Goal: Task Accomplishment & Management: Manage account settings

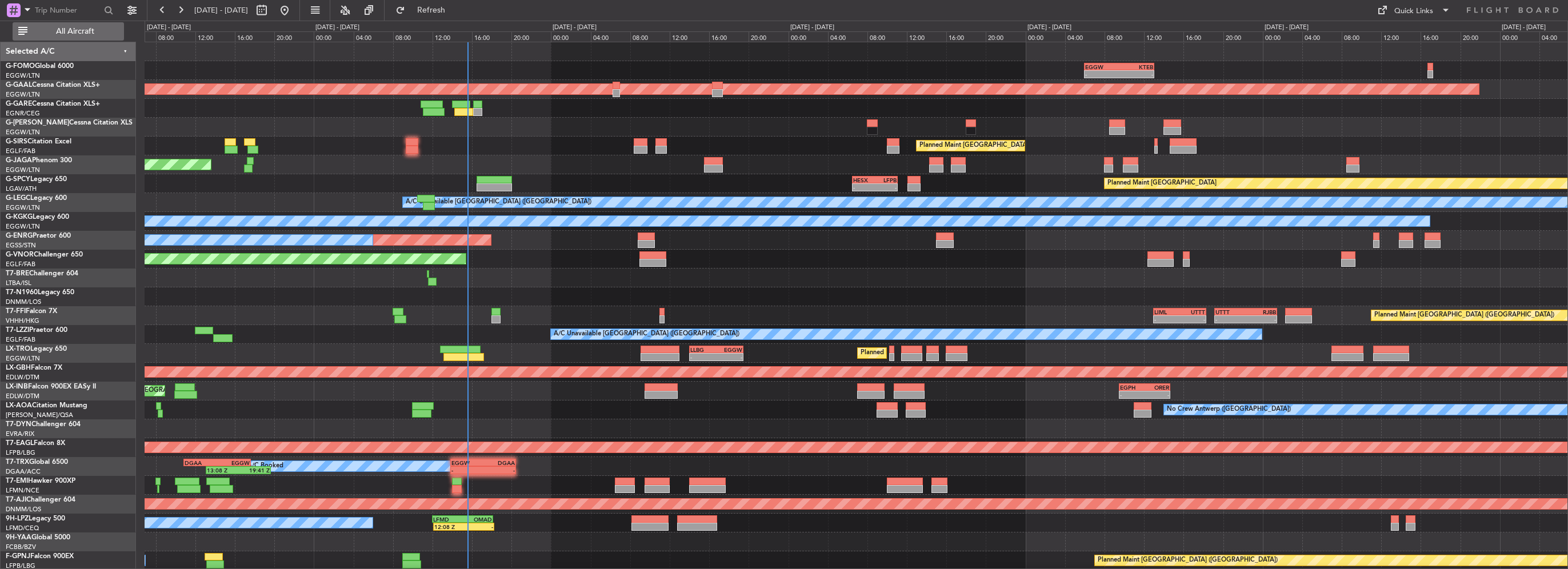
click at [80, 24] on button "All Aircraft" at bounding box center [68, 32] width 111 height 18
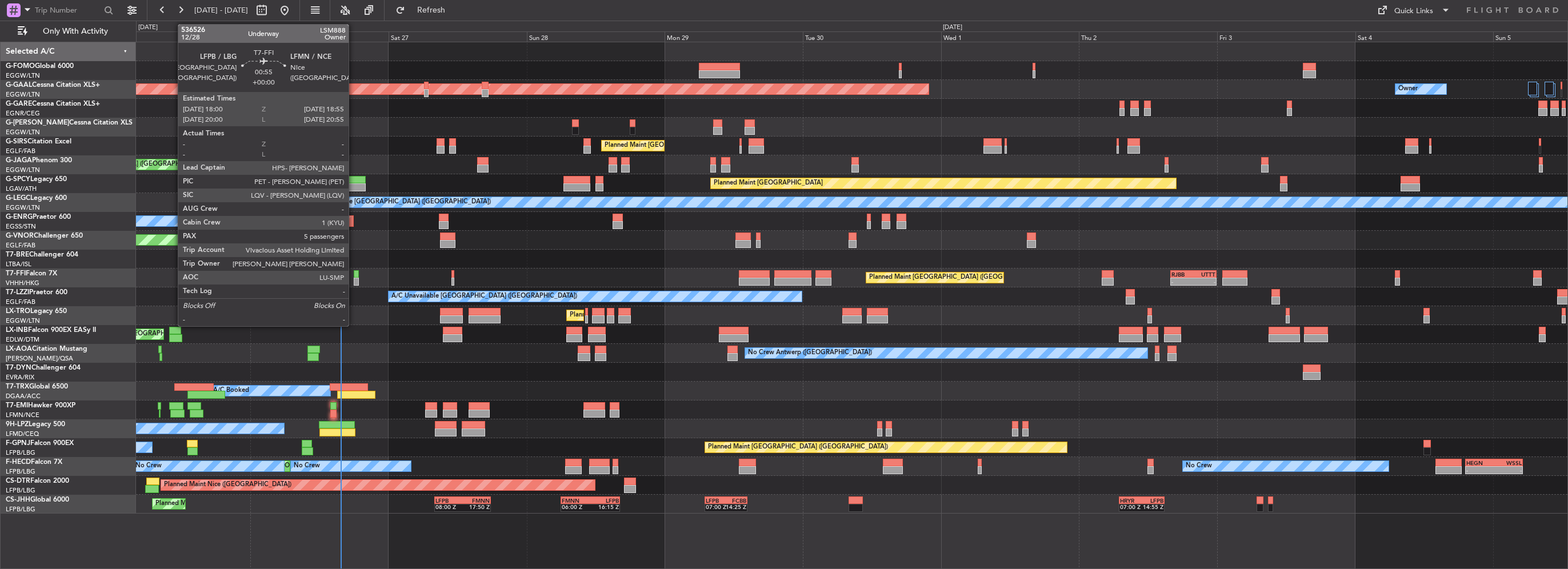
click at [354, 279] on div at bounding box center [356, 281] width 5 height 8
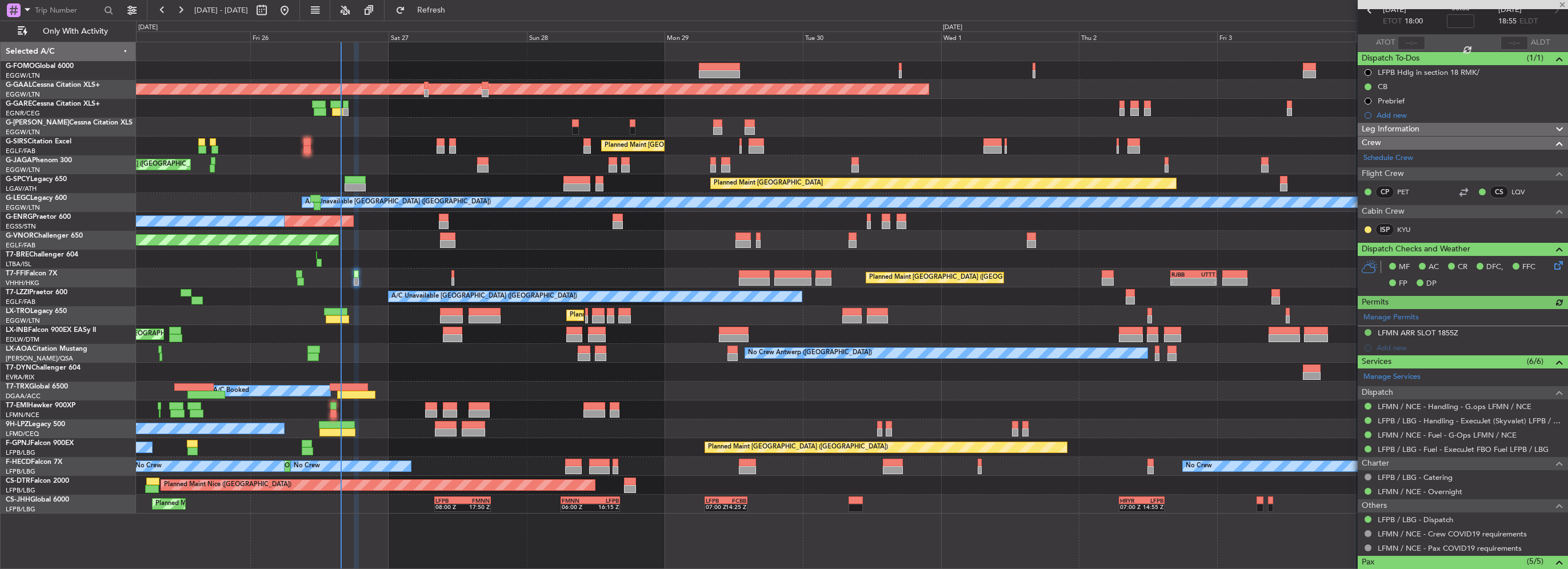
scroll to position [114, 0]
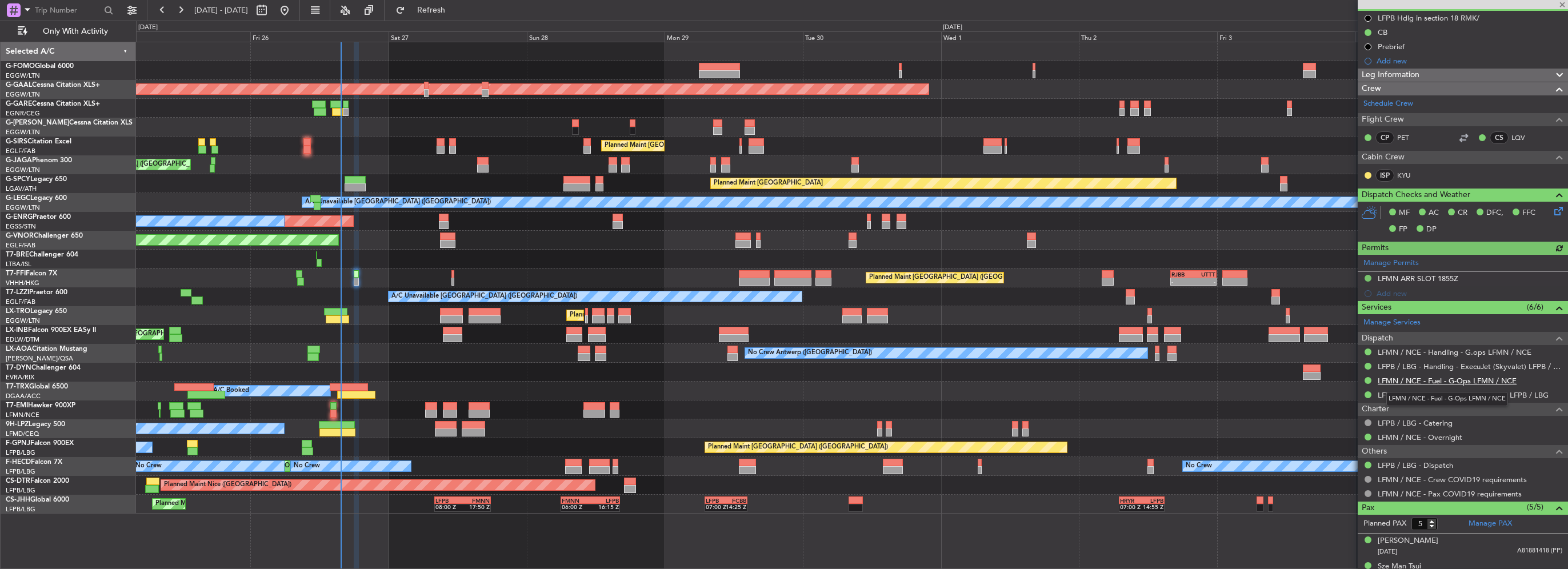
click at [1433, 379] on link "LFMN / NCE - Fuel - G-Ops LFMN / NCE" at bounding box center [1447, 381] width 139 height 10
click at [1446, 347] on link "LFMN / NCE - Handling - G.ops LFMN / NCE" at bounding box center [1454, 352] width 154 height 10
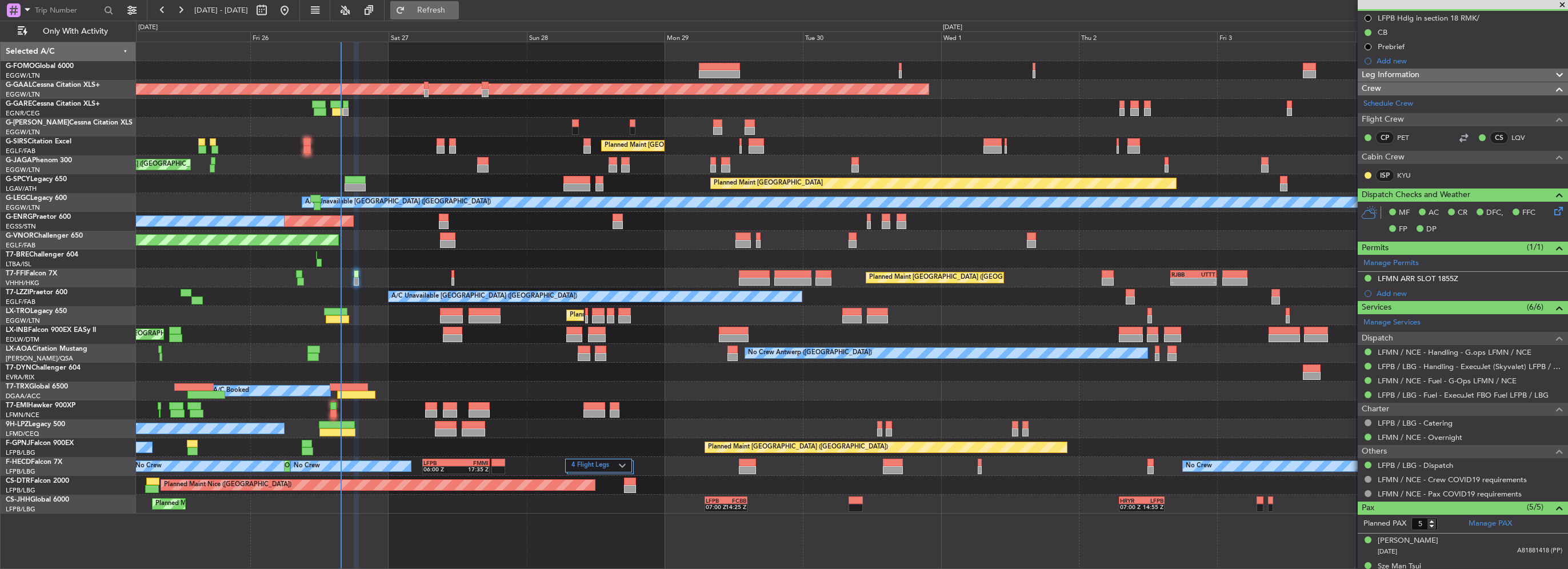
drag, startPoint x: 469, startPoint y: 1, endPoint x: 469, endPoint y: 14, distance: 13.0
click at [459, 4] on button "Refresh" at bounding box center [424, 10] width 69 height 18
click at [455, 14] on span "Refreshing..." at bounding box center [431, 10] width 48 height 8
click at [455, 6] on span "Refresh" at bounding box center [431, 10] width 48 height 8
drag, startPoint x: 466, startPoint y: 5, endPoint x: 469, endPoint y: 12, distance: 7.6
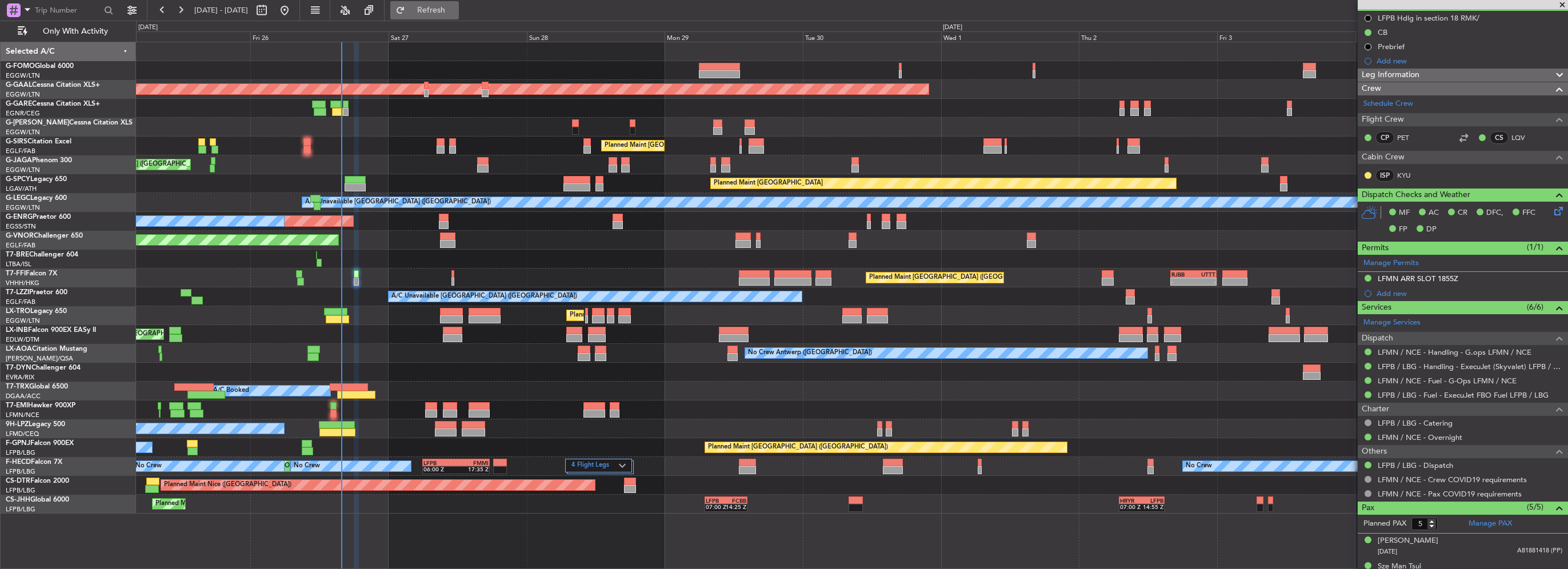
click at [455, 10] on span "Refresh" at bounding box center [431, 10] width 48 height 8
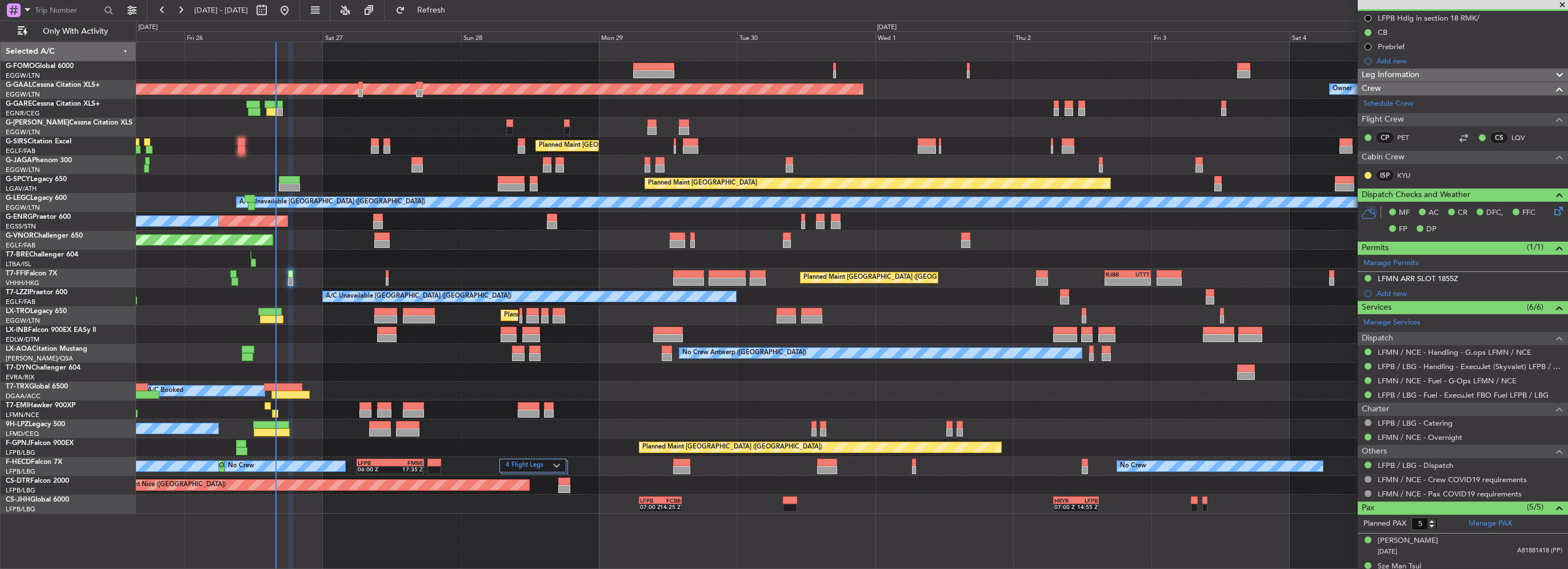
click at [368, 454] on div "Planned Maint Paris (Le Bourget) No Crew No Crew" at bounding box center [852, 447] width 1432 height 19
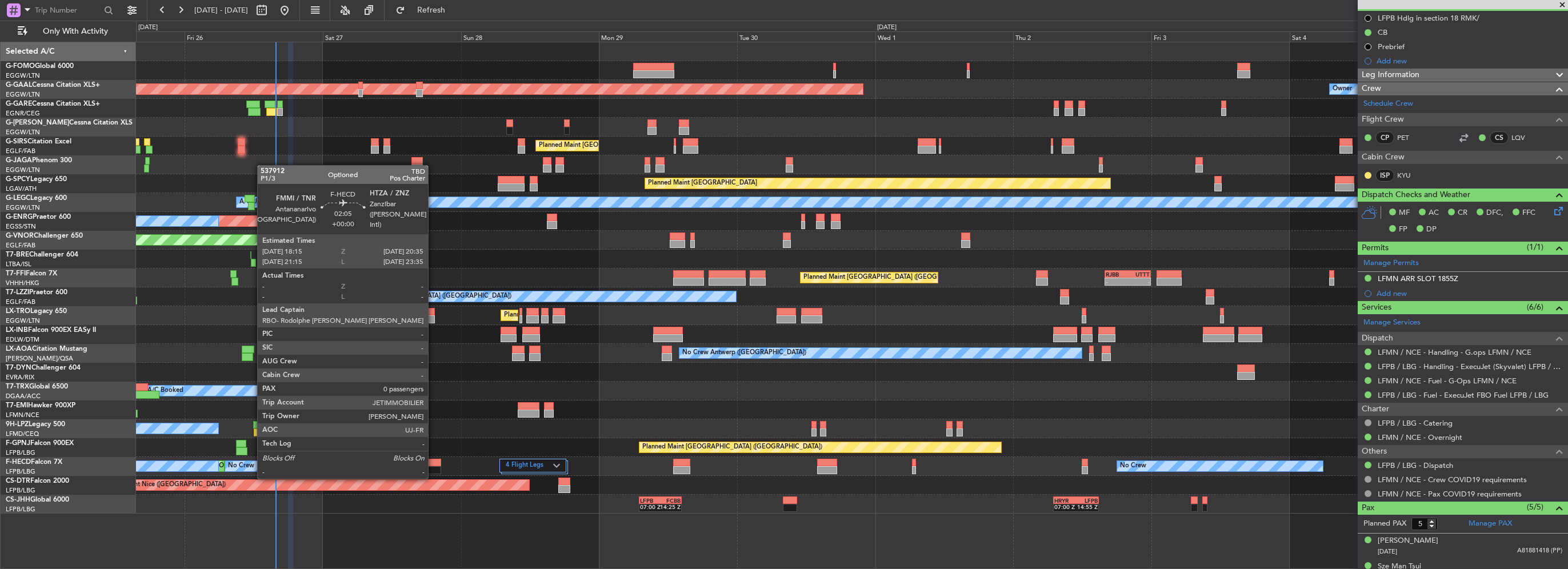
click at [433, 467] on div at bounding box center [434, 470] width 14 height 8
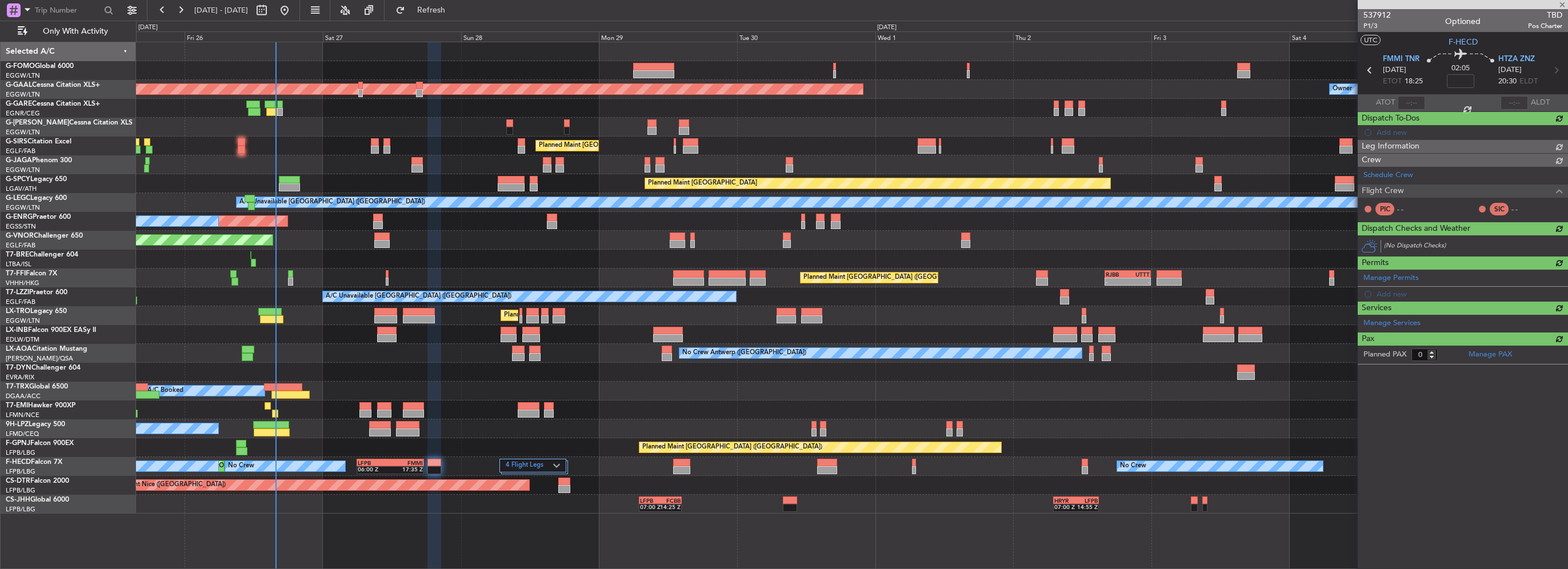
scroll to position [0, 0]
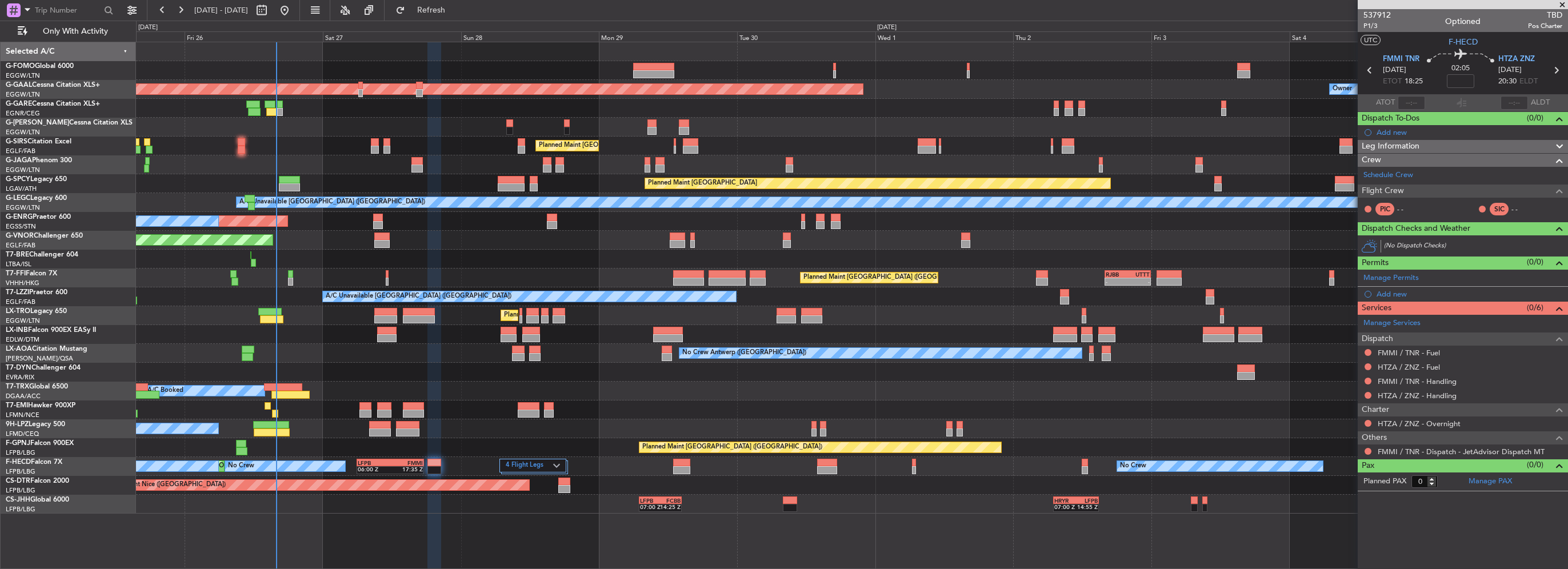
click at [287, 281] on div "Planned Maint [GEOGRAPHIC_DATA] ([GEOGRAPHIC_DATA]) - - RJBB 16:00 Z UTTT 00:00…" at bounding box center [852, 278] width 1432 height 19
click at [293, 284] on div "Planned Maint [GEOGRAPHIC_DATA] ([GEOGRAPHIC_DATA]) - - RJBB 16:00 Z UTTT 00:00…" at bounding box center [852, 278] width 1432 height 19
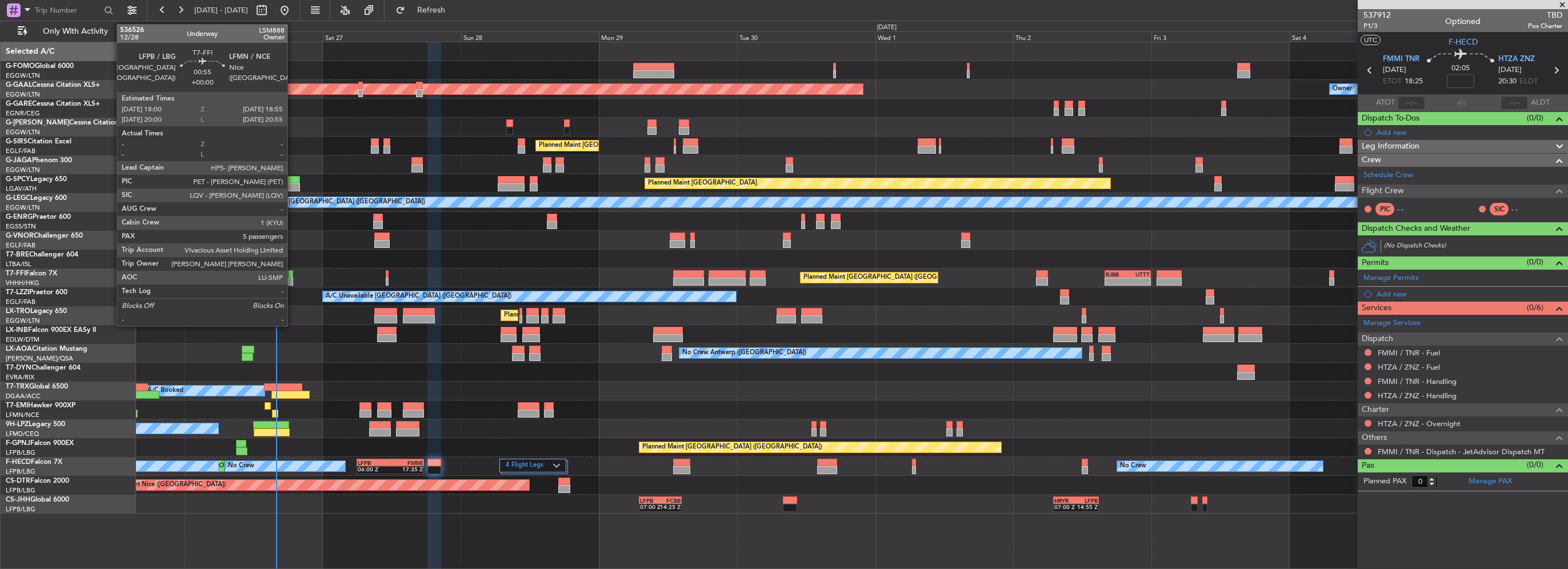
click at [289, 281] on div at bounding box center [290, 281] width 5 height 8
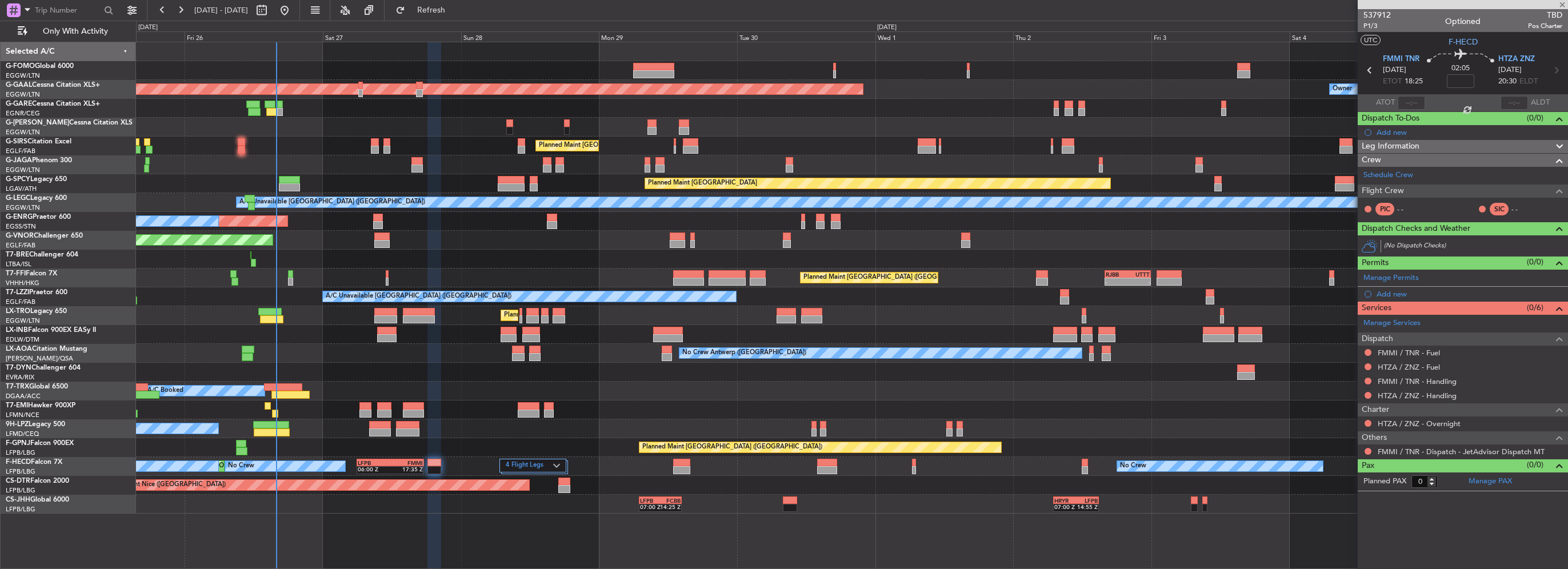
type input "5"
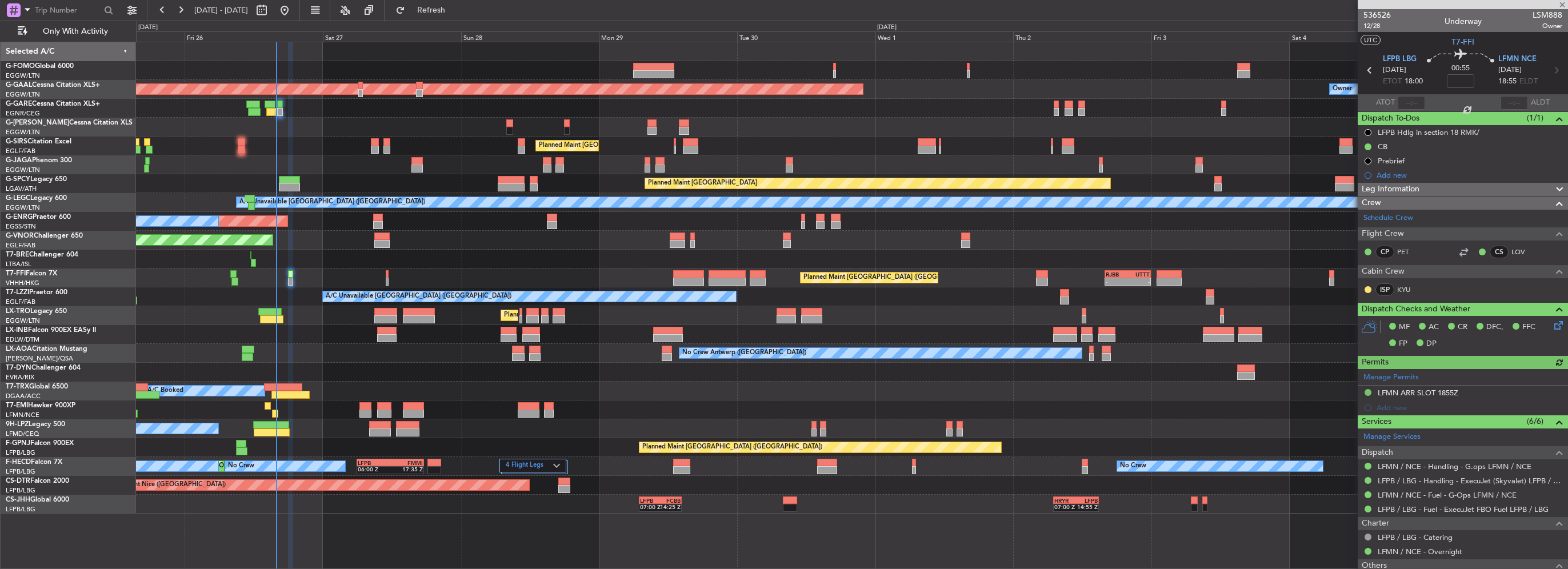
scroll to position [205, 0]
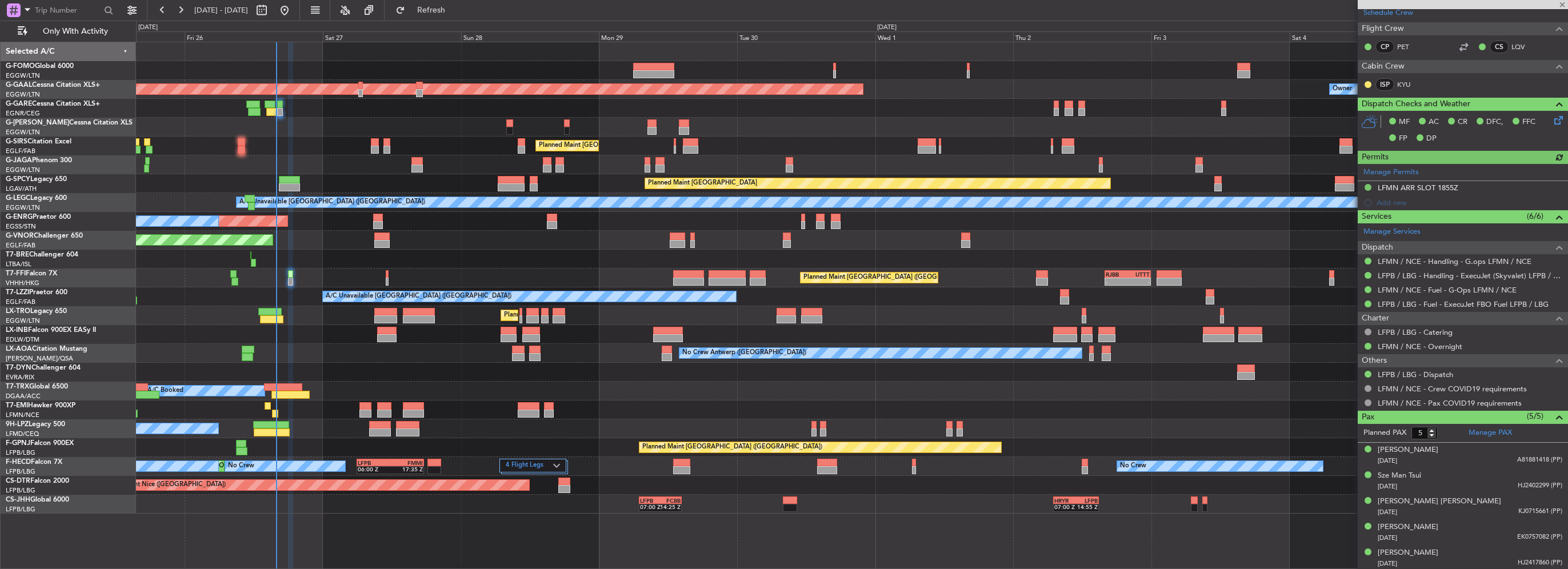
click at [1463, 262] on mat-tooltip-component "Complete" at bounding box center [1458, 268] width 49 height 30
click at [1495, 262] on link "LFMN / NCE - Handling - G.ops LFMN / NCE" at bounding box center [1454, 262] width 154 height 10
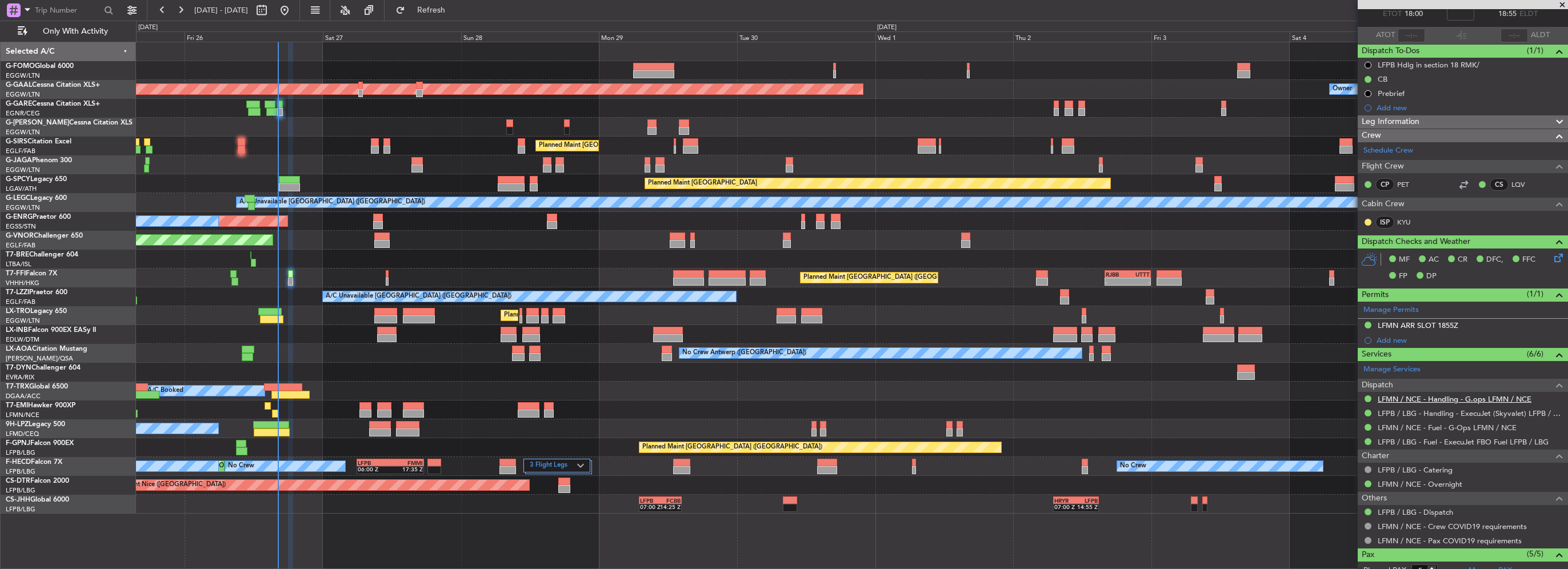
scroll to position [33, 0]
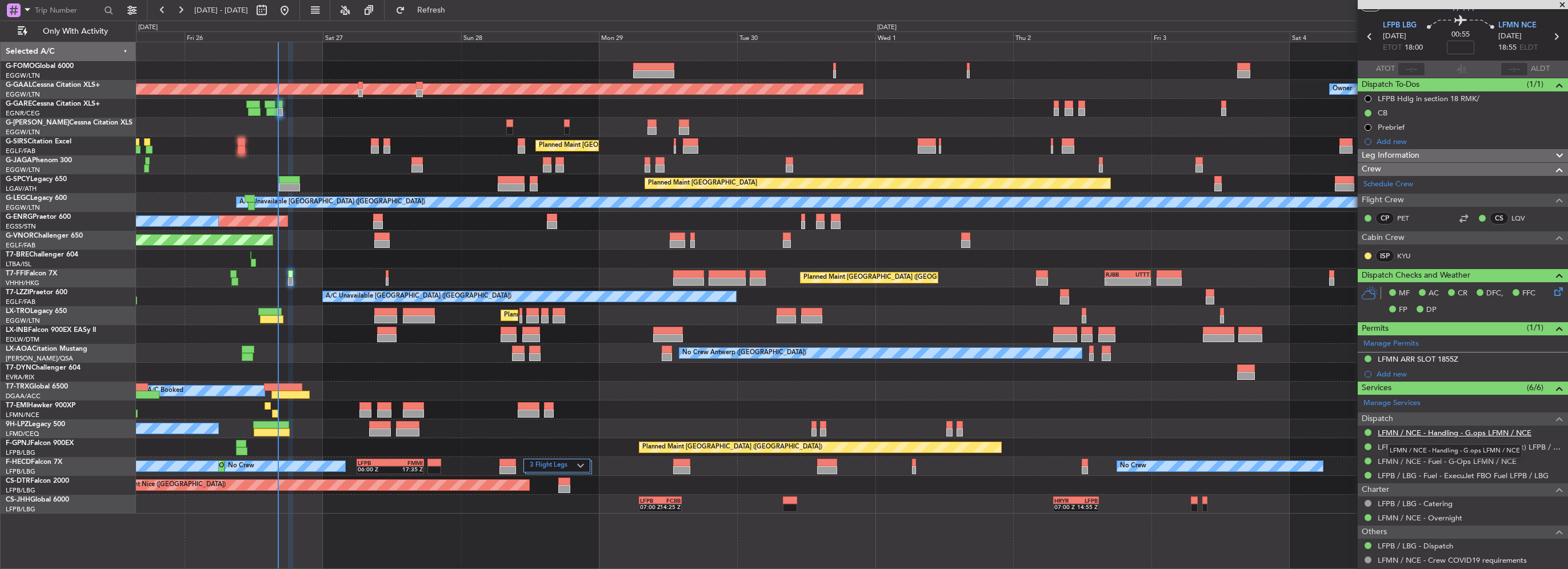
click at [1429, 431] on link "LFMN / NCE - Handling - G.ops LFMN / NCE" at bounding box center [1454, 433] width 154 height 10
click at [455, 6] on span "Refresh" at bounding box center [431, 10] width 48 height 8
click at [455, 12] on span "Refresh" at bounding box center [431, 10] width 48 height 8
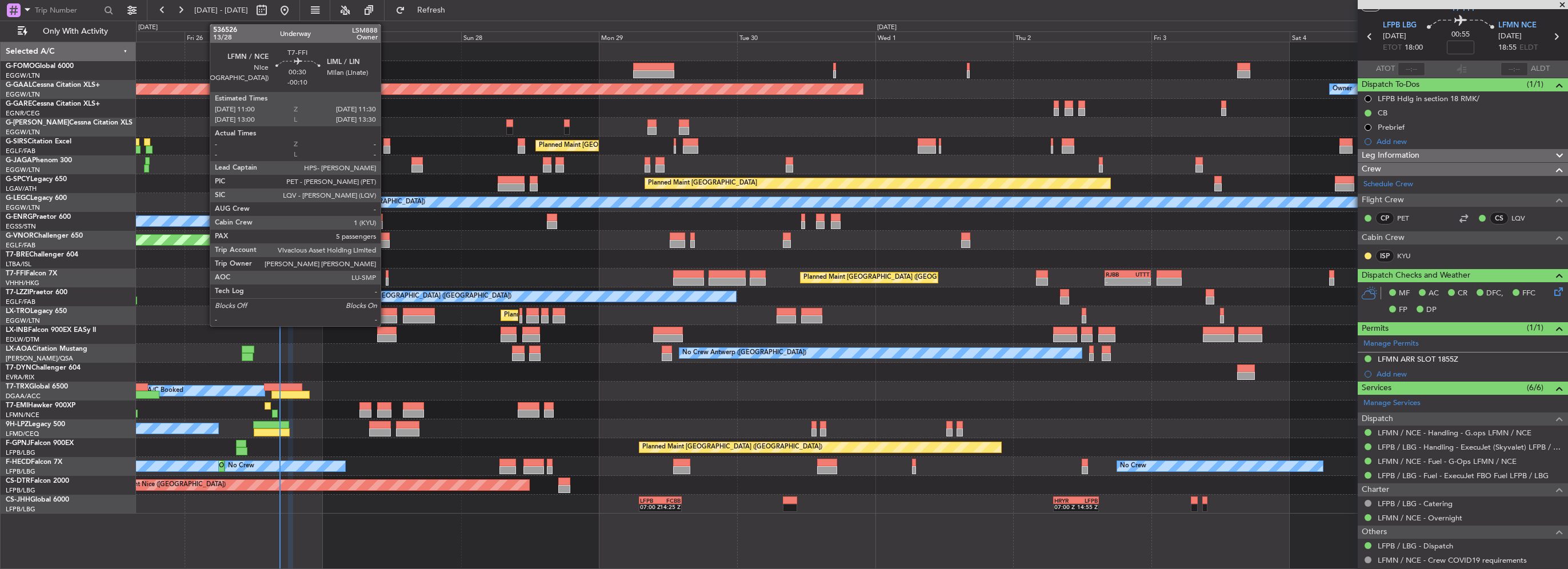
click at [386, 279] on div at bounding box center [388, 281] width 4 height 8
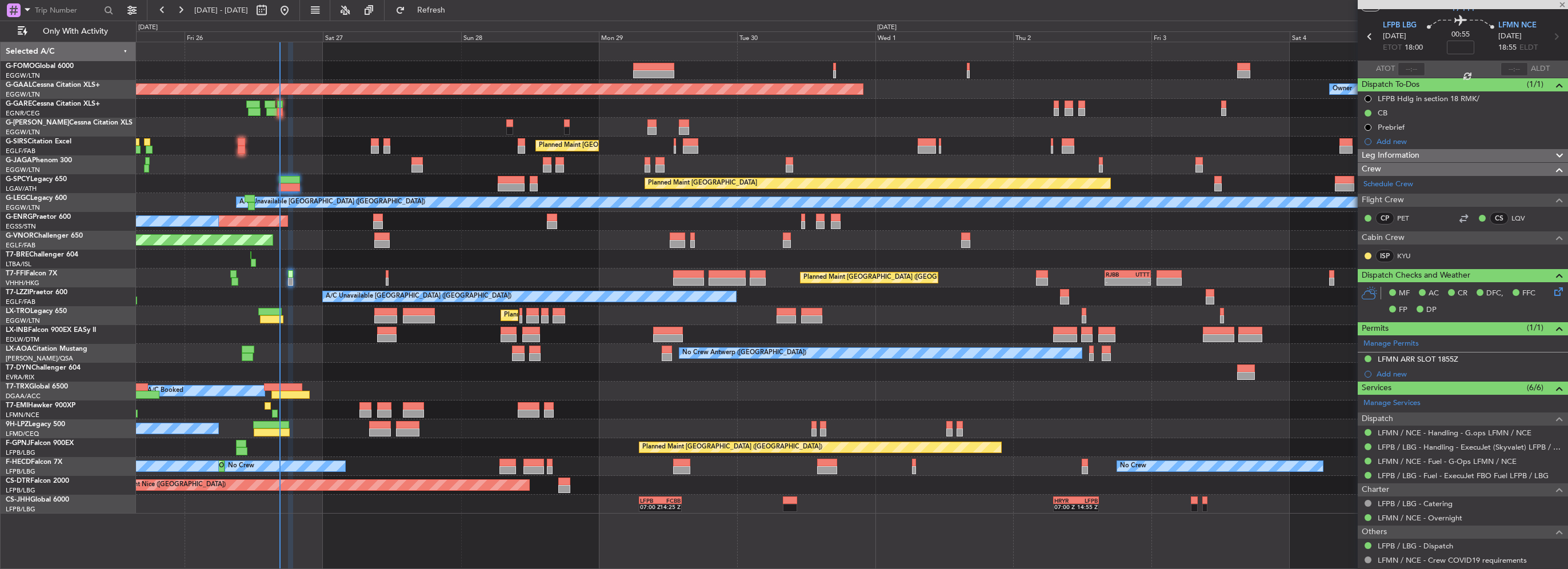
type input "-00:10"
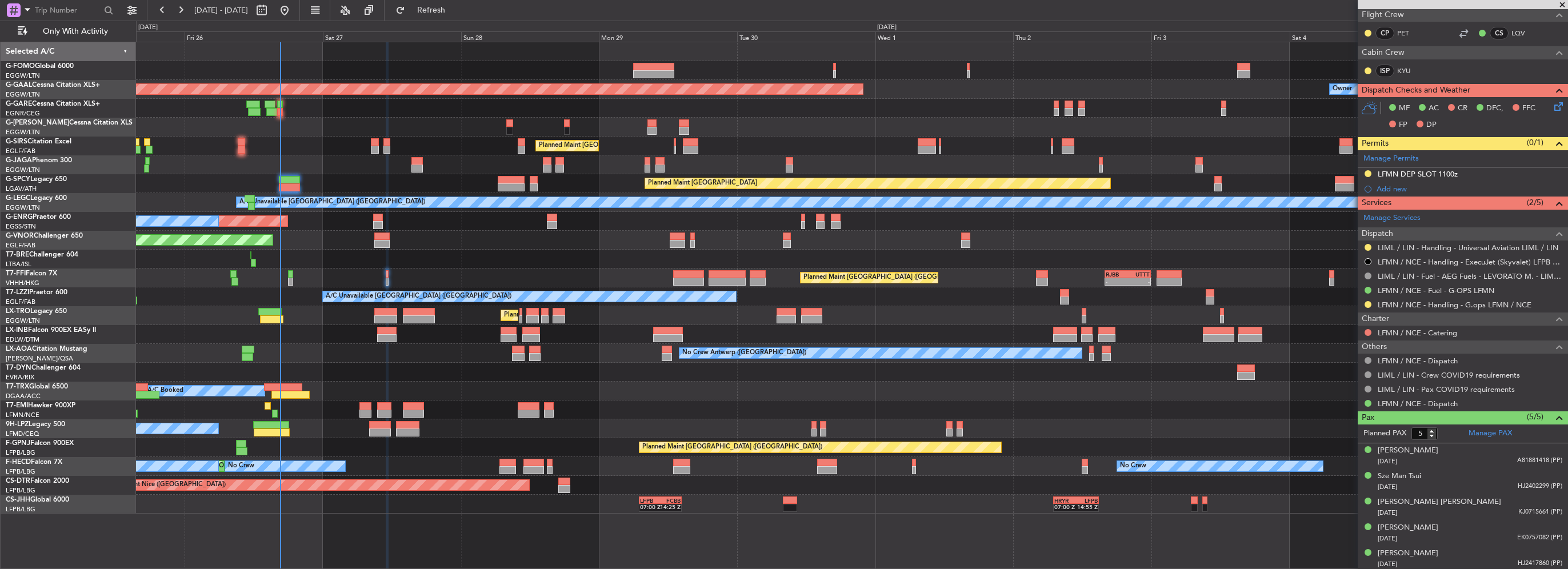
scroll to position [0, 0]
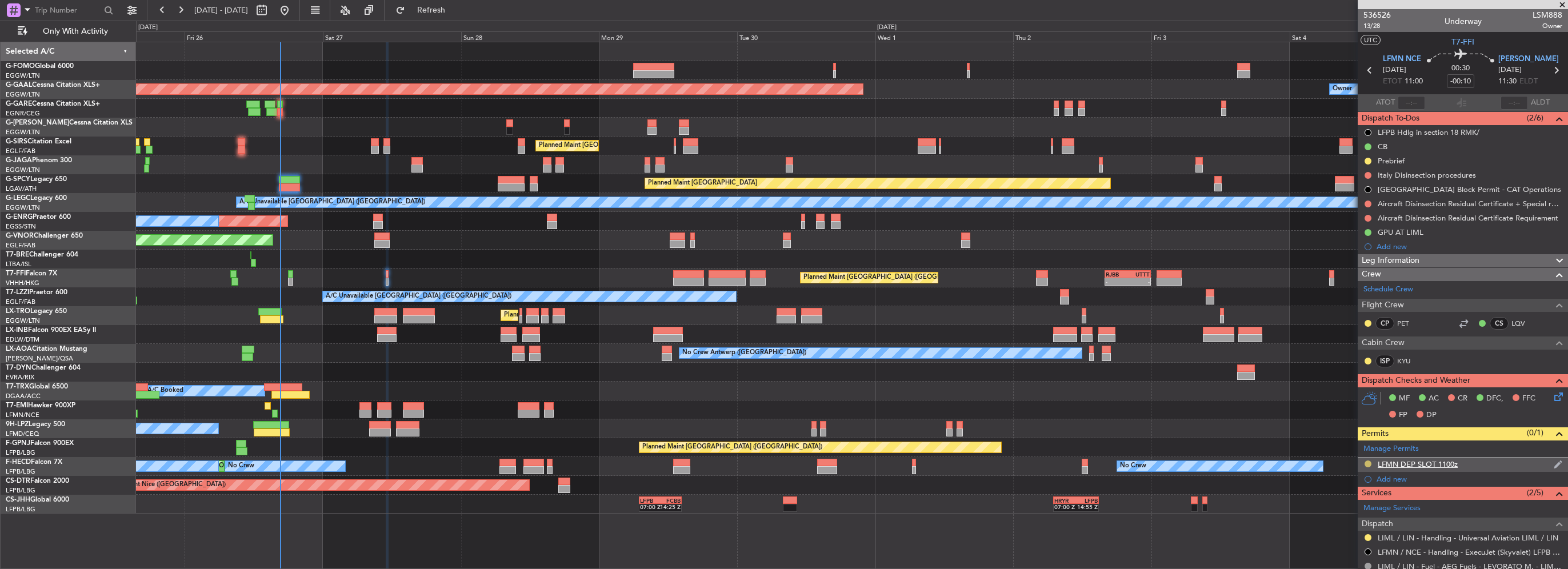
click at [1367, 462] on button at bounding box center [1368, 464] width 7 height 7
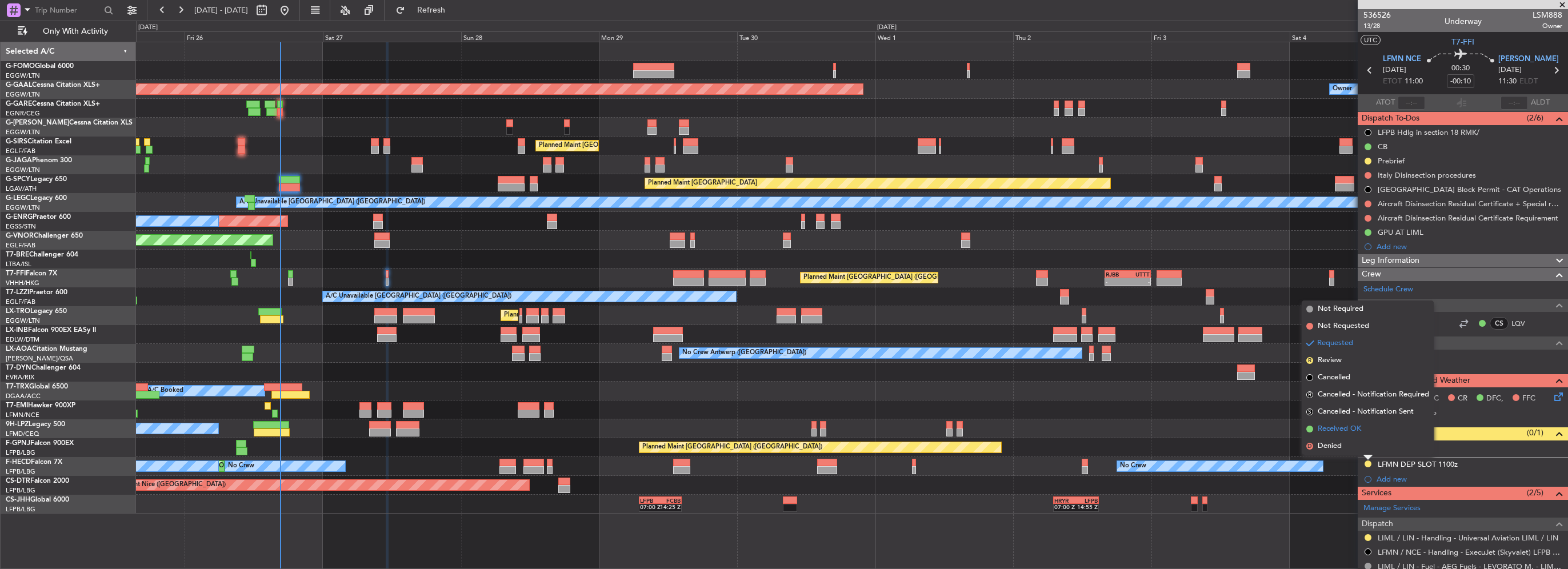
click at [1343, 433] on span "Received OK" at bounding box center [1339, 429] width 43 height 12
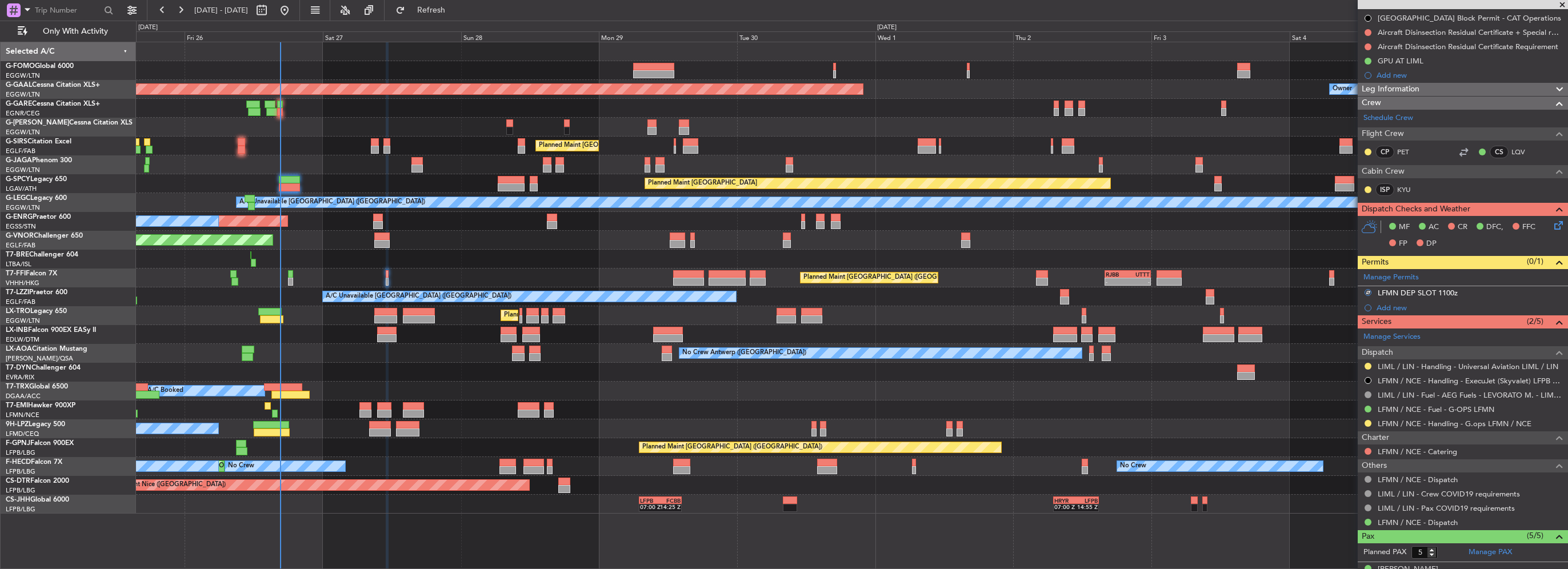
scroll to position [229, 0]
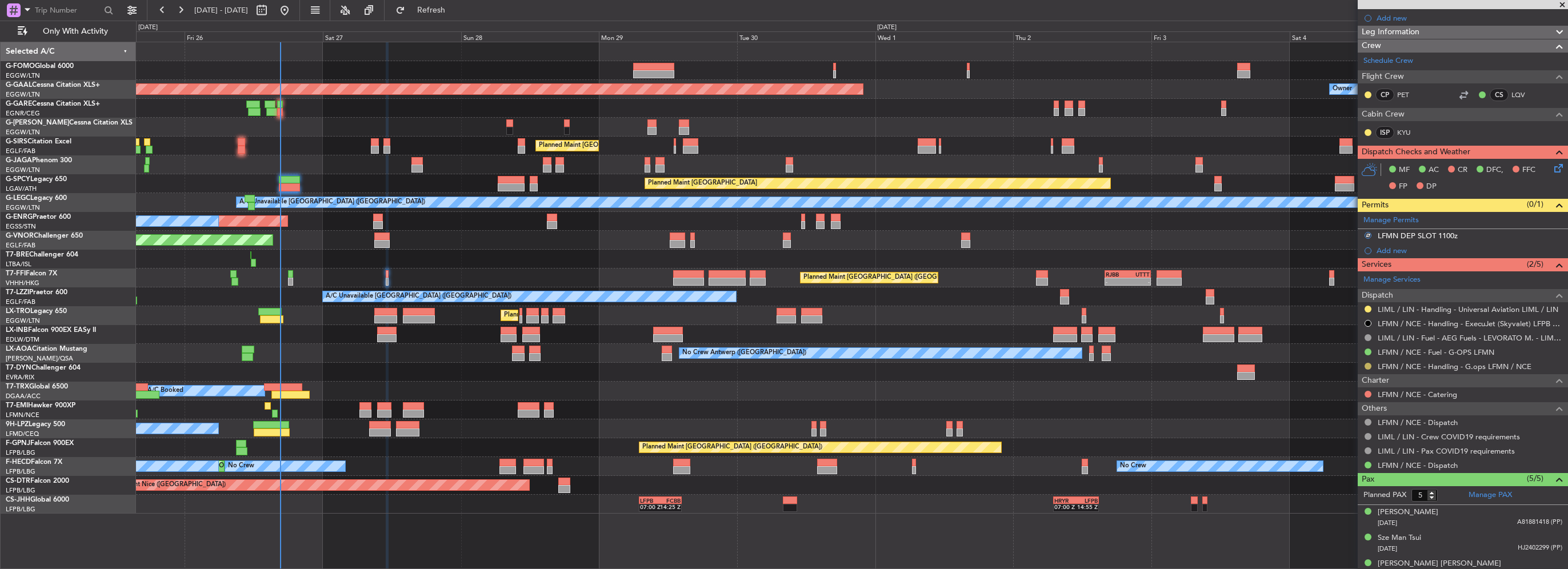
click at [1367, 363] on button at bounding box center [1368, 366] width 7 height 7
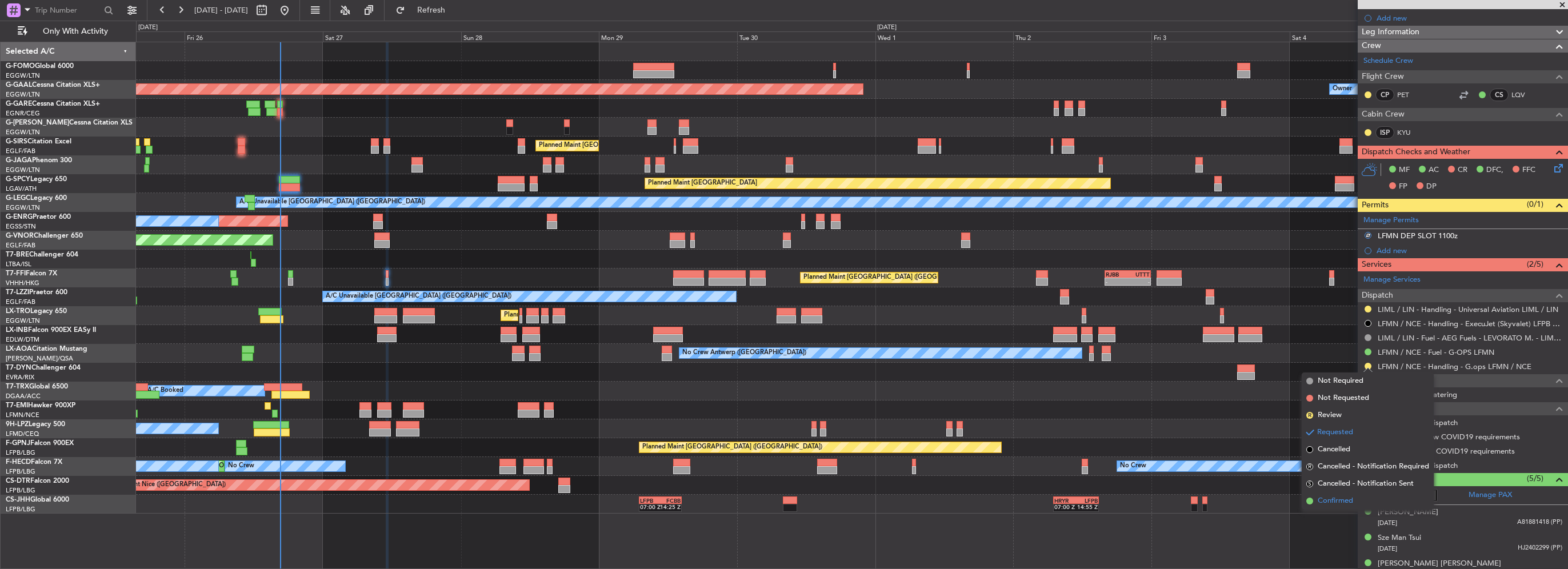
click at [1342, 500] on span "Confirmed" at bounding box center [1335, 501] width 35 height 12
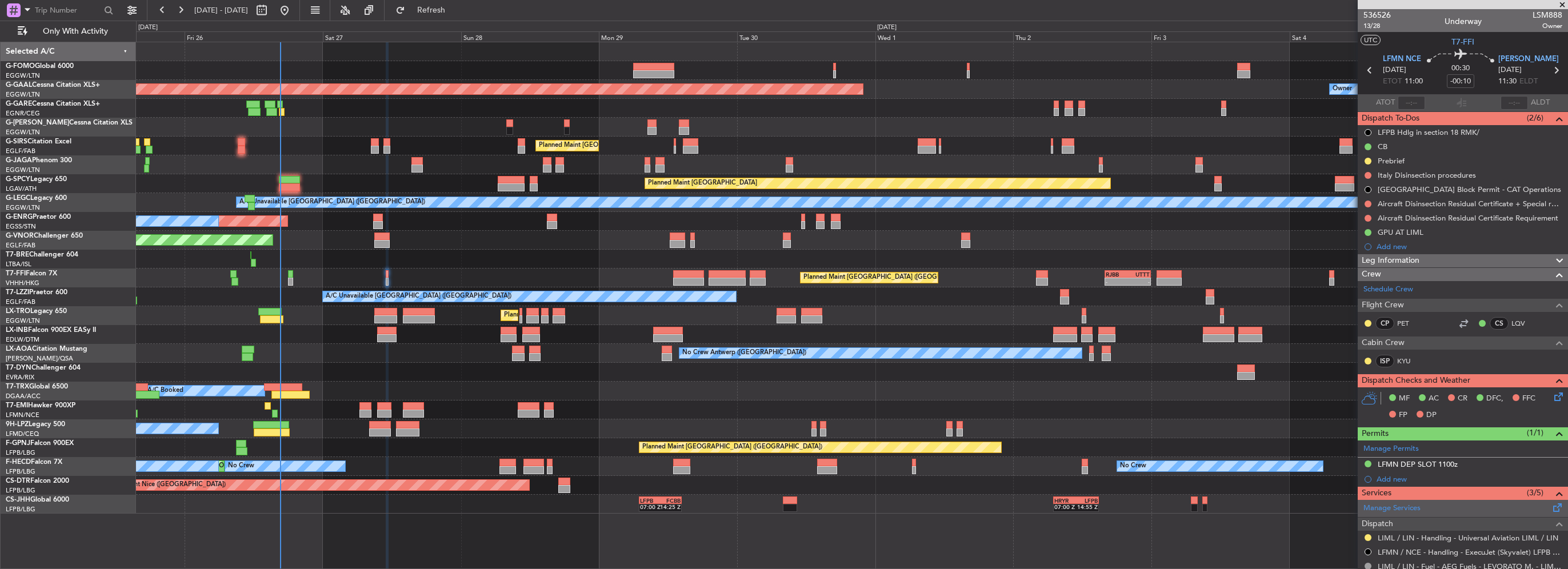
scroll to position [114, 0]
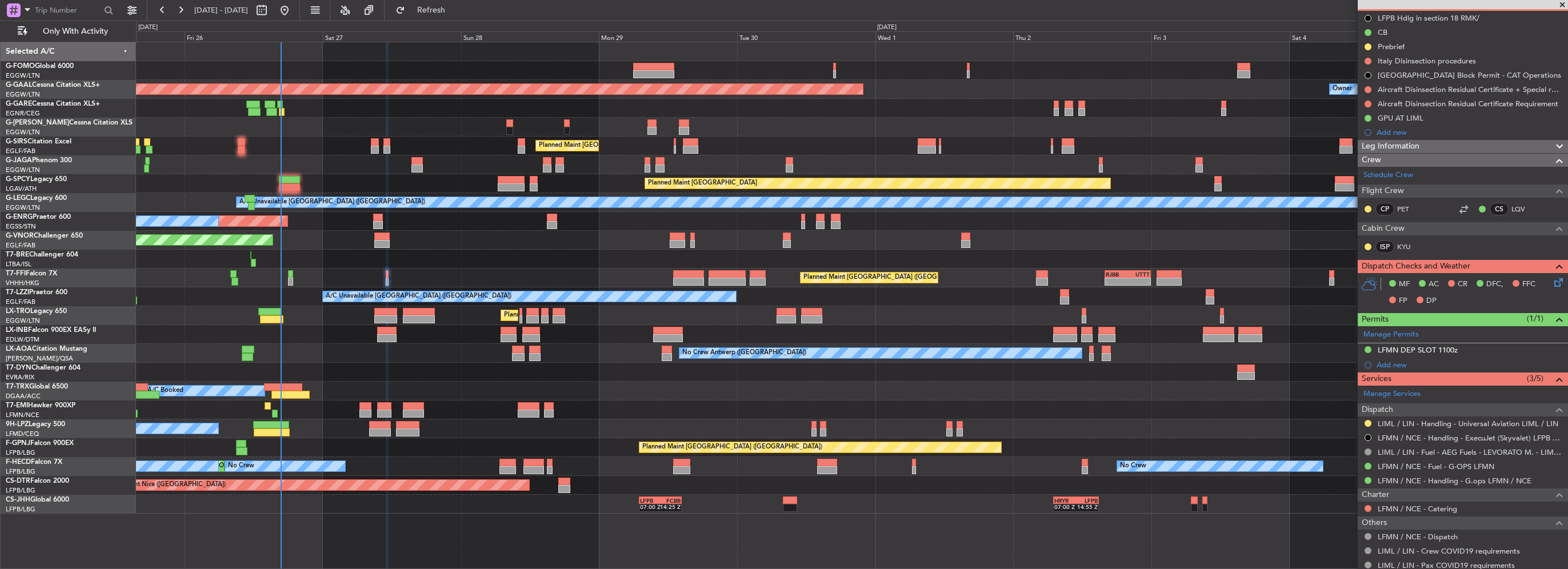
click at [1010, 234] on div "Planned Maint [GEOGRAPHIC_DATA] ([GEOGRAPHIC_DATA])" at bounding box center [852, 240] width 1432 height 19
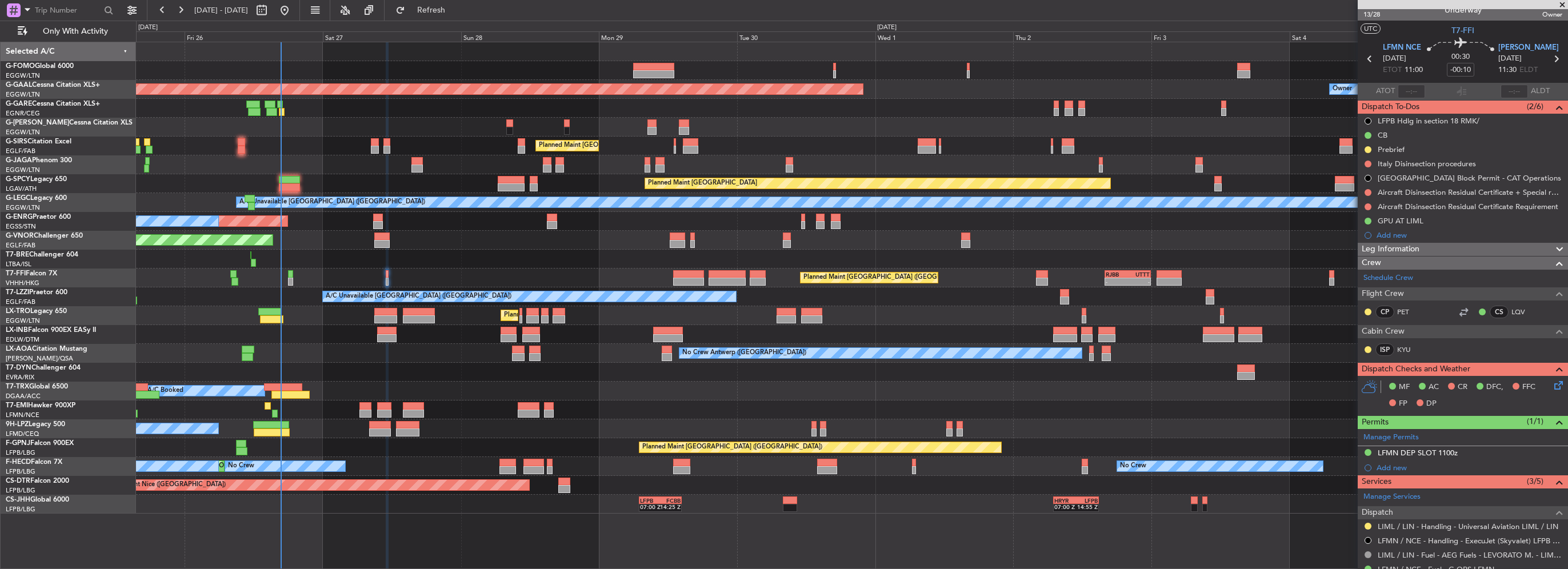
scroll to position [0, 0]
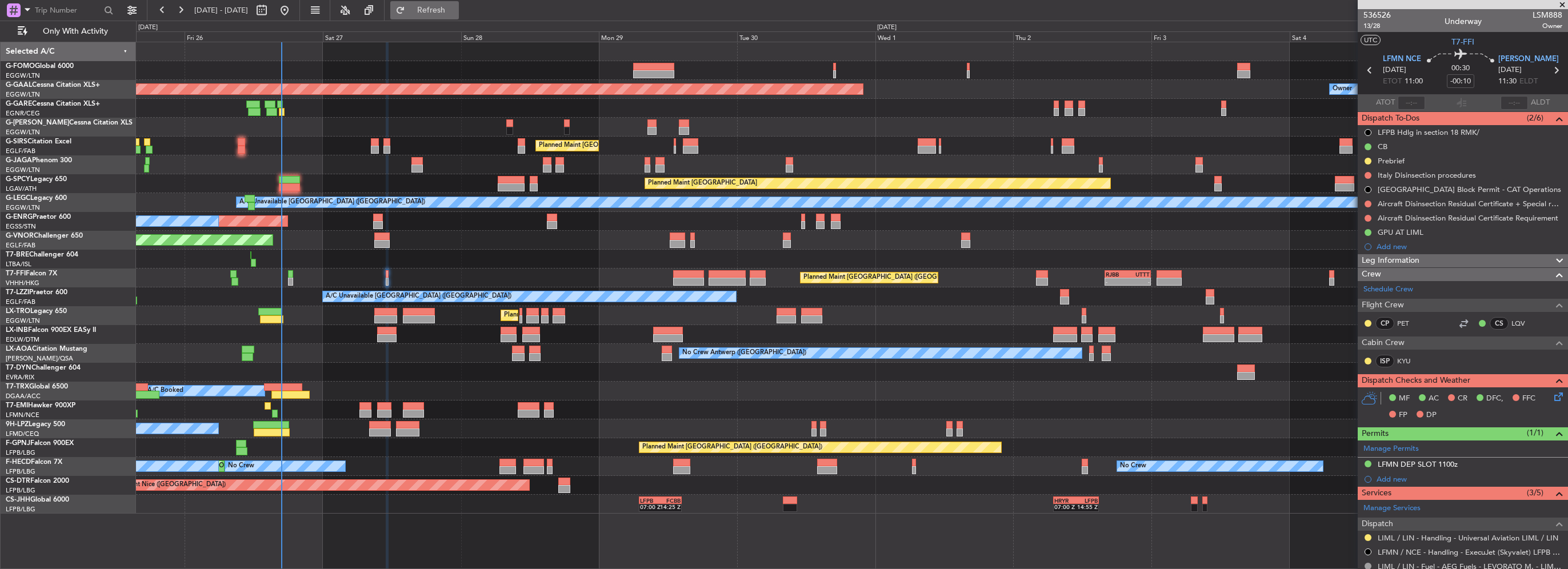
click at [455, 12] on span "Refresh" at bounding box center [431, 10] width 48 height 8
click at [455, 14] on span "Refresh" at bounding box center [431, 10] width 48 height 8
drag, startPoint x: 439, startPoint y: 10, endPoint x: 433, endPoint y: 23, distance: 14.3
click at [439, 13] on button "Refresh" at bounding box center [424, 10] width 69 height 18
click at [446, 9] on span "Refresh" at bounding box center [431, 10] width 48 height 8
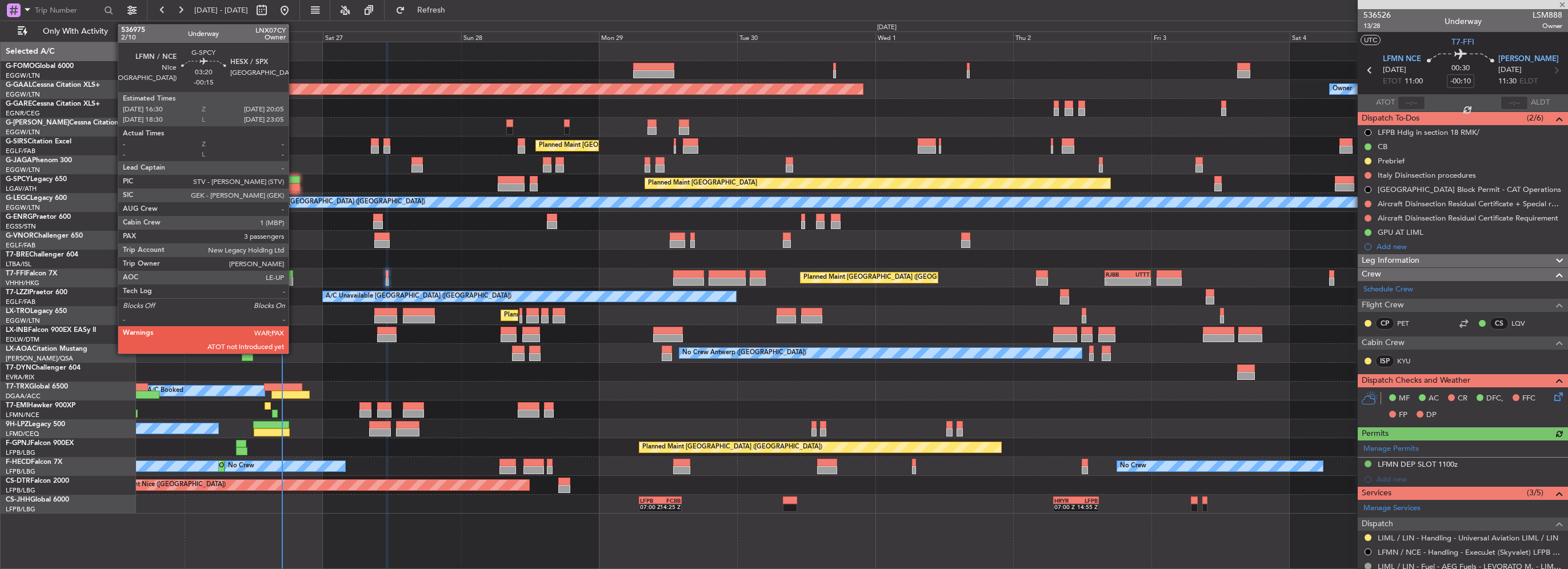
click at [294, 176] on div at bounding box center [289, 180] width 21 height 8
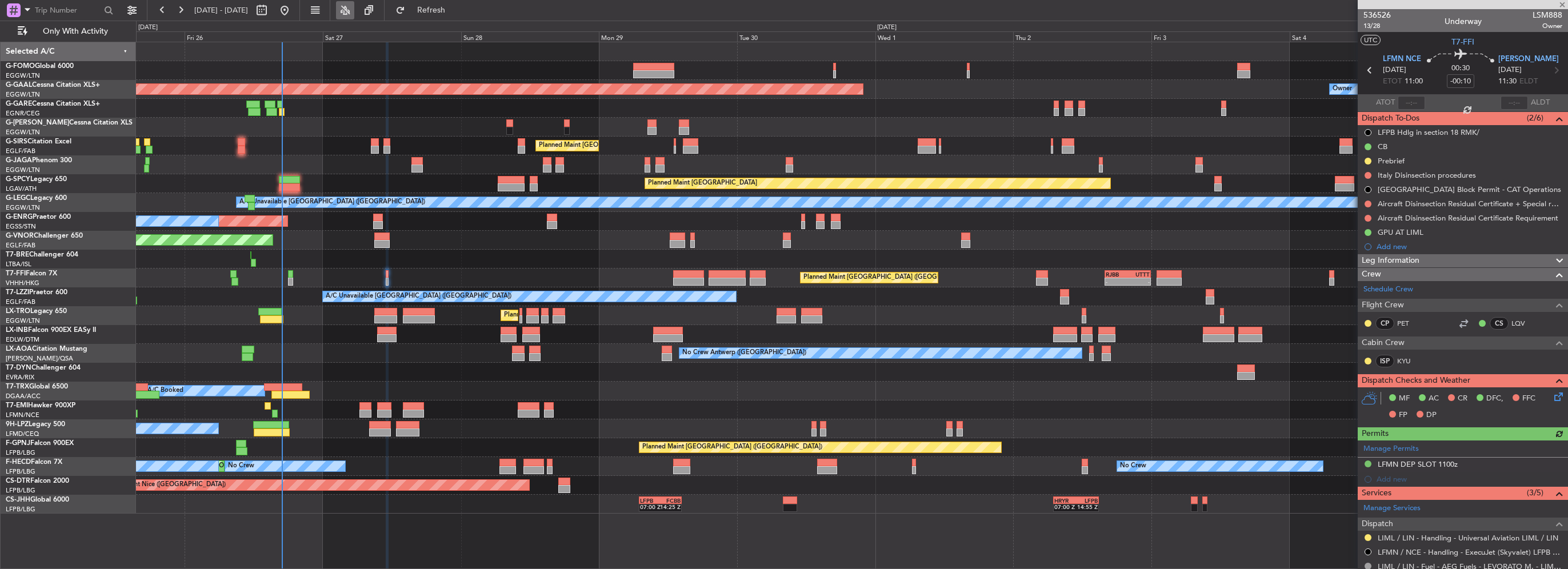
type input "-00:15"
type input "3"
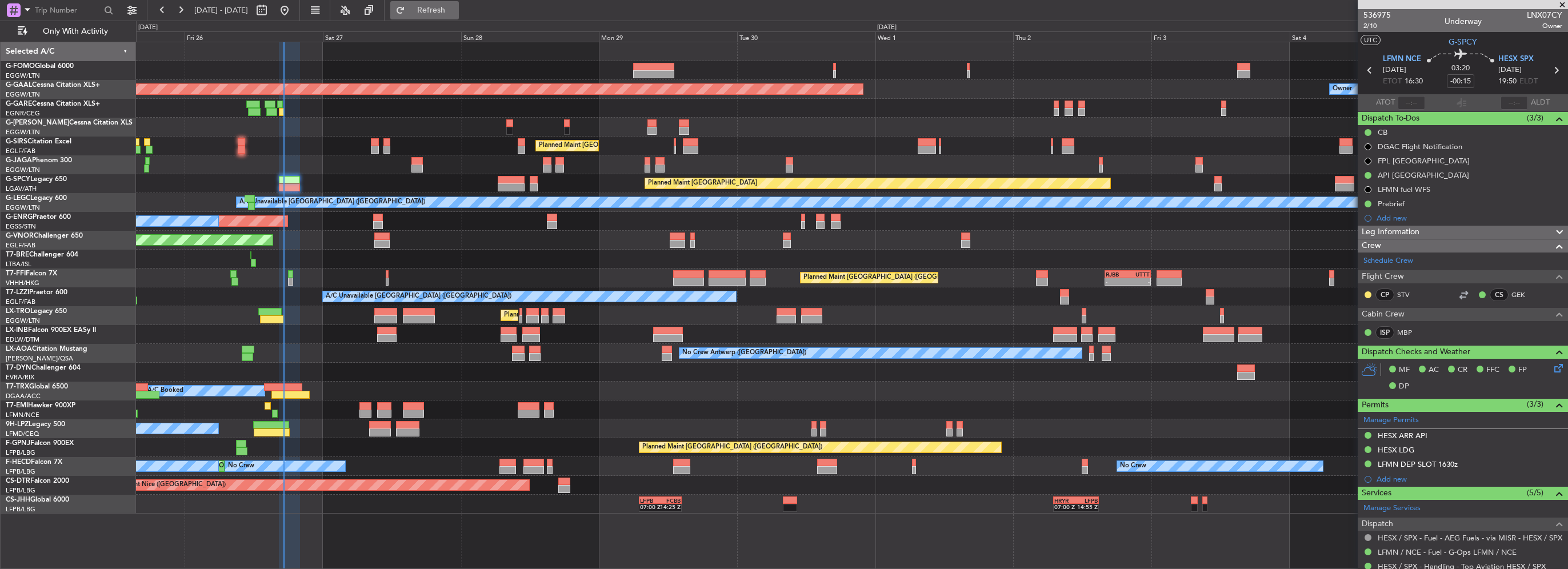
click at [455, 6] on span "Refresh" at bounding box center [431, 10] width 48 height 8
click at [455, 7] on span "Refresh" at bounding box center [431, 10] width 48 height 8
type input "17:08"
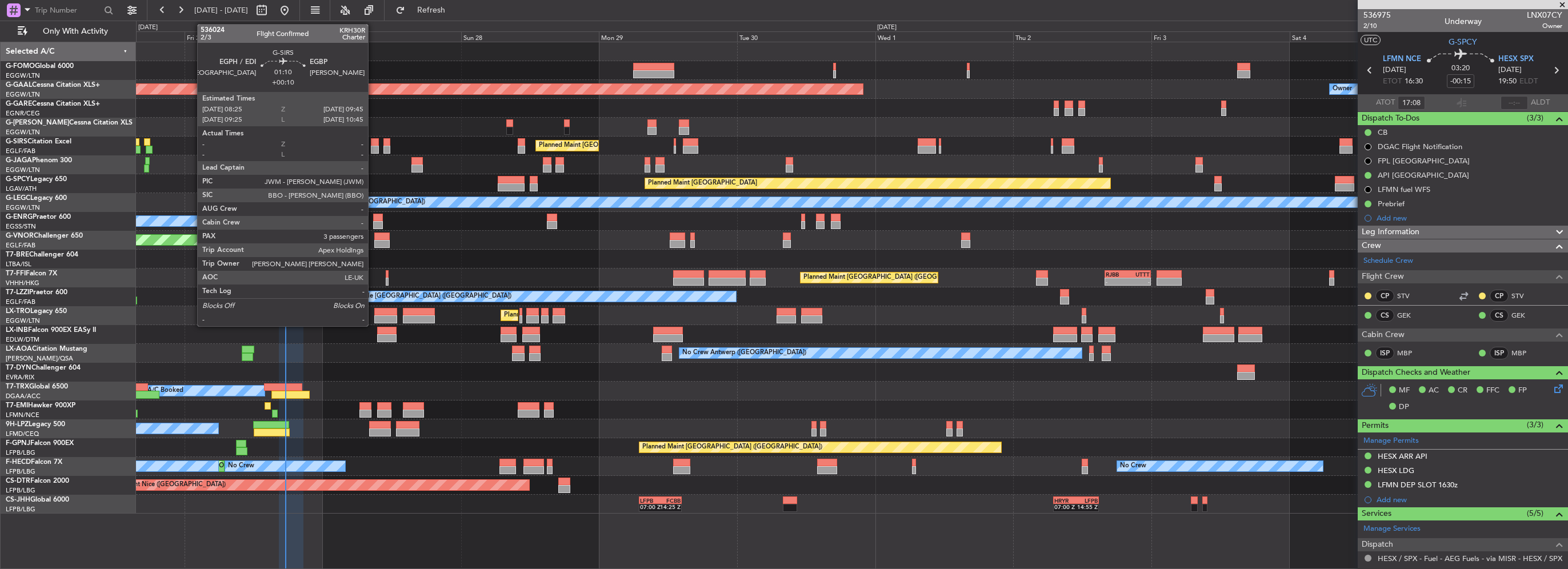
click at [373, 145] on div at bounding box center [374, 142] width 8 height 8
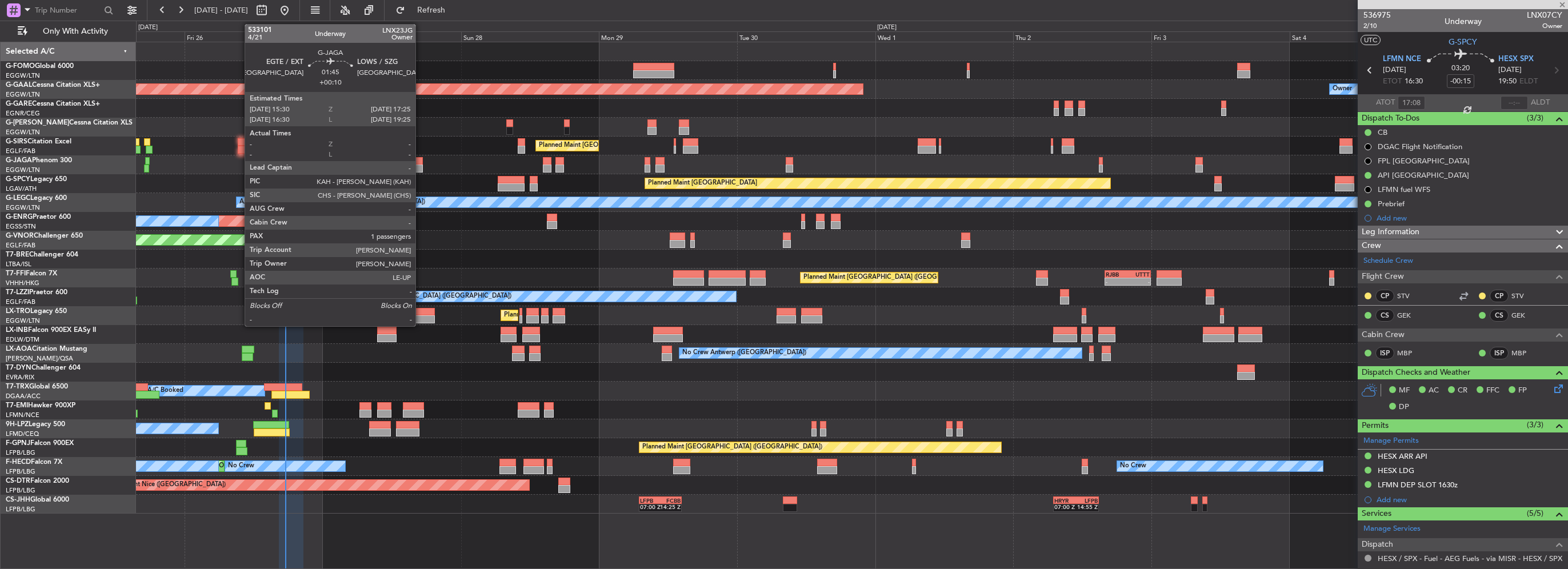
type input "+00:10"
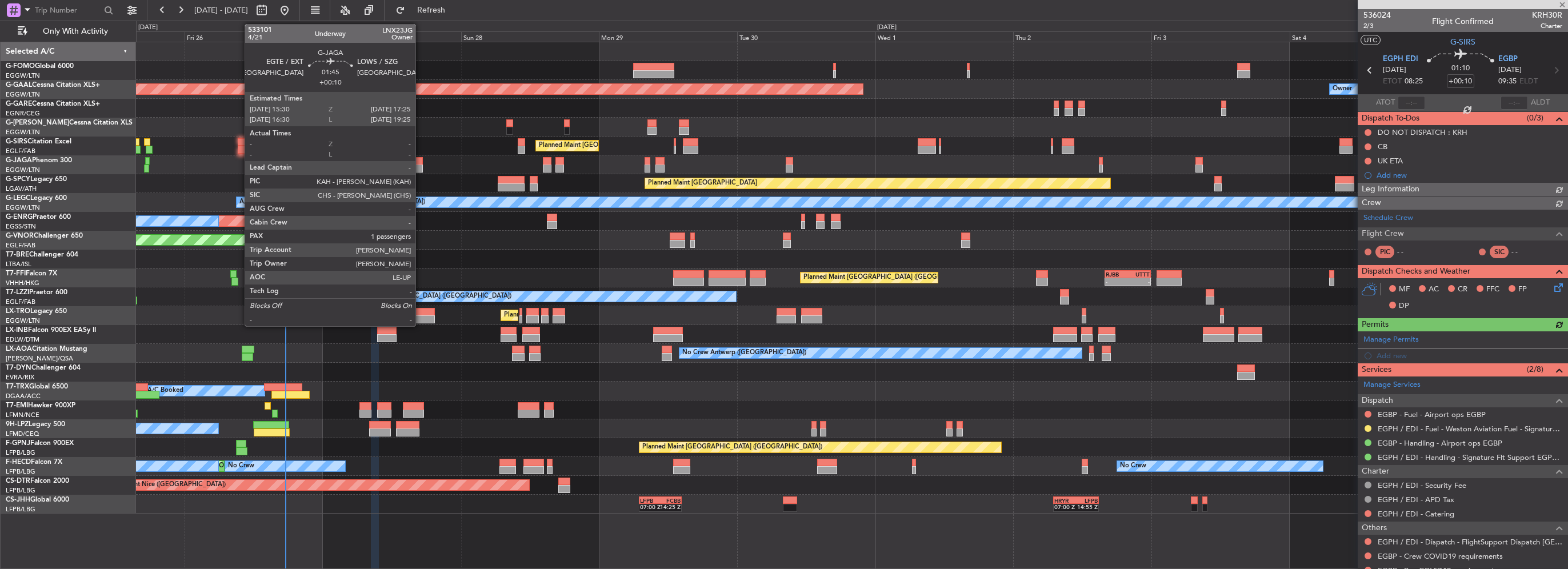
click at [421, 164] on div at bounding box center [417, 168] width 12 height 8
type input "1"
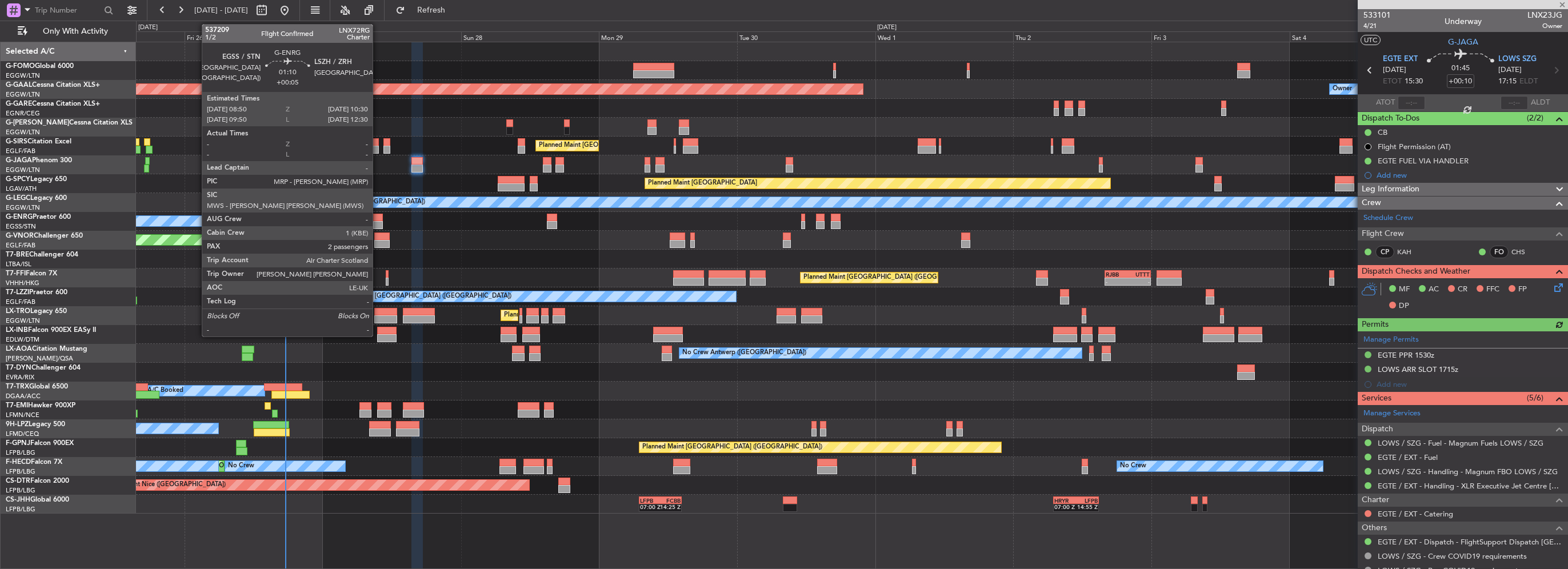
click at [379, 217] on div at bounding box center [378, 217] width 10 height 8
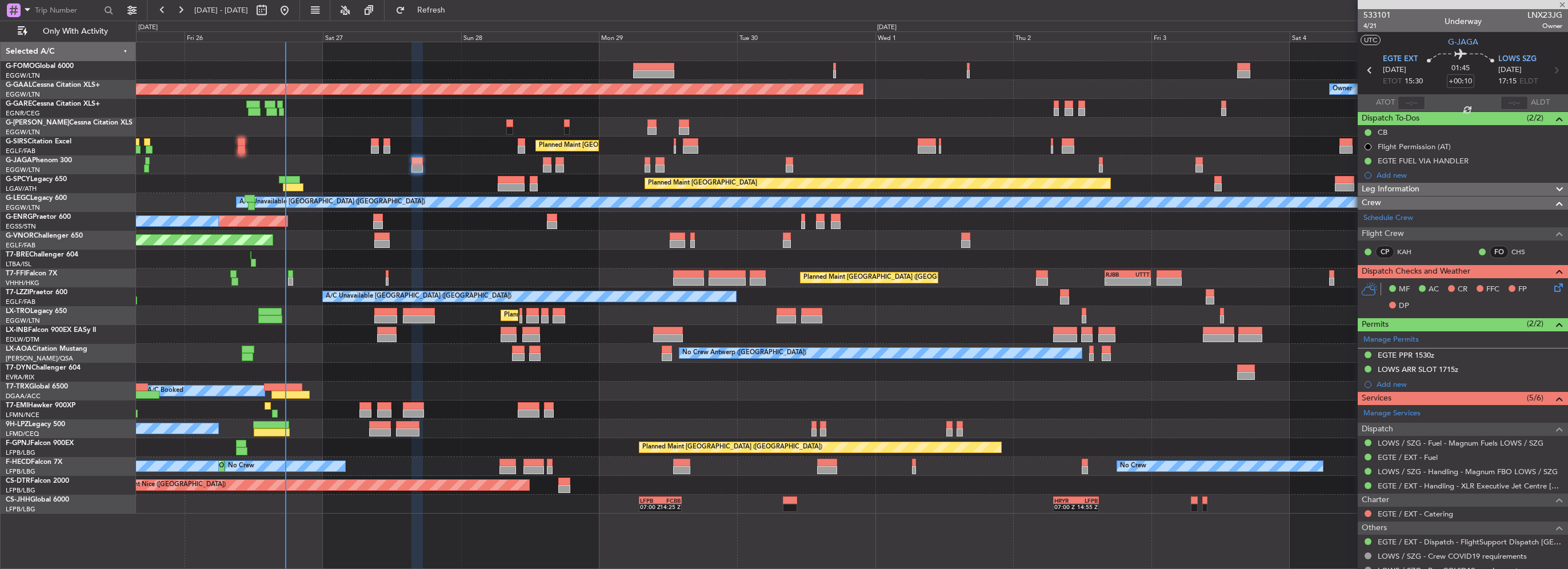
type input "+00:05"
type input "2"
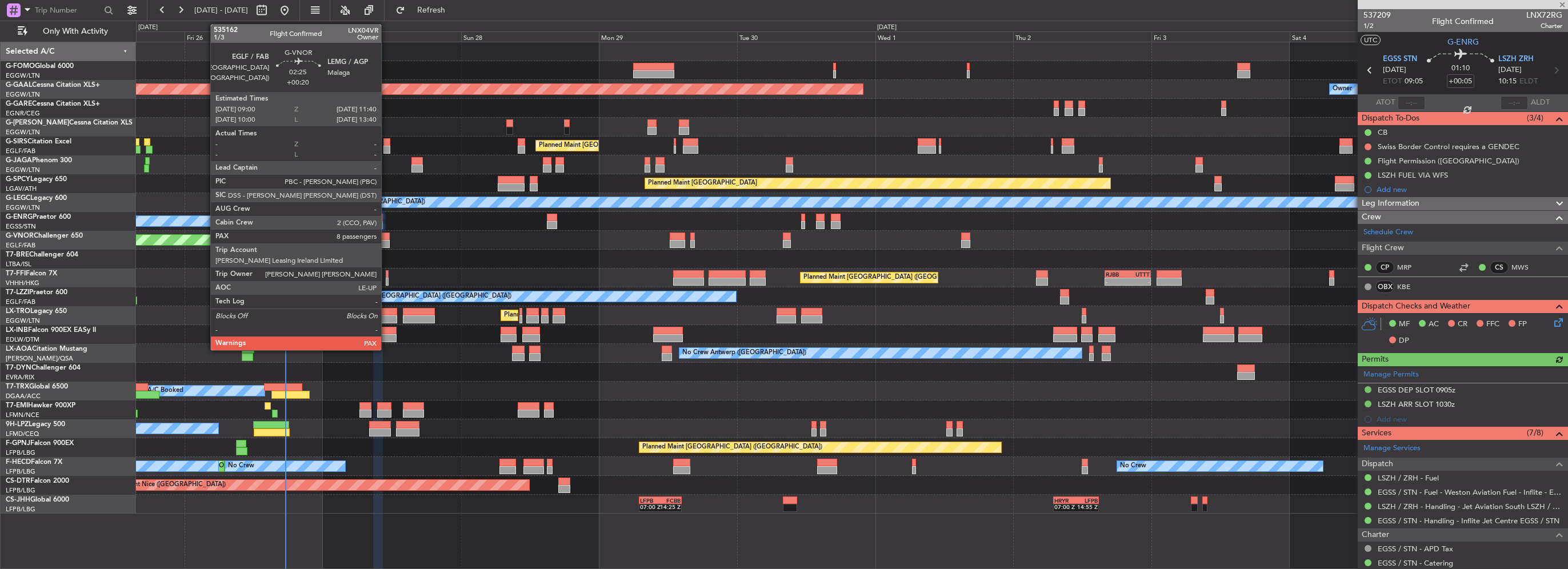
click at [387, 242] on div at bounding box center [382, 243] width 15 height 8
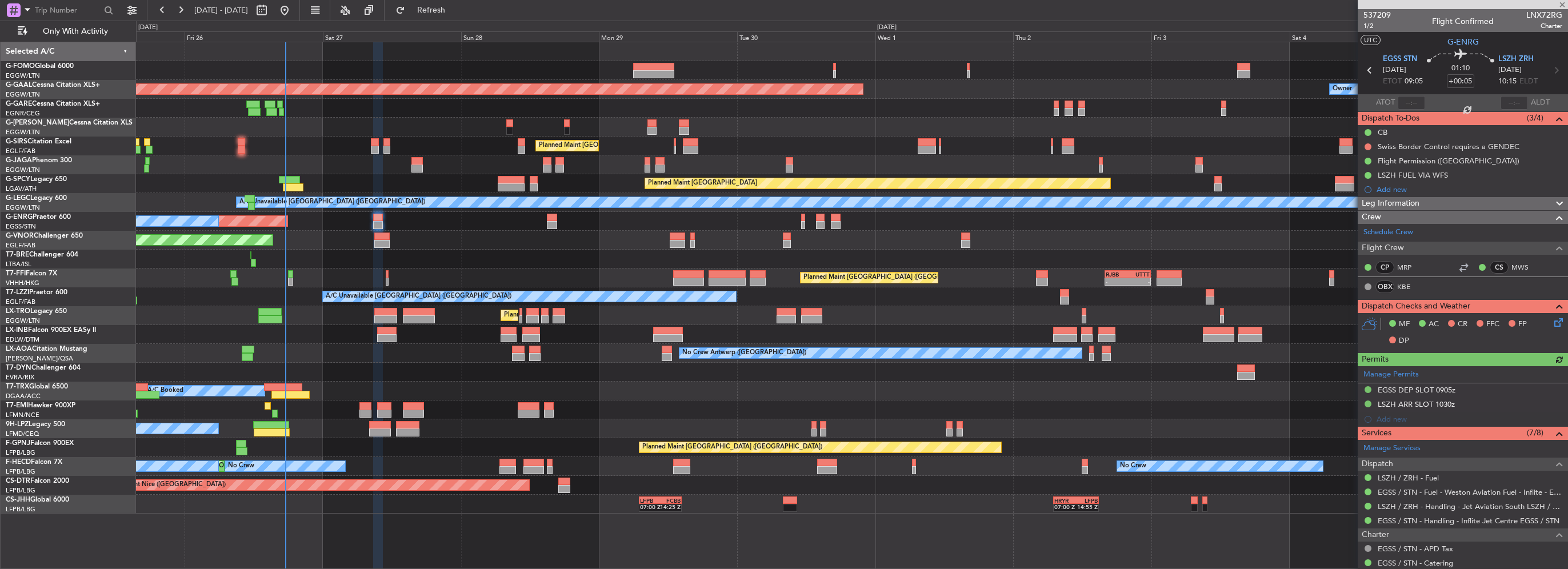
type input "+00:20"
type input "8"
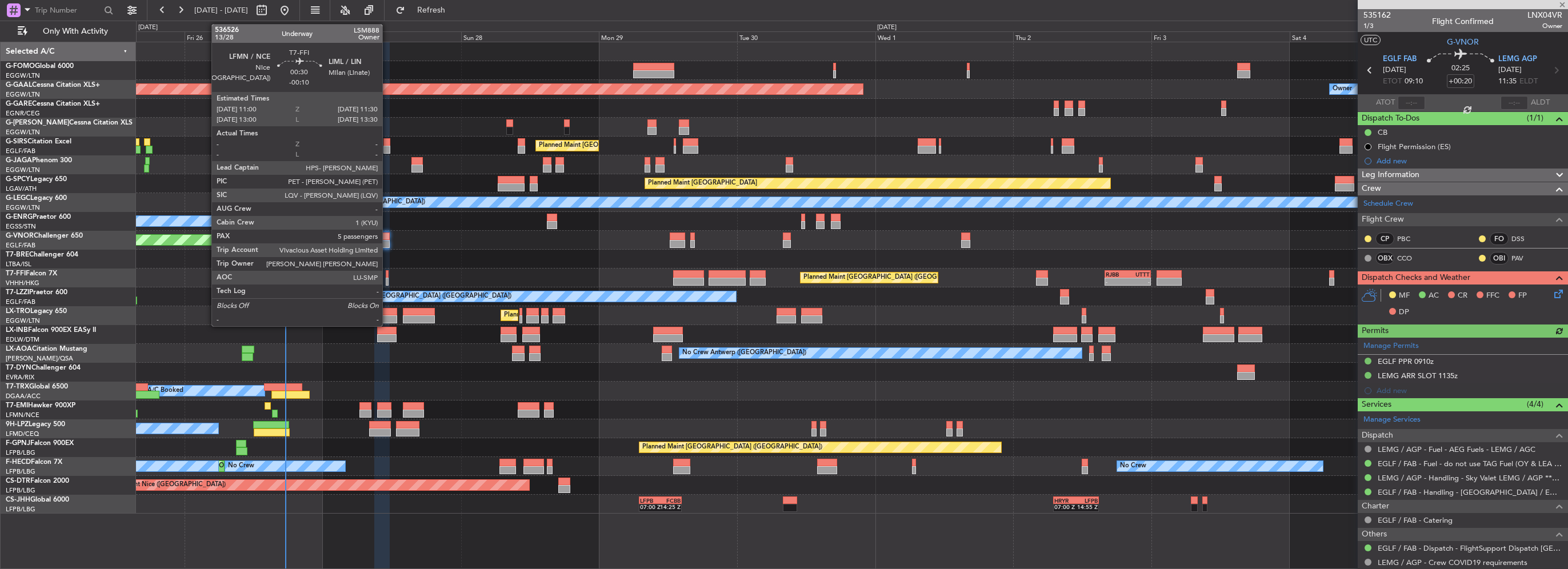
click at [387, 279] on div at bounding box center [388, 281] width 4 height 8
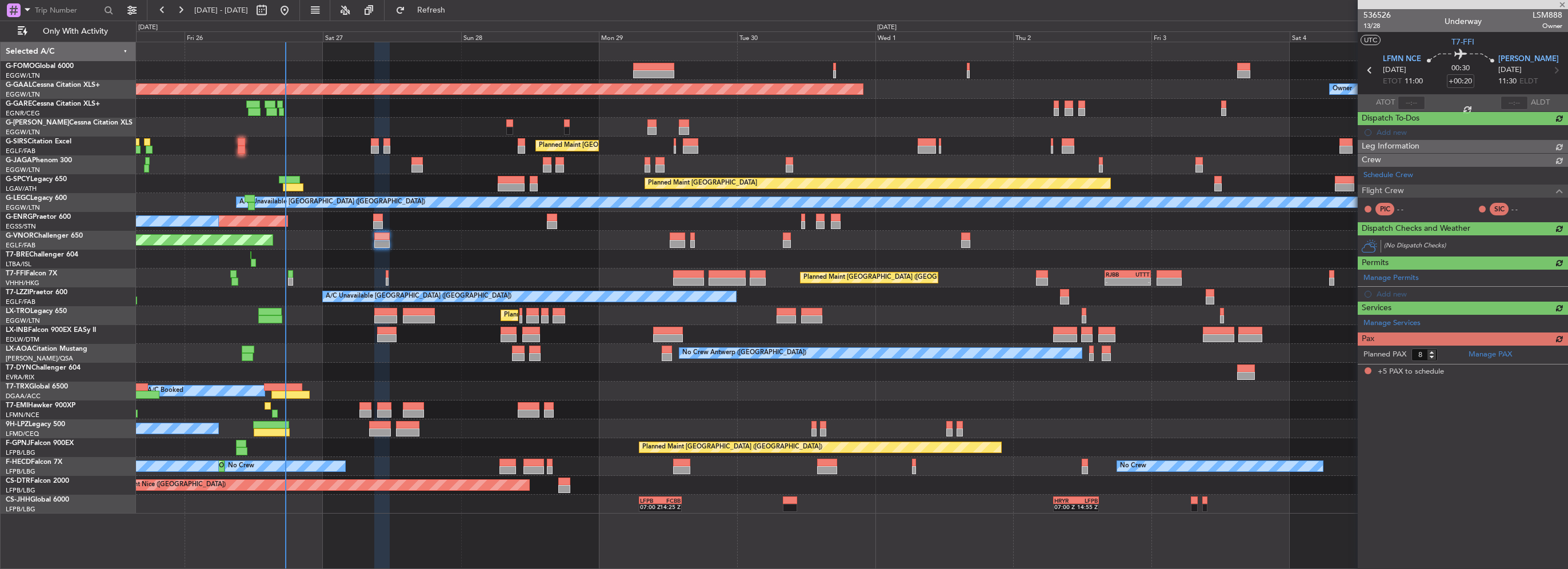
type input "-00:10"
type input "5"
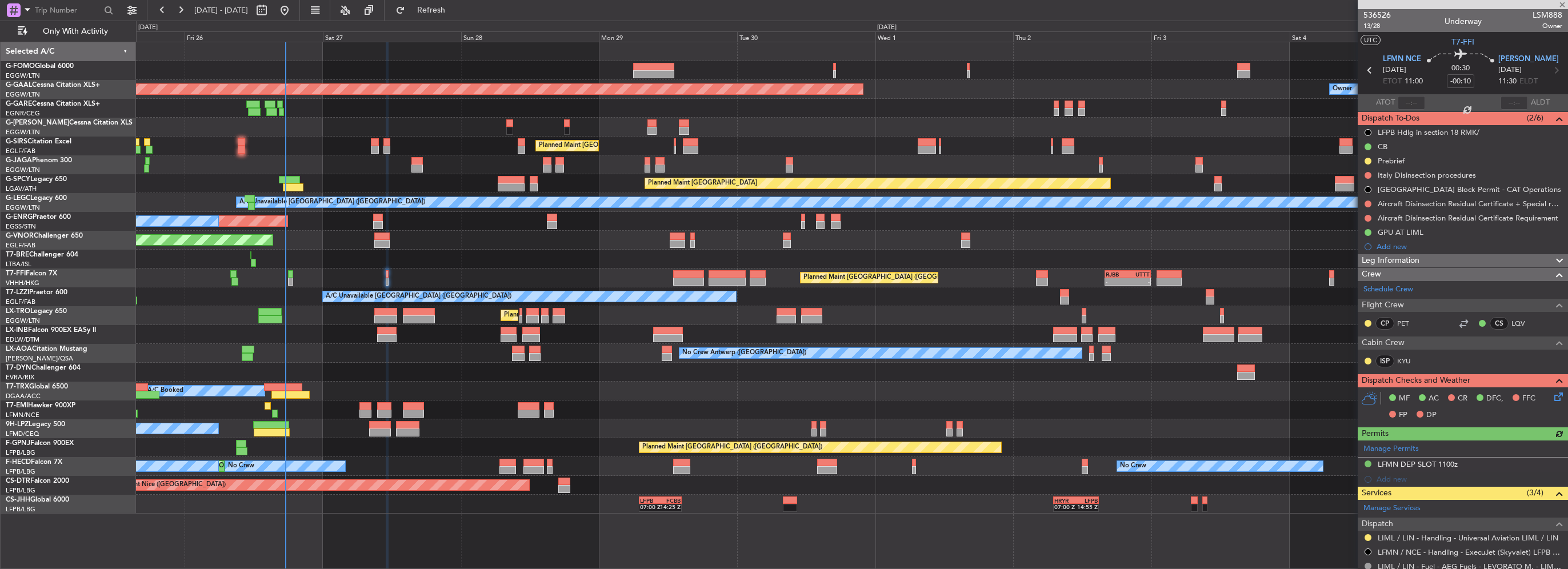
scroll to position [114, 0]
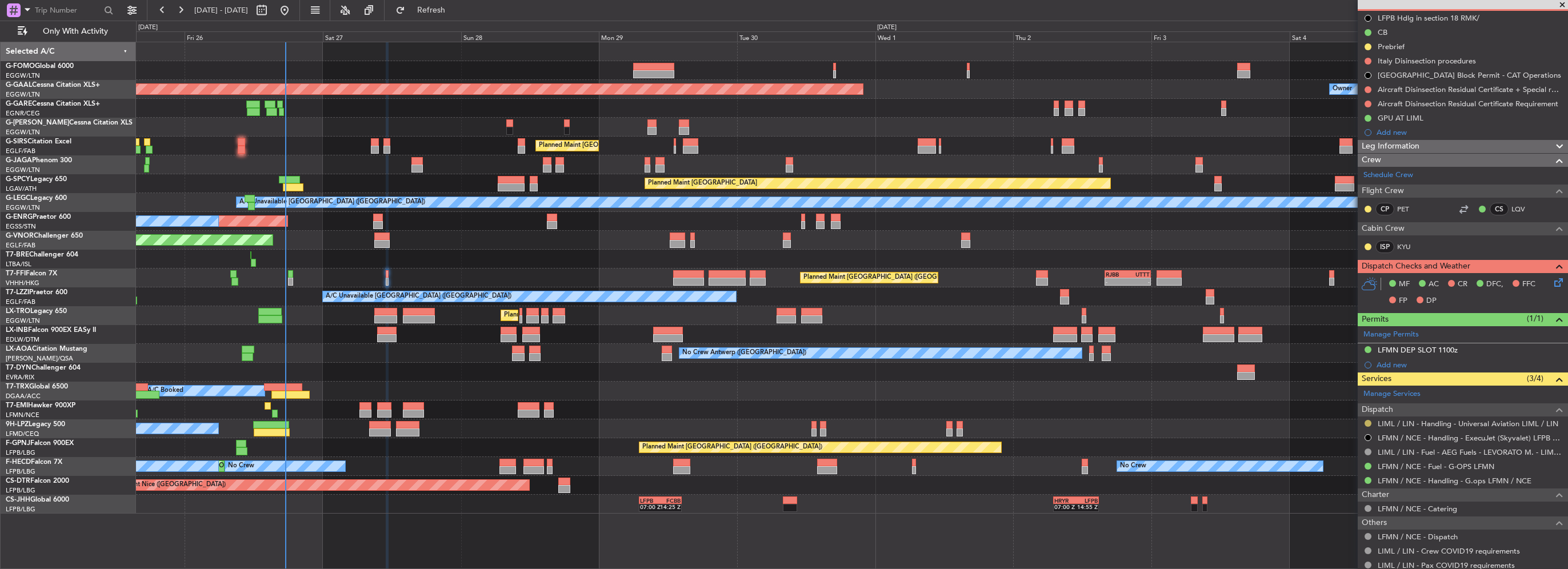
click at [1366, 423] on button at bounding box center [1368, 423] width 7 height 7
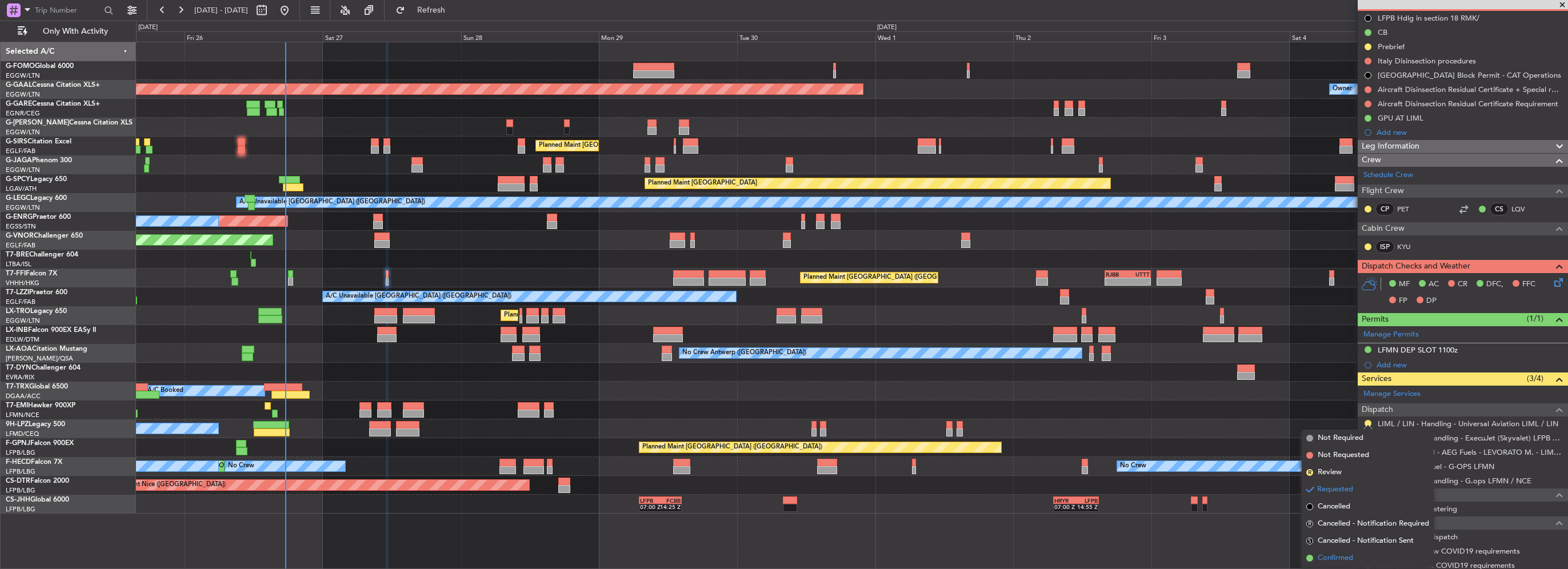
click at [1331, 553] on span "Confirmed" at bounding box center [1335, 558] width 35 height 12
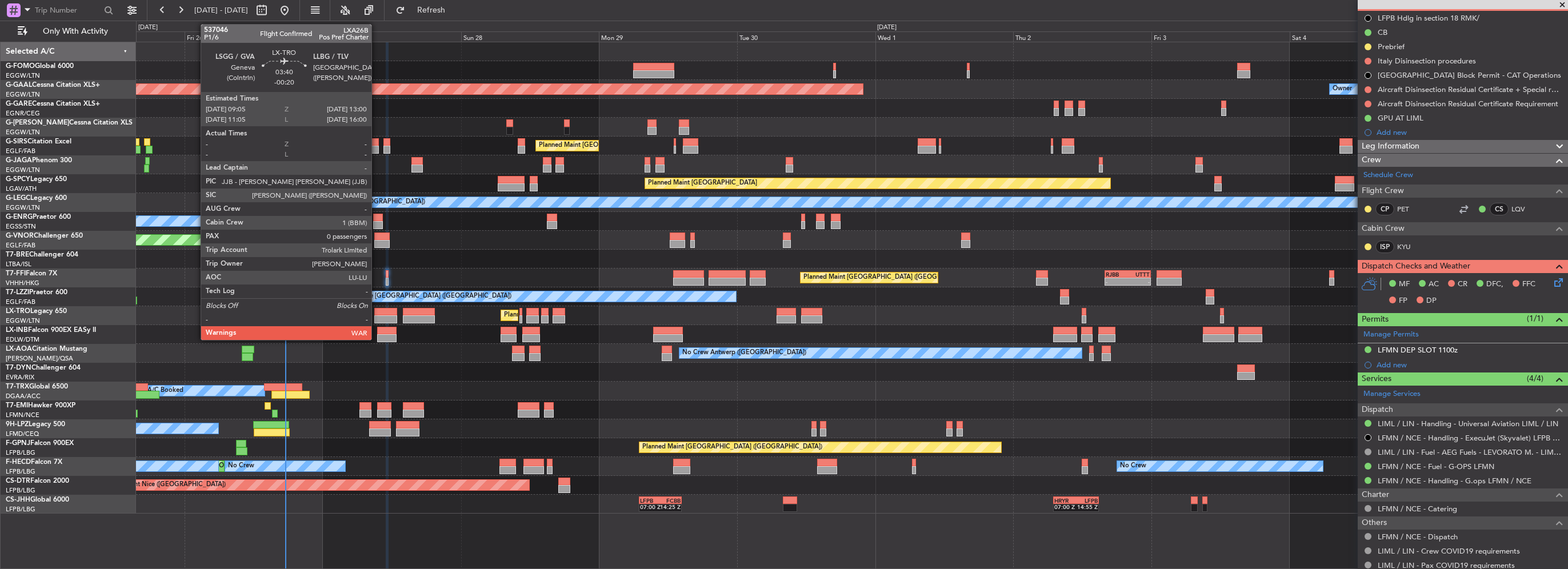
click at [379, 315] on div at bounding box center [386, 319] width 23 height 8
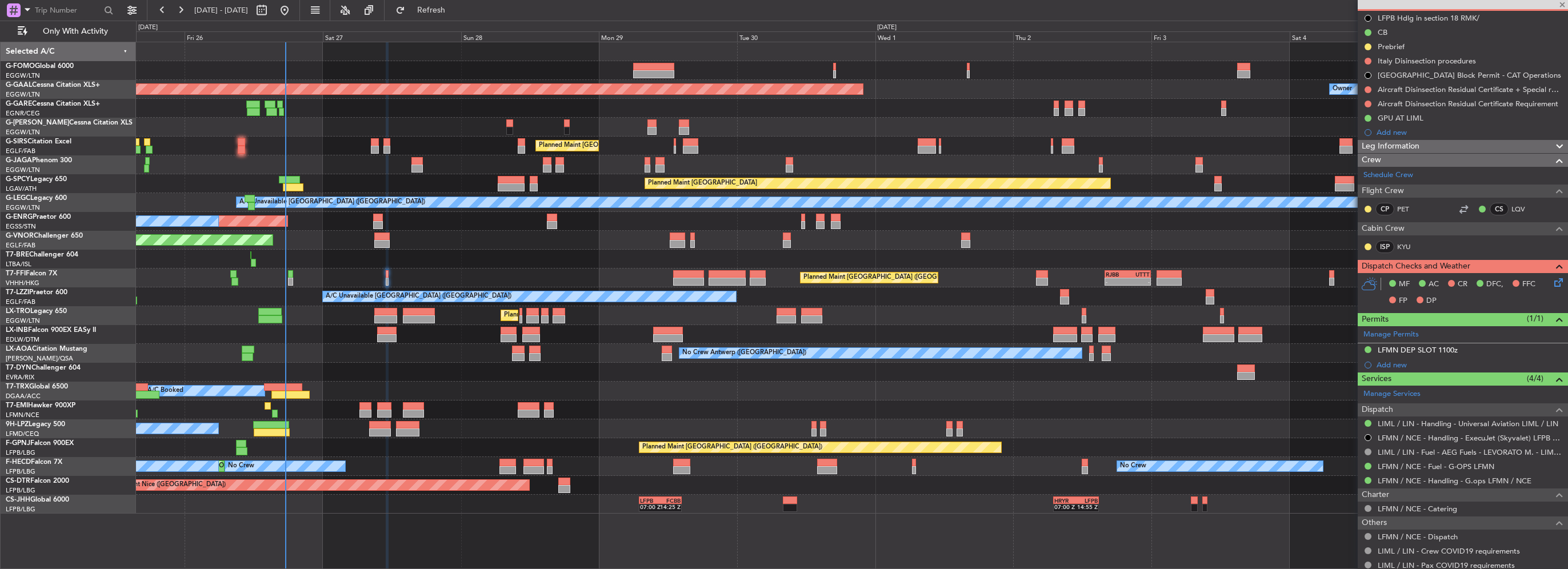
type input "-00:20"
type input "0"
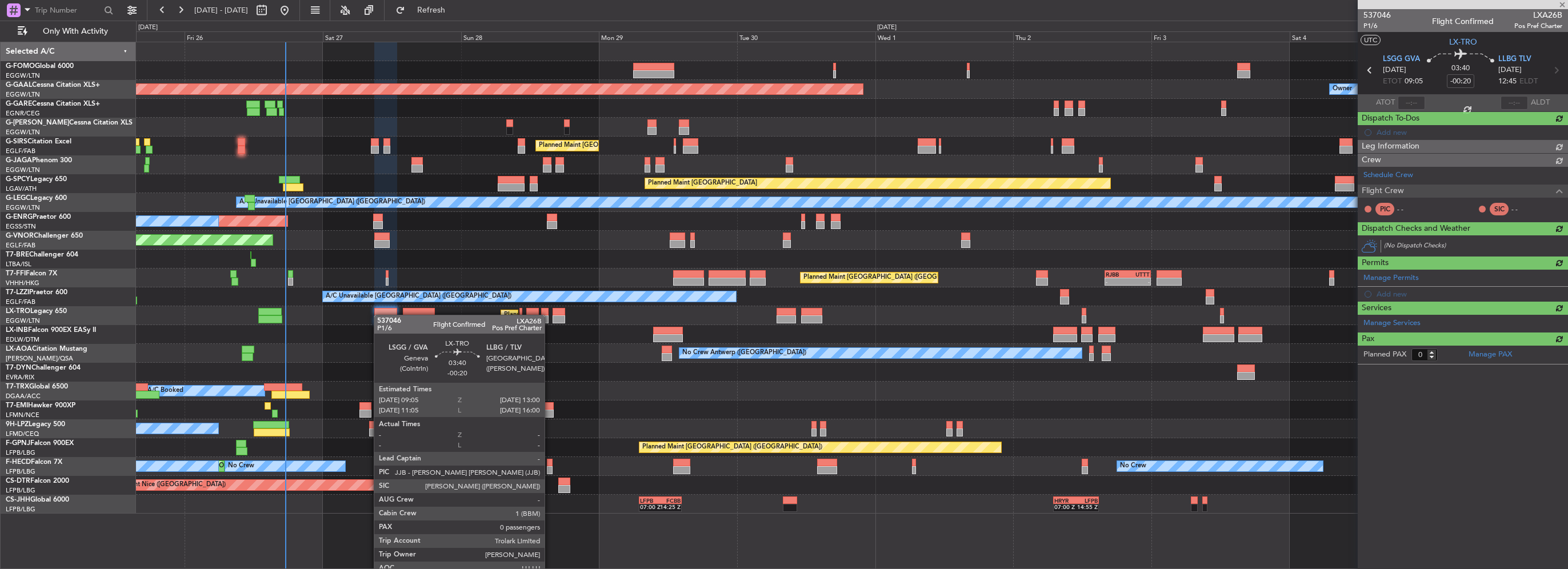
scroll to position [0, 0]
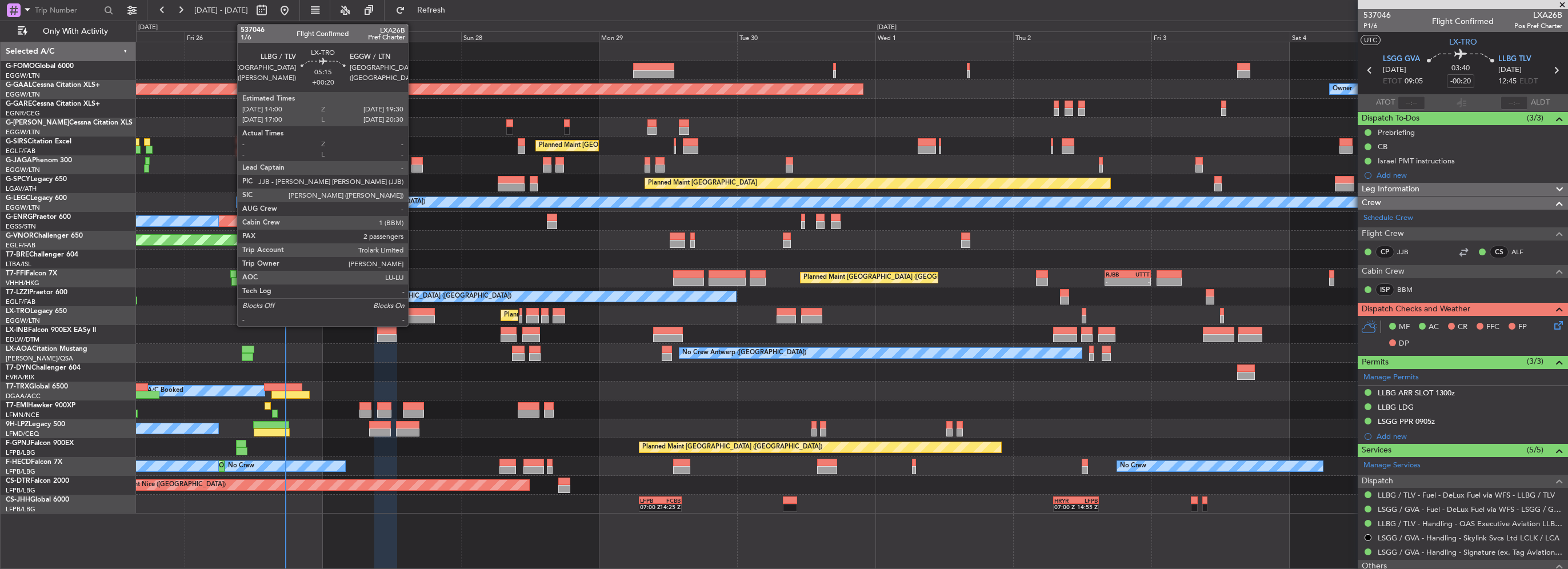
click at [413, 315] on div at bounding box center [419, 319] width 32 height 8
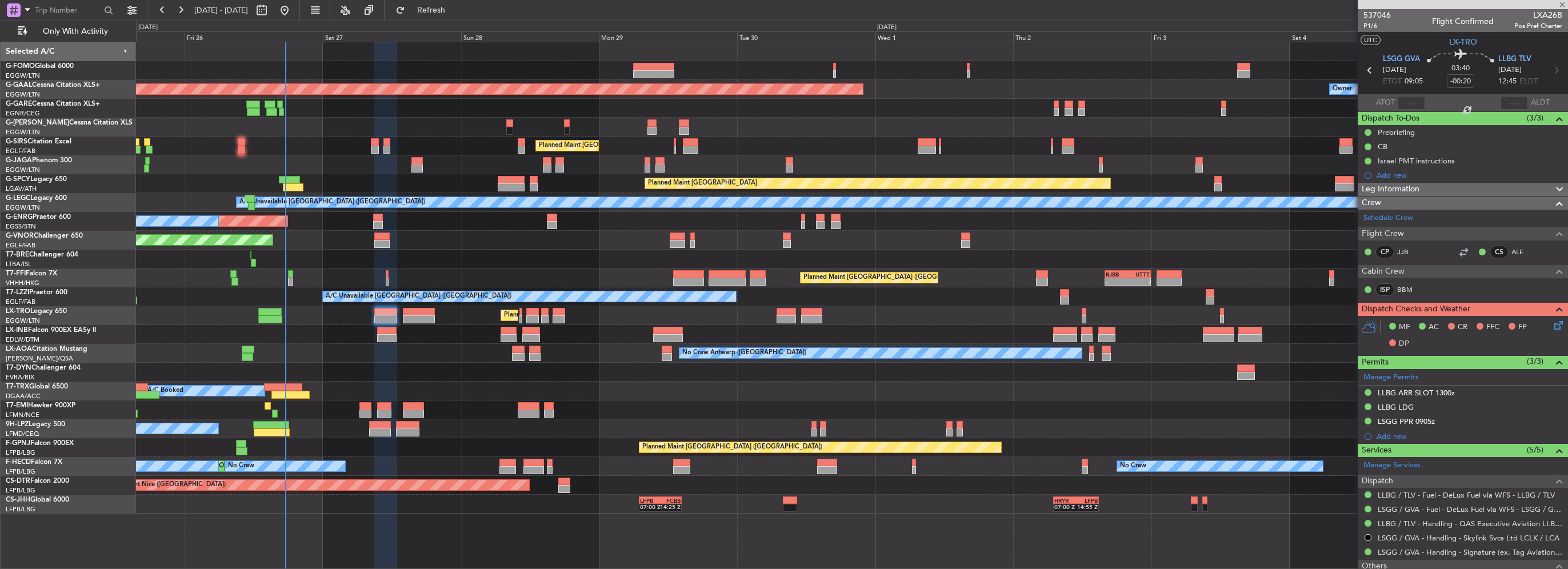
type input "+00:20"
type input "2"
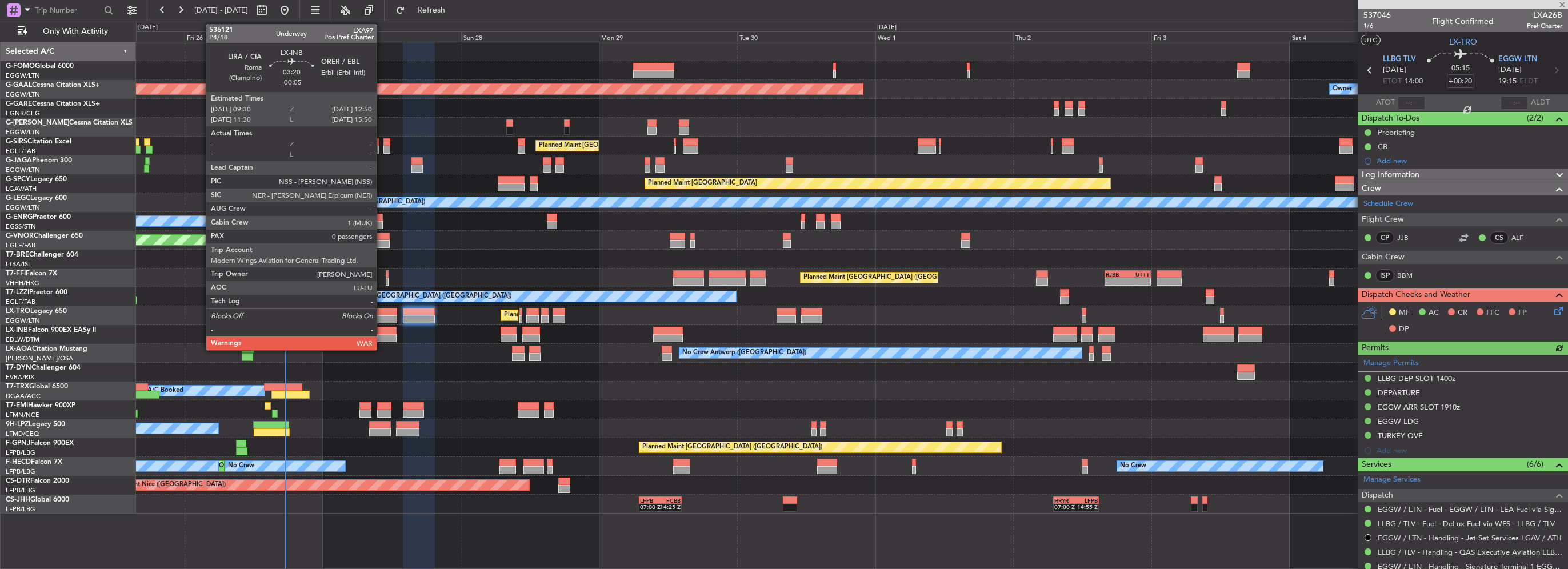
click at [382, 332] on div at bounding box center [387, 330] width 19 height 8
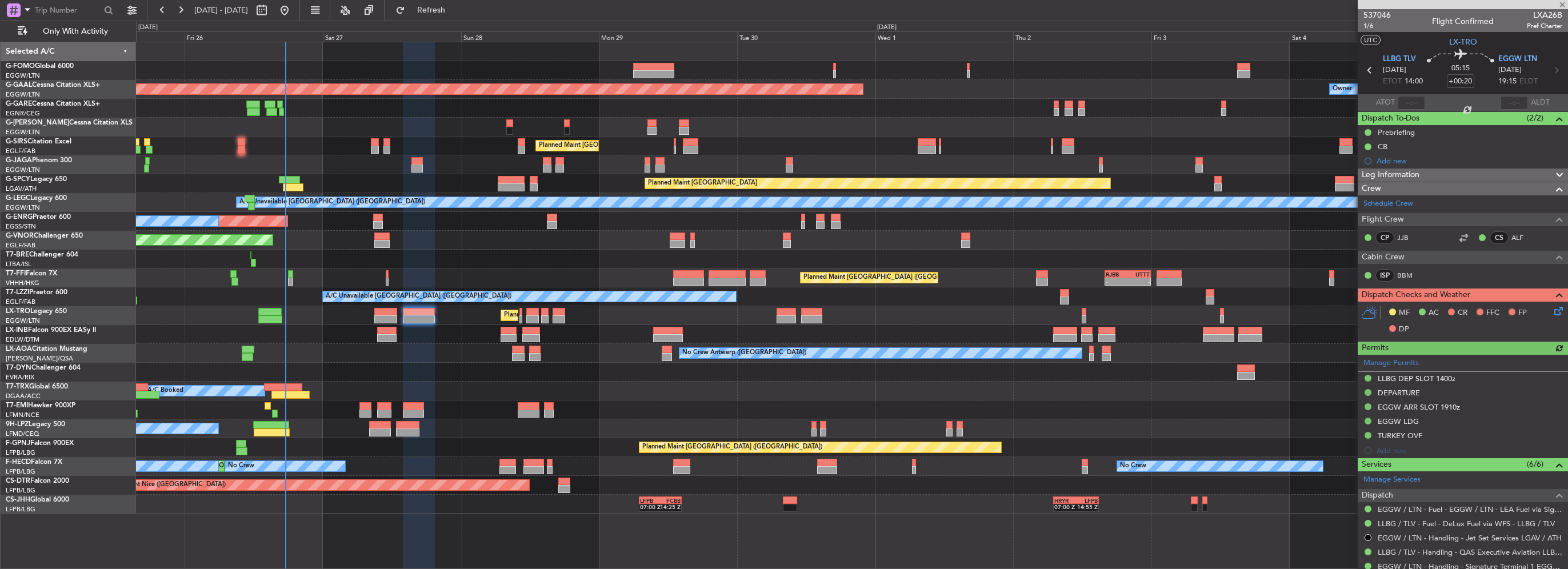
type input "-00:05"
type input "0"
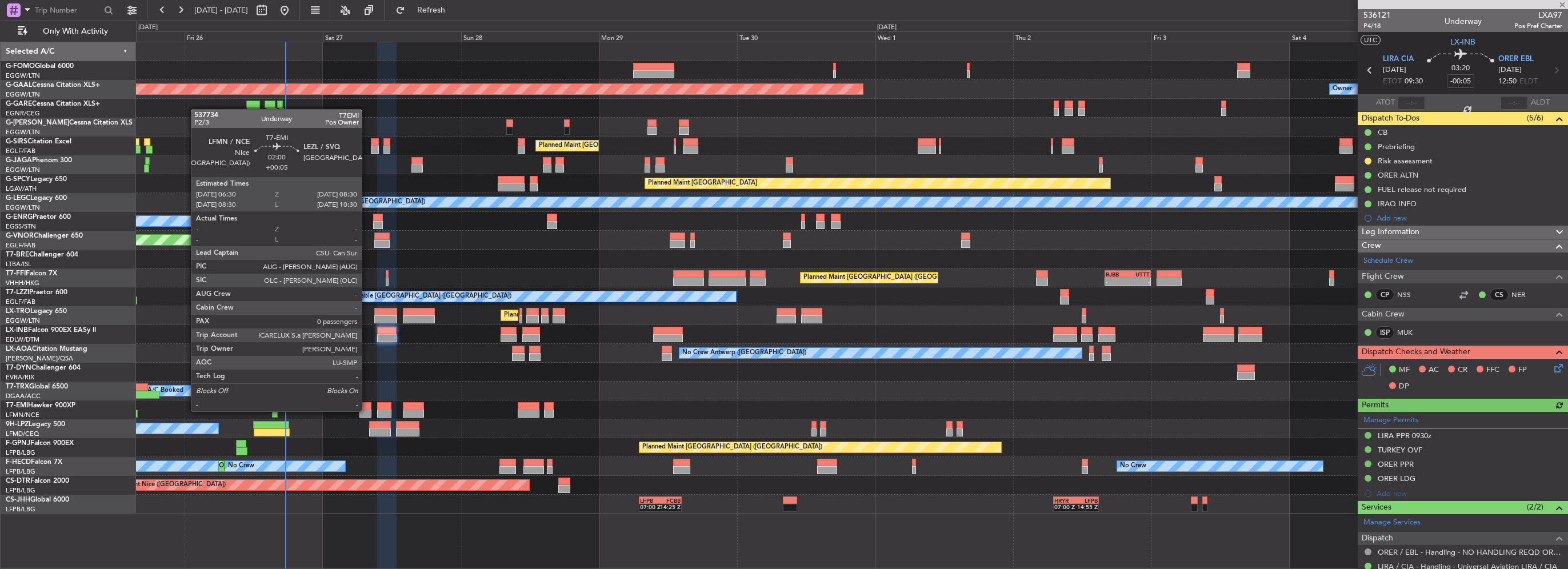
click at [367, 410] on div at bounding box center [365, 413] width 12 height 8
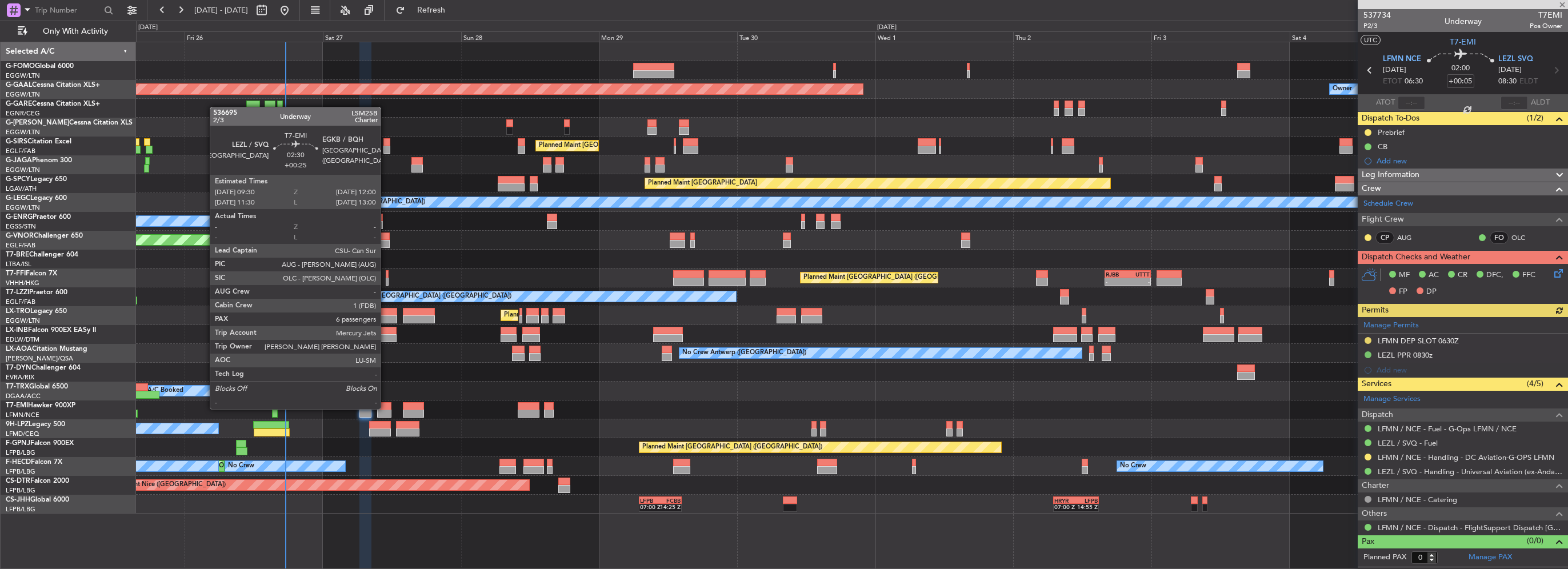
click at [386, 408] on div at bounding box center [385, 406] width 15 height 8
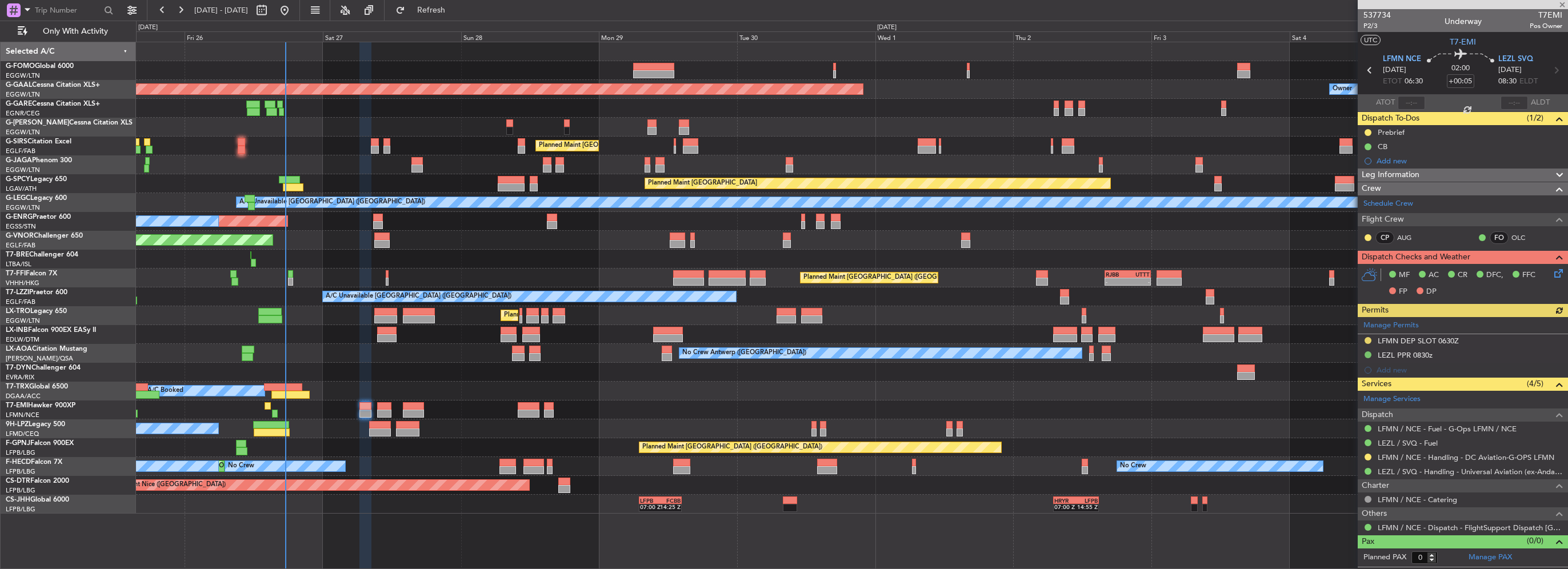
type input "+00:25"
type input "6"
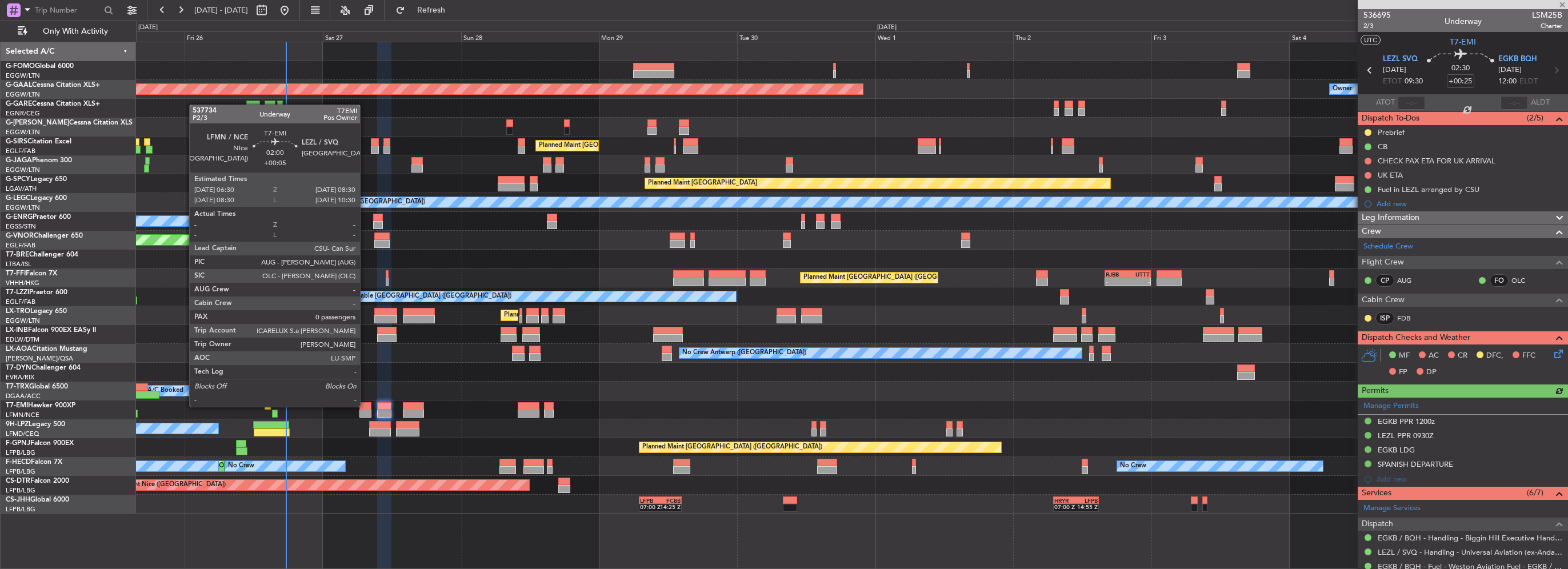
click at [365, 406] on div at bounding box center [365, 406] width 12 height 8
type input "+00:05"
type input "0"
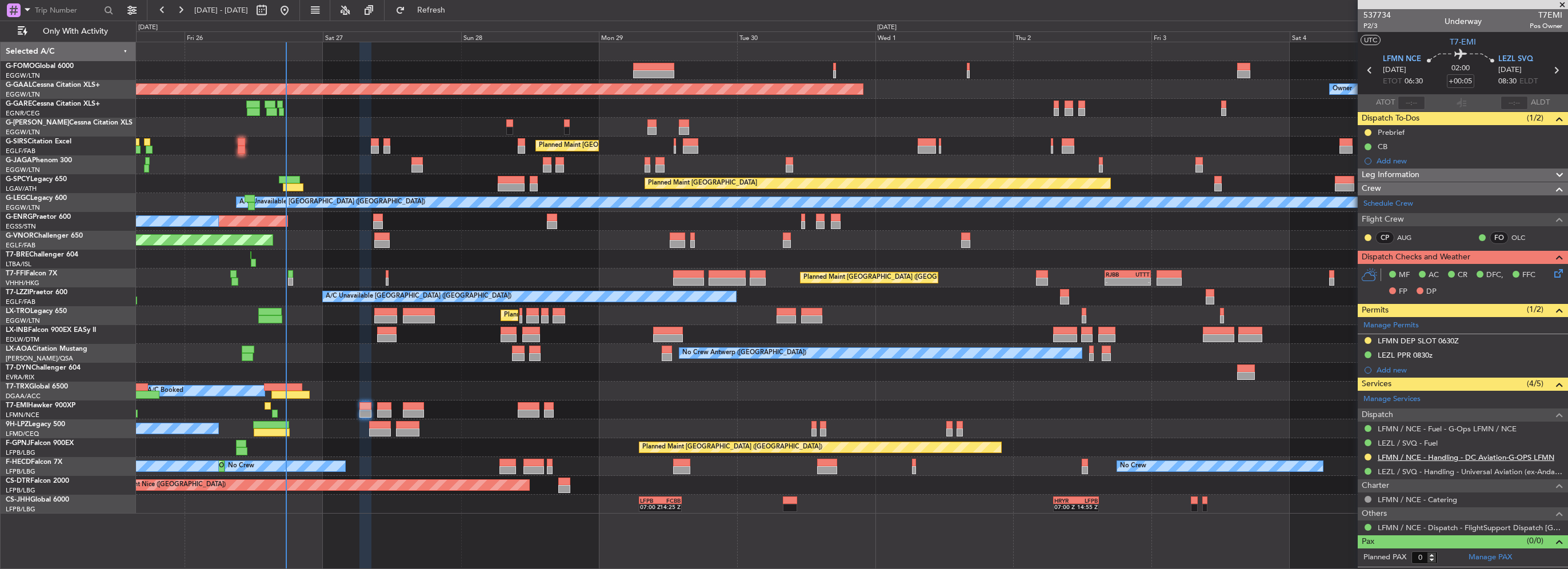
click at [1525, 455] on link "LFMN / NCE - Handling - DC Aviation-G-OPS LFMN" at bounding box center [1466, 458] width 177 height 10
click at [1445, 336] on div "LFMN DEP SLOT 0630Z" at bounding box center [1418, 341] width 81 height 10
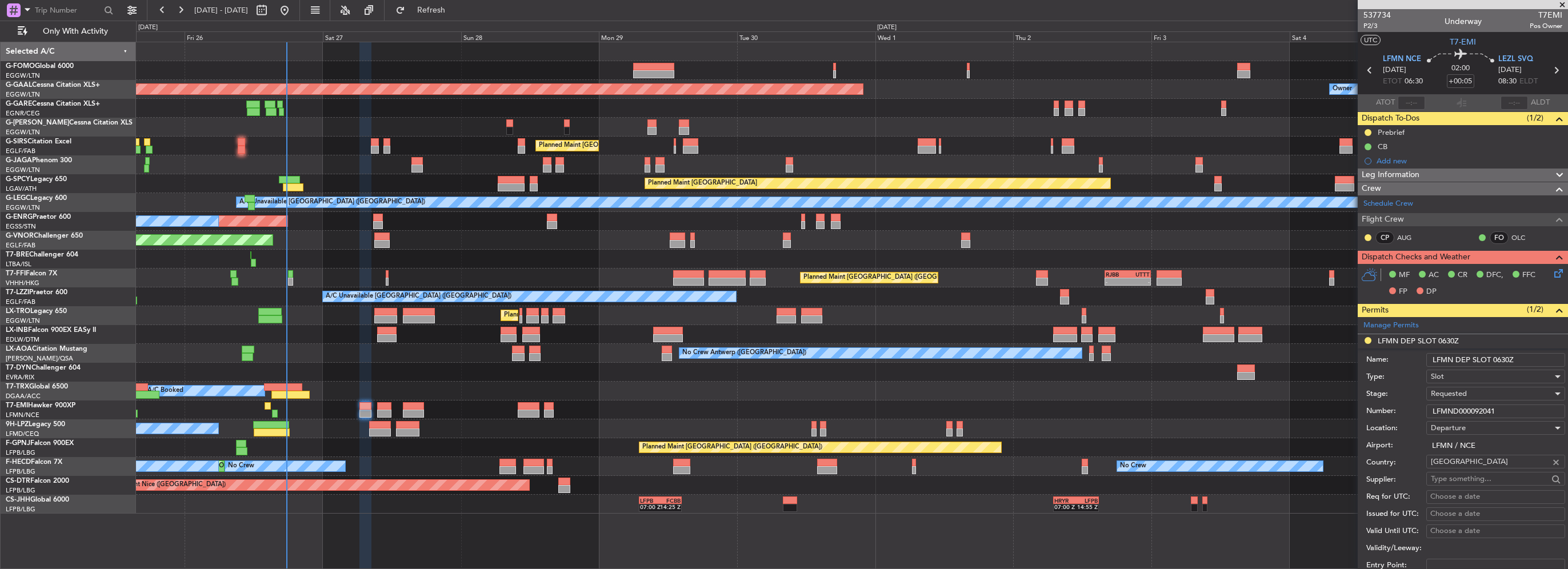
click at [1499, 360] on input "LFMN DEP SLOT 0630Z" at bounding box center [1496, 360] width 139 height 14
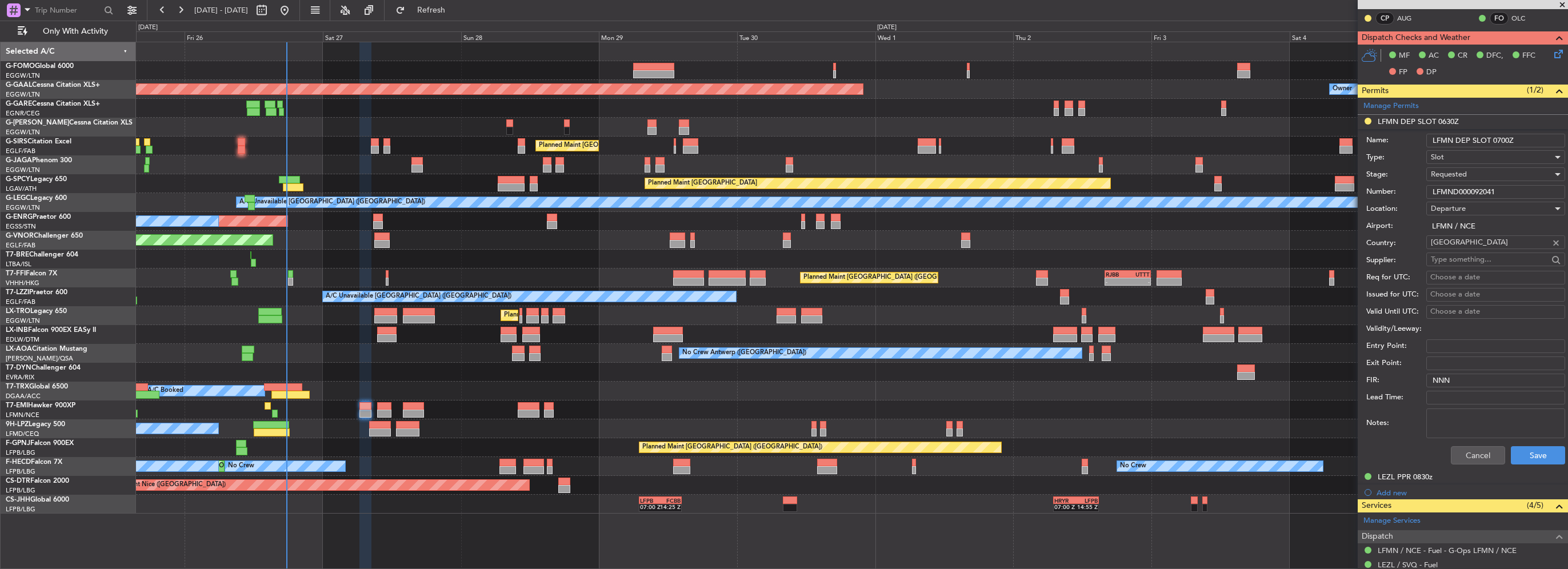
scroll to position [229, 0]
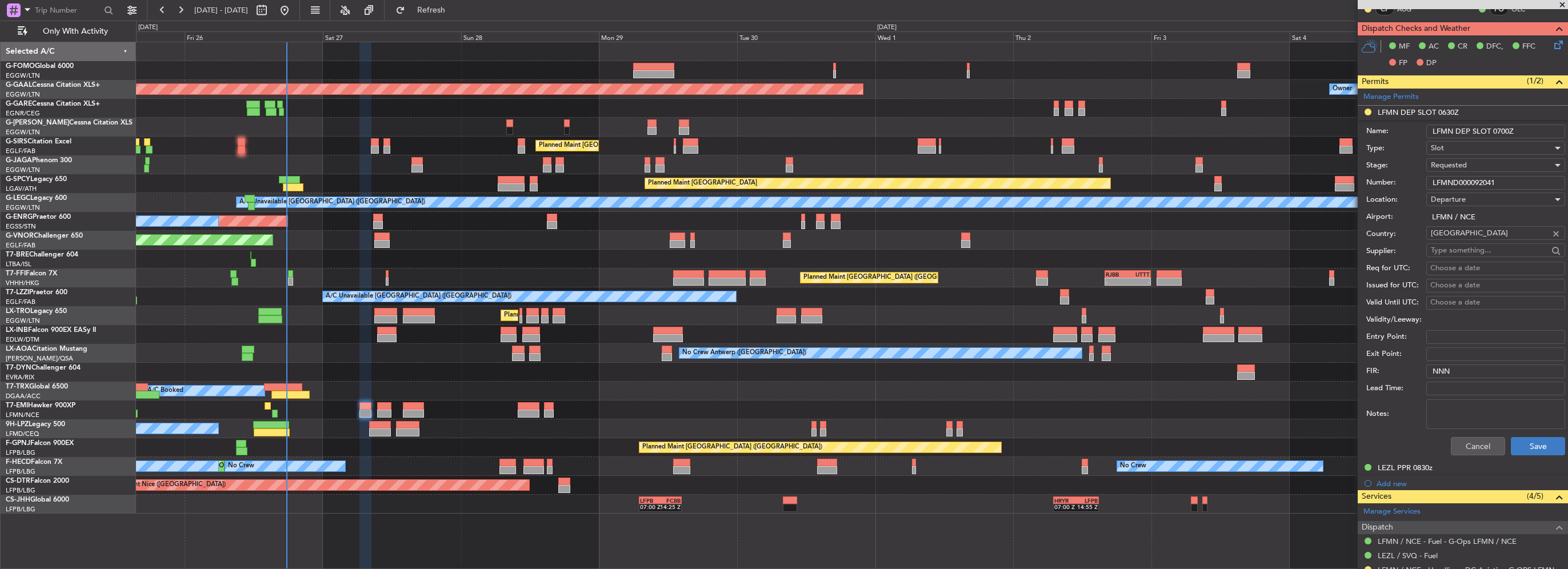
type input "LFMN DEP SLOT 0700Z"
click at [1543, 437] on button "Save" at bounding box center [1538, 446] width 54 height 18
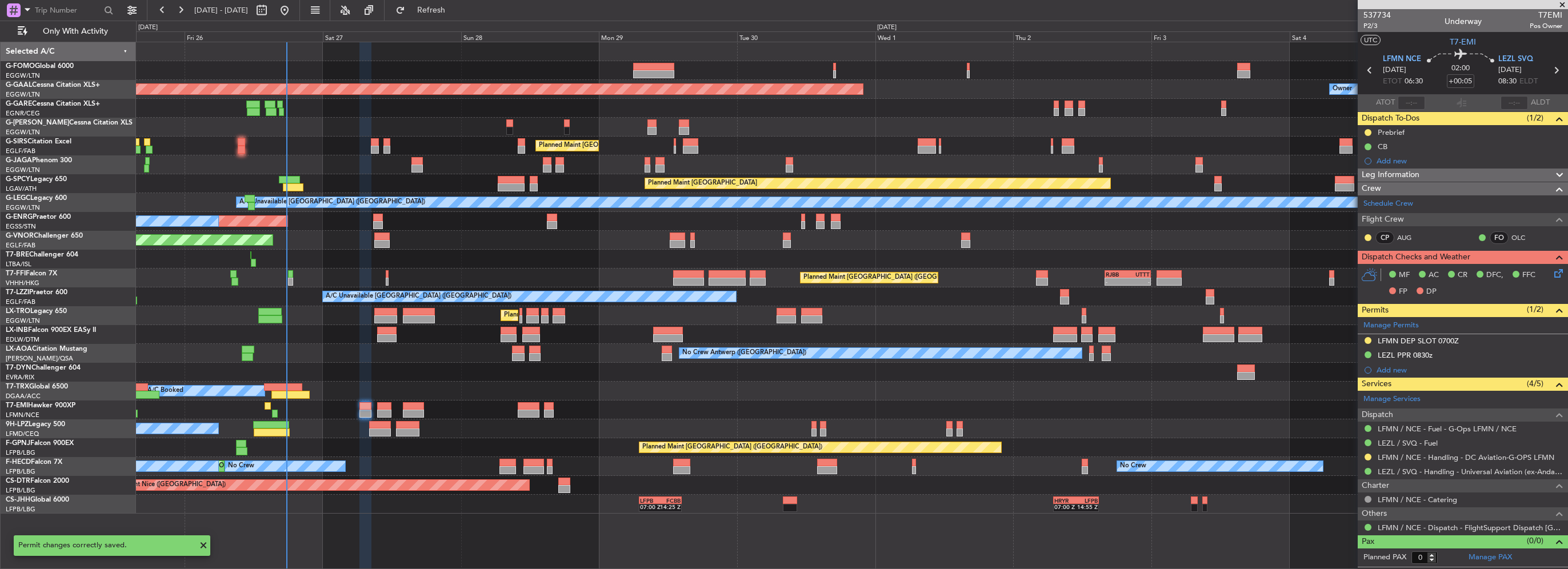
scroll to position [0, 0]
click at [432, 6] on button "Refresh" at bounding box center [424, 10] width 69 height 18
click at [455, 16] on button "Refresh" at bounding box center [424, 10] width 69 height 18
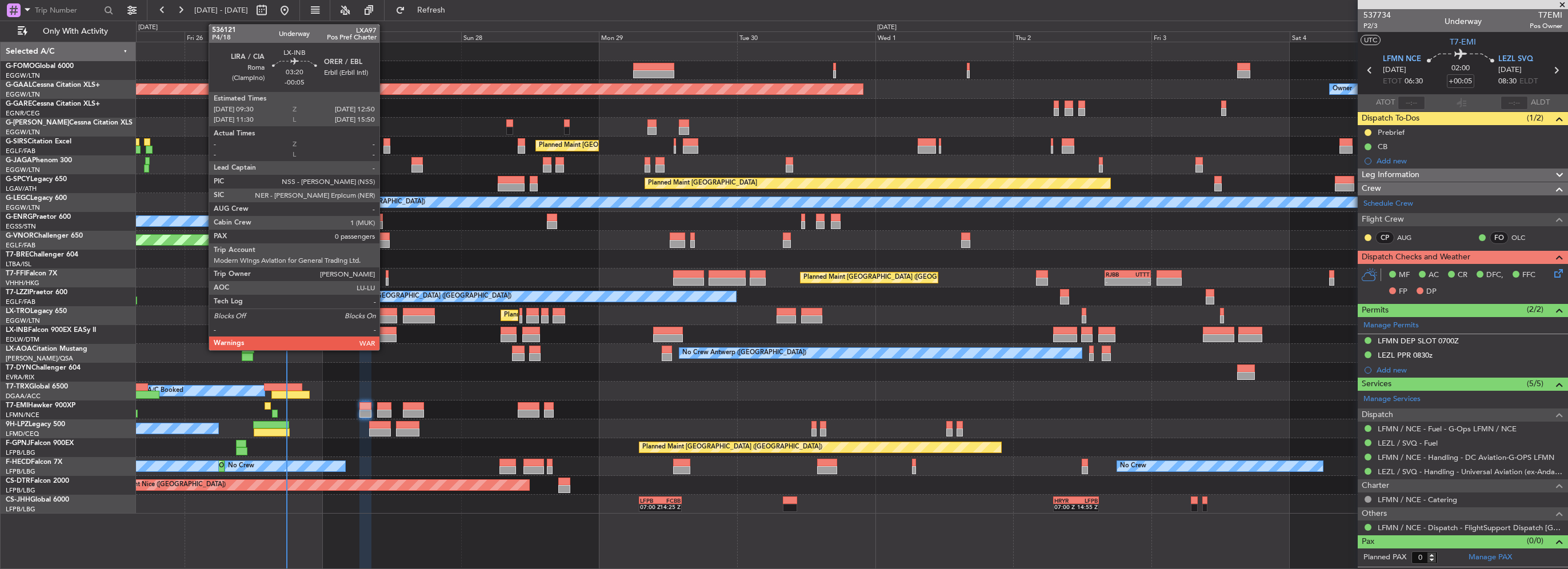
click at [385, 333] on div at bounding box center [387, 330] width 19 height 8
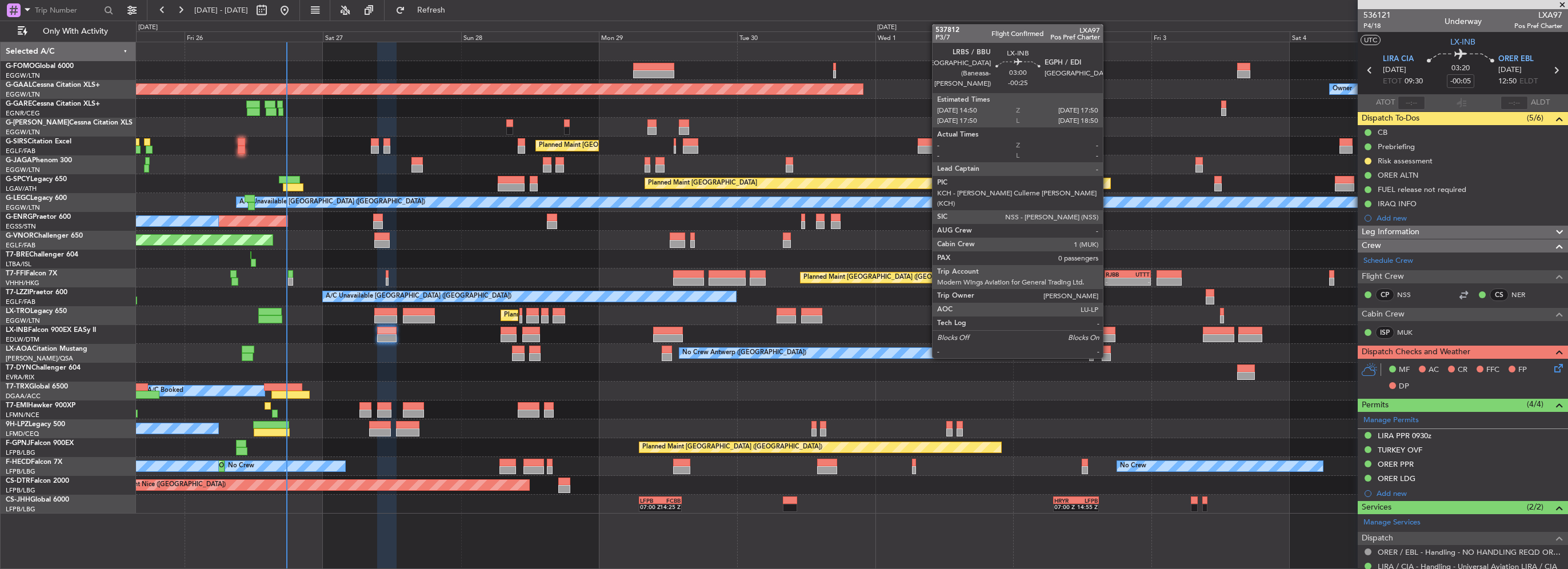
click at [1108, 332] on div at bounding box center [1107, 330] width 18 height 8
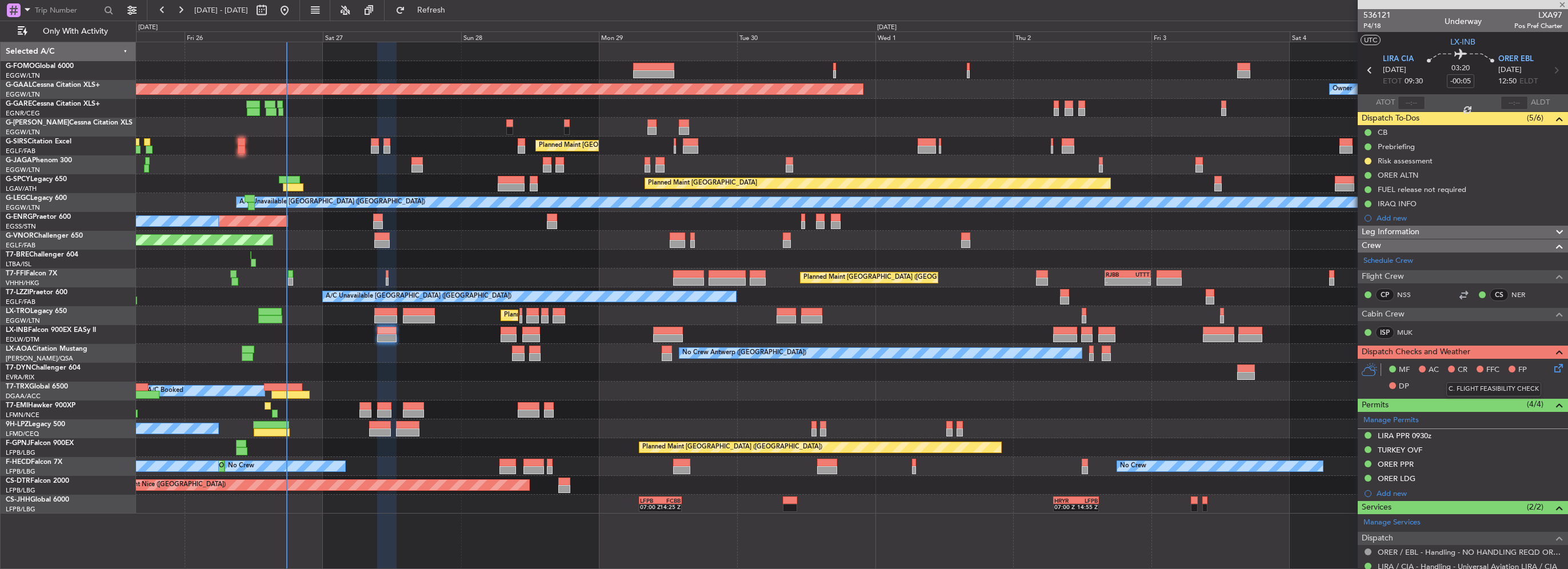
type input "-00:25"
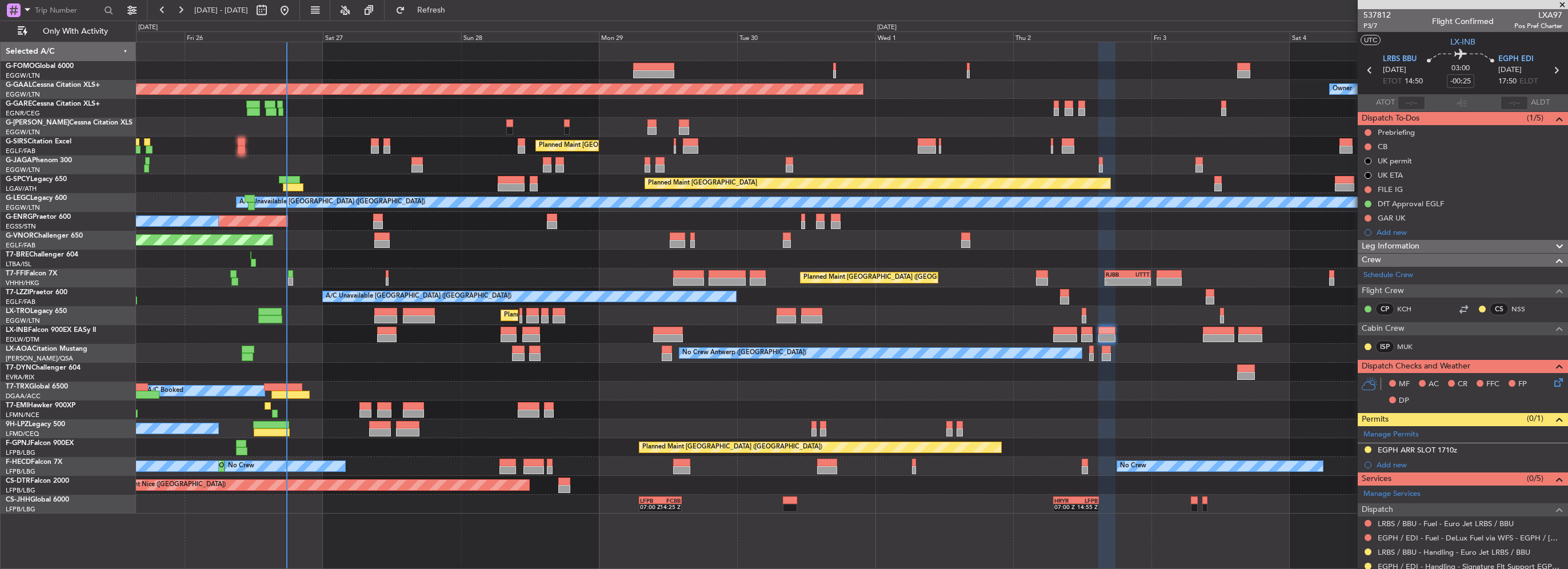
scroll to position [63, 0]
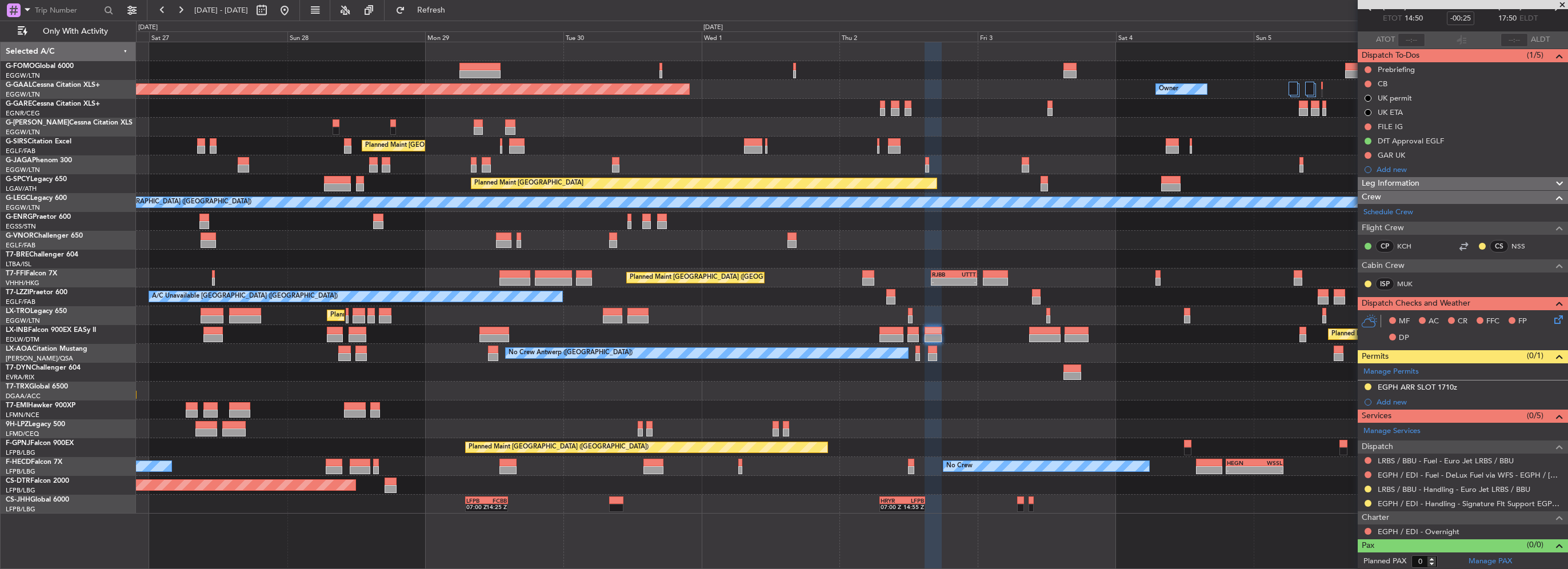
click at [1066, 294] on div "A/C Unavailable [GEOGRAPHIC_DATA] ([GEOGRAPHIC_DATA])" at bounding box center [852, 296] width 1432 height 19
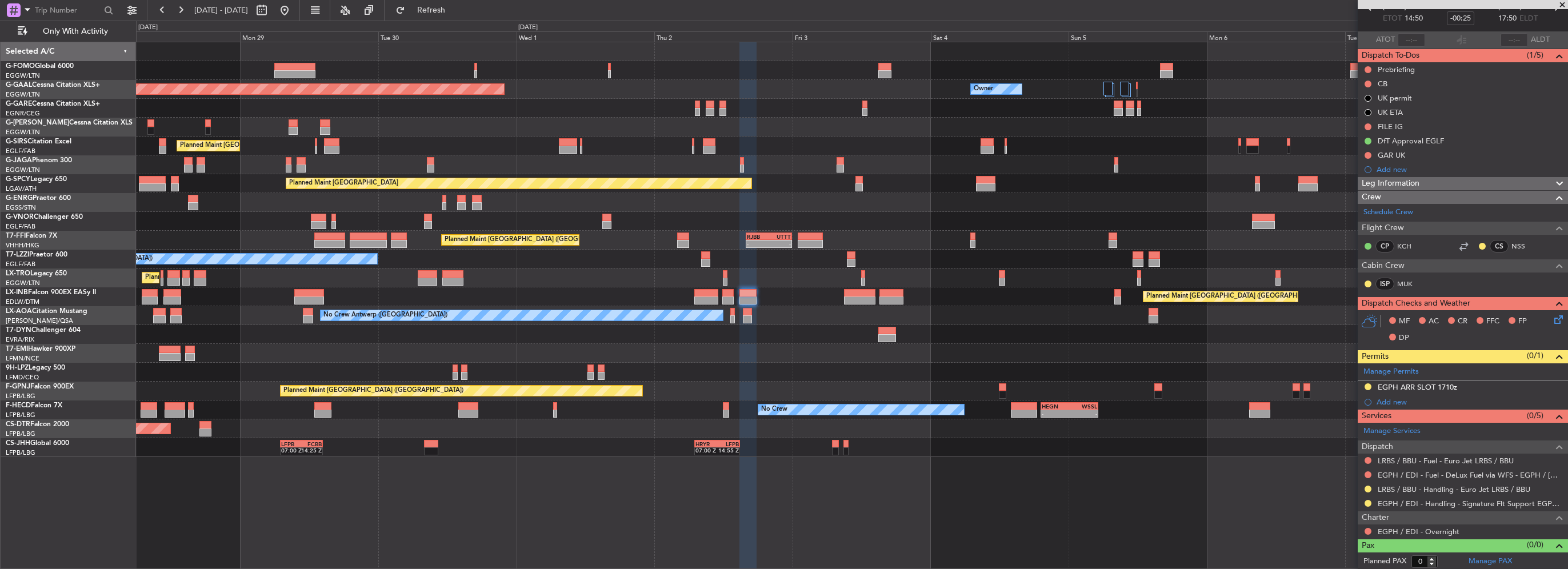
click at [921, 307] on div "No Crew Antwerp (Deurne) No Crew Antwerp (Deurne)" at bounding box center [852, 315] width 1432 height 19
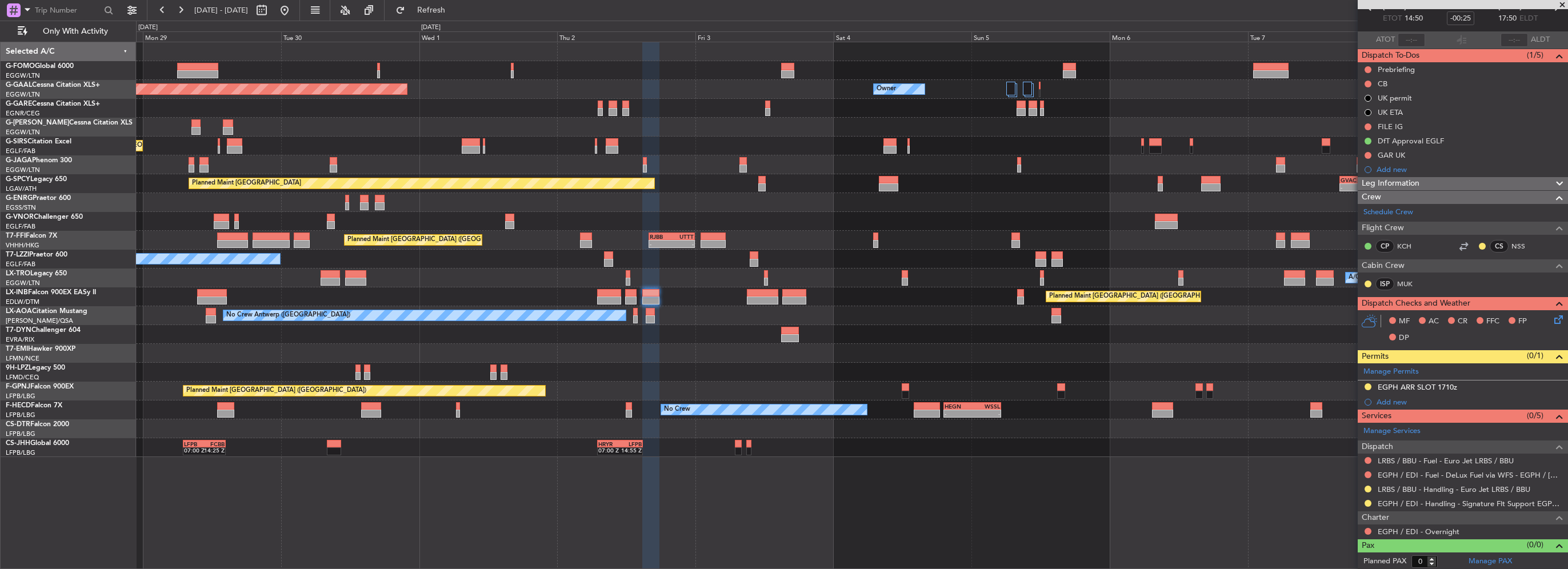
click at [889, 273] on div "A/C Unavailable Planned Maint London (Luton)" at bounding box center [852, 278] width 1432 height 19
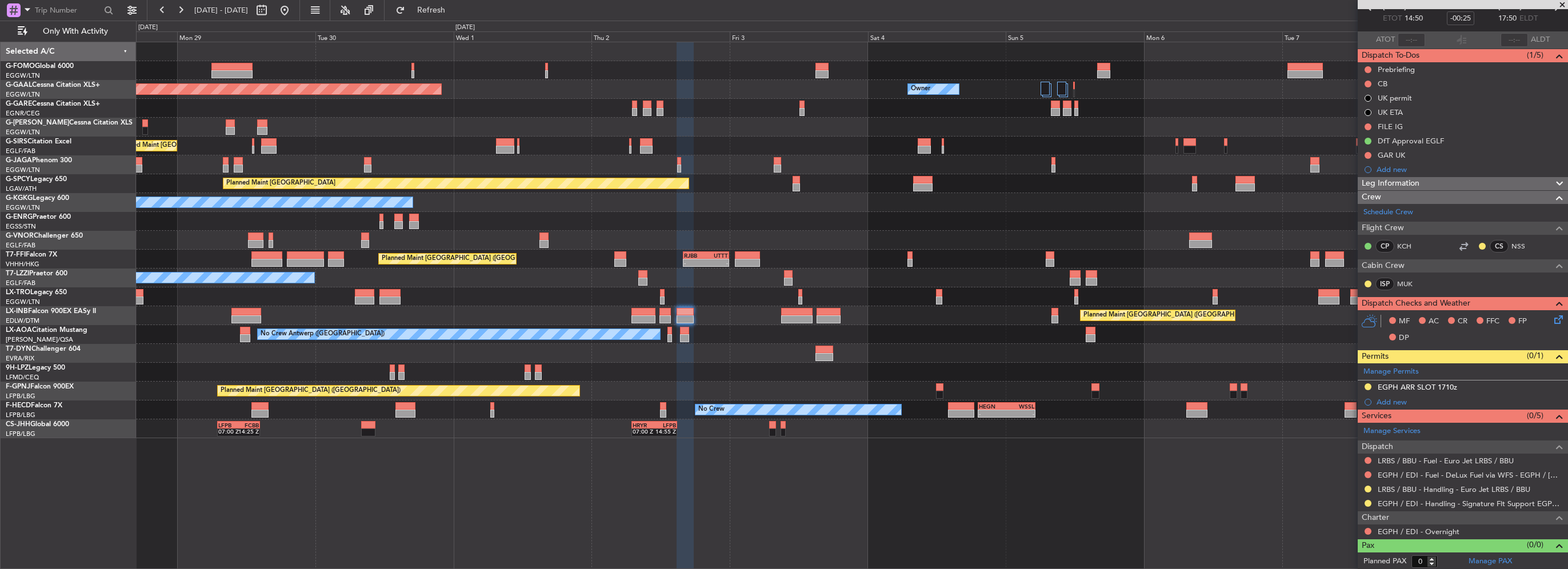
click at [782, 290] on div "Planned Maint Dusseldorf Owner Owner Owner Planned Maint London (Luton) Planned…" at bounding box center [852, 240] width 1432 height 396
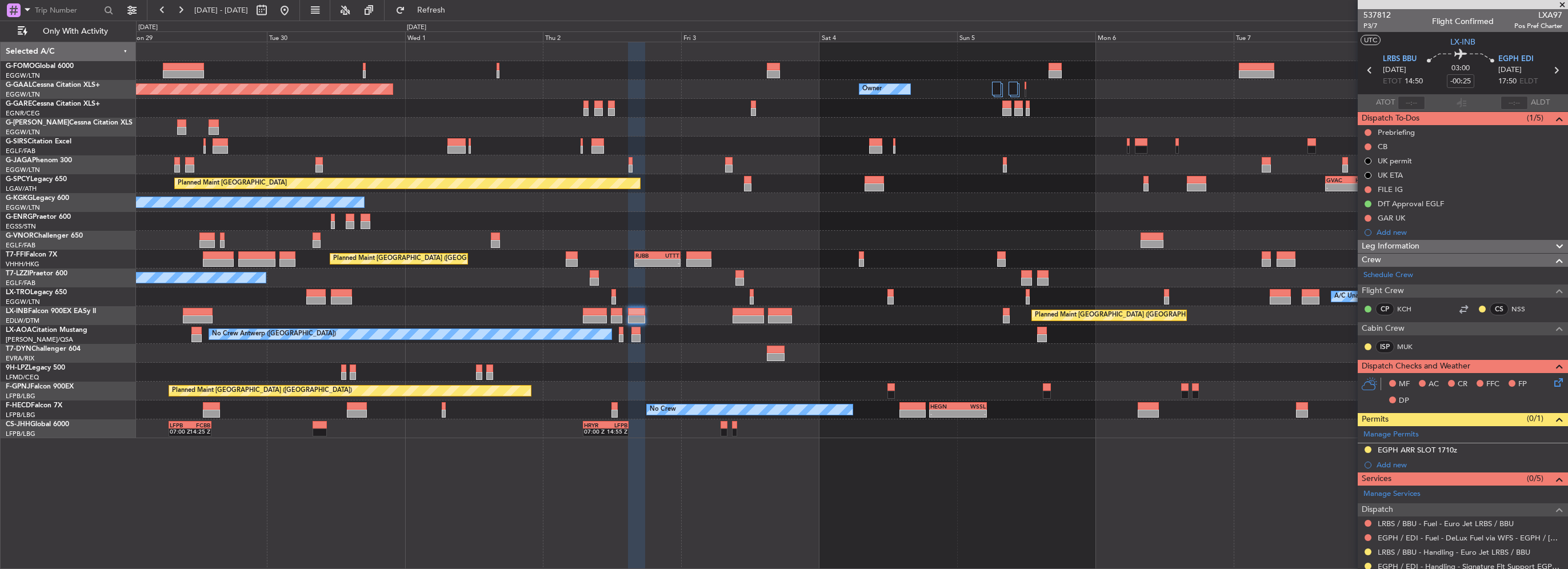
click at [974, 230] on div "Planned Maint Dusseldorf Owner Owner Owner Planned Maint London (Luton) Planned…" at bounding box center [852, 240] width 1432 height 396
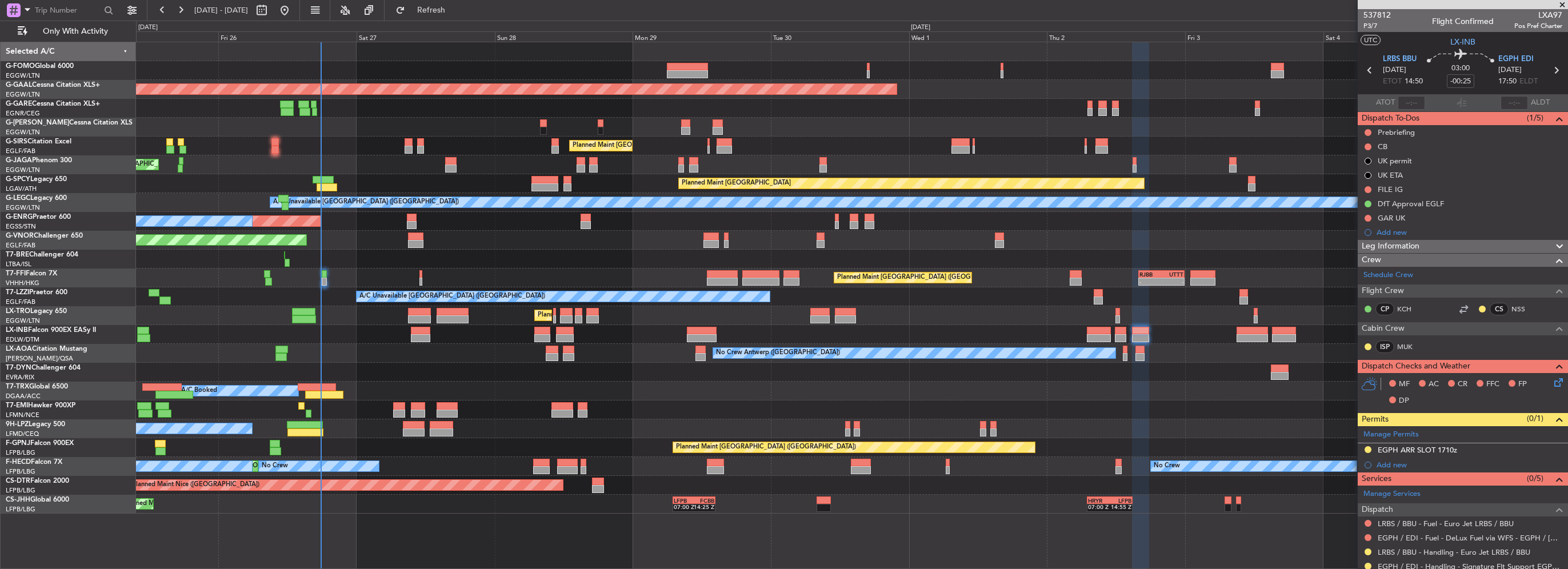
click at [270, 340] on div "Planned Maint London (Luton) Planned Maint Dusseldorf Owner Planned Maint Londo…" at bounding box center [852, 278] width 1432 height 471
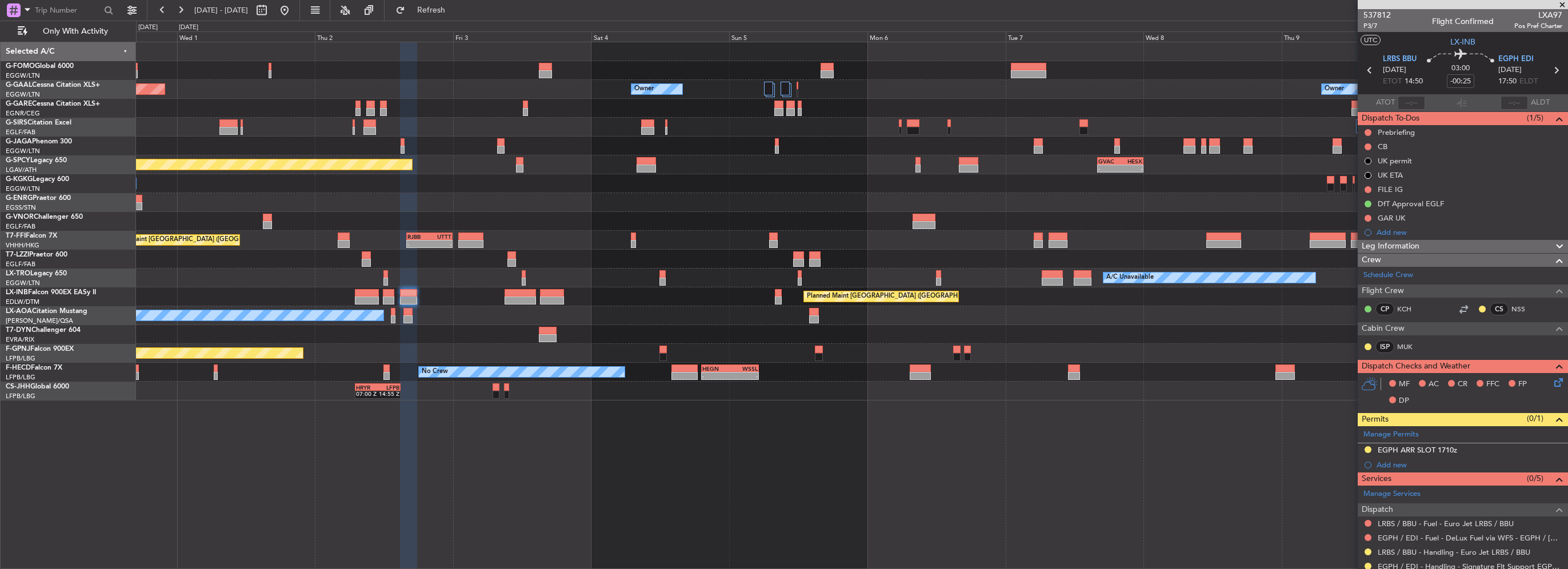
click at [542, 276] on div "Owner Owner Planned Maint Dusseldorf Owner Planned Maint London (Luton) Planned…" at bounding box center [852, 221] width 1432 height 358
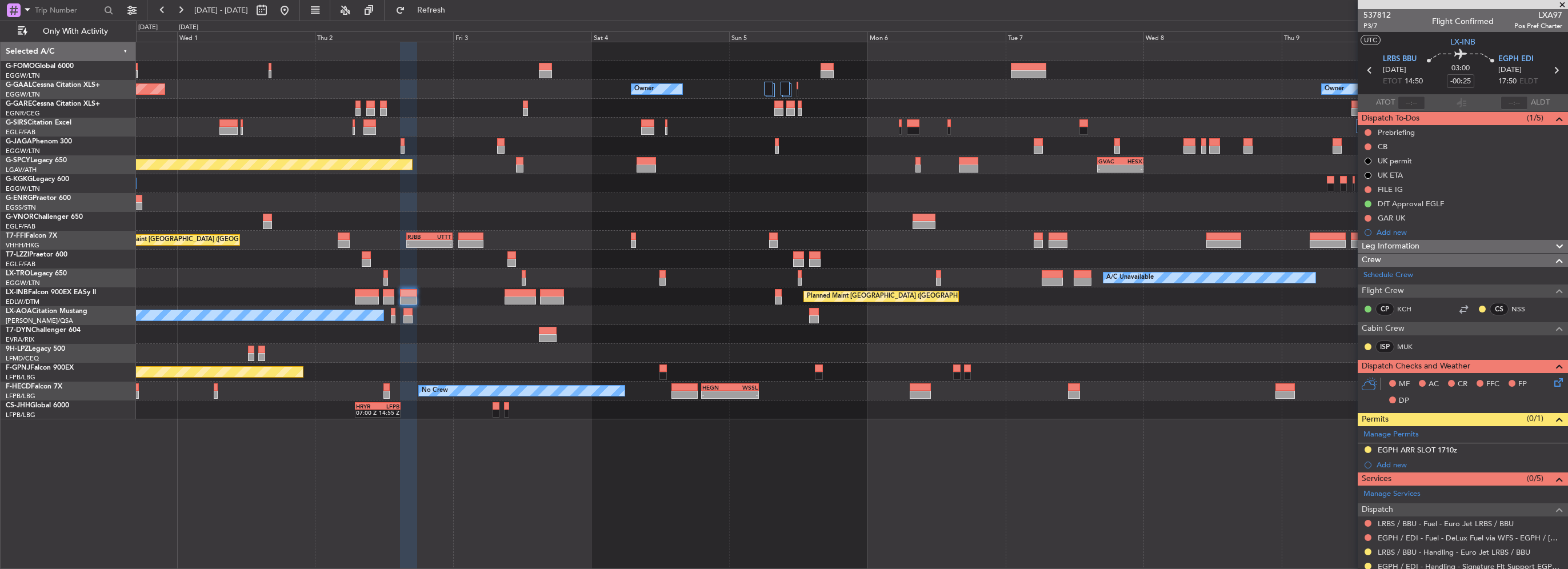
click at [1163, 369] on div "Planned Maint Dusseldorf Owner Owner Owner Planned Maint London (Luton) Planned…" at bounding box center [852, 231] width 1432 height 377
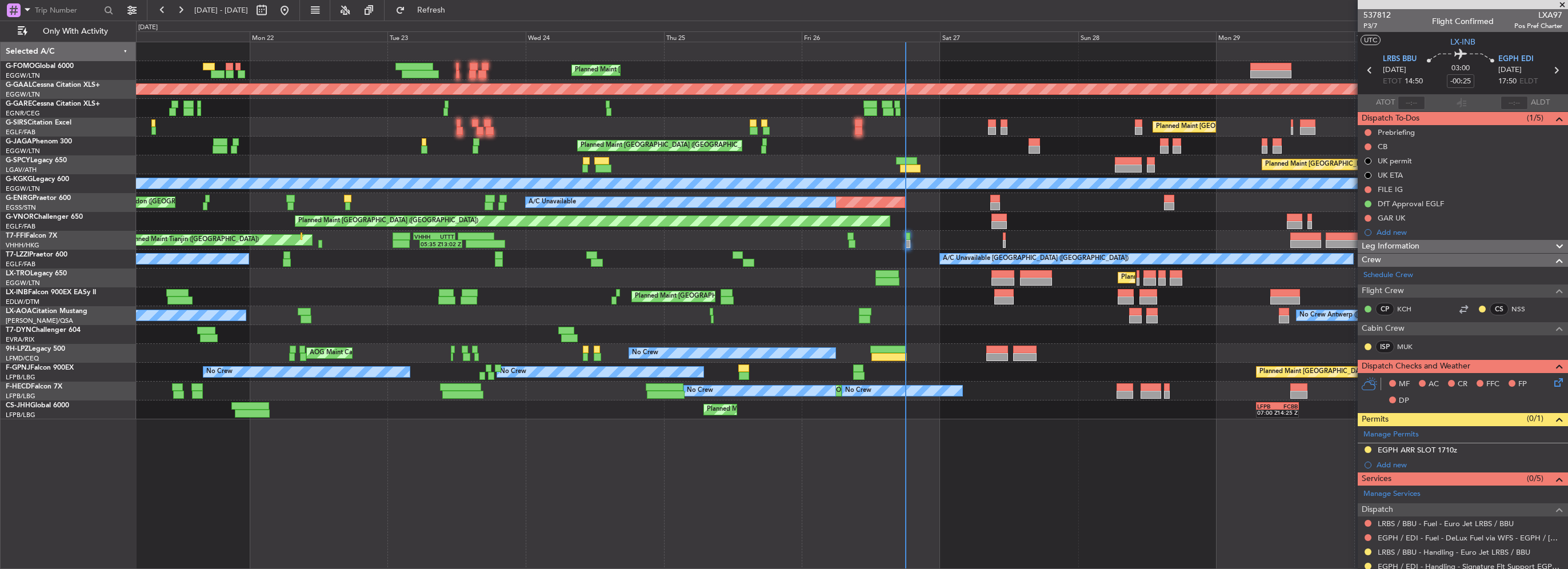
click at [772, 349] on div "Planned Maint London (Luton) Planned Maint Dusseldorf Planned Maint London (Lut…" at bounding box center [852, 231] width 1432 height 377
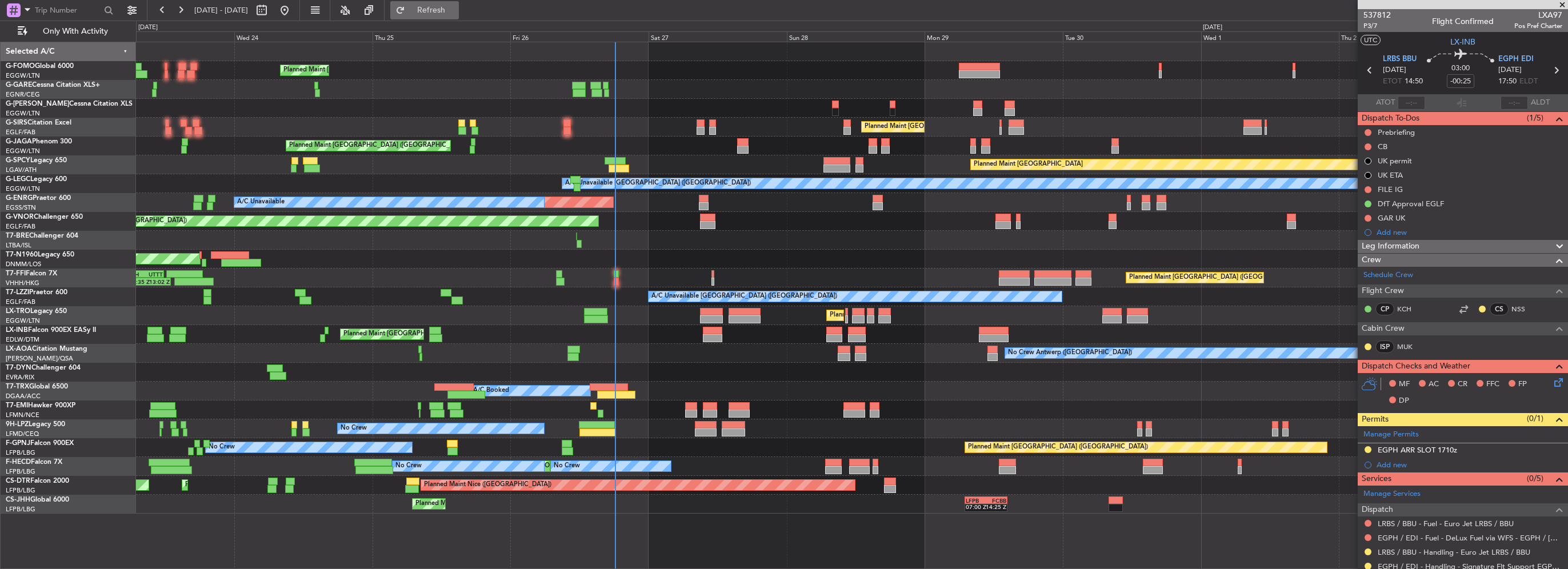
drag, startPoint x: 462, startPoint y: 16, endPoint x: 471, endPoint y: 12, distance: 9.8
click at [459, 16] on button "Refresh" at bounding box center [424, 10] width 69 height 18
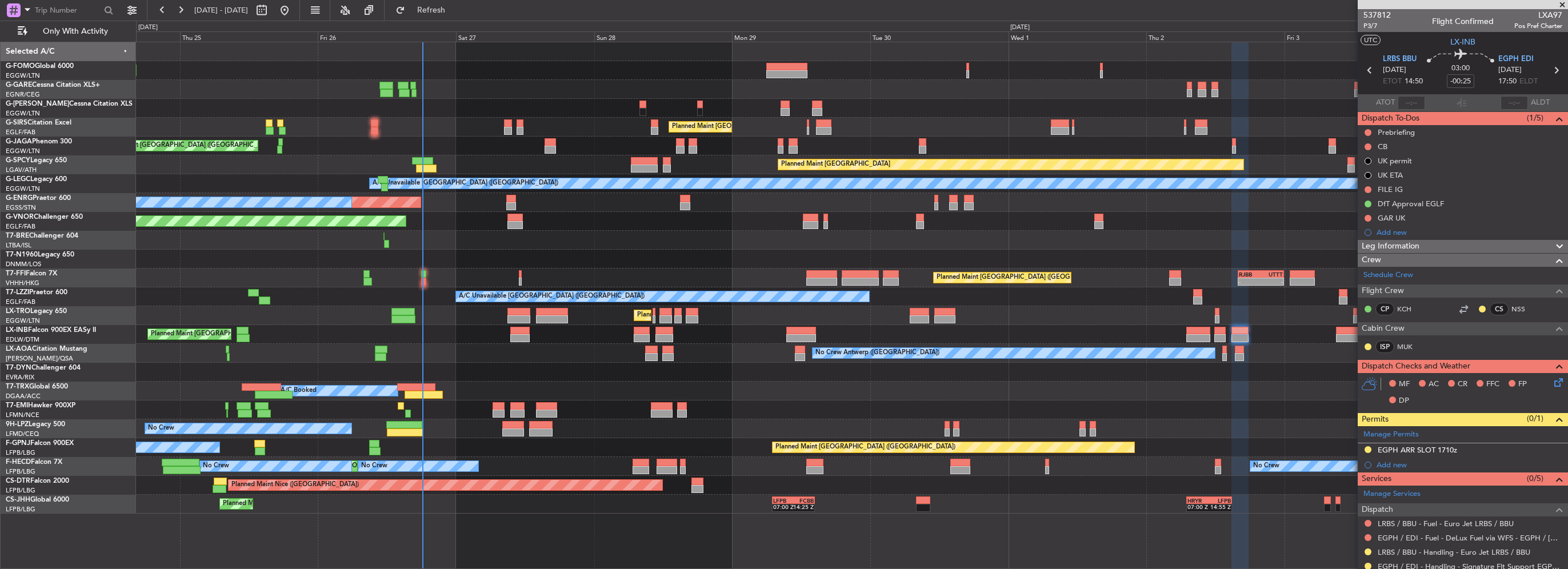
click at [354, 161] on div "Planned Maint [GEOGRAPHIC_DATA]" at bounding box center [852, 164] width 1432 height 19
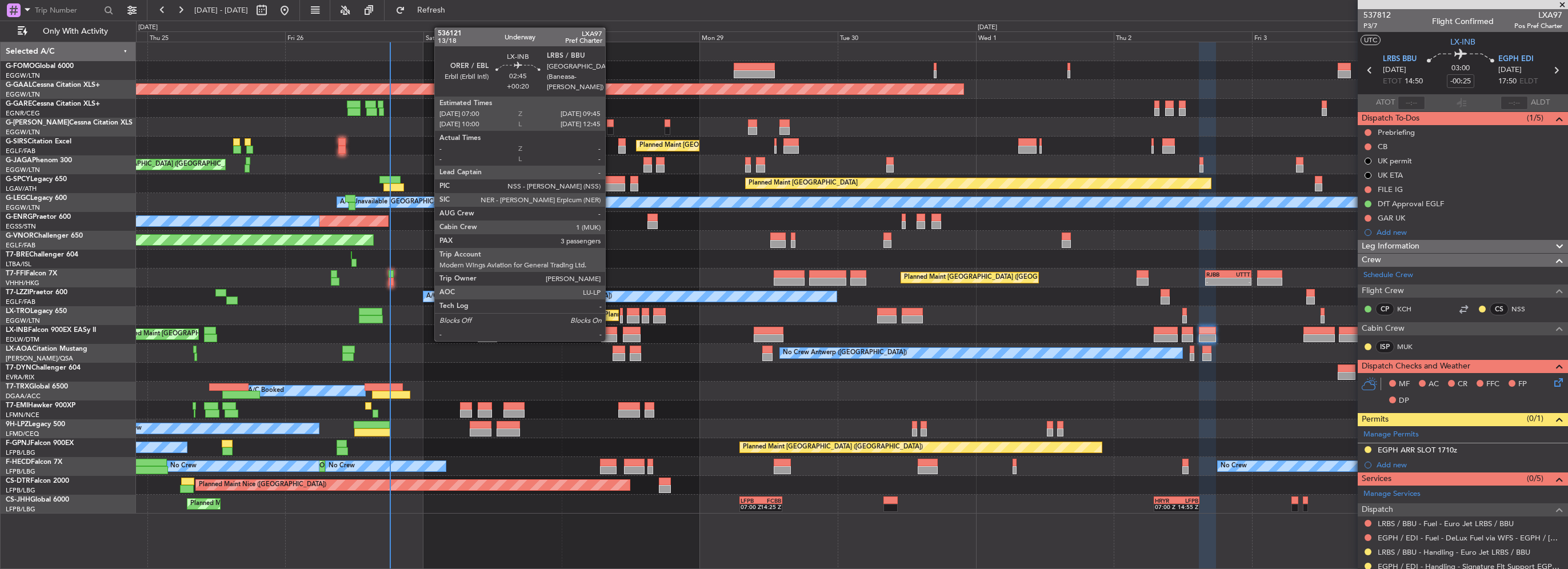
click at [611, 340] on div at bounding box center [609, 338] width 16 height 8
type input "+00:20"
type input "3"
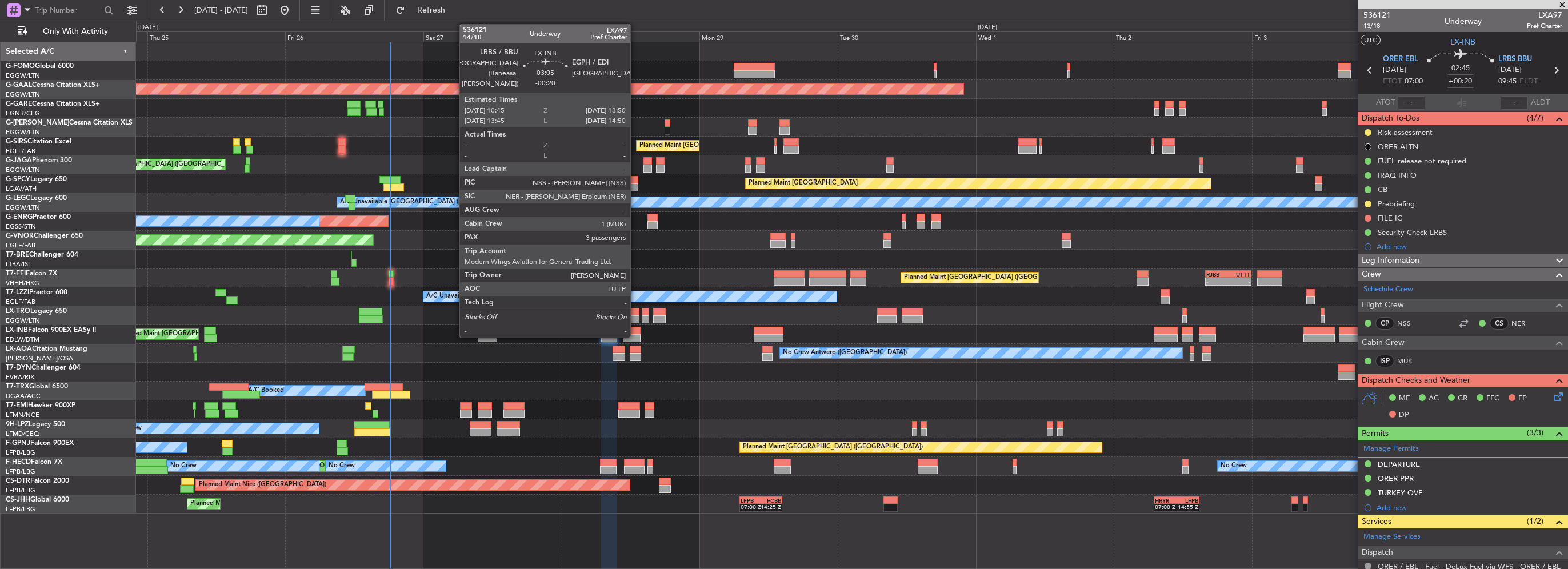
click at [635, 333] on div at bounding box center [632, 330] width 18 height 8
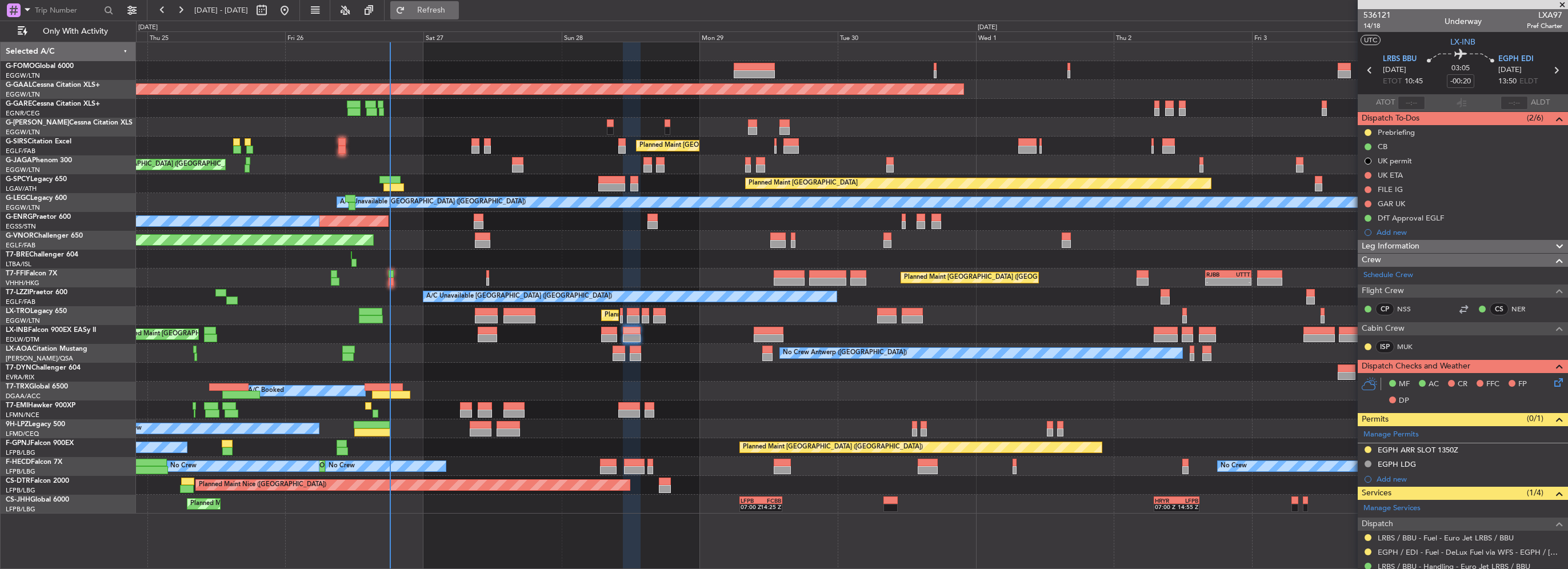
drag, startPoint x: 455, startPoint y: 13, endPoint x: 464, endPoint y: 4, distance: 12.7
click at [455, 13] on span "Refresh" at bounding box center [431, 10] width 48 height 8
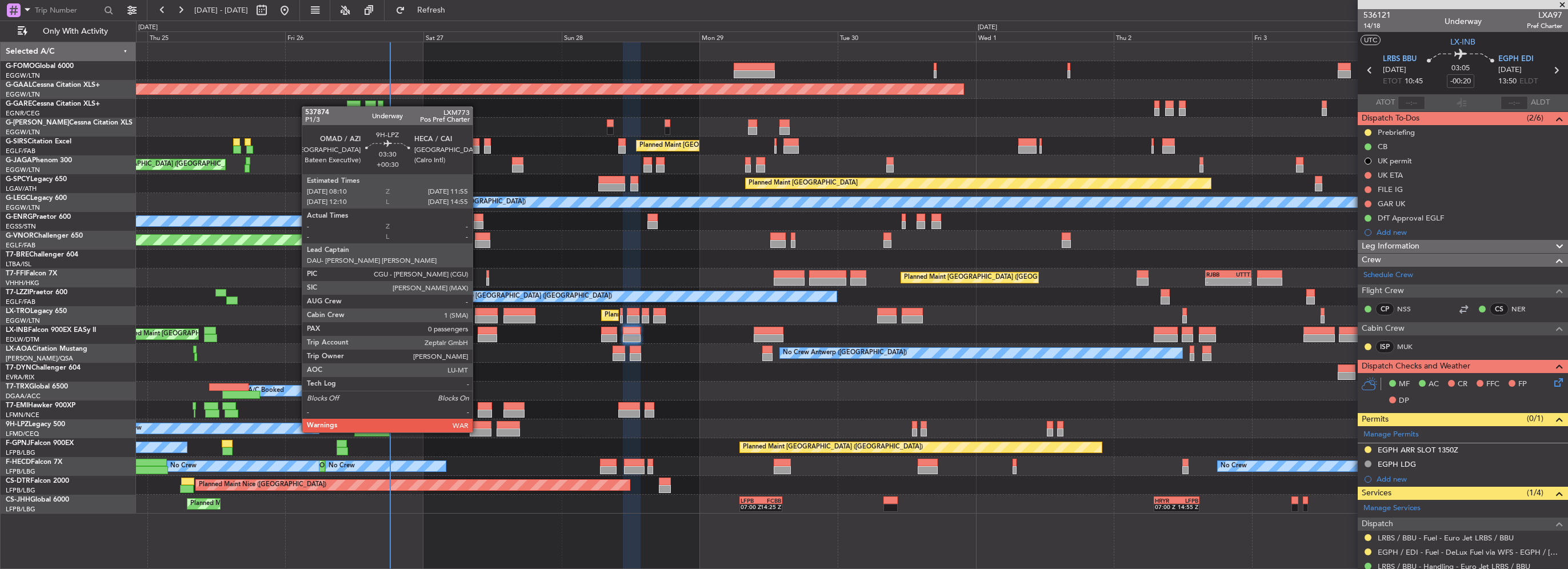
click at [478, 422] on div at bounding box center [481, 425] width 22 height 8
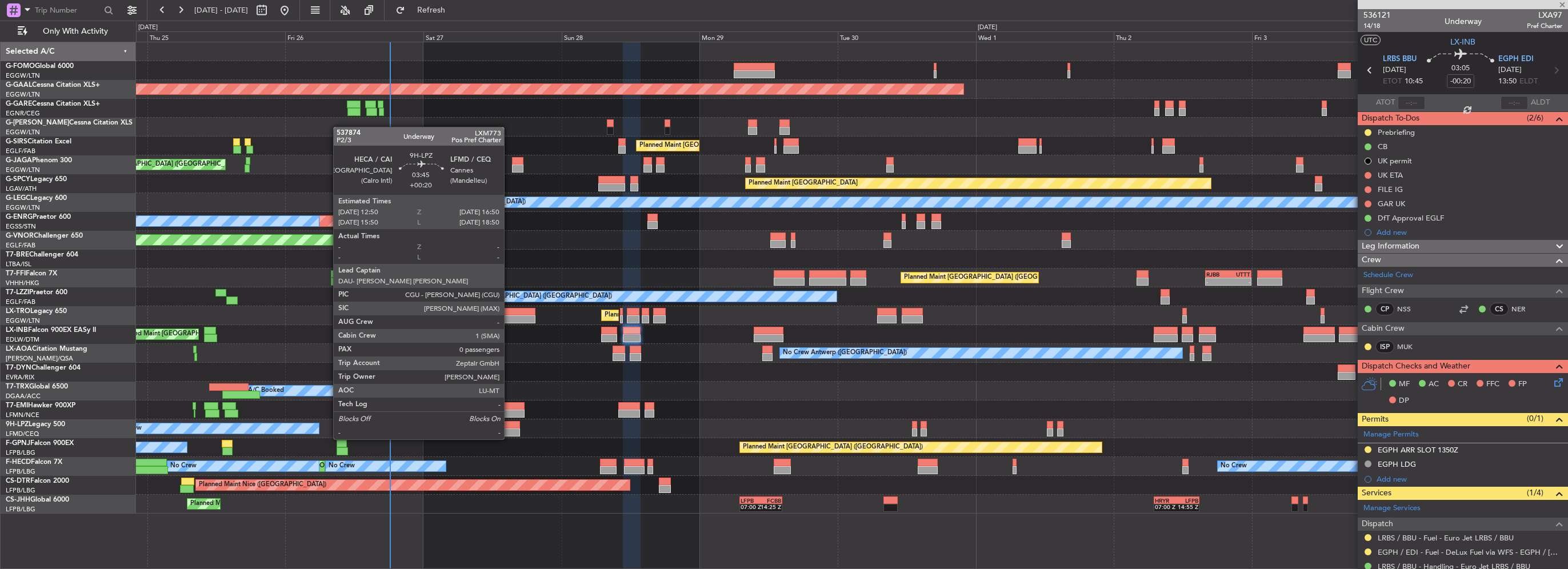
type input "+00:30"
type input "0"
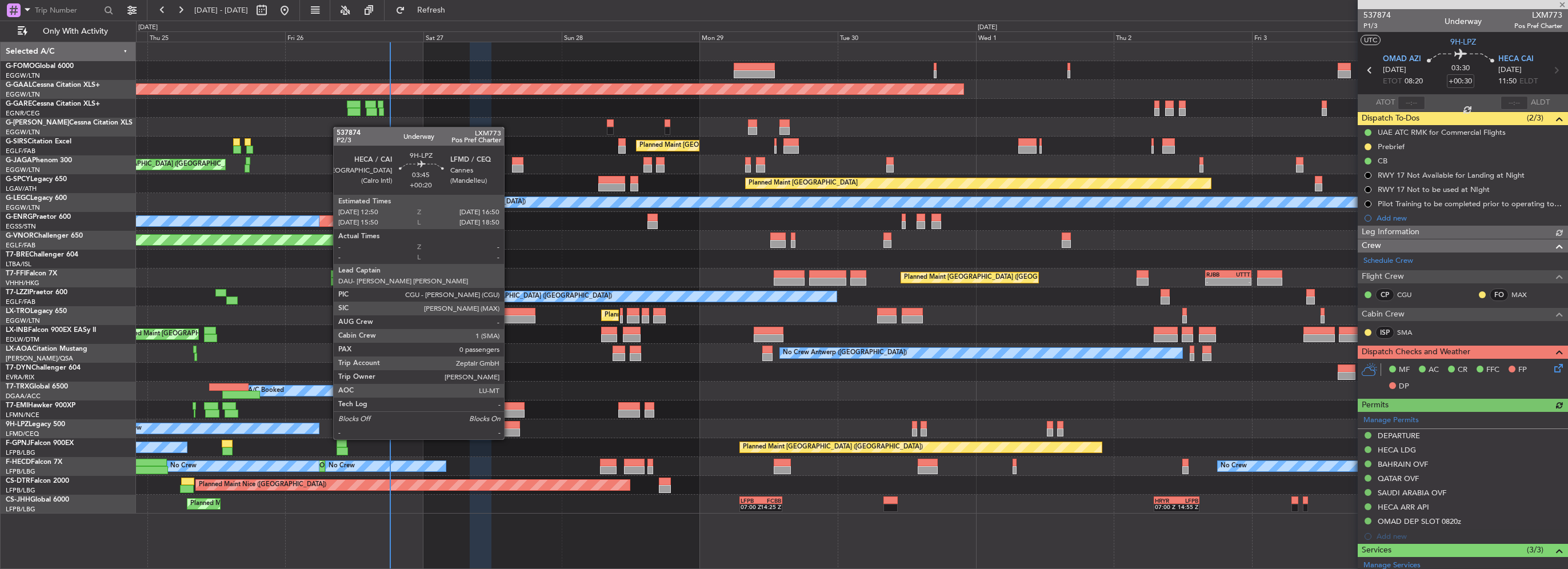
click at [509, 428] on div at bounding box center [508, 432] width 23 height 8
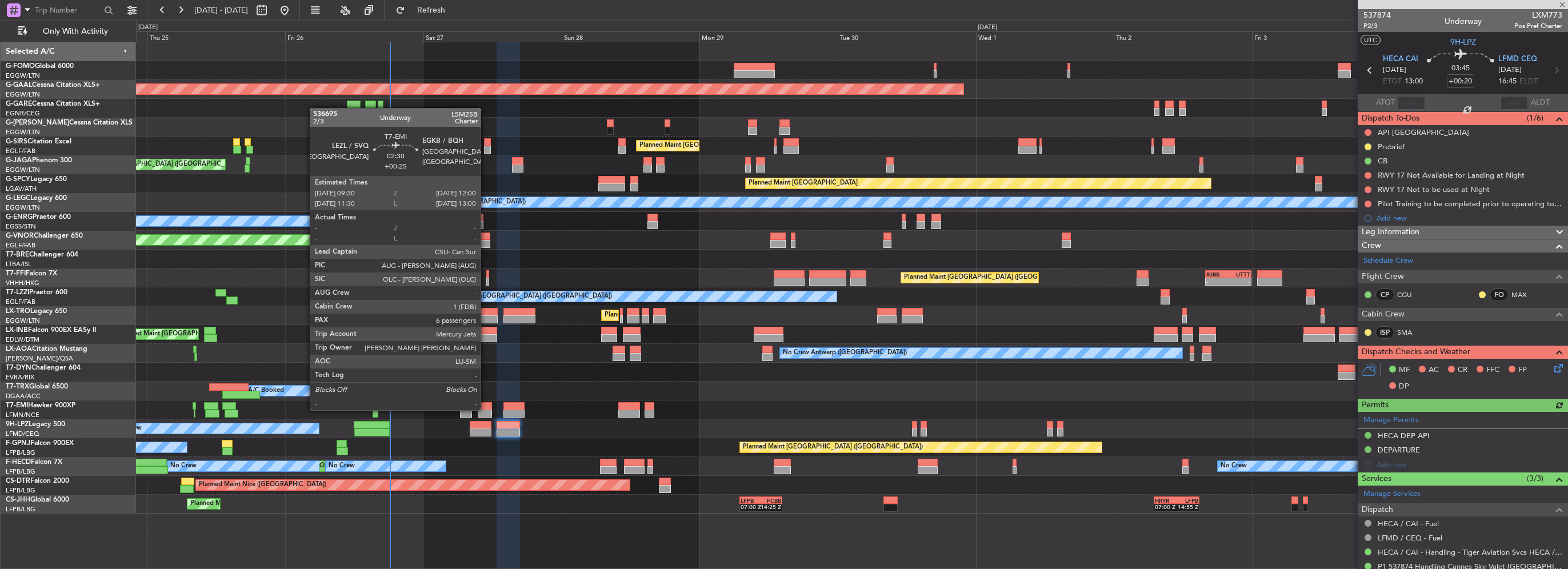
click at [486, 410] on div at bounding box center [485, 413] width 15 height 8
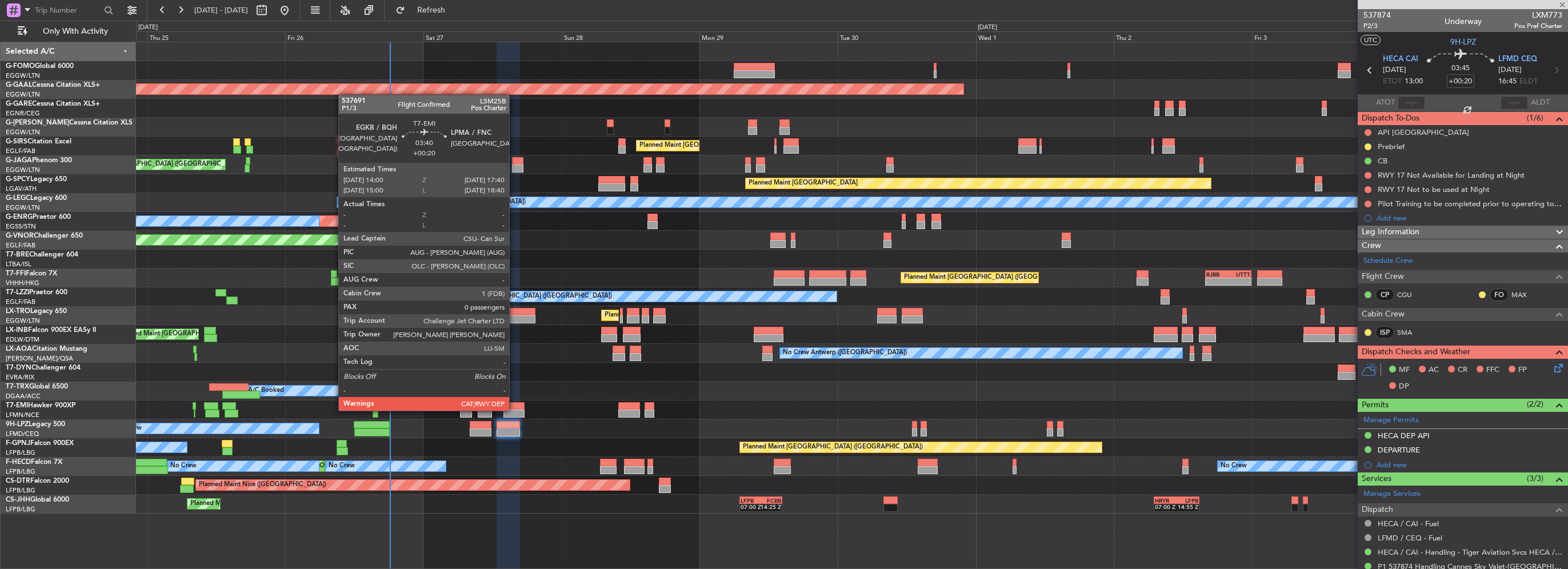
type input "+00:25"
type input "6"
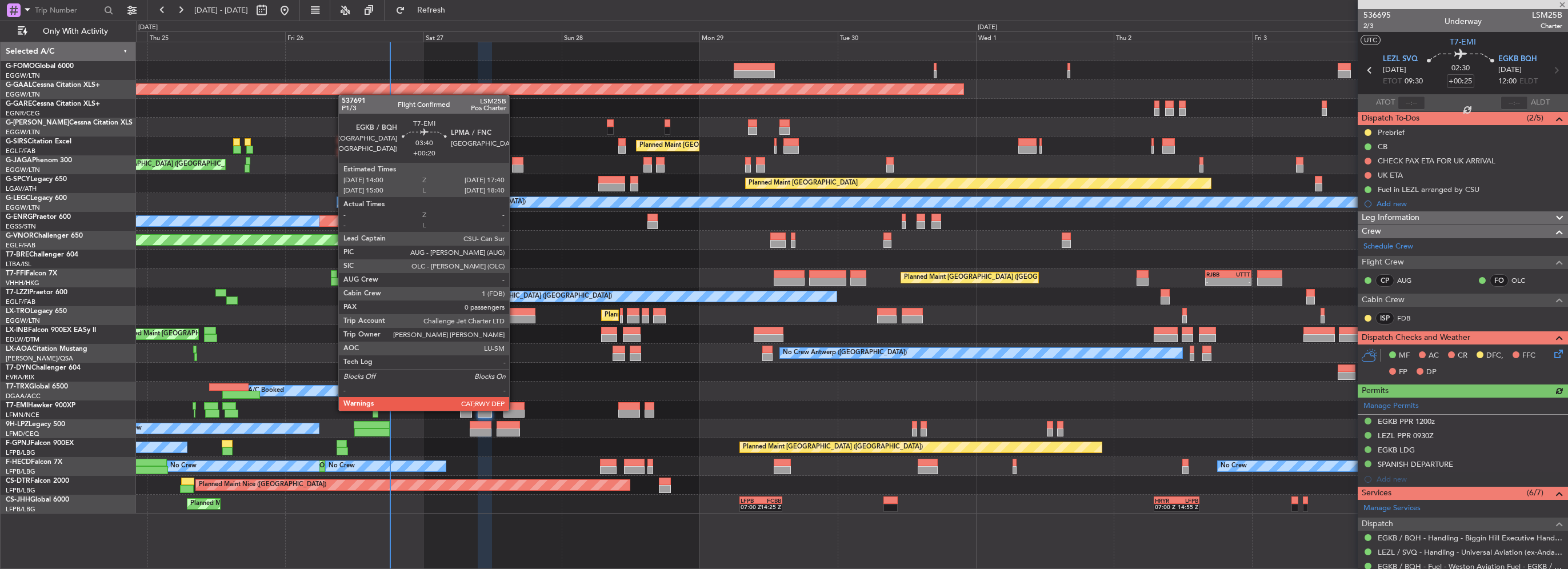
click at [514, 410] on div at bounding box center [514, 413] width 21 height 8
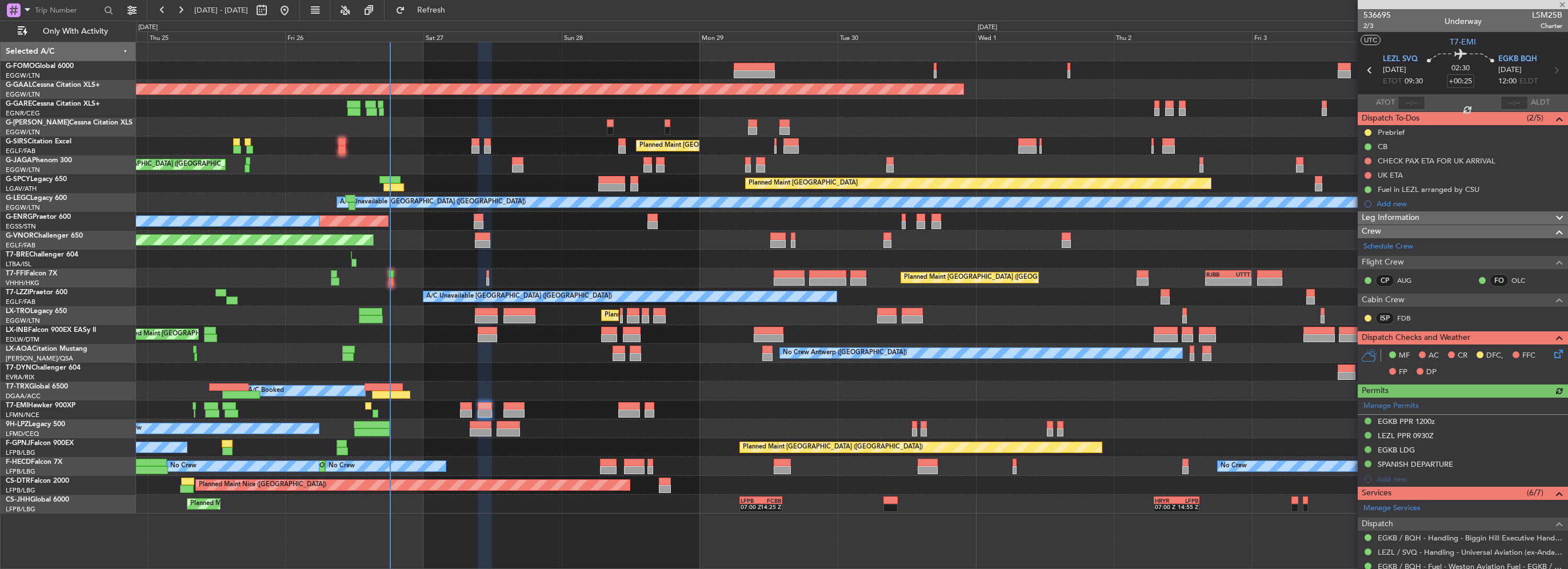
type input "+00:20"
type input "0"
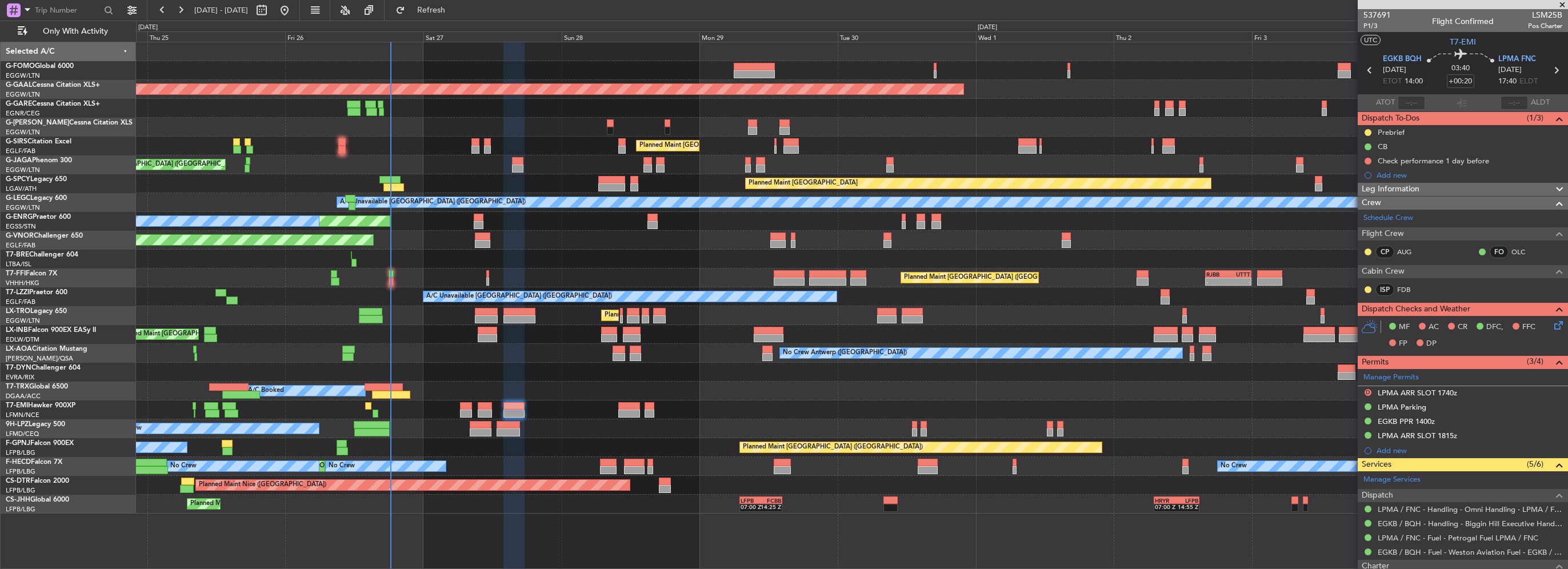
click at [473, 406] on div "Planned Maint [GEOGRAPHIC_DATA]" at bounding box center [852, 410] width 1432 height 19
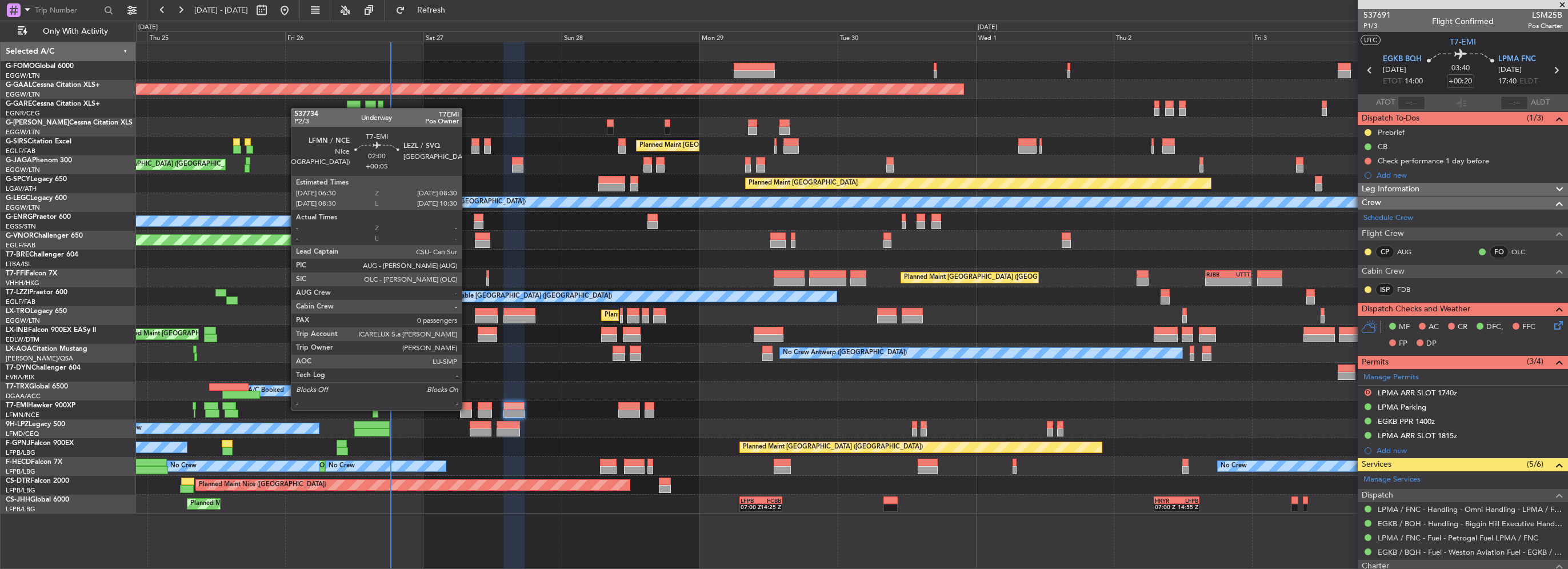
click at [467, 410] on div at bounding box center [466, 413] width 12 height 8
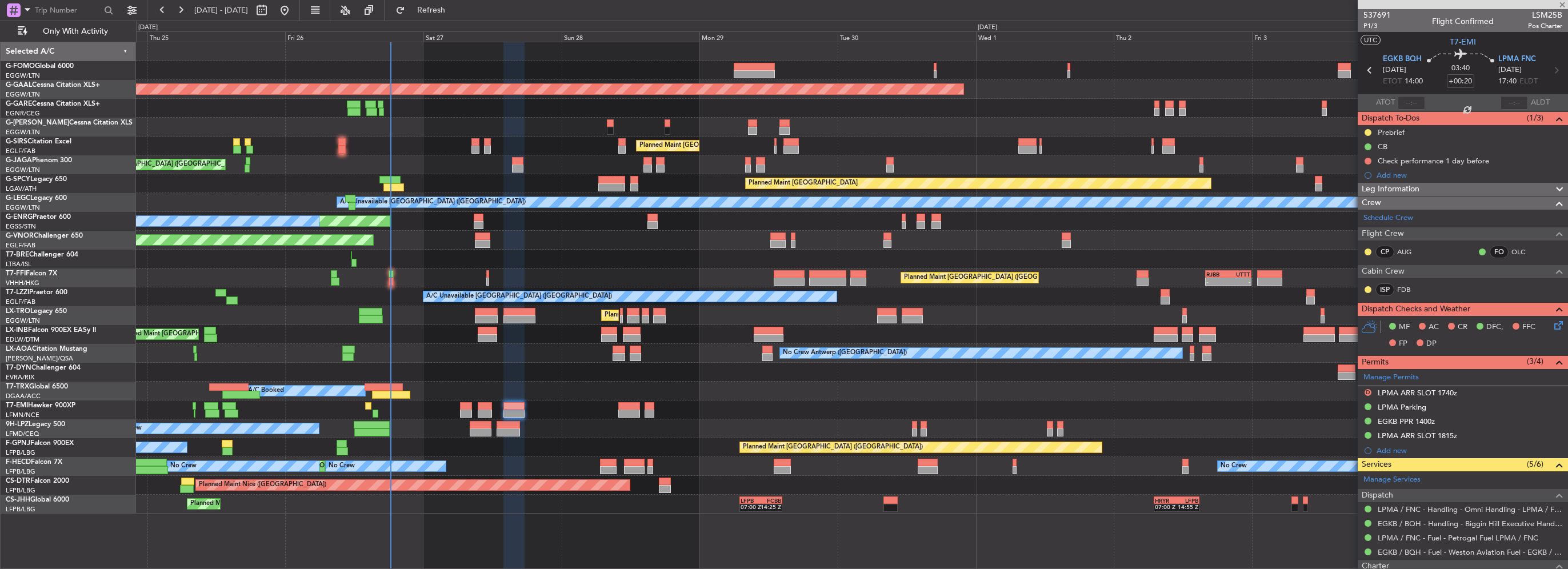
type input "+00:05"
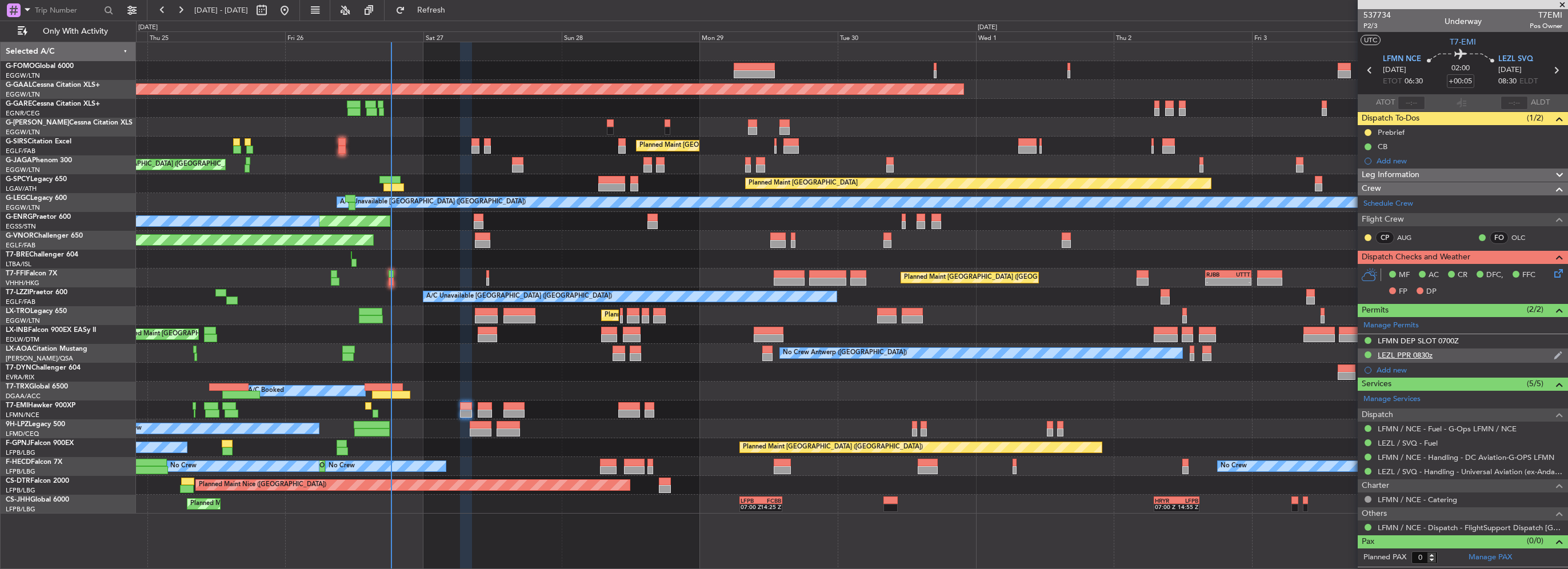
click at [1472, 349] on div "LEZL PPR 0830z" at bounding box center [1463, 355] width 210 height 14
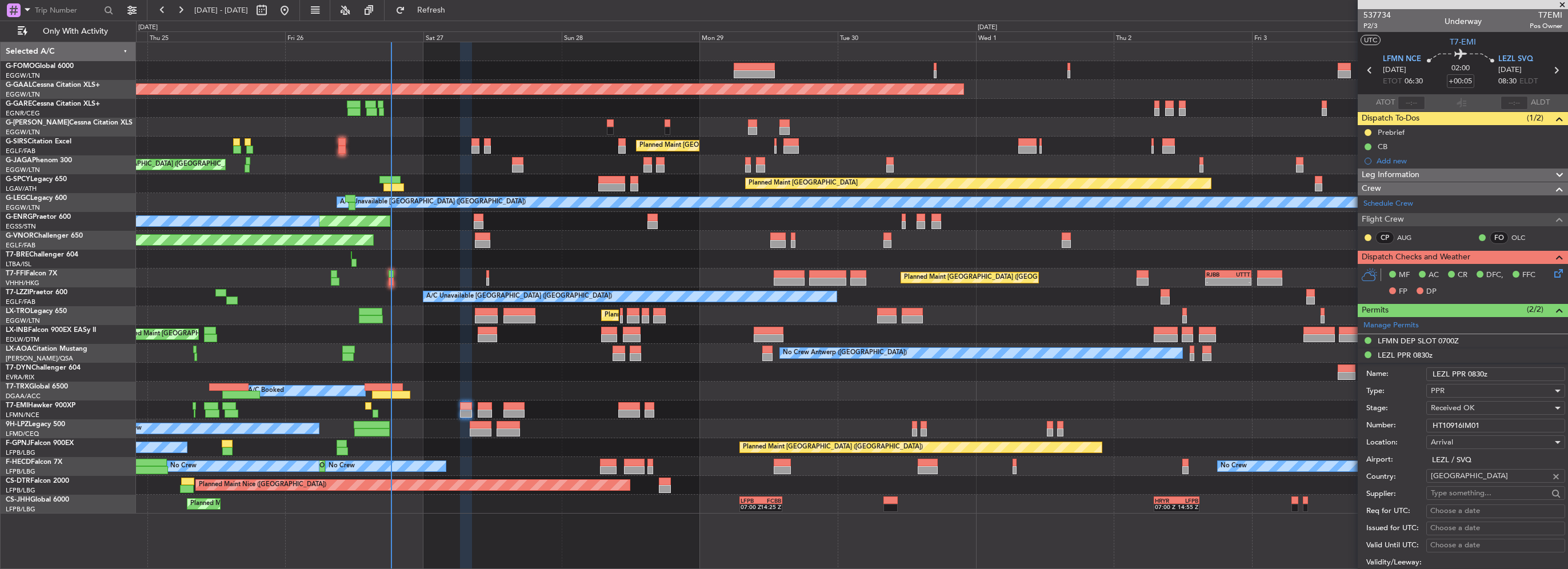
drag, startPoint x: 1481, startPoint y: 374, endPoint x: 1470, endPoint y: 377, distance: 11.4
click at [1470, 377] on input "LEZL PPR 0830z" at bounding box center [1496, 374] width 139 height 14
type input "LEZL PPR 0900z"
click at [1472, 408] on span "Received OK" at bounding box center [1452, 408] width 43 height 10
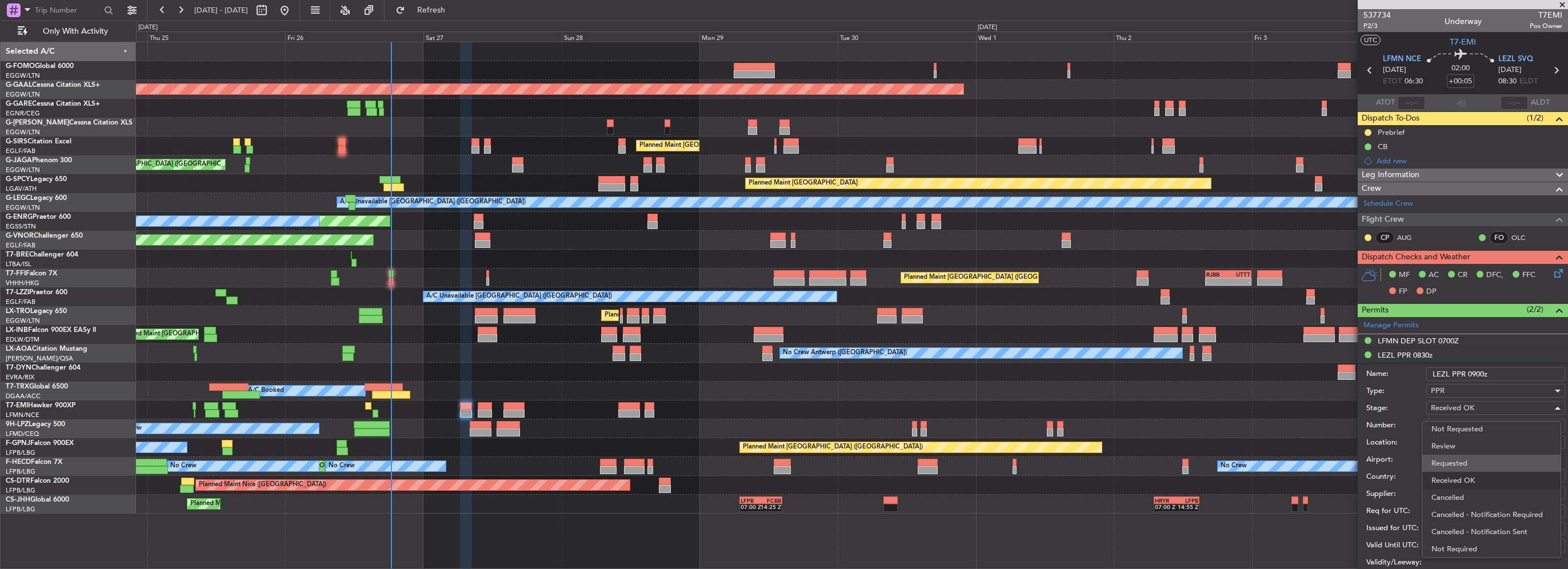
drag, startPoint x: 1484, startPoint y: 495, endPoint x: 1461, endPoint y: 462, distance: 40.2
click at [1461, 462] on div "Denied Not Requested Review Requested Received OK Cancelled Cancelled - Notific…" at bounding box center [1491, 489] width 139 height 137
click at [1461, 462] on span "Requested" at bounding box center [1491, 463] width 120 height 17
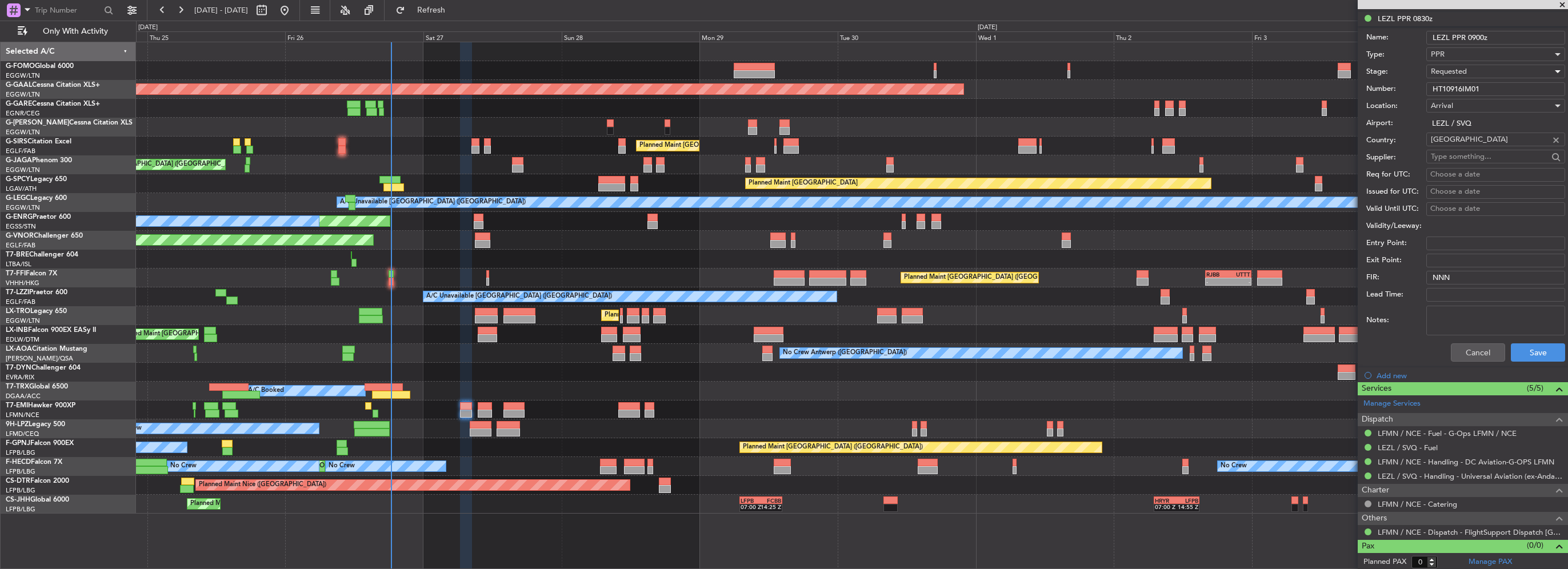
scroll to position [337, 0]
click at [1538, 352] on button "Save" at bounding box center [1538, 352] width 54 height 18
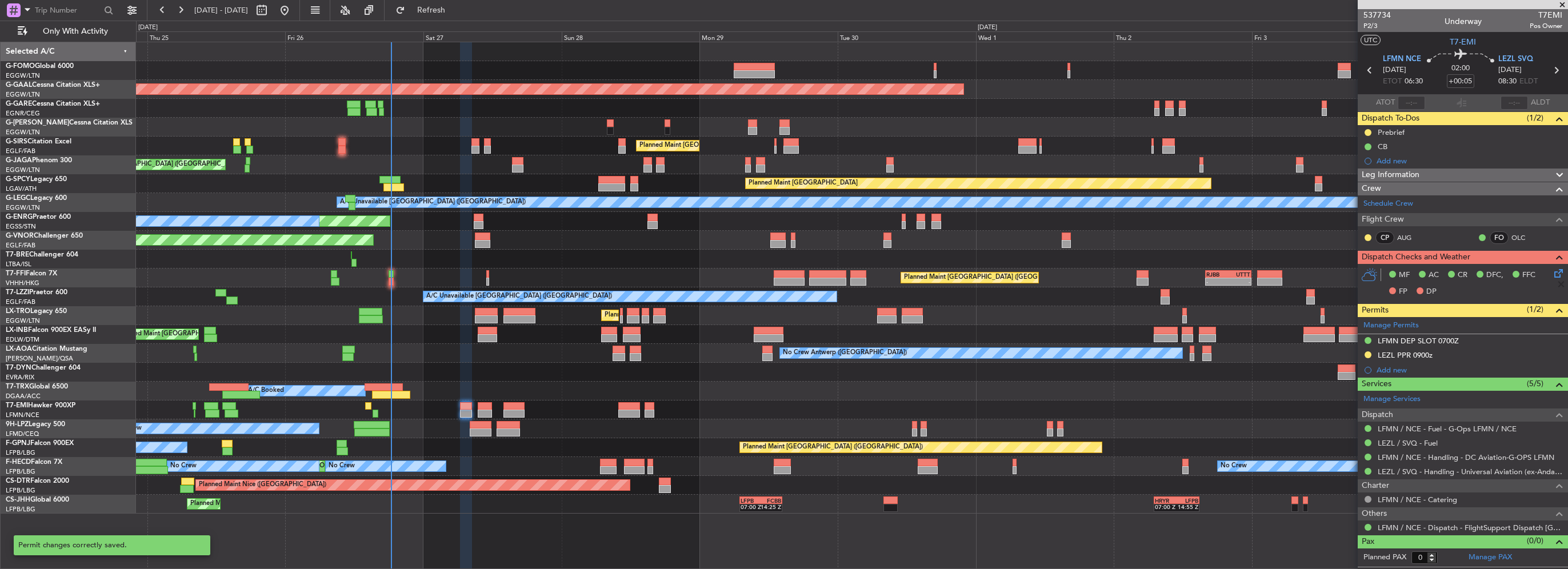
scroll to position [0, 0]
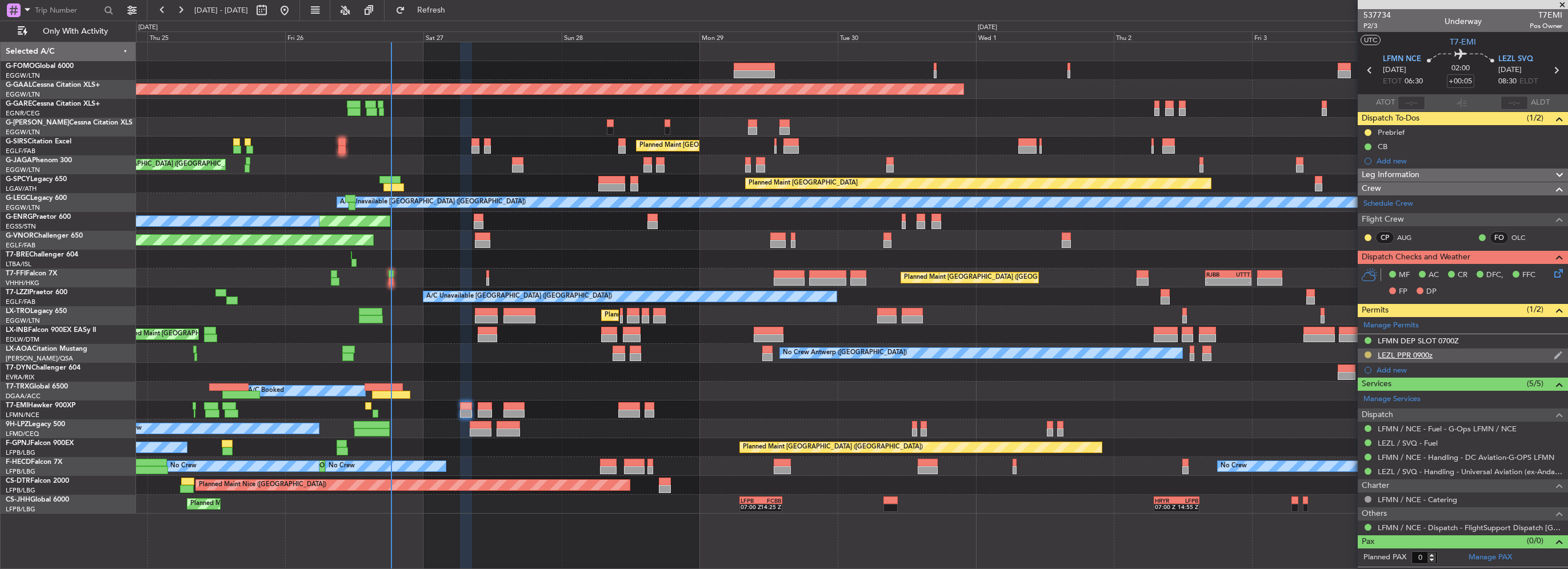
click at [1367, 355] on button at bounding box center [1368, 354] width 7 height 7
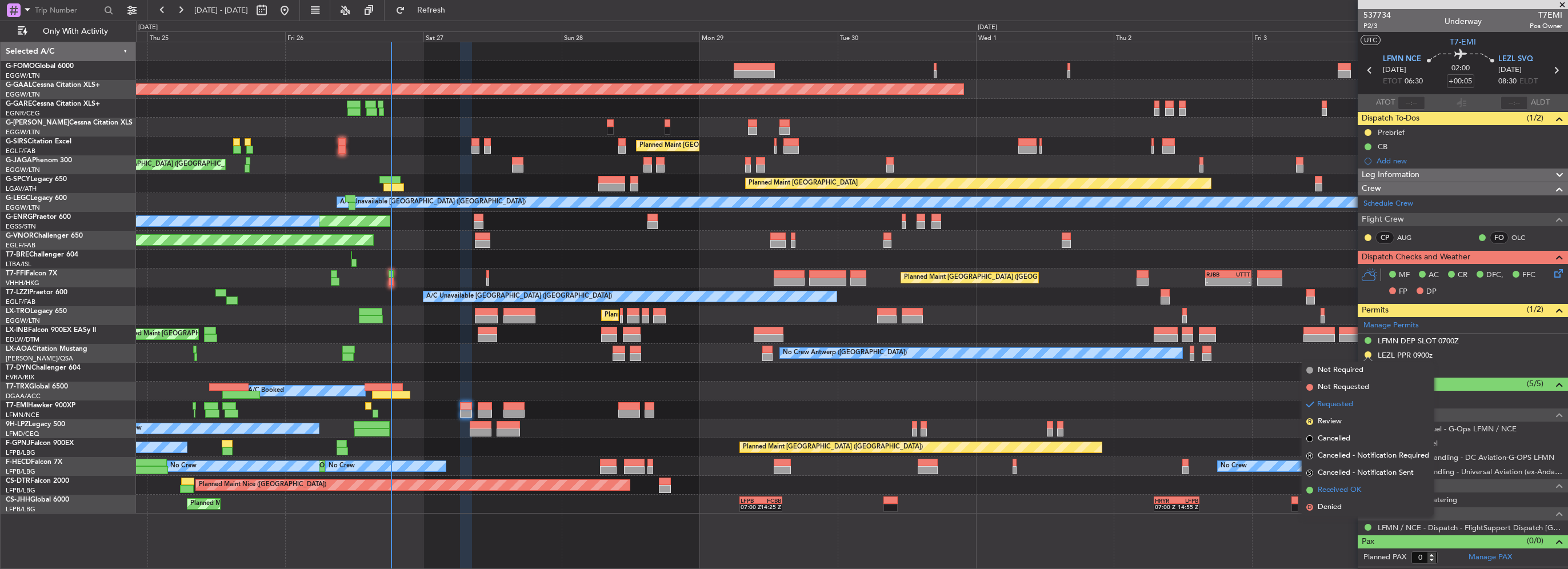
click at [1339, 494] on span "Received OK" at bounding box center [1339, 490] width 43 height 12
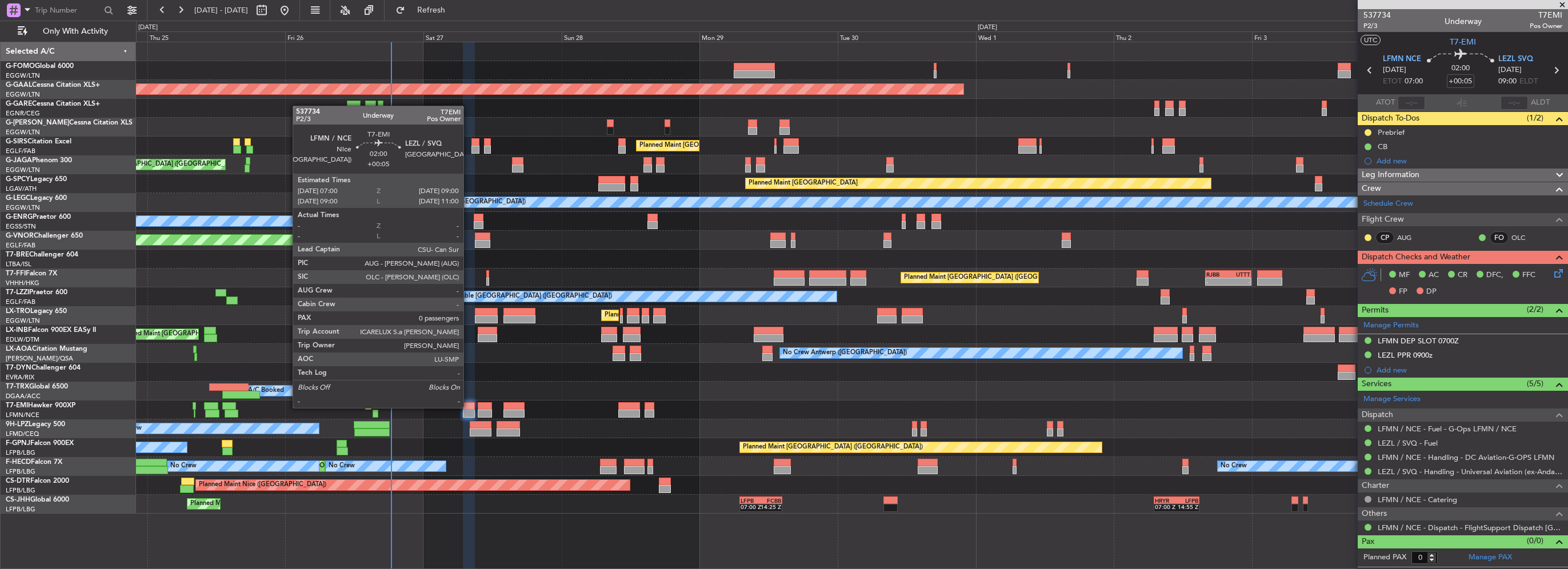
click at [469, 407] on div at bounding box center [469, 406] width 12 height 8
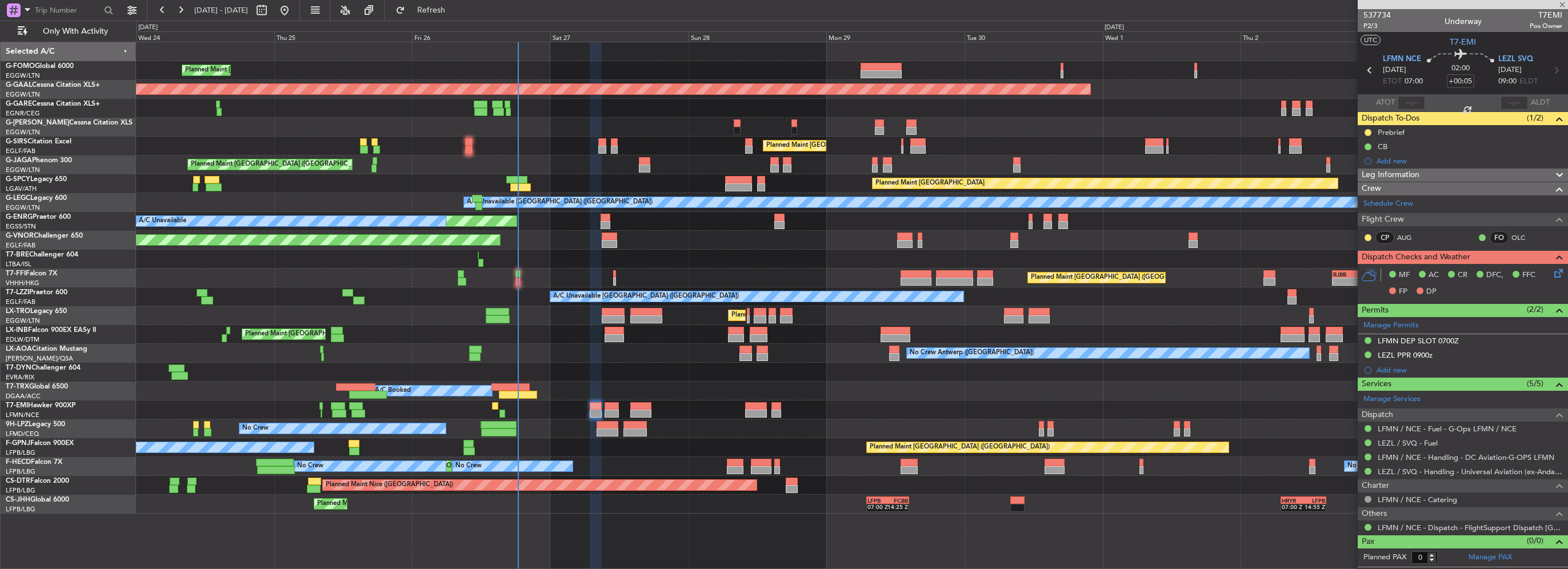
click at [640, 418] on div "Planned Maint [GEOGRAPHIC_DATA]" at bounding box center [852, 410] width 1432 height 19
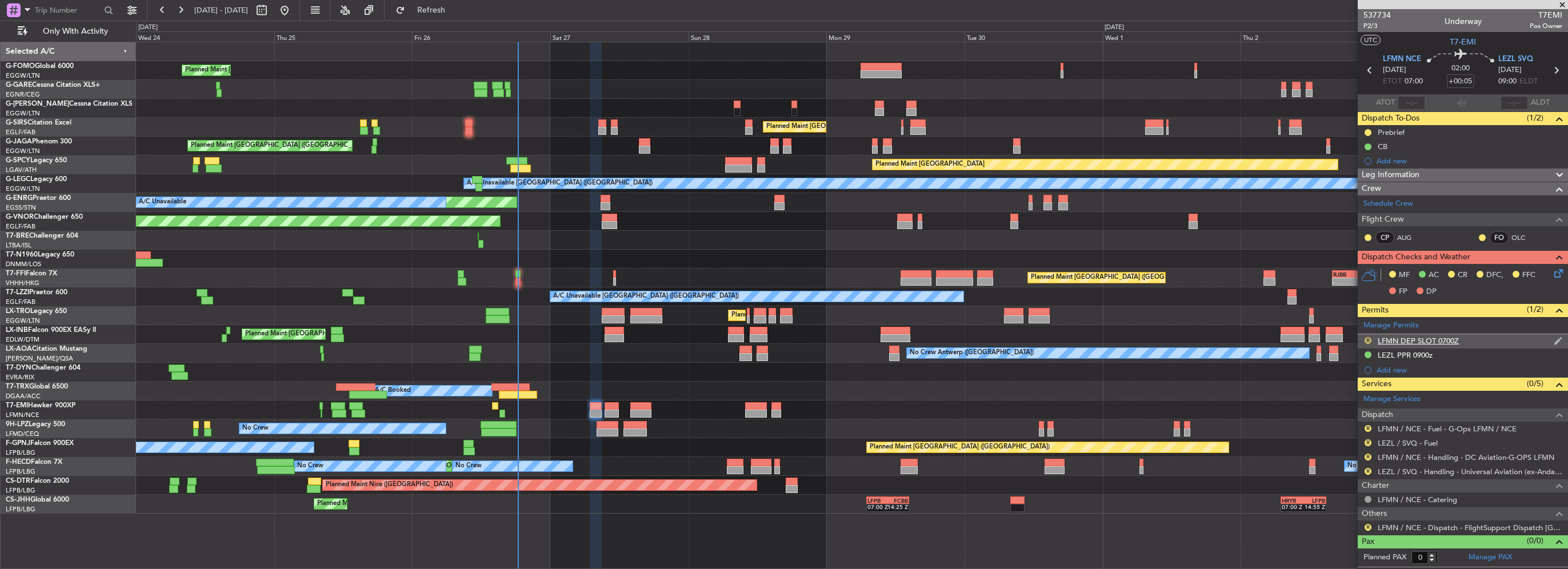
click at [1367, 337] on button "R" at bounding box center [1368, 340] width 7 height 7
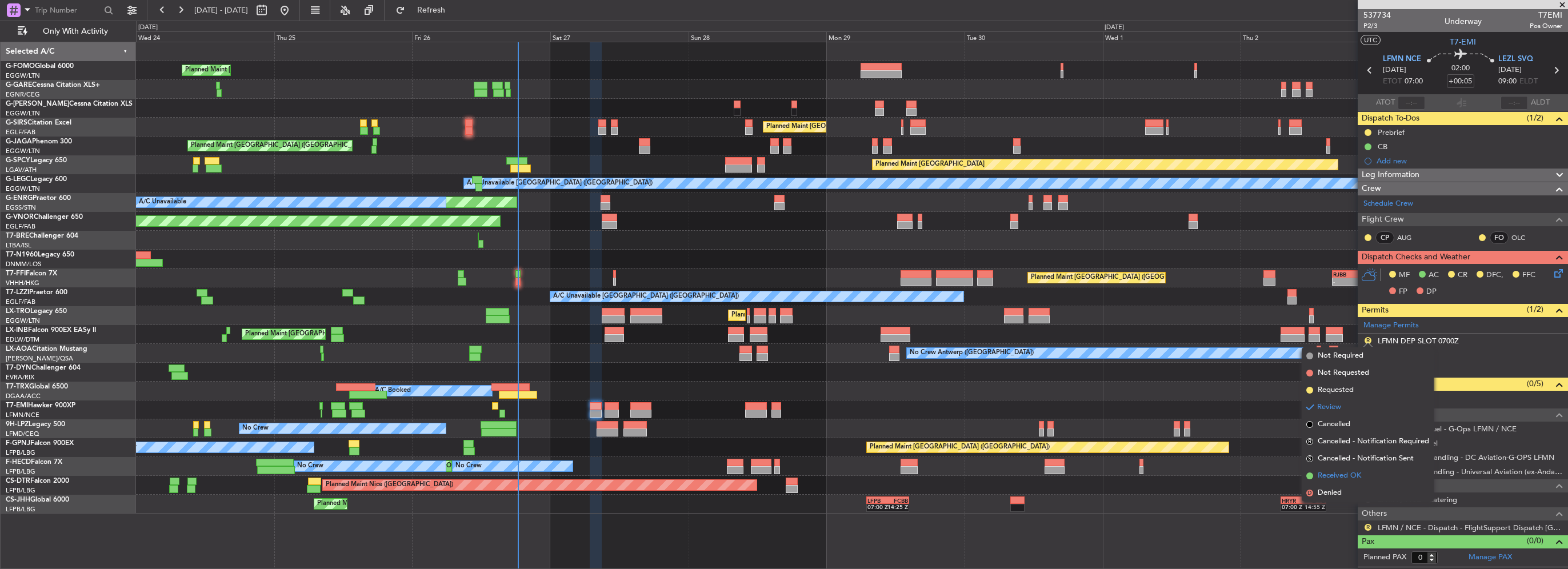
click at [1346, 471] on span "Received OK" at bounding box center [1339, 476] width 43 height 12
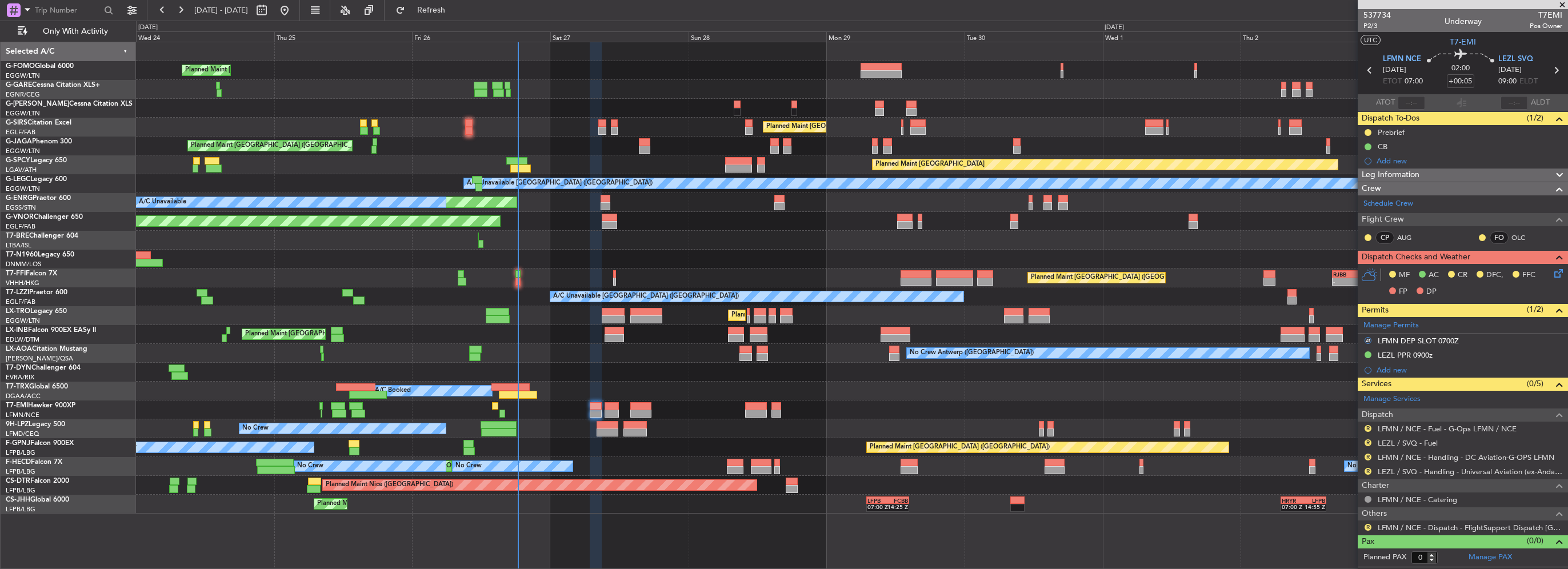
click at [806, 383] on div "Planned Maint London (Luton) Planned Maint London (Luton) Planned Maint London …" at bounding box center [852, 278] width 1432 height 471
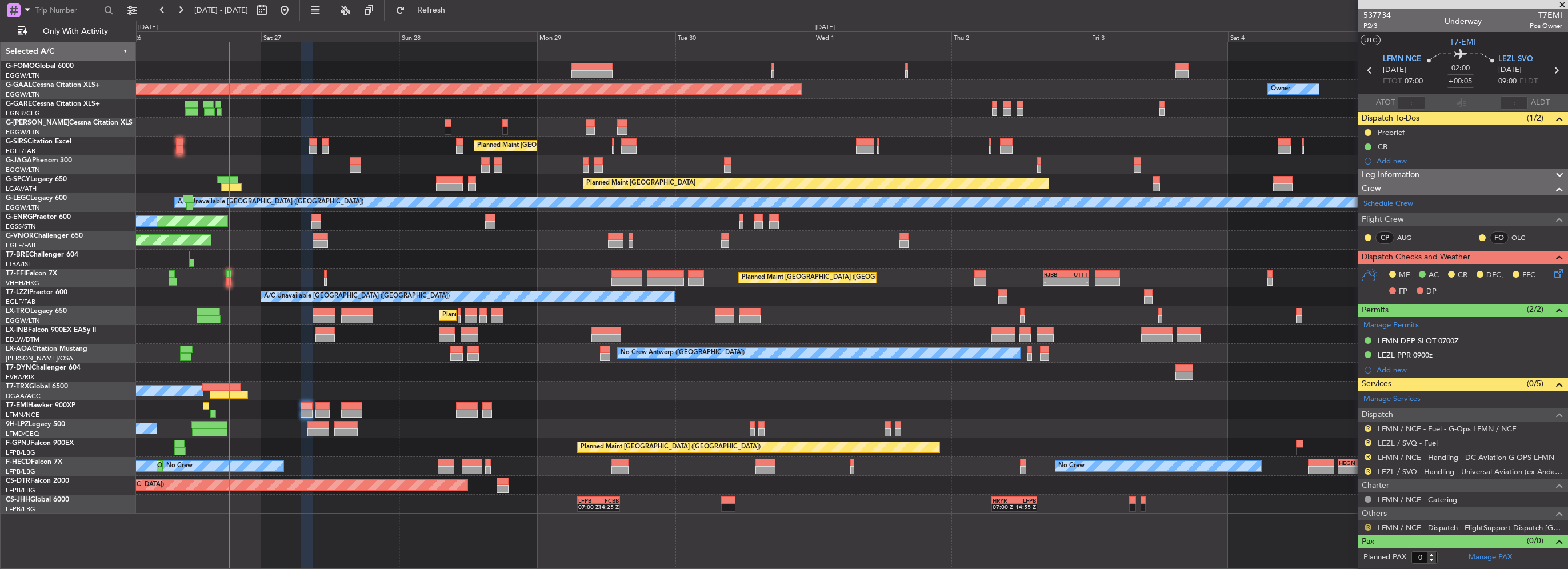
click at [1371, 525] on button "R" at bounding box center [1368, 527] width 7 height 7
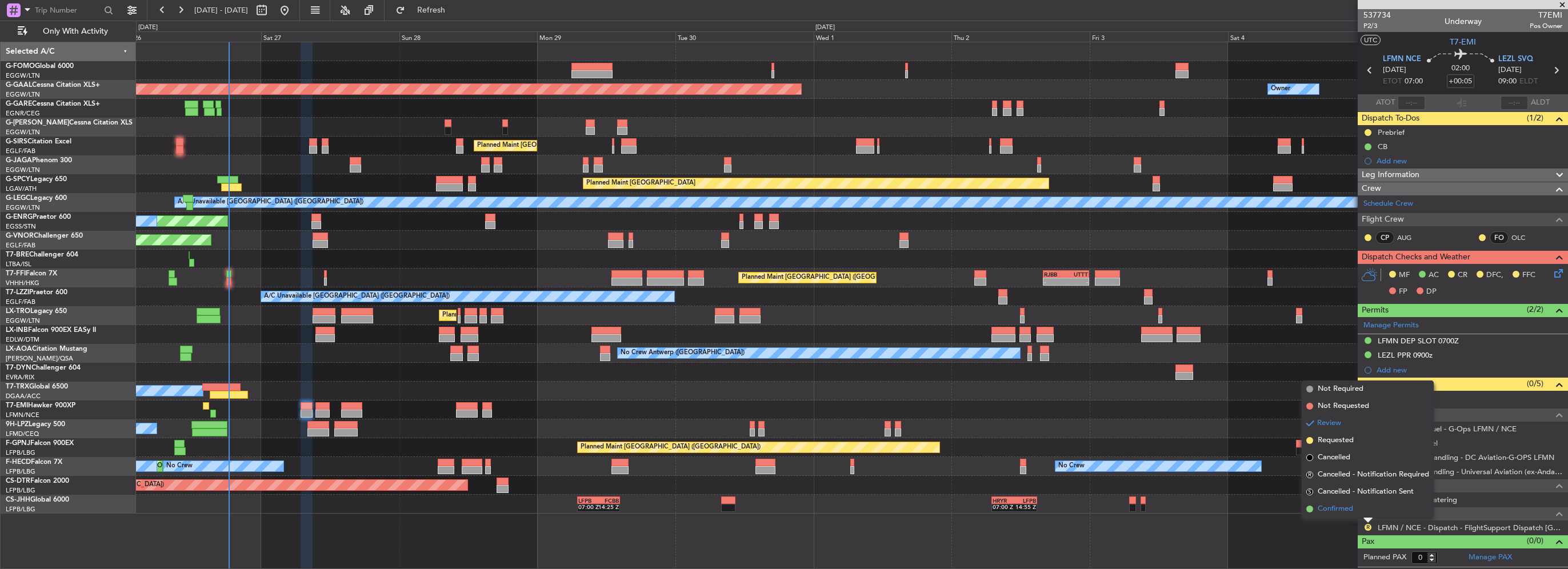
click at [1335, 511] on span "Confirmed" at bounding box center [1335, 509] width 35 height 12
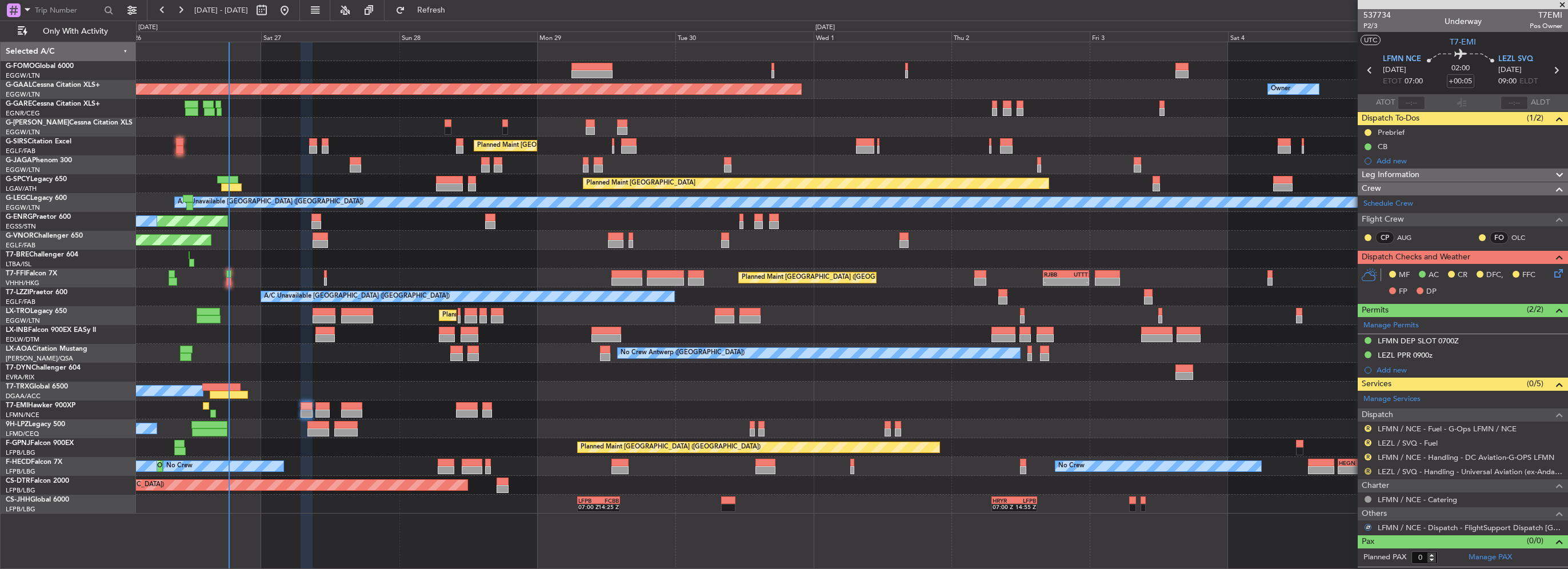
click at [1368, 468] on button "R" at bounding box center [1368, 471] width 7 height 7
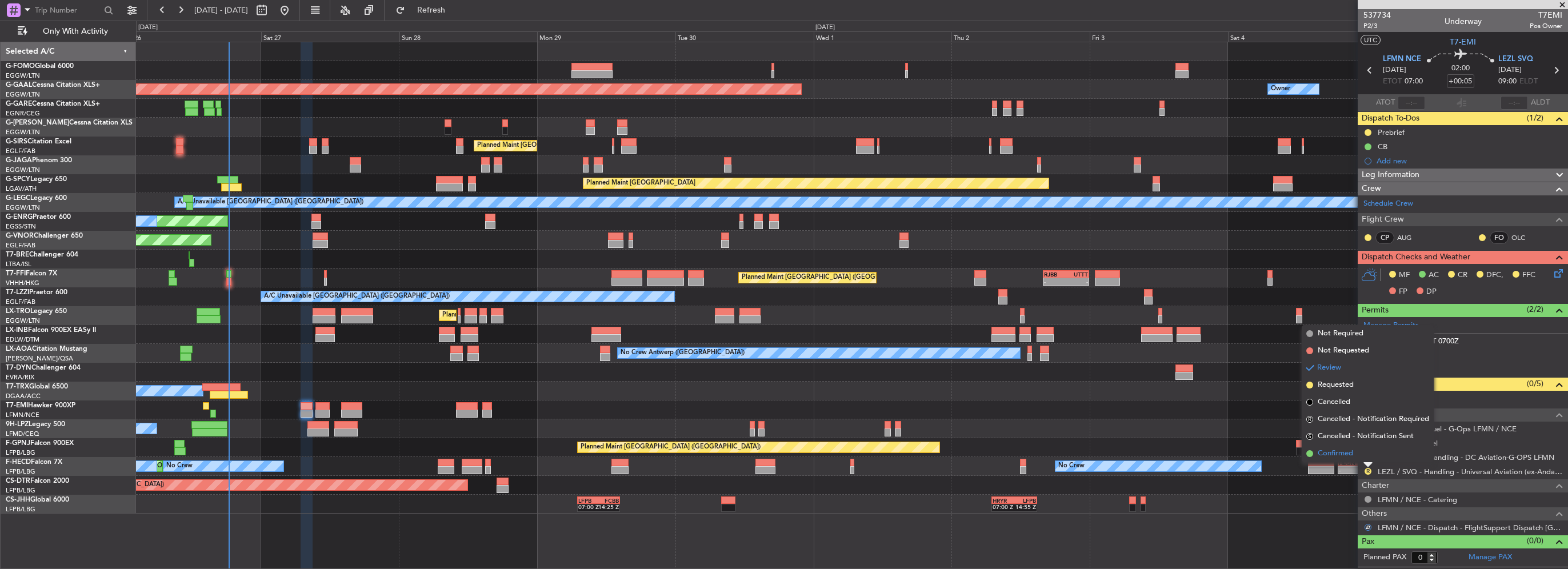
click at [1339, 453] on span "Confirmed" at bounding box center [1335, 453] width 35 height 12
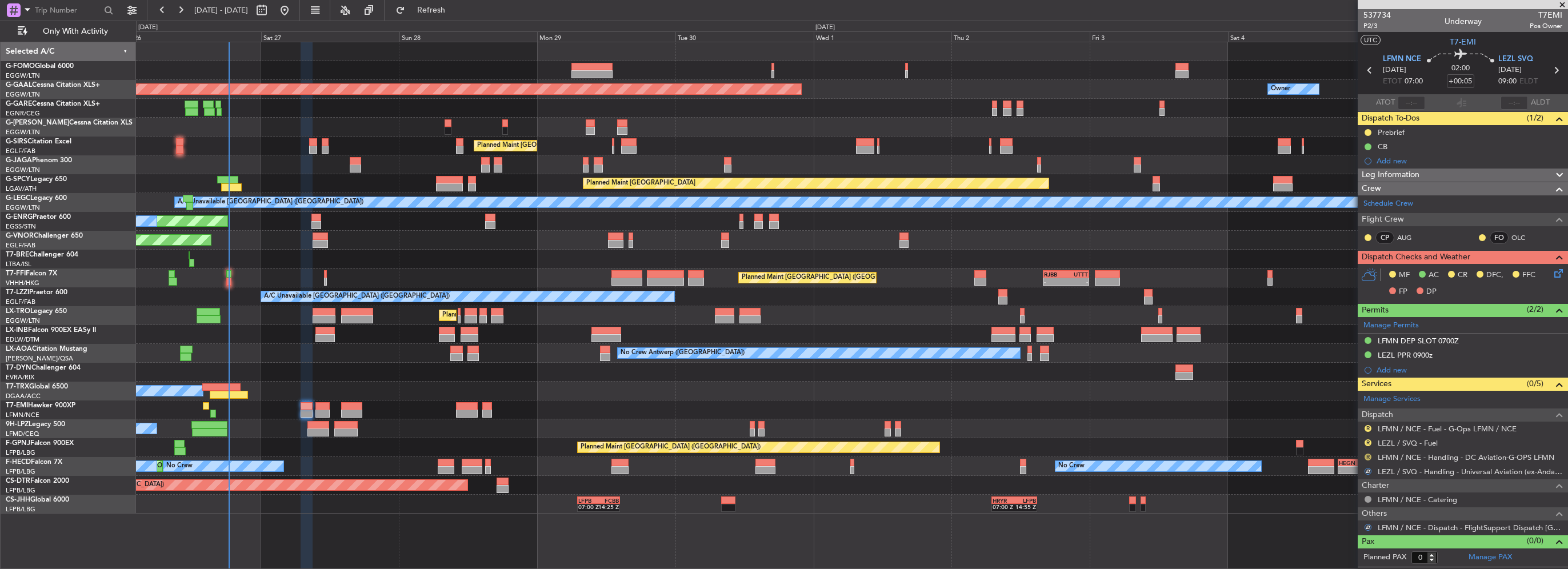
click at [1368, 456] on button "R" at bounding box center [1368, 456] width 7 height 7
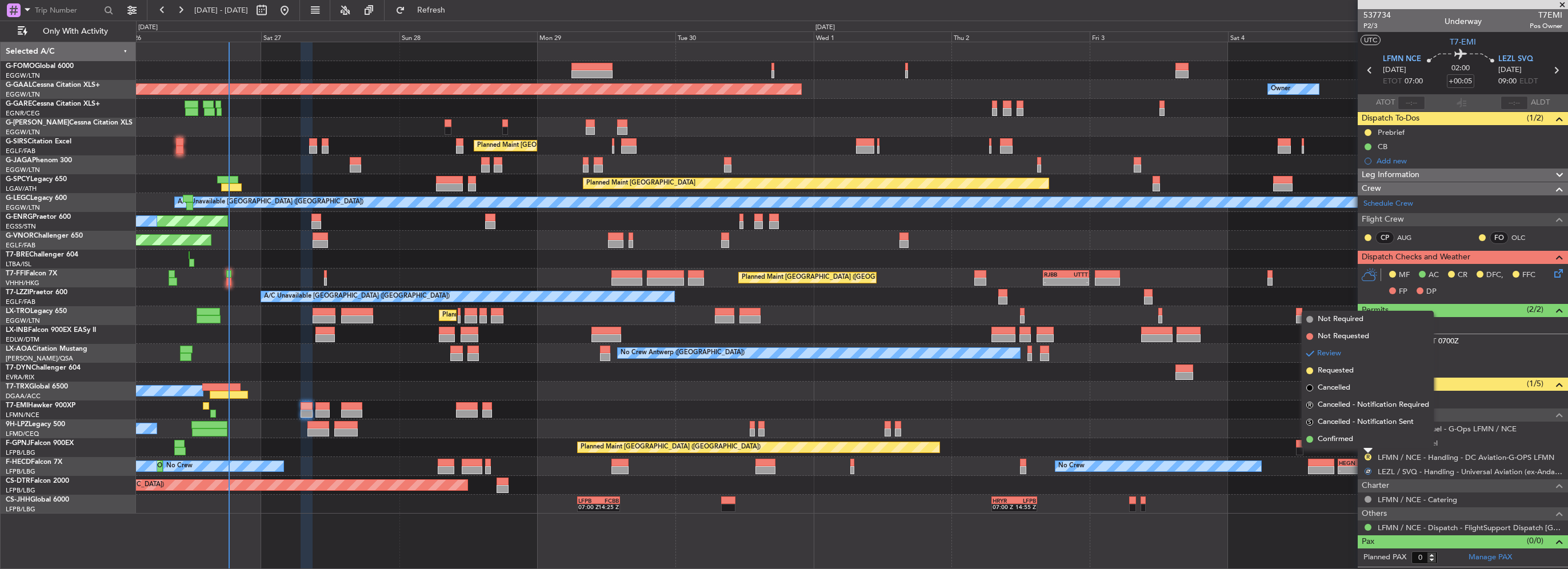
click at [1332, 438] on span "Confirmed" at bounding box center [1335, 439] width 35 height 12
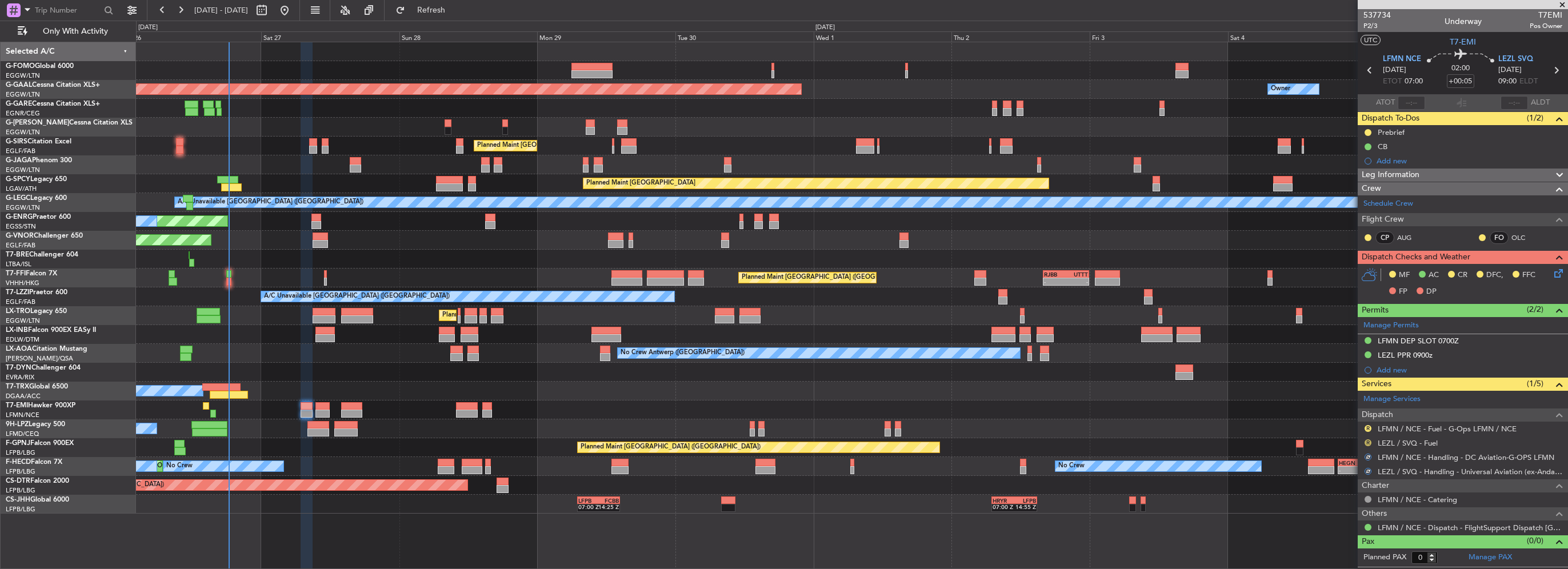
click at [1369, 439] on button "R" at bounding box center [1368, 442] width 7 height 7
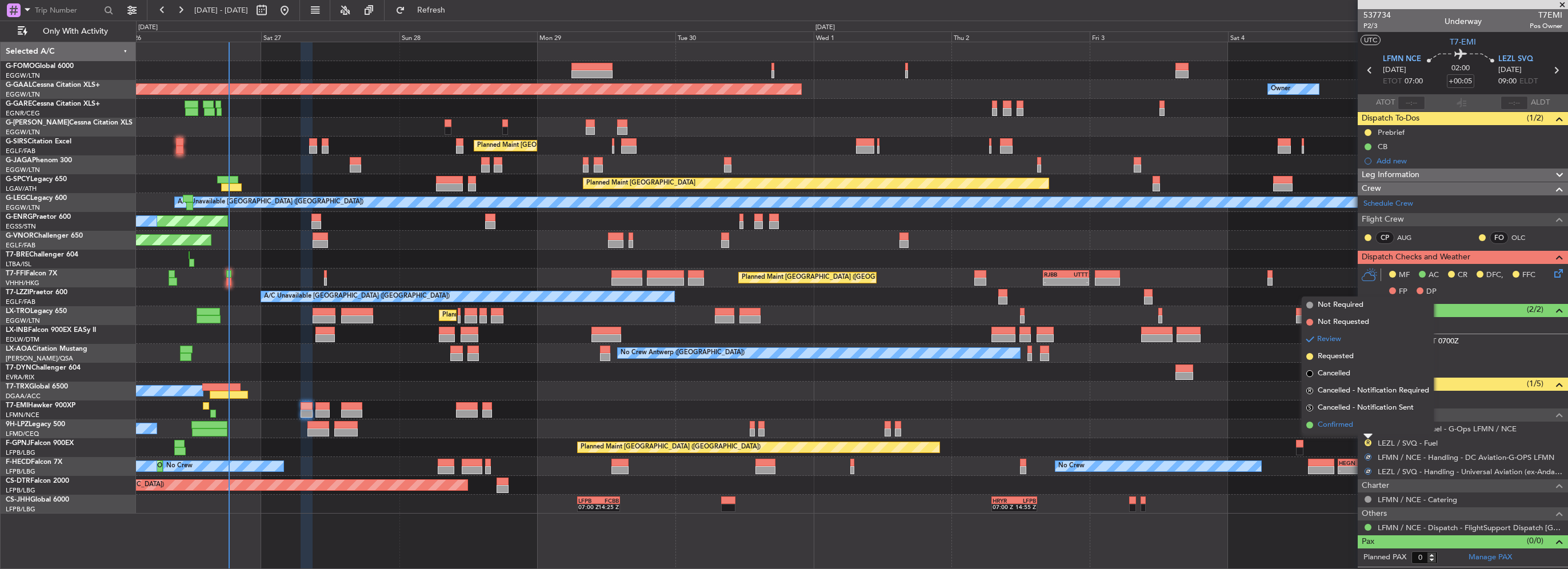
click at [1339, 422] on span "Confirmed" at bounding box center [1335, 425] width 35 height 12
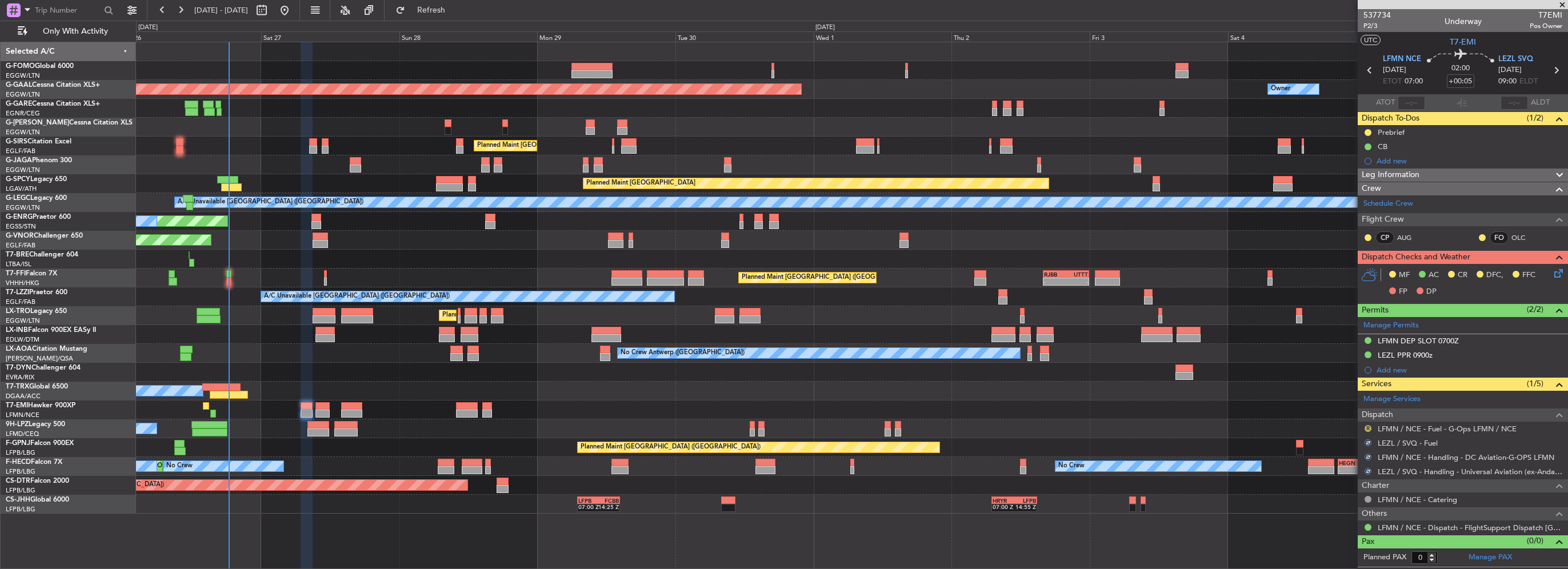
click at [1367, 428] on button "R" at bounding box center [1368, 428] width 7 height 7
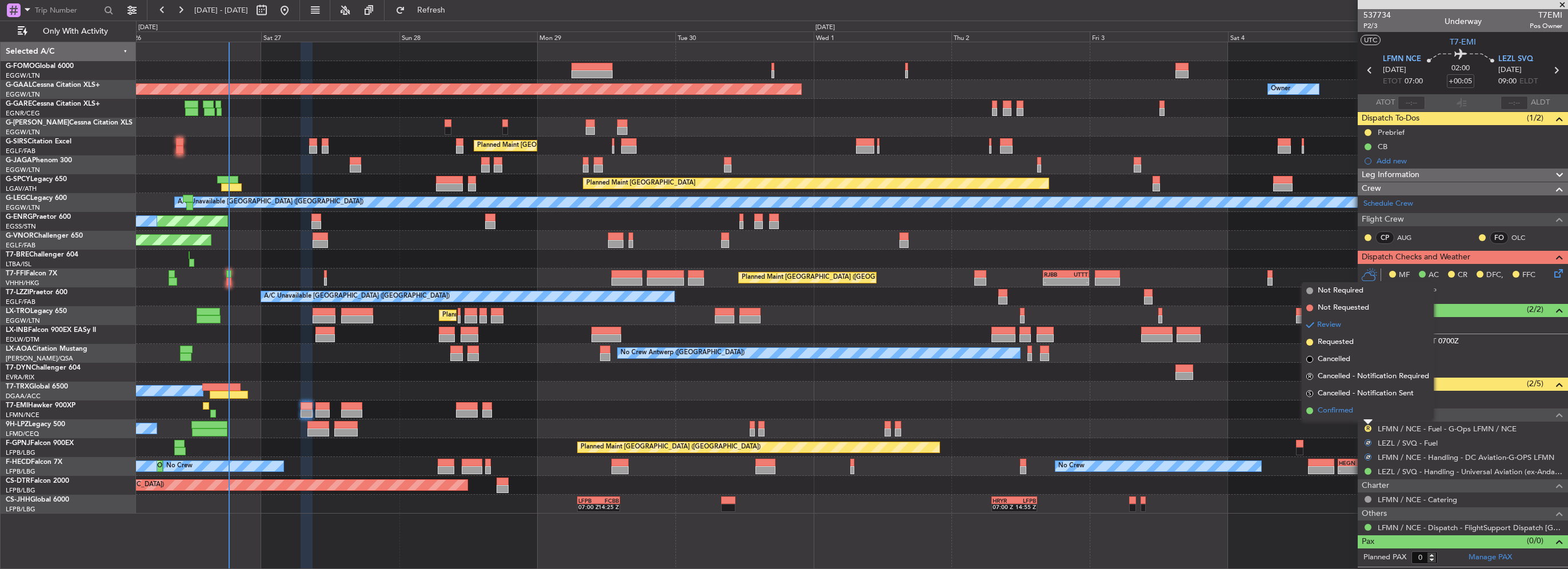
click at [1342, 413] on span "Confirmed" at bounding box center [1335, 411] width 35 height 12
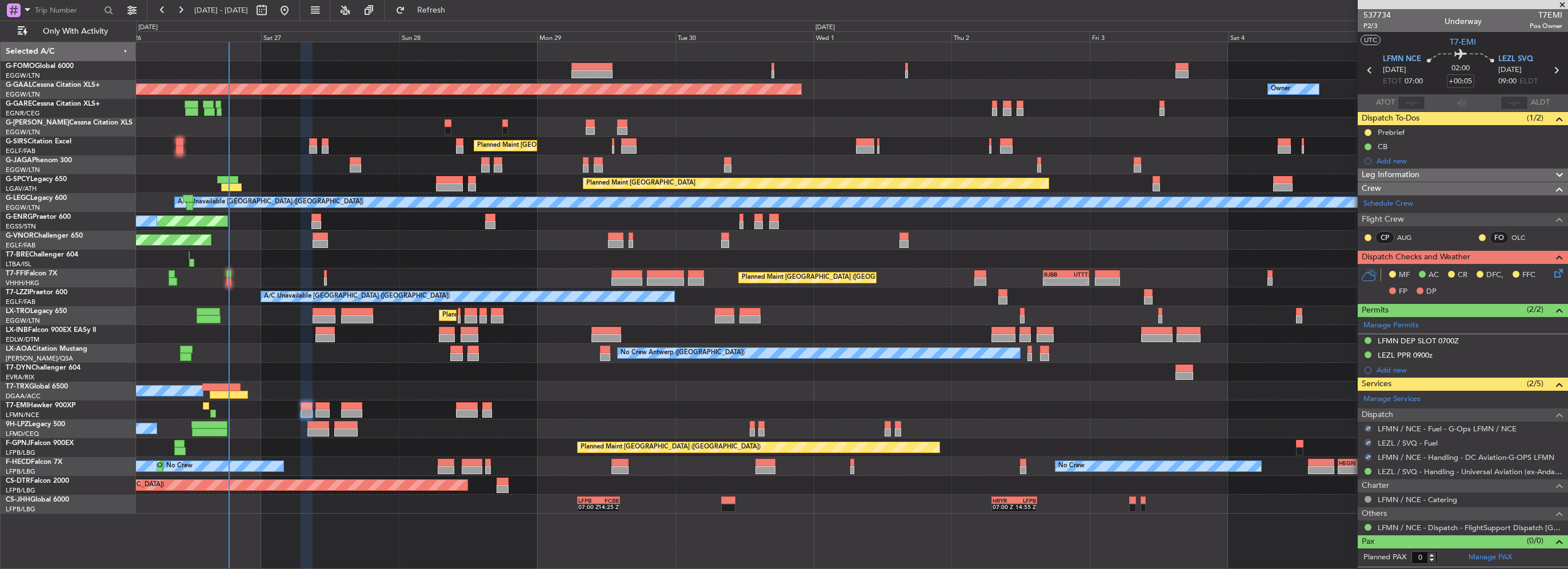
drag, startPoint x: 466, startPoint y: 11, endPoint x: 640, endPoint y: 96, distance: 193.7
click at [455, 12] on span "Refresh" at bounding box center [431, 10] width 48 height 8
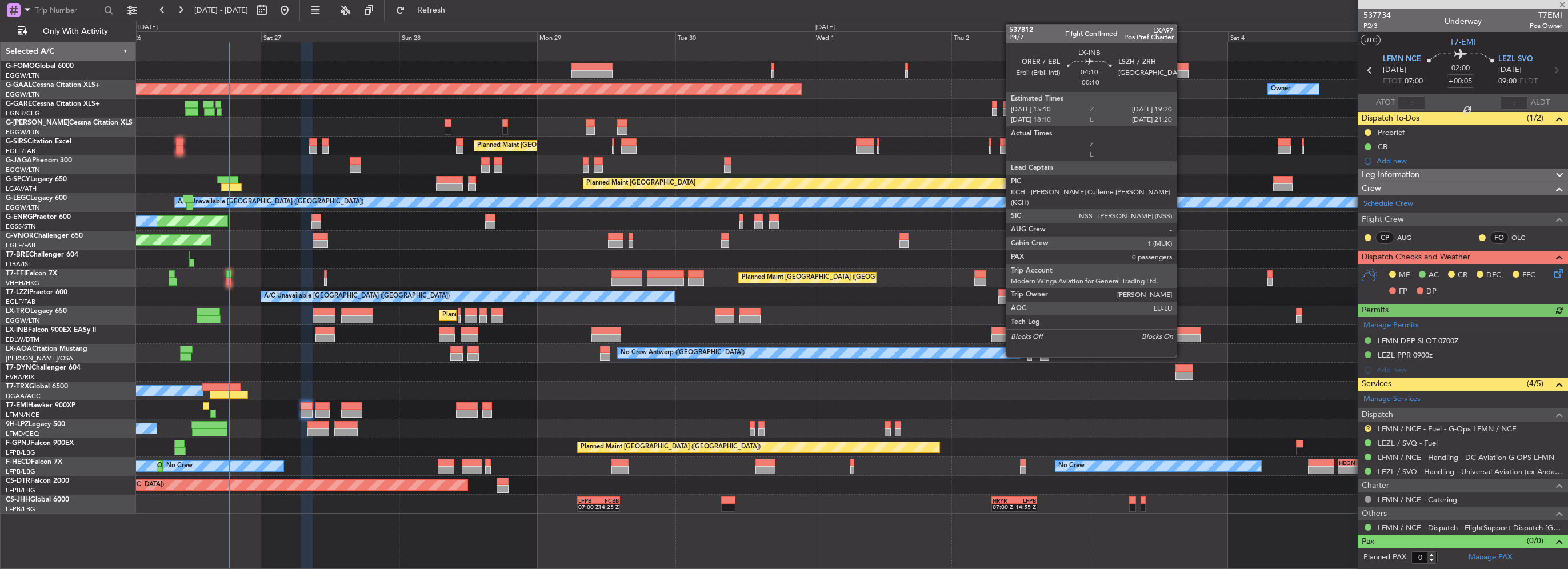
click at [1181, 332] on div at bounding box center [1188, 330] width 24 height 8
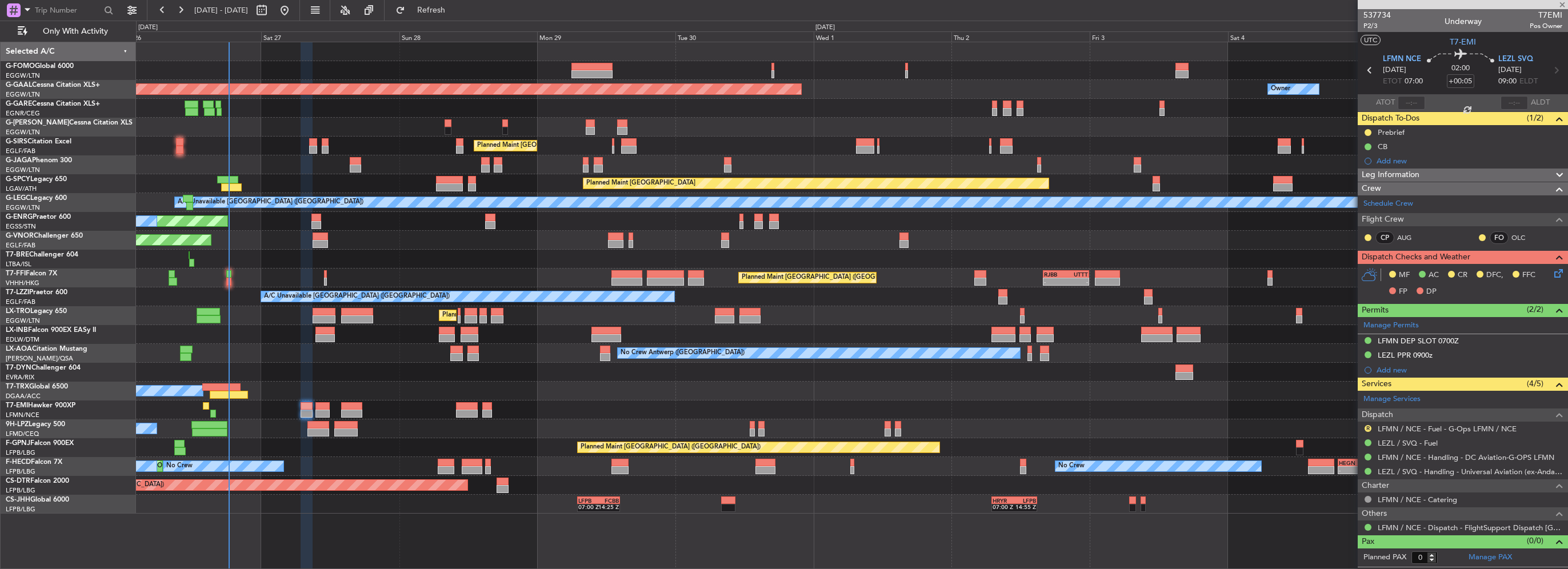
click at [779, 354] on div "No Crew Antwerp ([GEOGRAPHIC_DATA])" at bounding box center [852, 353] width 1432 height 19
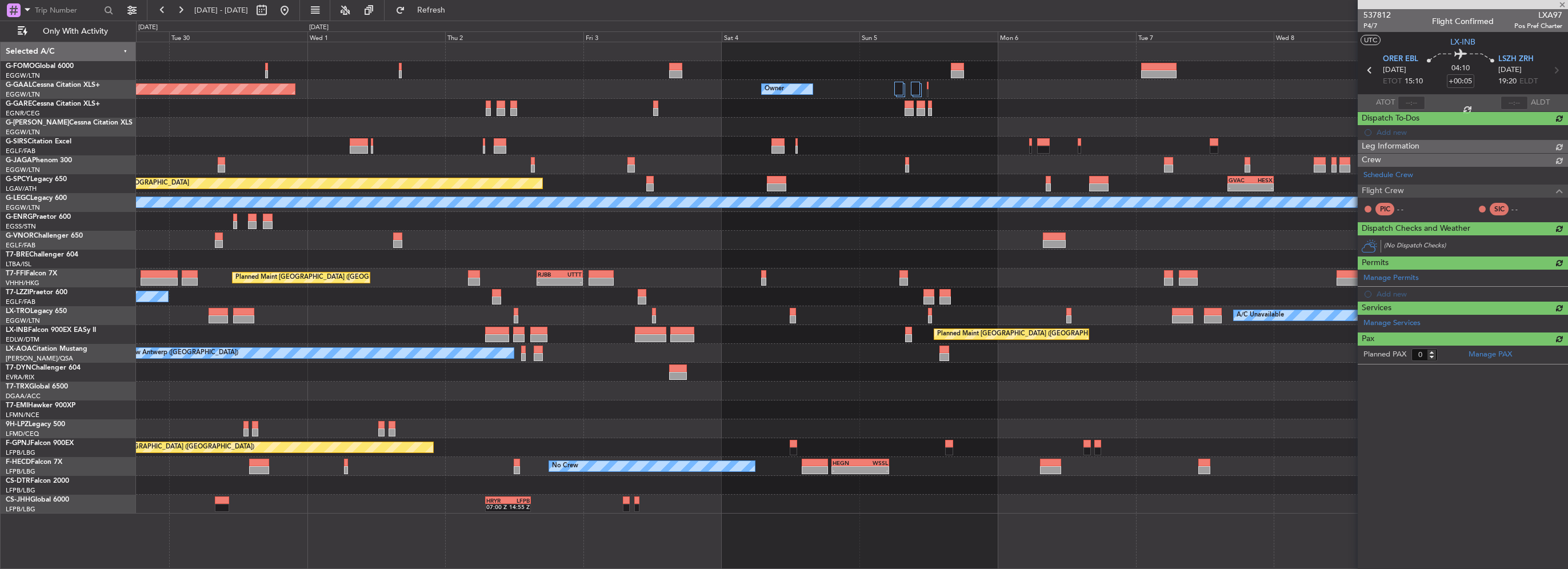
type input "-00:10"
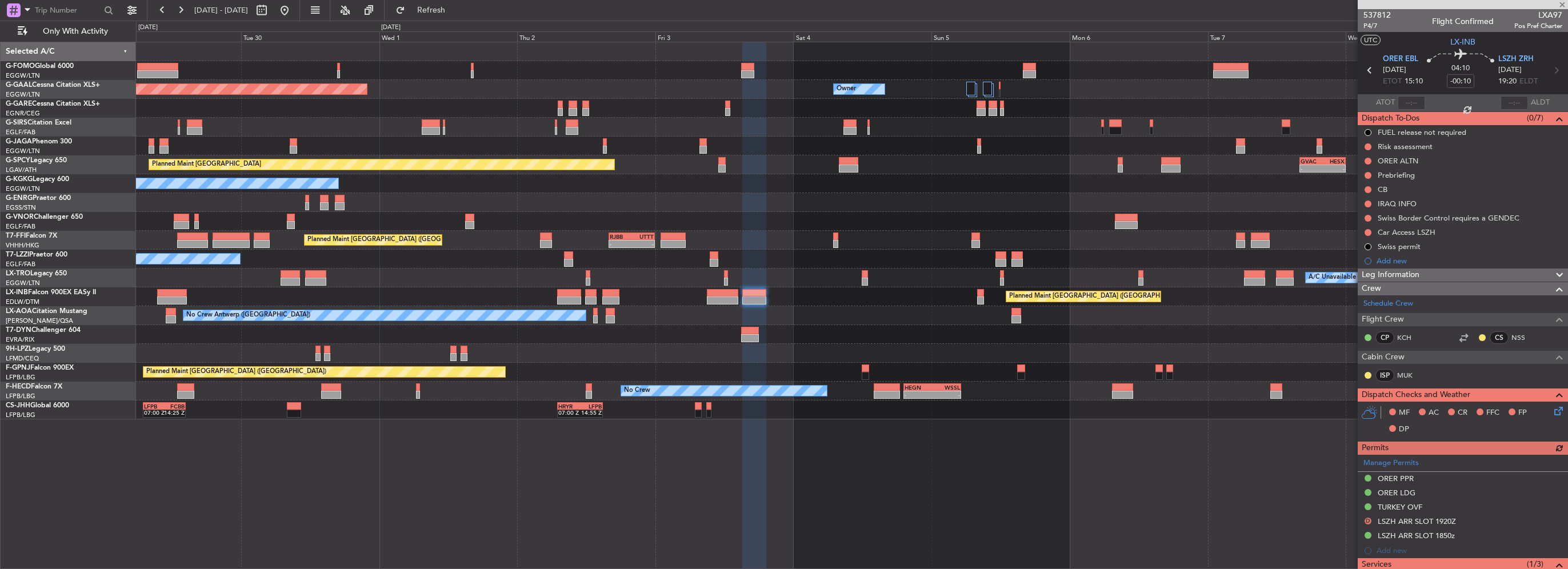
click at [838, 336] on div "Planned Maint Dusseldorf Owner Owner Owner Planned Maint London (Luton) Planned…" at bounding box center [852, 231] width 1432 height 377
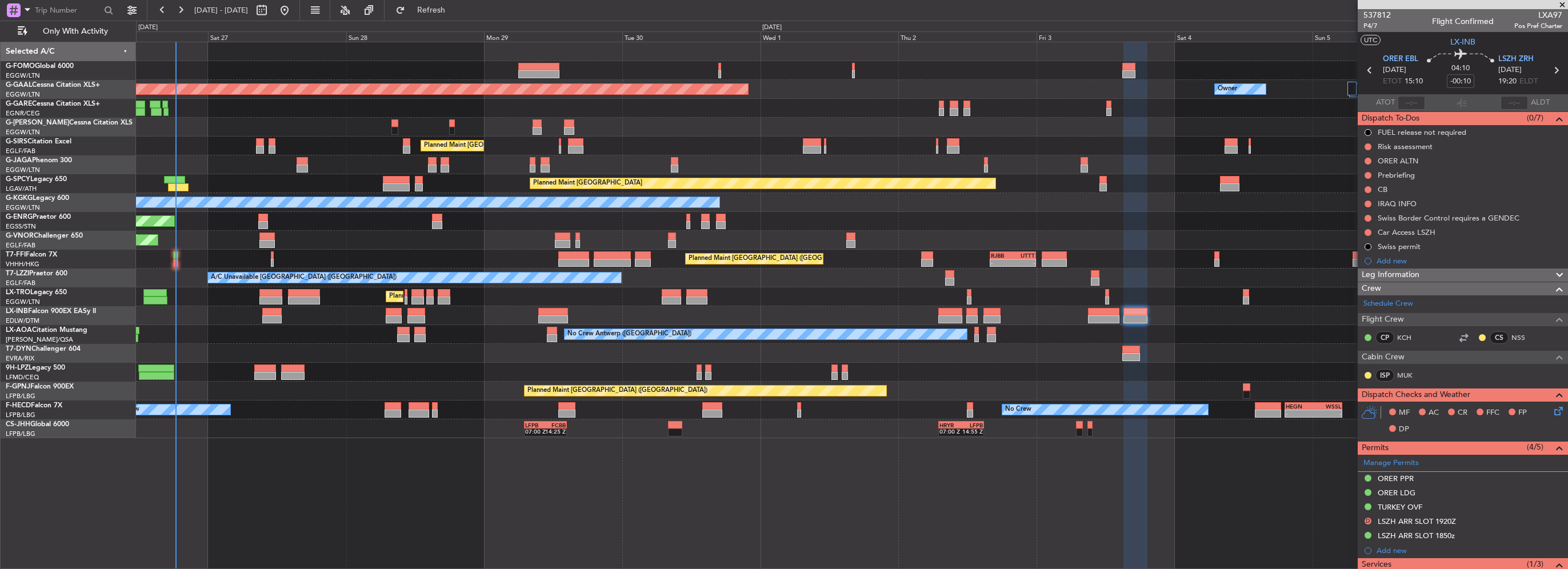
click at [1134, 179] on div "Planned Maint London (Luton) Planned Maint Dusseldorf Owner Owner Planned Maint…" at bounding box center [852, 240] width 1432 height 396
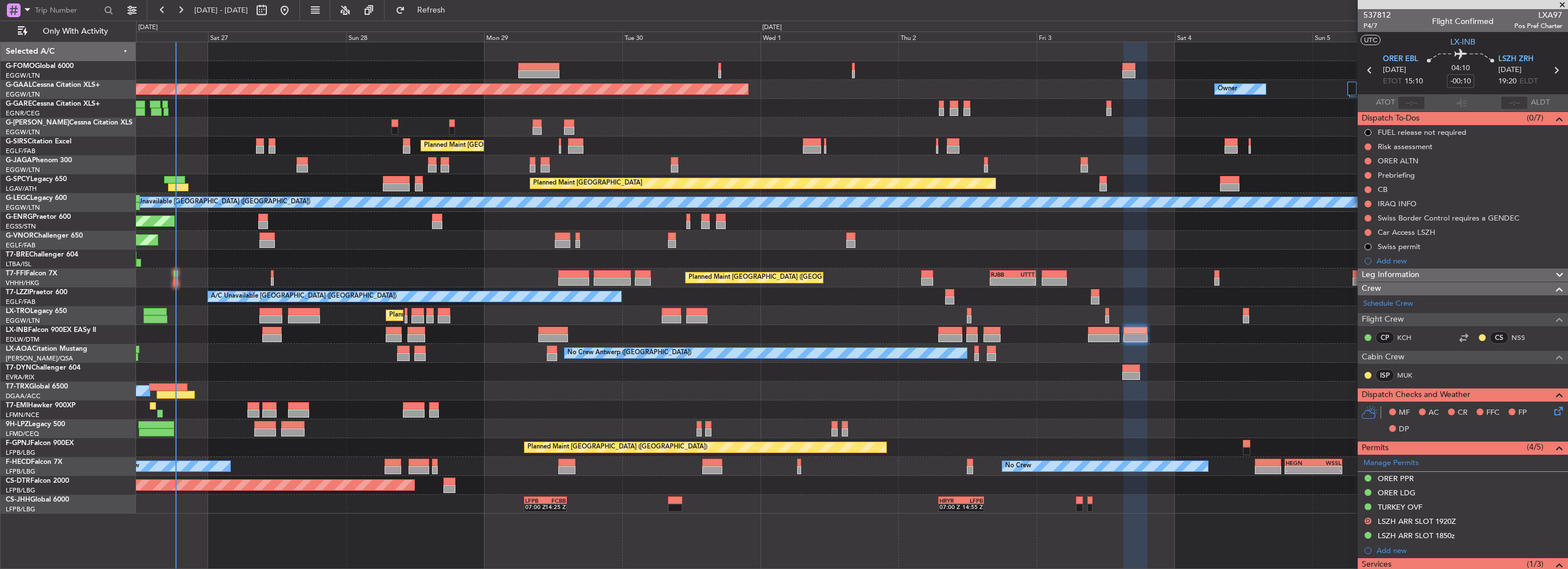
click at [436, 387] on div "Planned Maint London (Luton) Planned Maint Dusseldorf Owner Owner Planned Maint…" at bounding box center [852, 278] width 1432 height 471
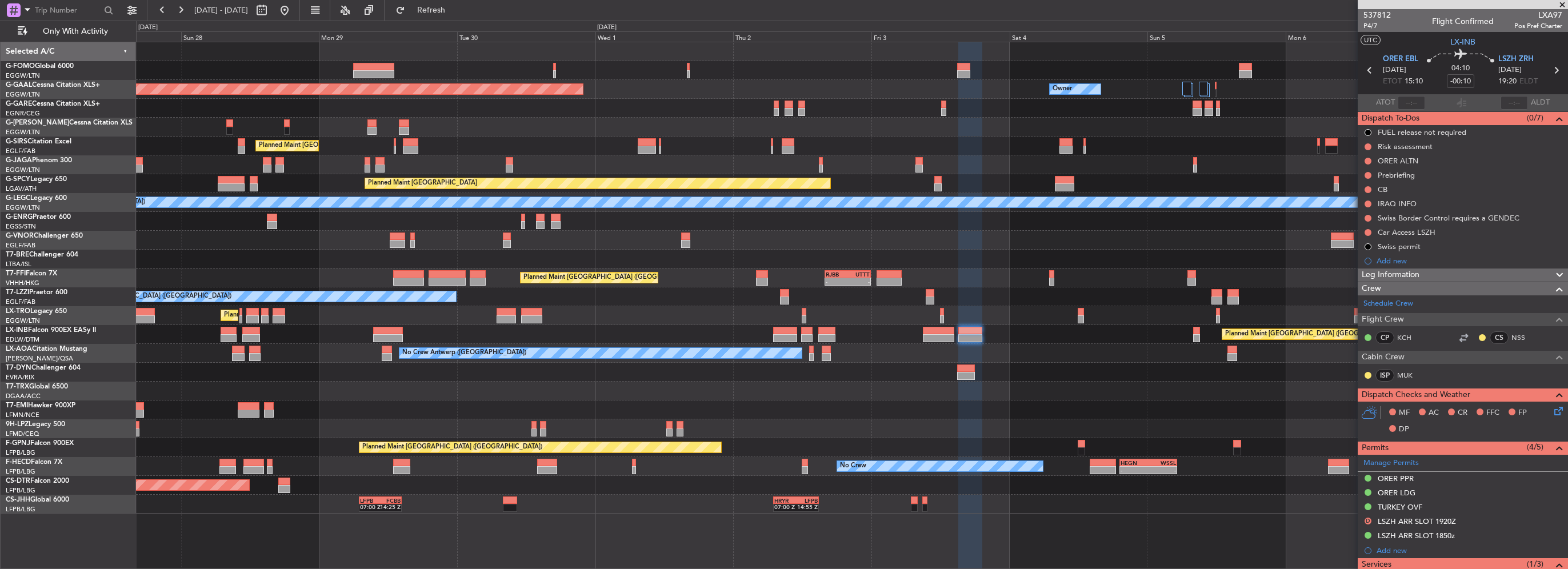
click at [912, 397] on div "Planned Maint Dusseldorf Owner Owner Planned Maint London (Luton) Planned Maint…" at bounding box center [852, 278] width 1432 height 471
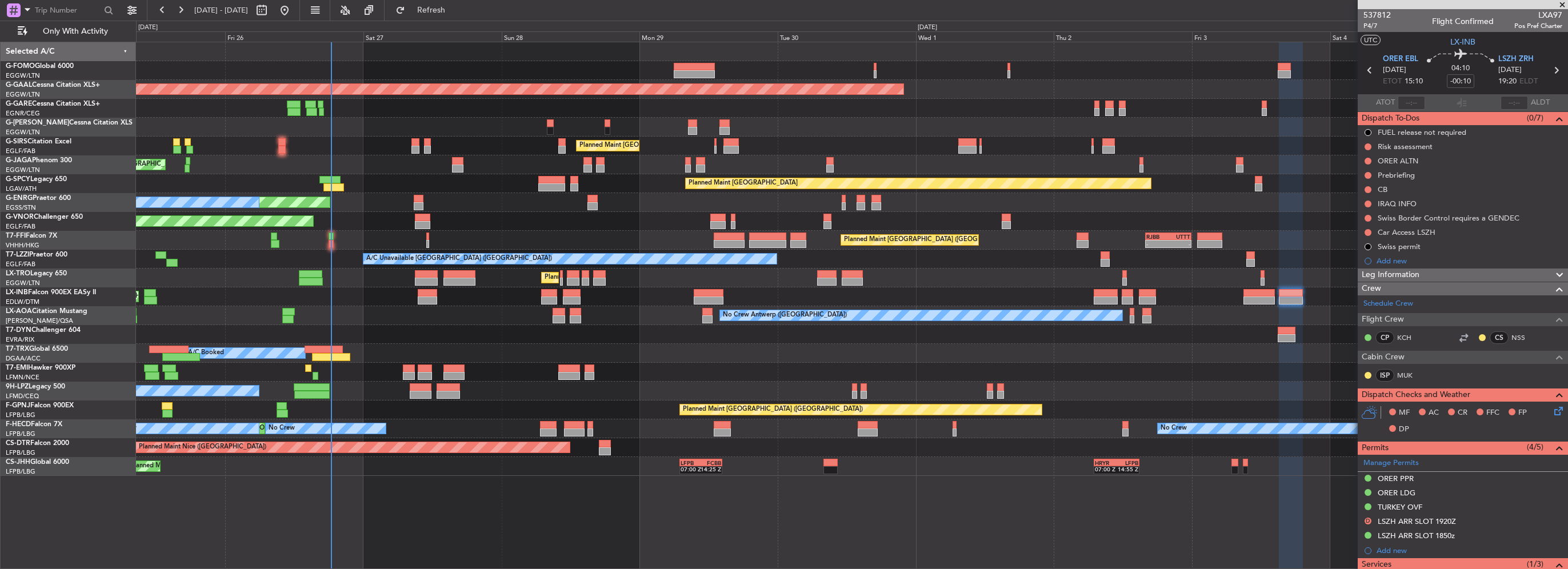
click at [779, 416] on div "Planned Maint London (Luton) Planned Maint Dusseldorf Owner Planned Maint Londo…" at bounding box center [852, 259] width 1432 height 434
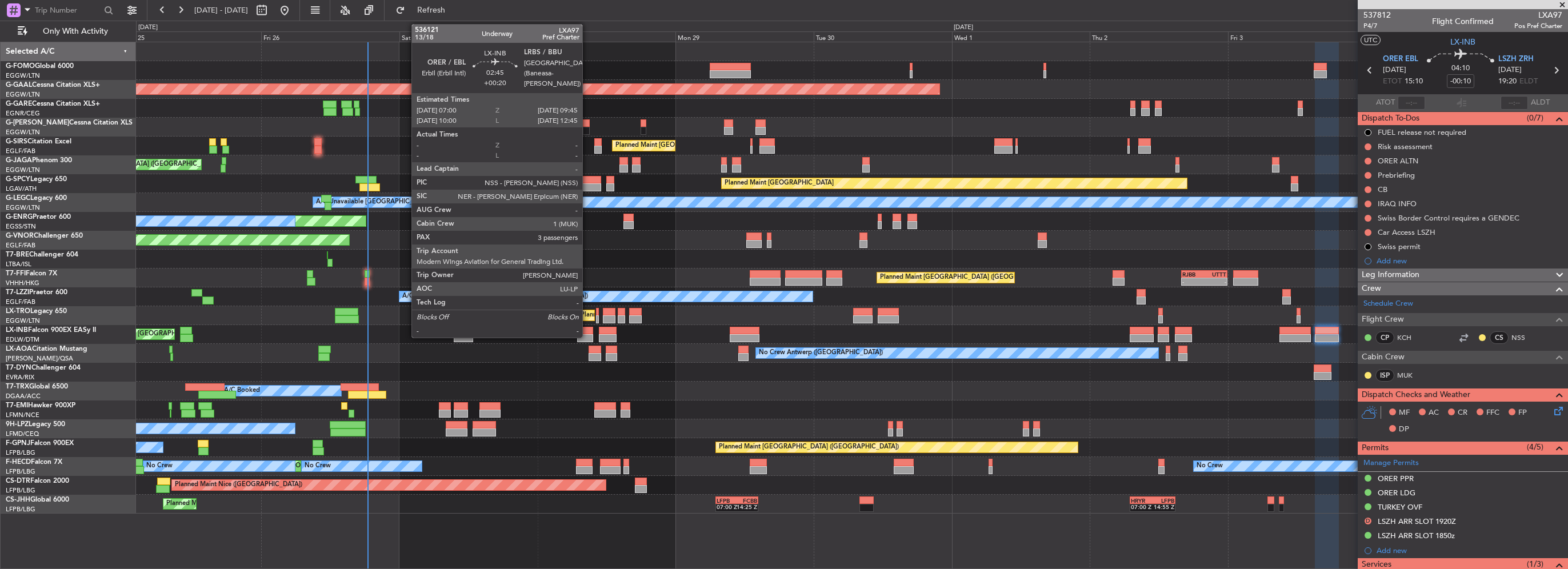
click at [587, 334] on div at bounding box center [585, 338] width 16 height 8
type input "+00:20"
type input "3"
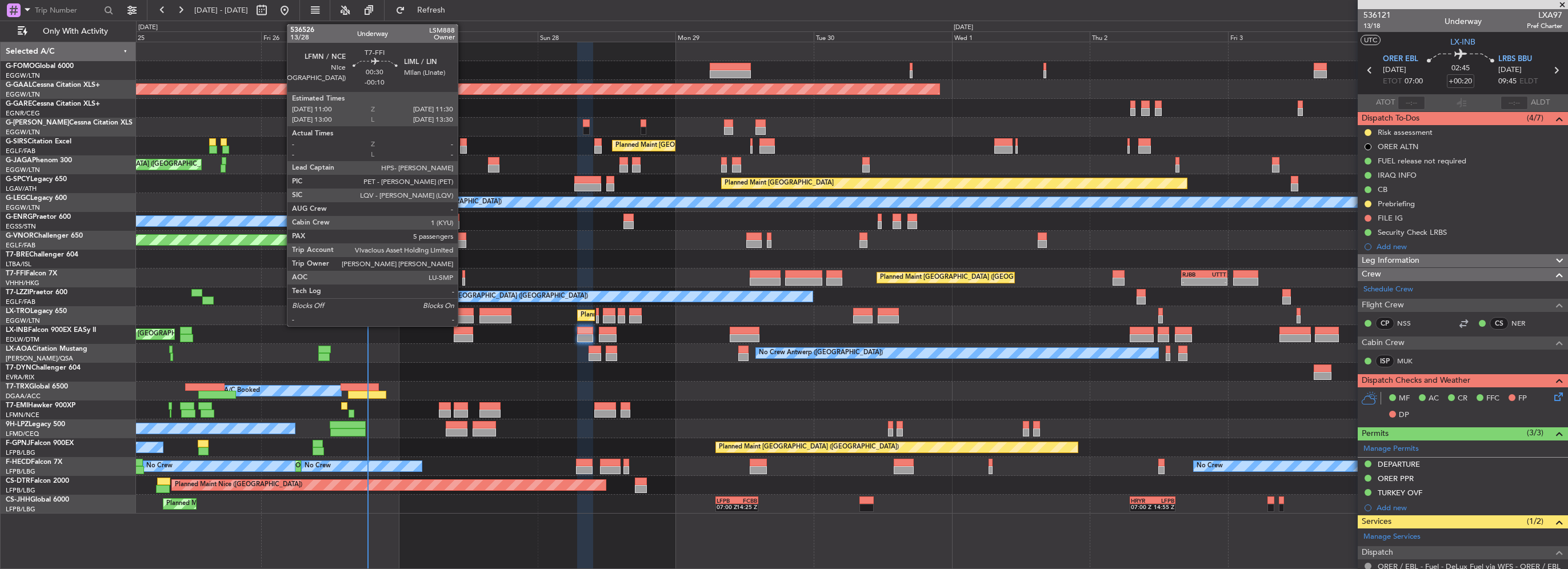
click at [463, 276] on div at bounding box center [464, 274] width 4 height 8
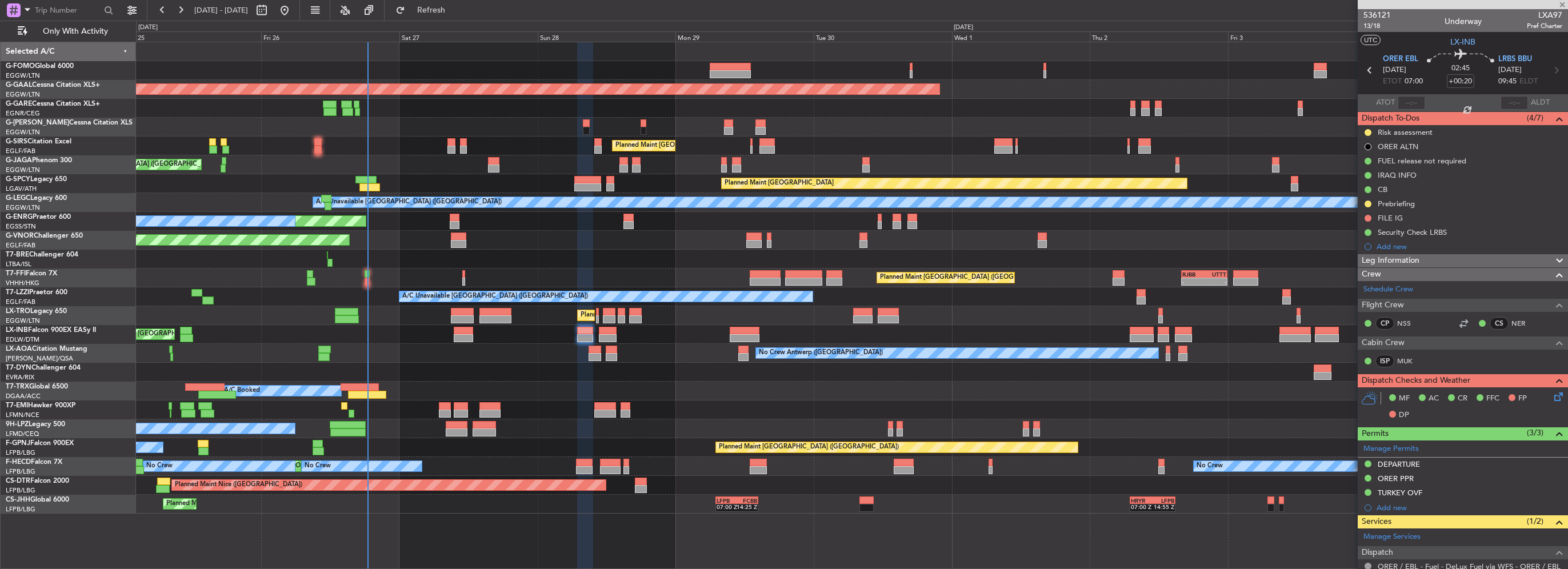
type input "-00:10"
type input "5"
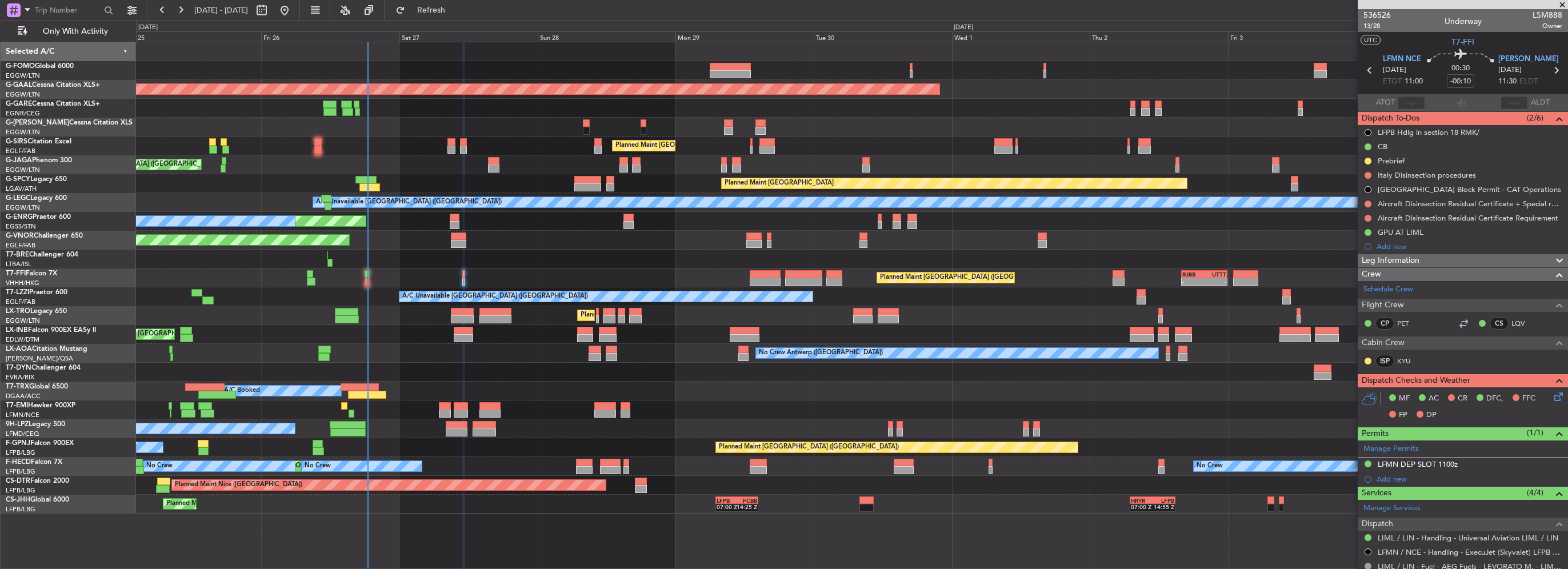
click at [369, 274] on div "Planned Maint [GEOGRAPHIC_DATA] ([GEOGRAPHIC_DATA]) - - RJBB 16:00 Z UTTT 00:00…" at bounding box center [852, 278] width 1432 height 19
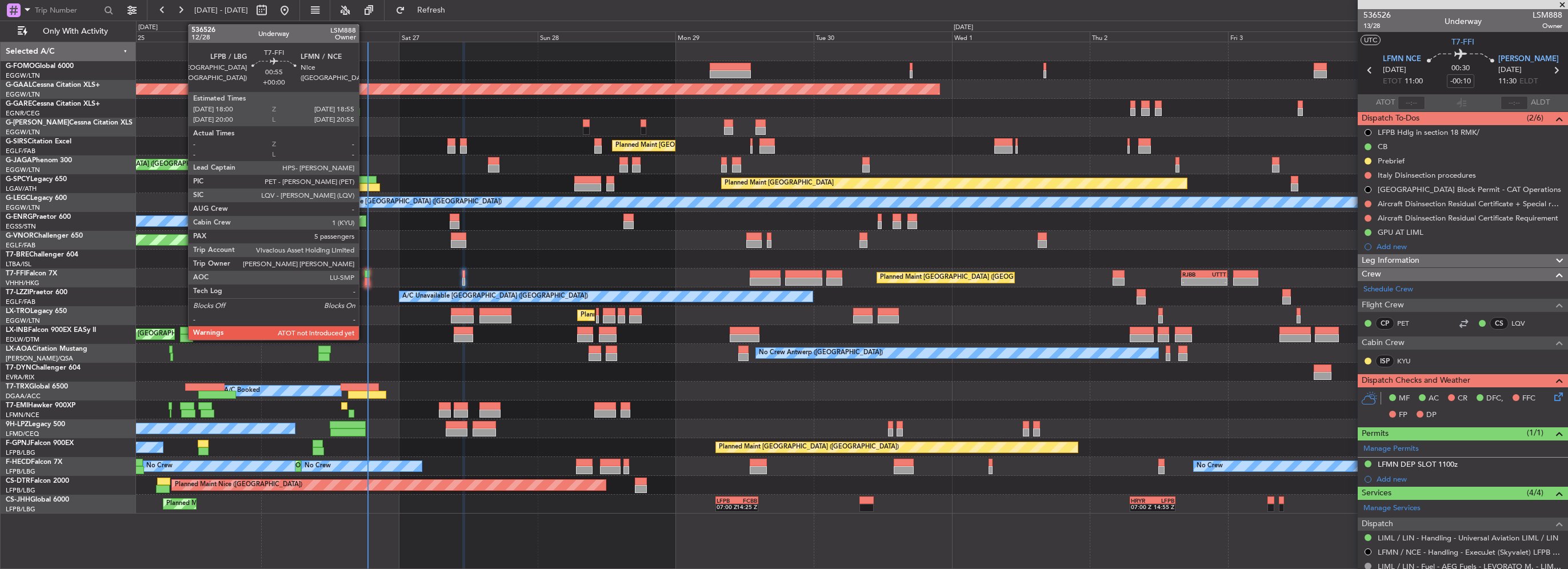
click at [365, 276] on div at bounding box center [367, 274] width 5 height 8
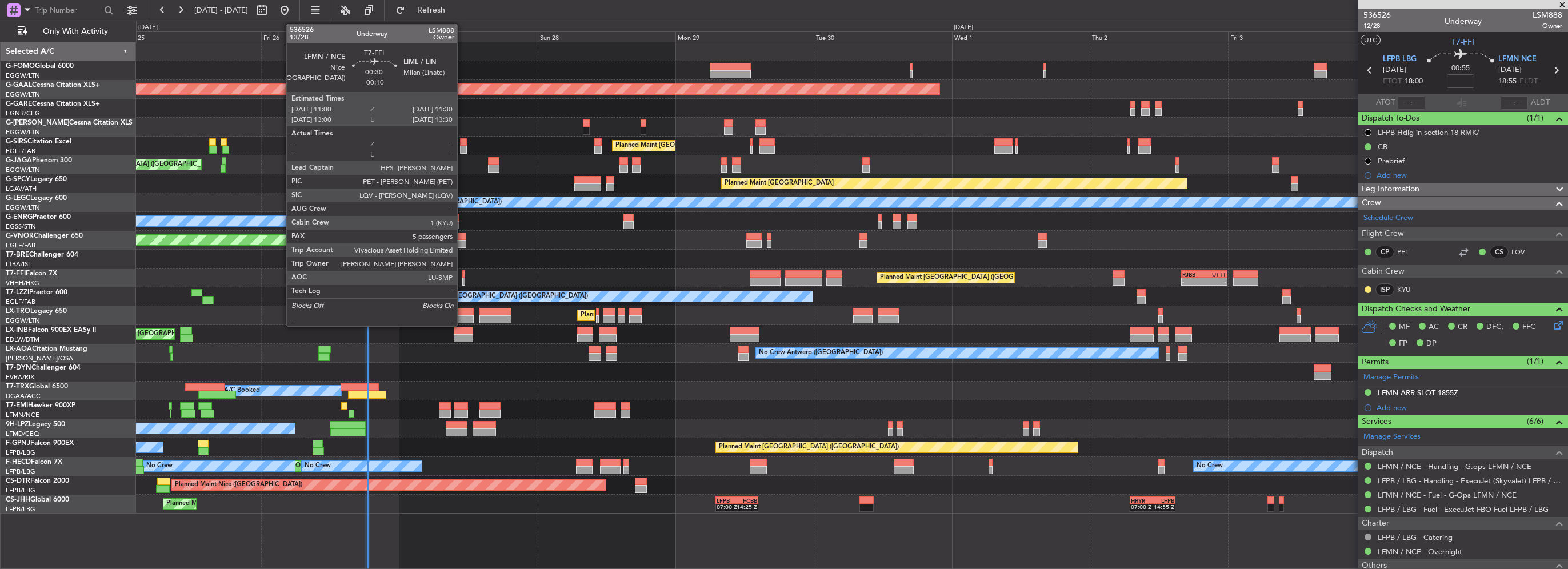
click at [462, 276] on div at bounding box center [464, 274] width 4 height 8
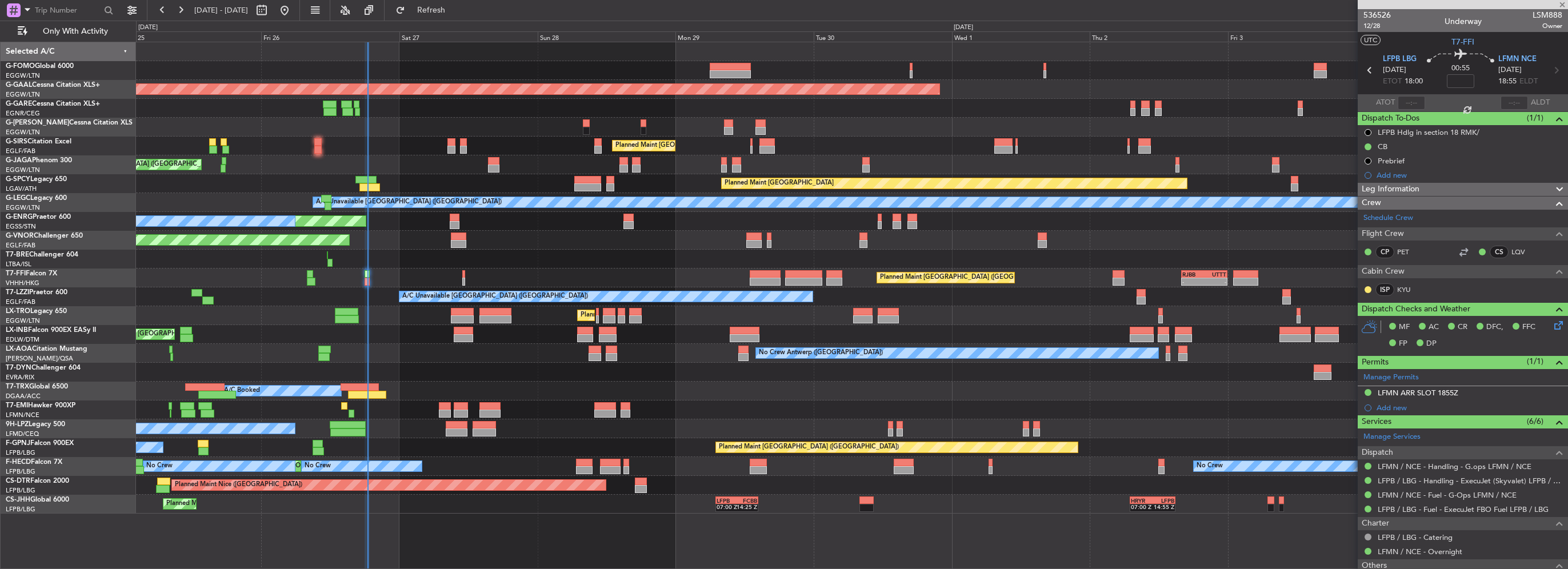
type input "-00:10"
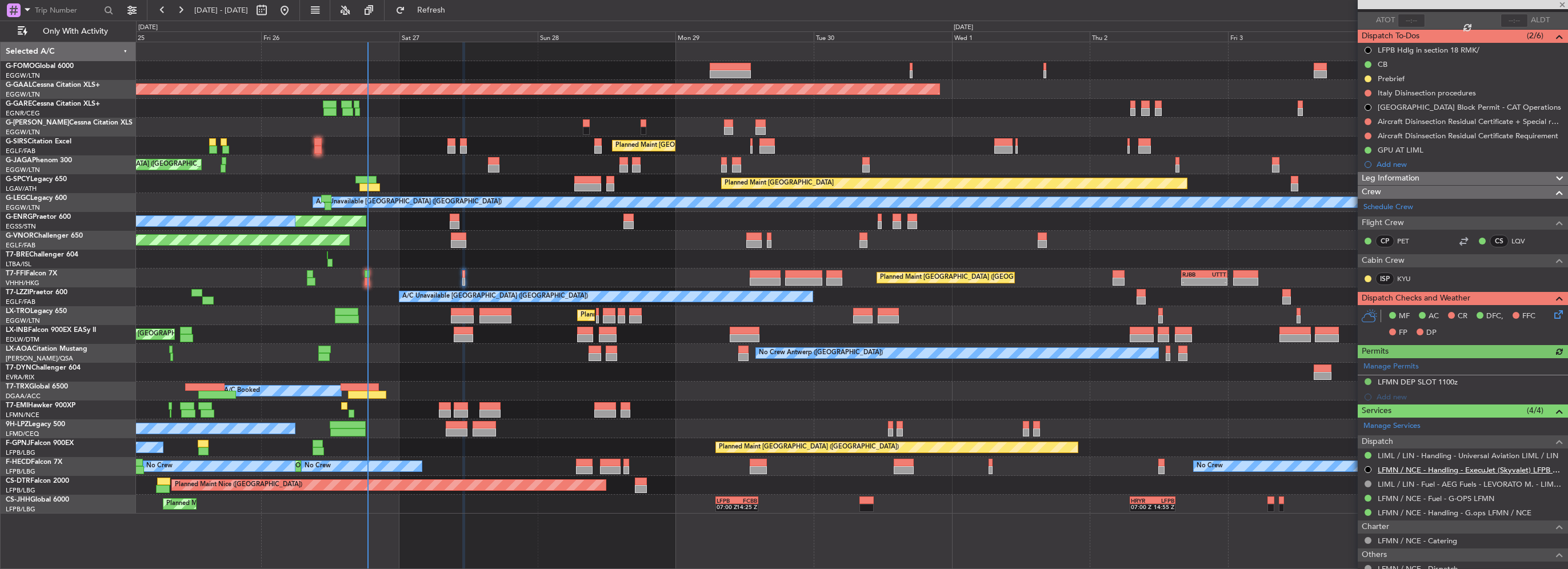
scroll to position [114, 0]
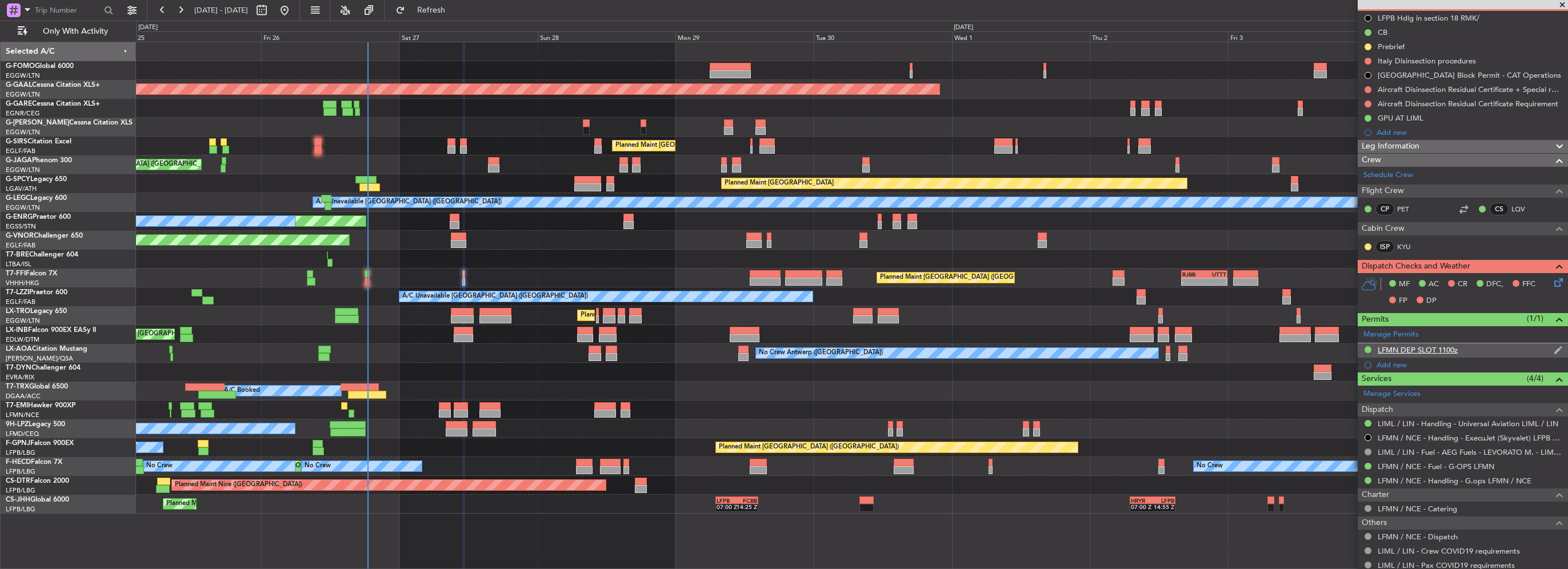
click at [1454, 346] on div "LFMN DEP SLOT 1100z" at bounding box center [1417, 350] width 80 height 10
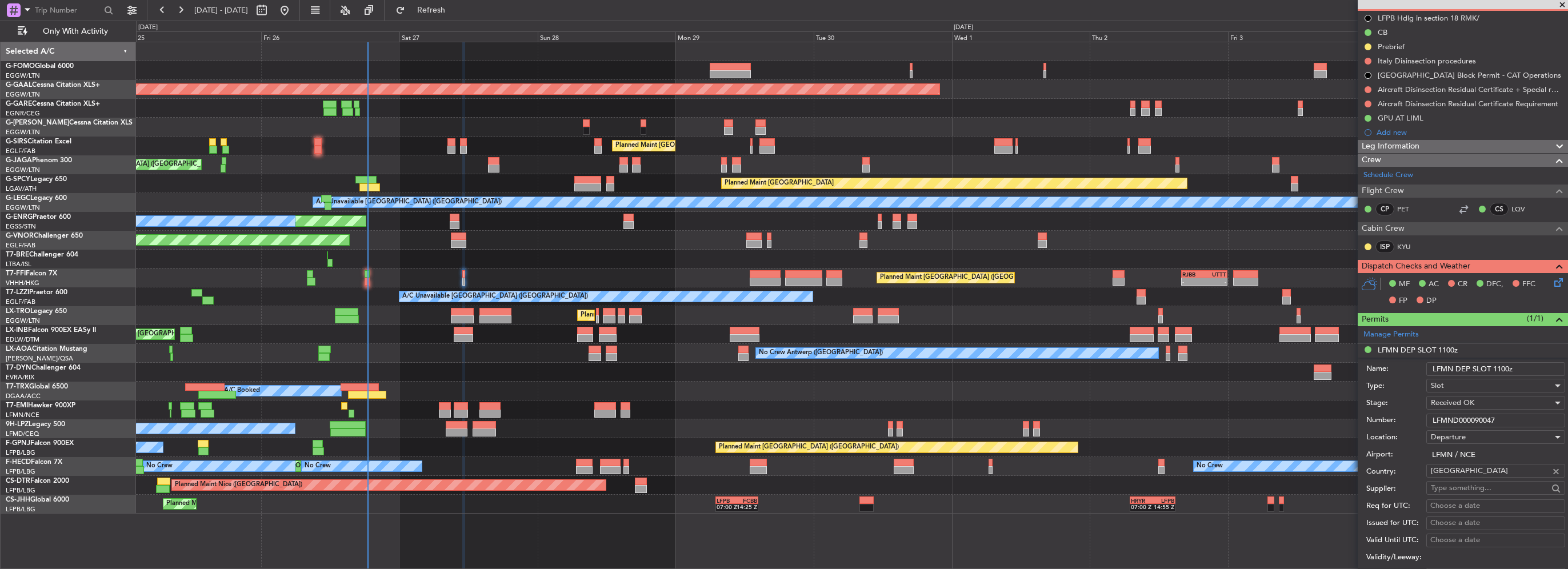
drag, startPoint x: 1508, startPoint y: 367, endPoint x: 1495, endPoint y: 371, distance: 13.6
click at [1495, 371] on input "LFMN DEP SLOT 1100z" at bounding box center [1496, 369] width 139 height 14
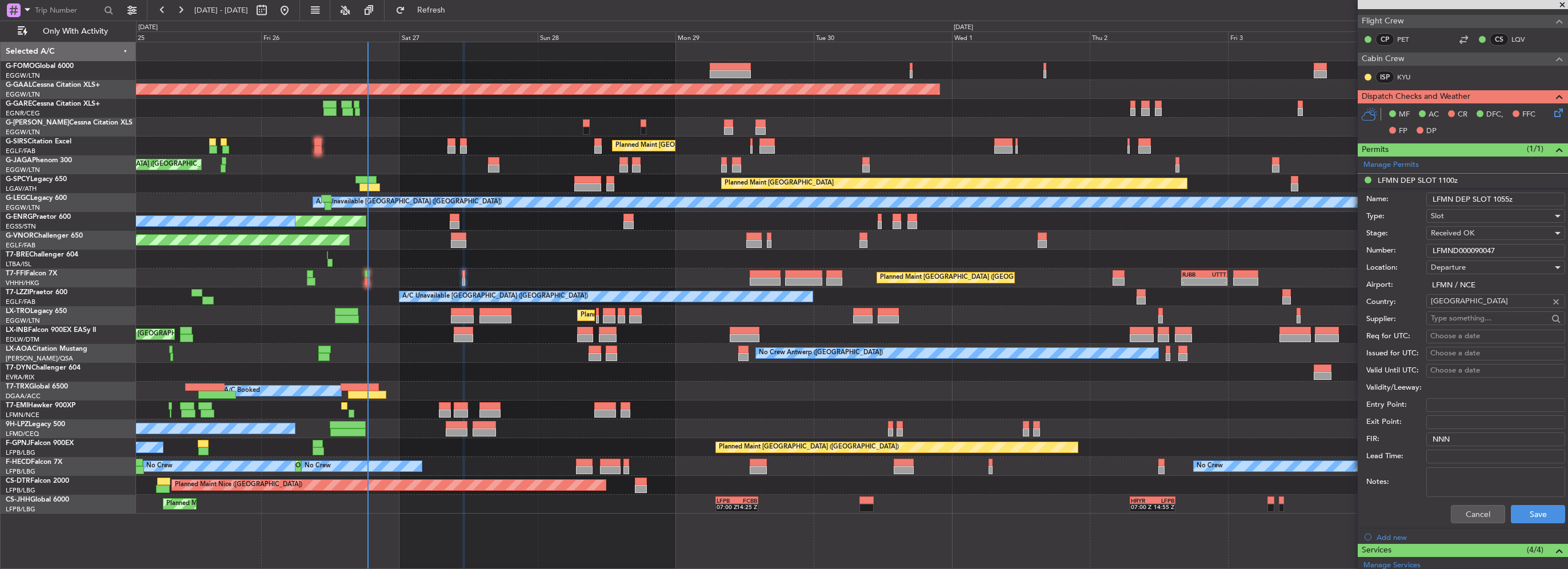
scroll to position [285, 0]
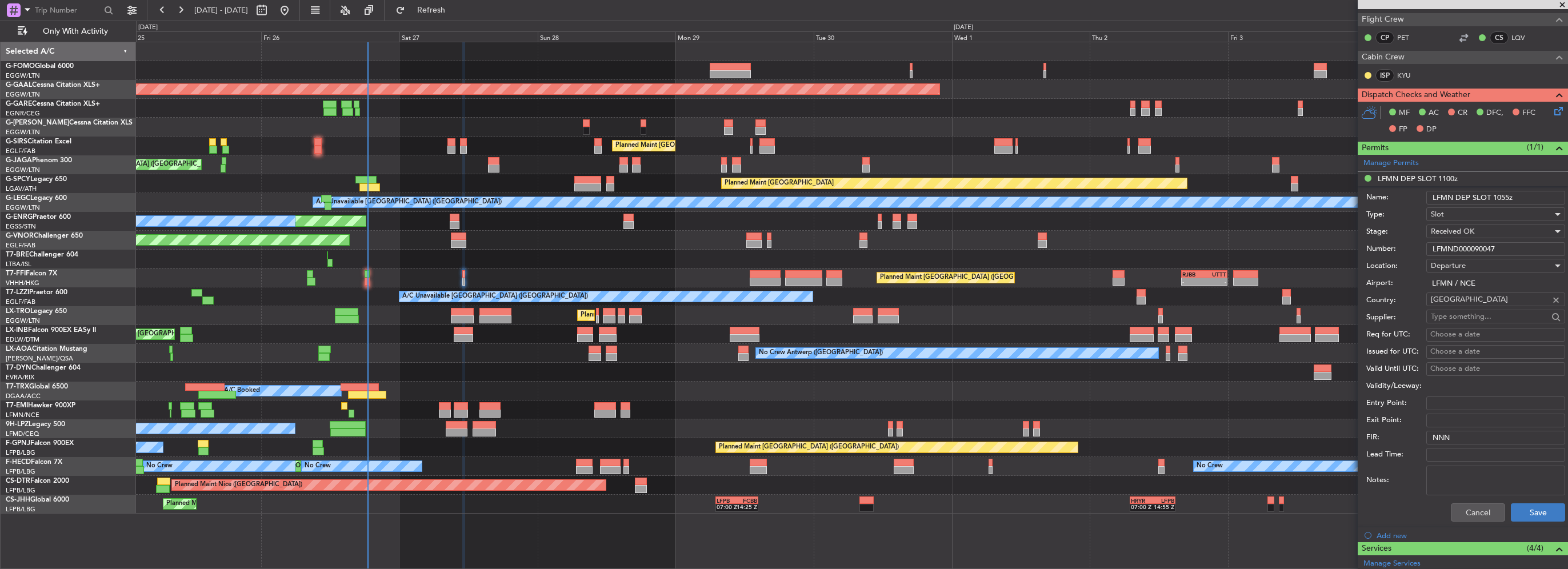
type input "LFMN DEP SLOT 1055z"
click at [1533, 503] on button "Save" at bounding box center [1538, 512] width 54 height 18
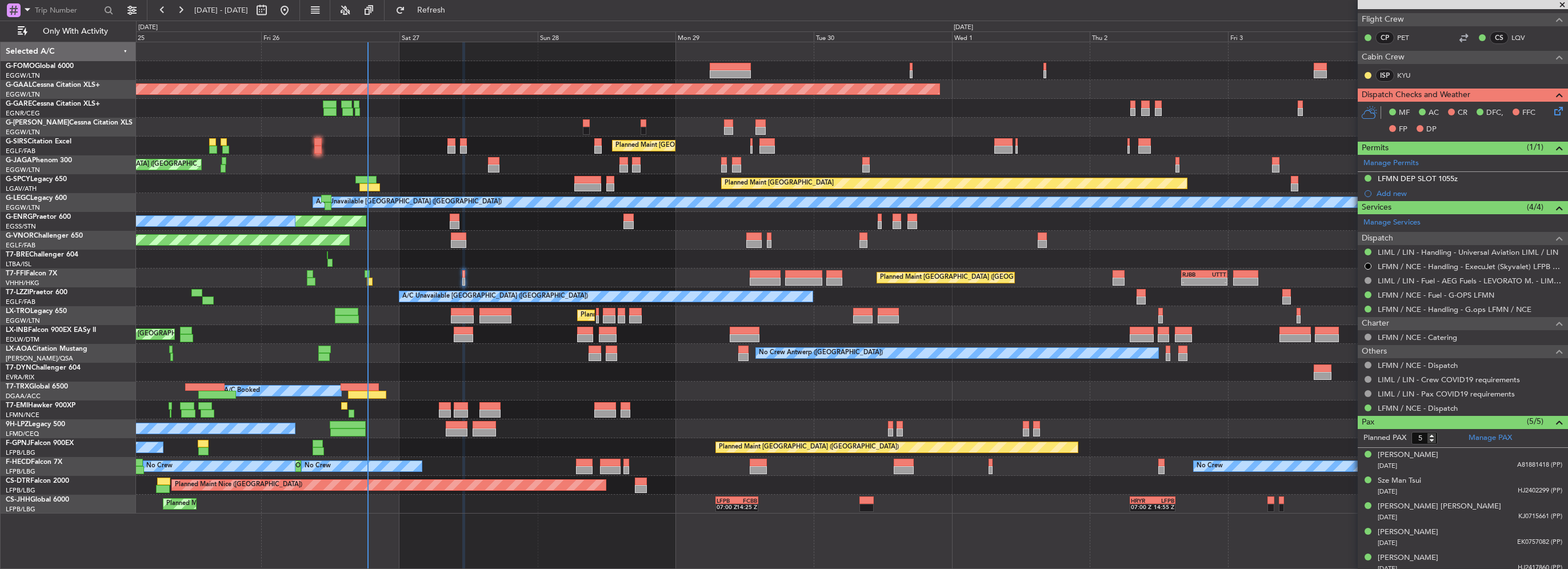
drag, startPoint x: 478, startPoint y: 8, endPoint x: 492, endPoint y: 52, distance: 46.2
click at [455, 8] on span "Refresh" at bounding box center [431, 10] width 48 height 8
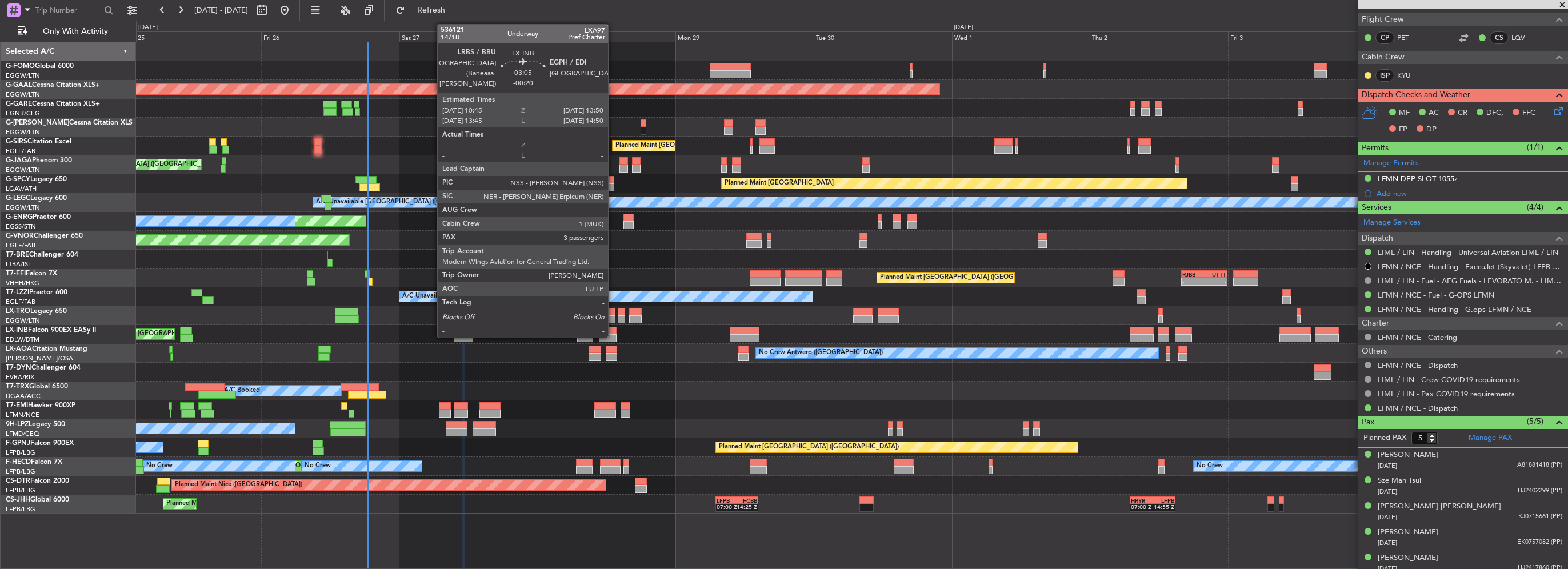
click at [613, 331] on div at bounding box center [608, 330] width 18 height 8
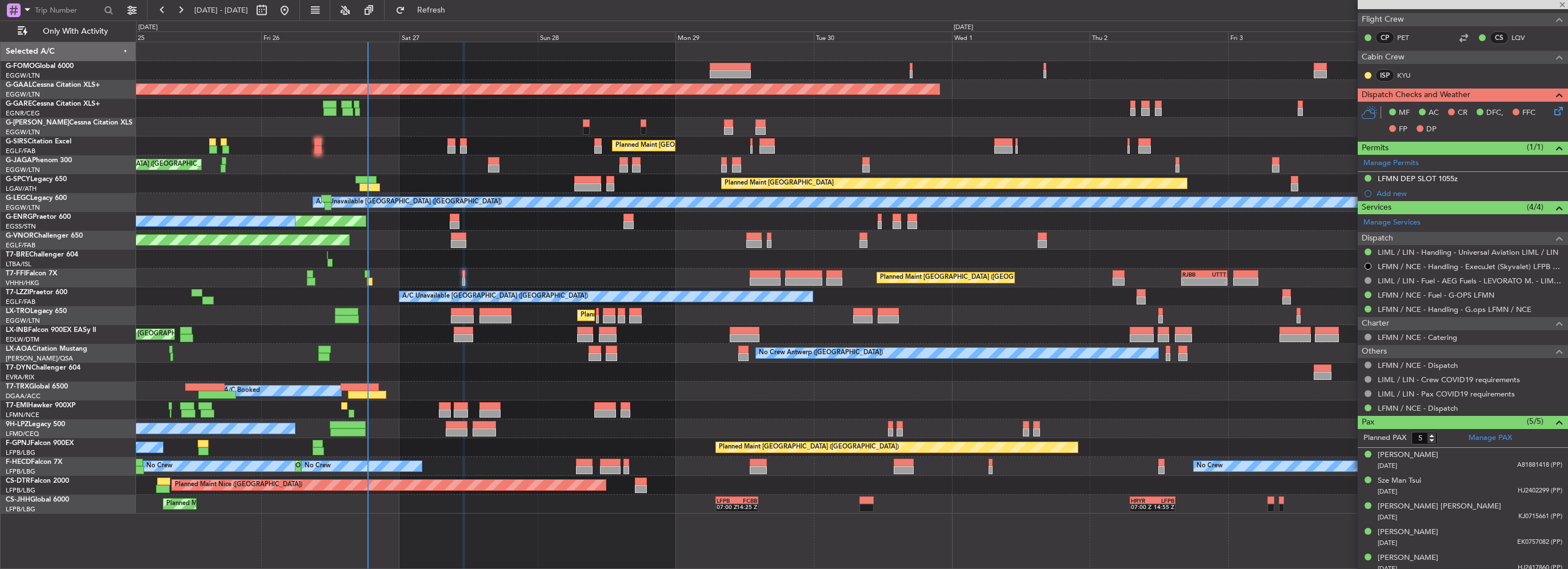
type input "-00:20"
type input "3"
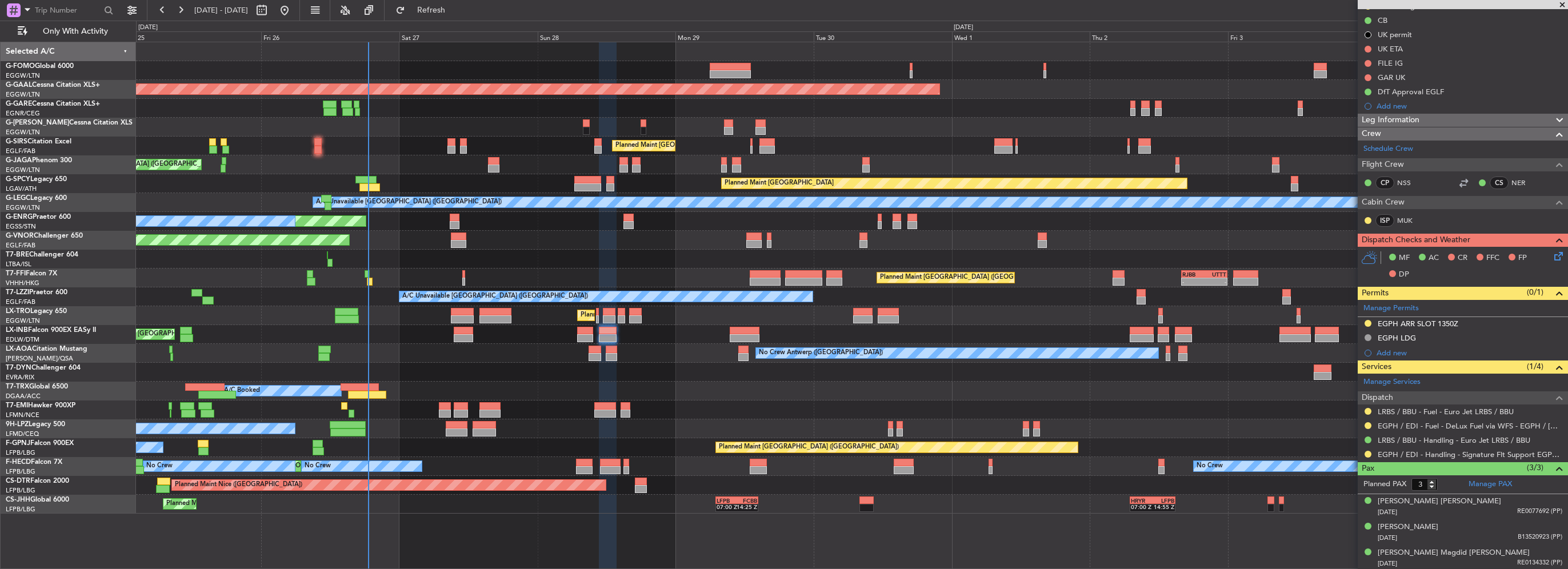
scroll to position [0, 0]
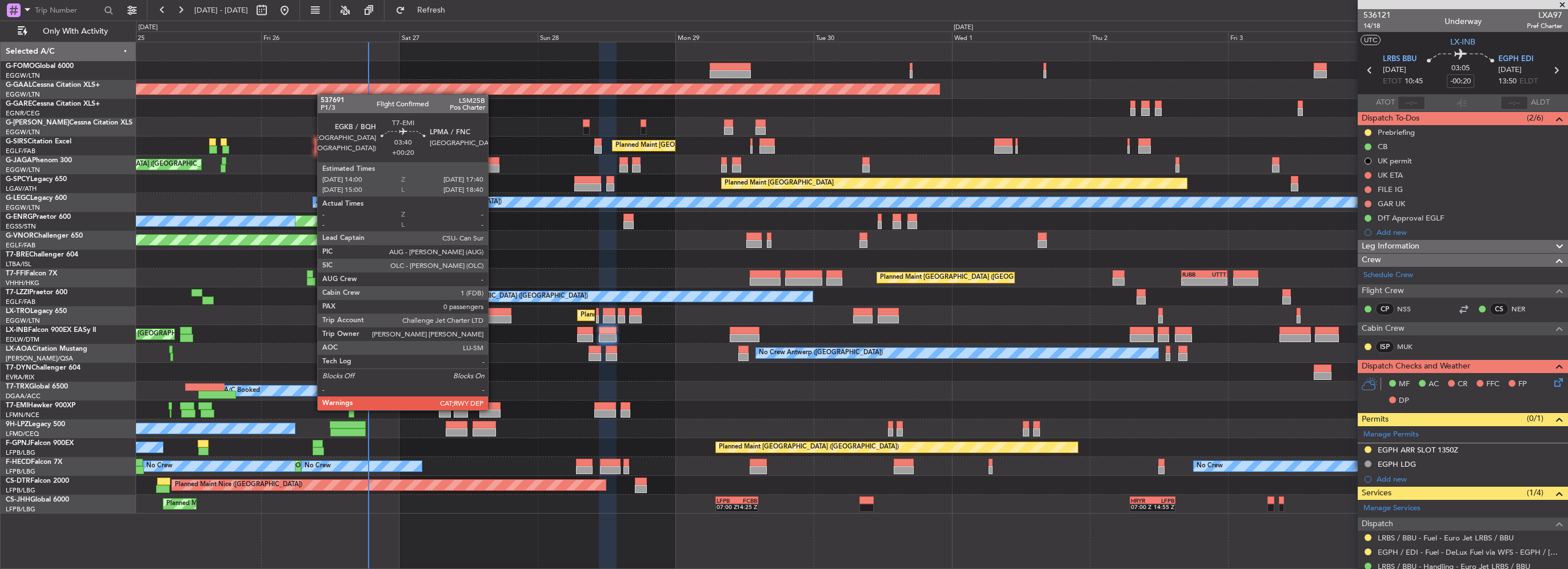
click at [493, 410] on div at bounding box center [490, 413] width 21 height 8
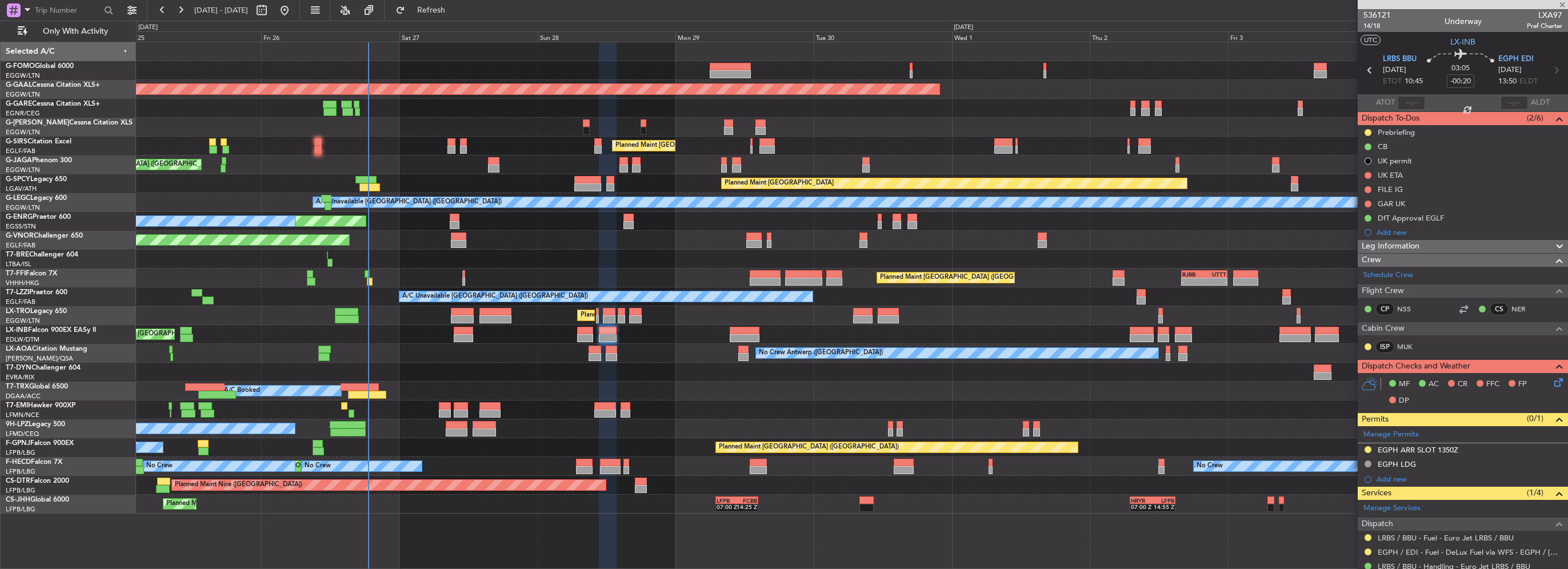
type input "+00:20"
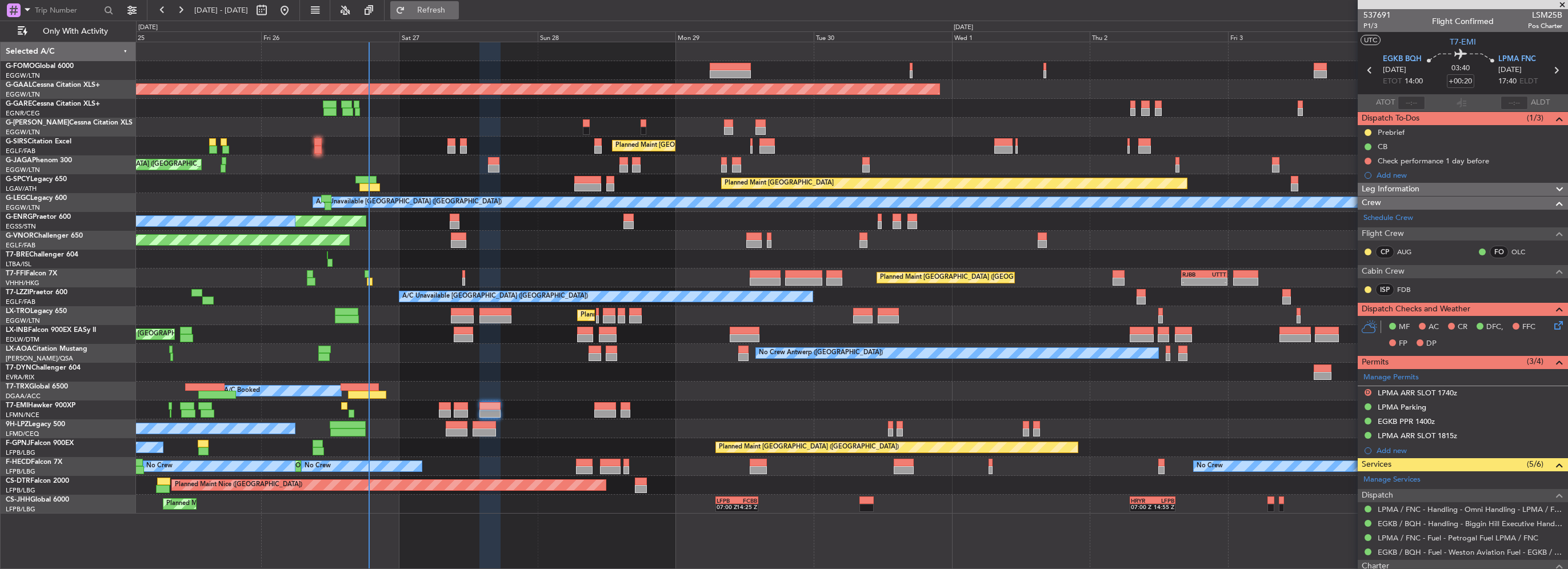
click at [455, 6] on span "Refresh" at bounding box center [431, 10] width 48 height 8
click at [459, 15] on button "Refresh" at bounding box center [424, 10] width 69 height 18
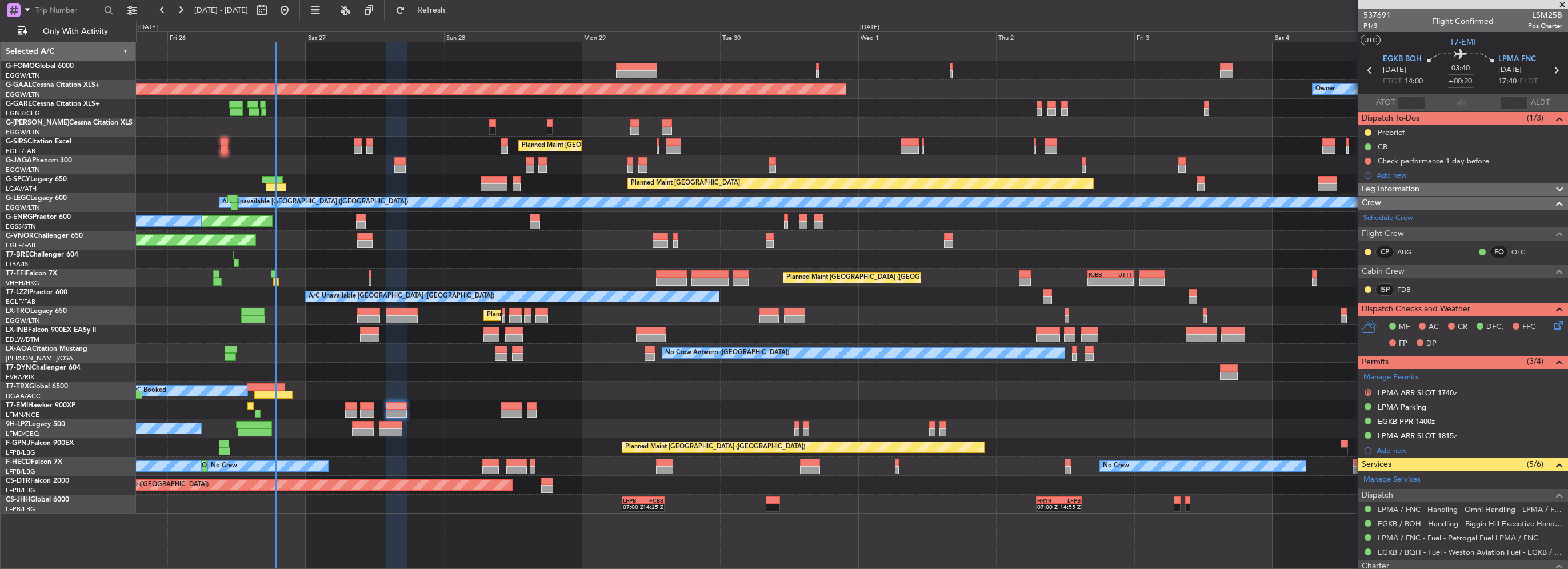
click at [629, 388] on div "A/C Booked" at bounding box center [852, 391] width 1432 height 19
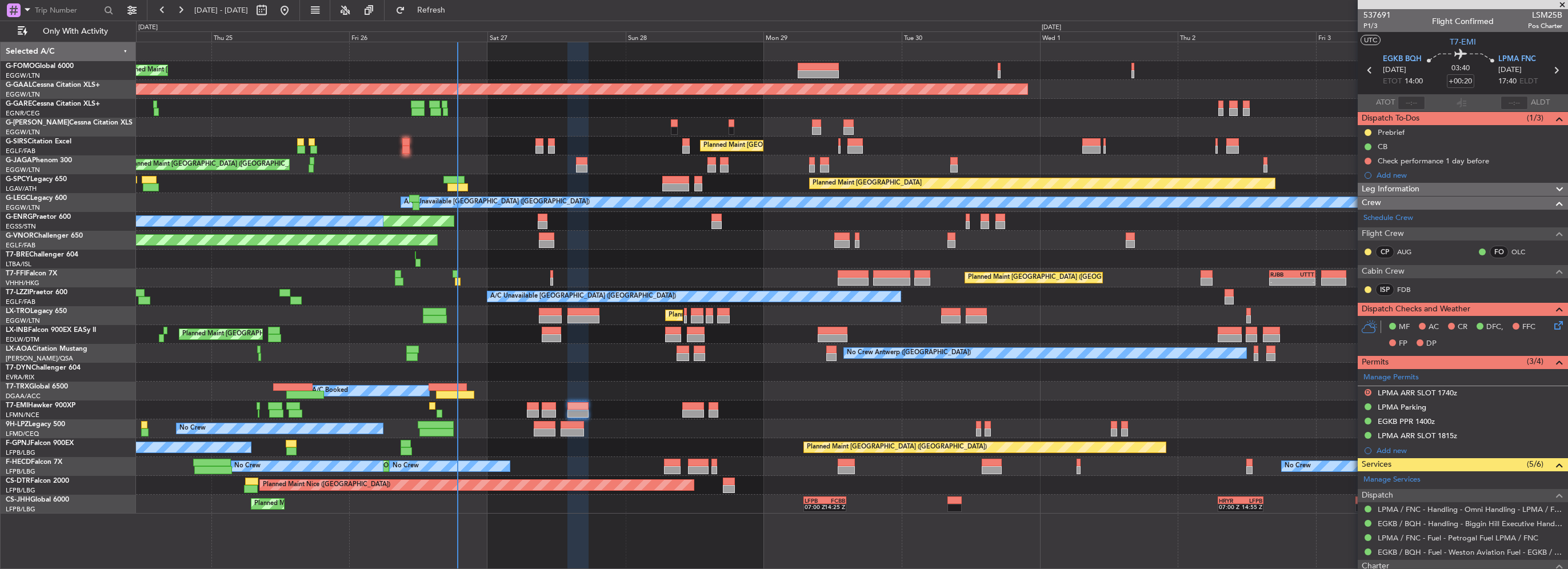
click at [662, 407] on div "Planned Maint London (Luton) Planned Maint Dusseldorf Owner Planned Maint Londo…" at bounding box center [852, 278] width 1432 height 471
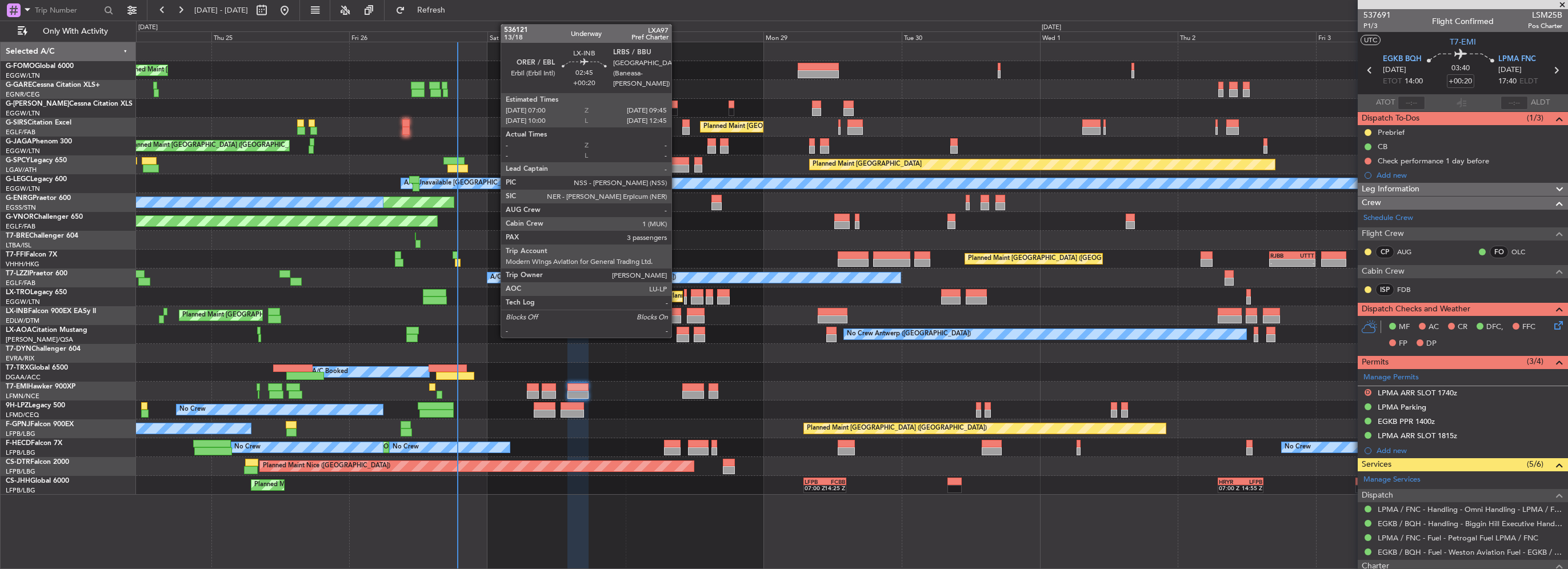
click at [677, 315] on div at bounding box center [673, 319] width 16 height 8
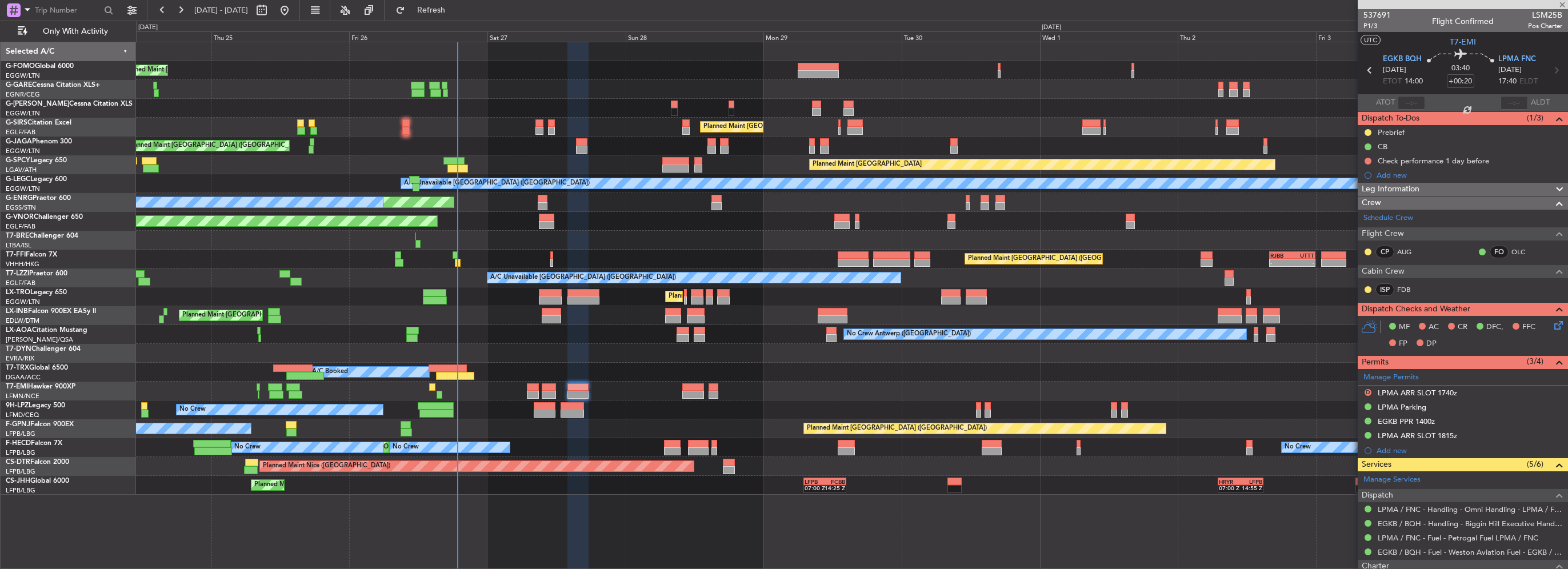
type input "3"
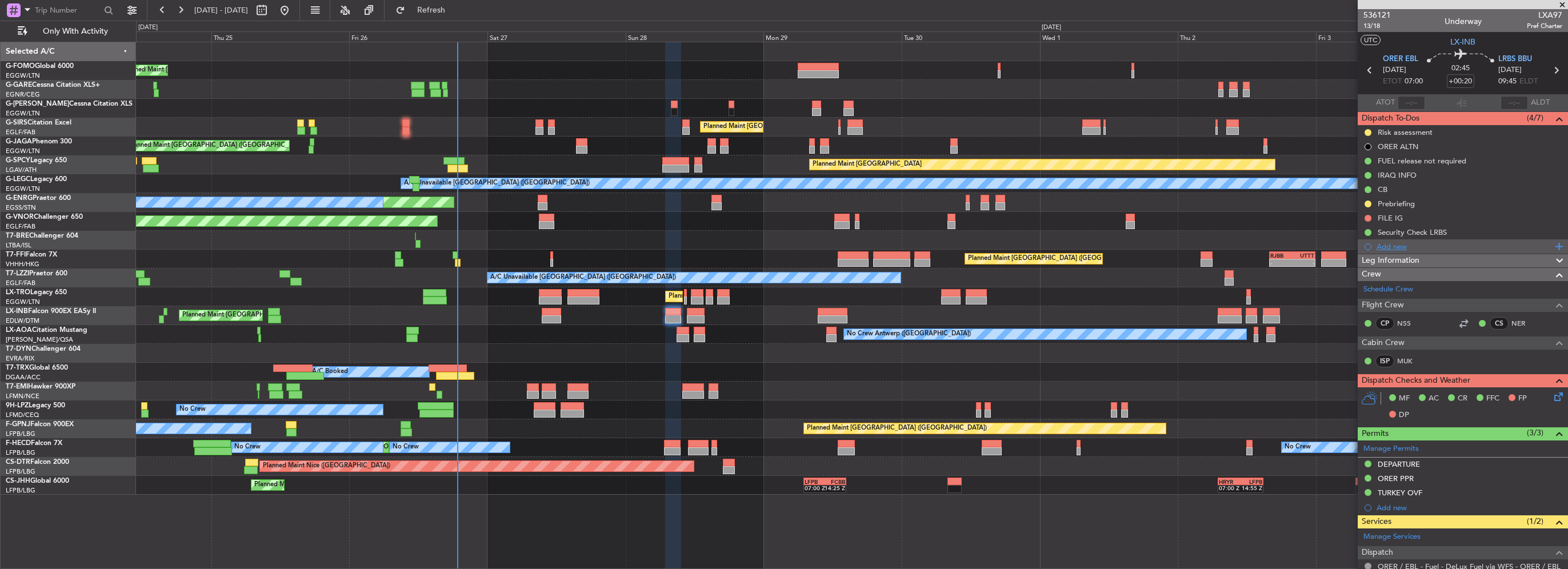
click at [1399, 251] on div "Add new" at bounding box center [1463, 246] width 210 height 14
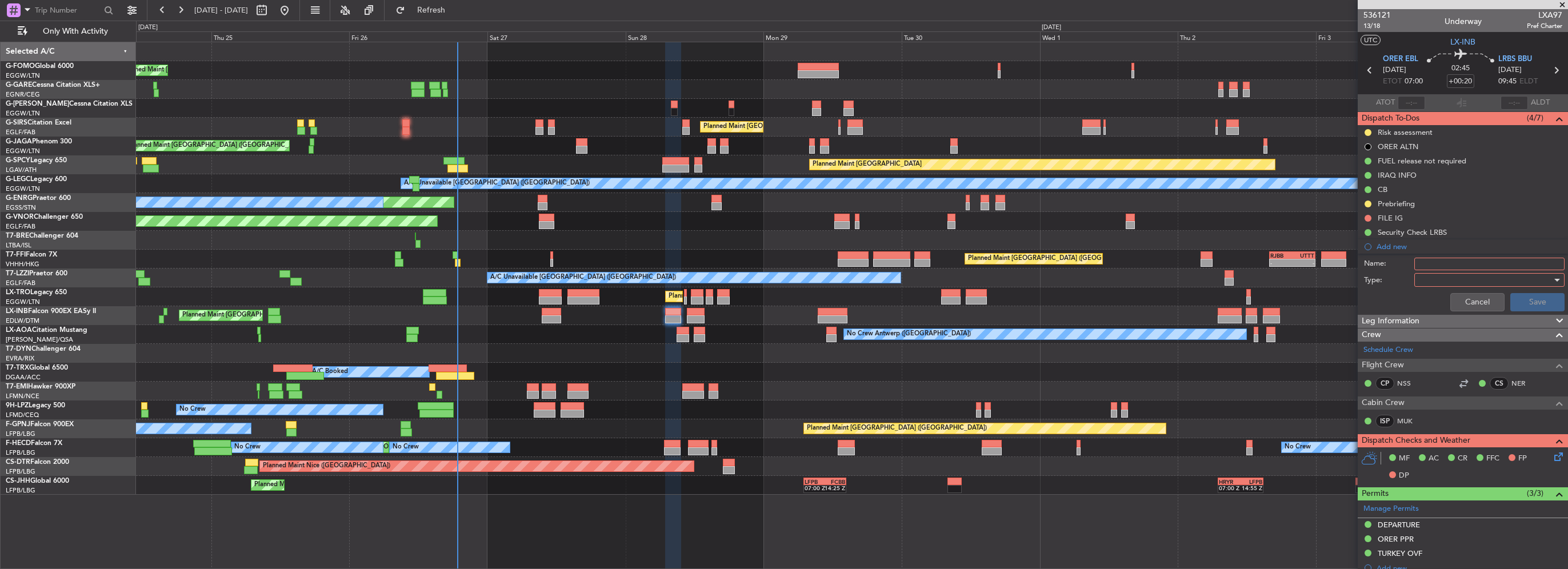
click at [1444, 263] on input "Name:" at bounding box center [1489, 264] width 150 height 13
type input "F"
click at [1479, 304] on button "Cancel" at bounding box center [1477, 302] width 54 height 18
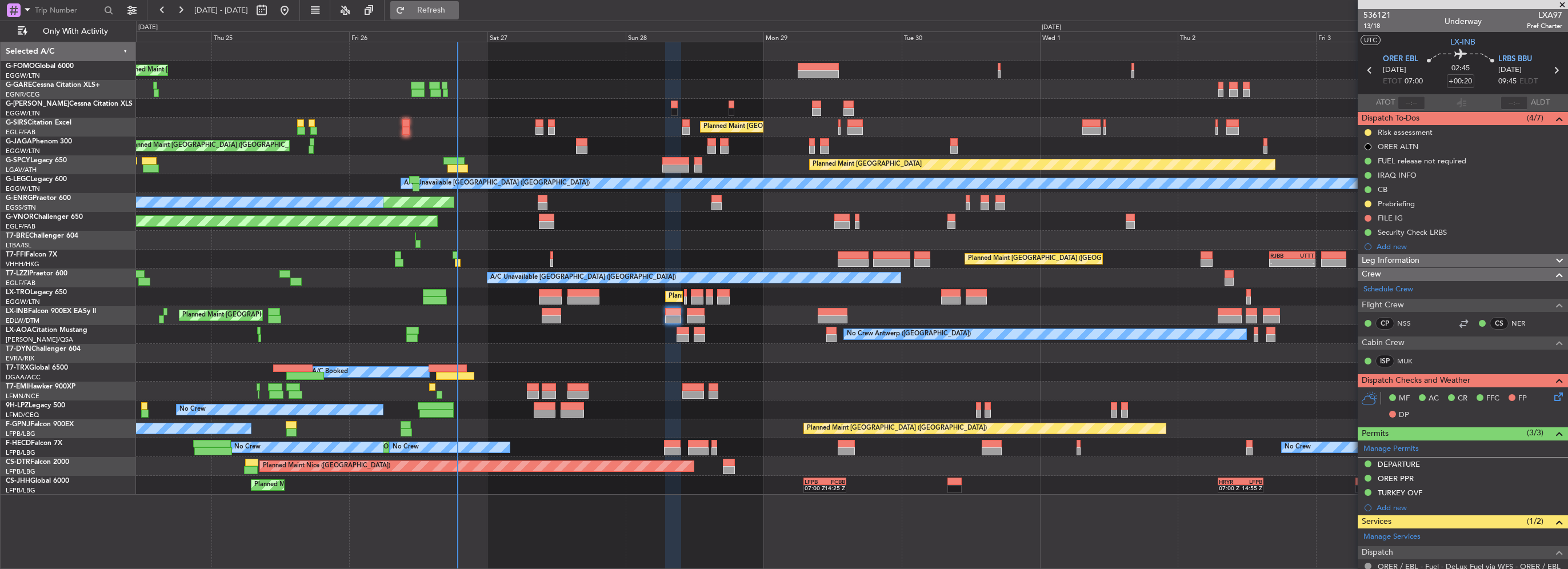
click at [455, 10] on span "Refresh" at bounding box center [431, 10] width 48 height 8
click at [1395, 246] on div "Add new" at bounding box center [1465, 246] width 175 height 10
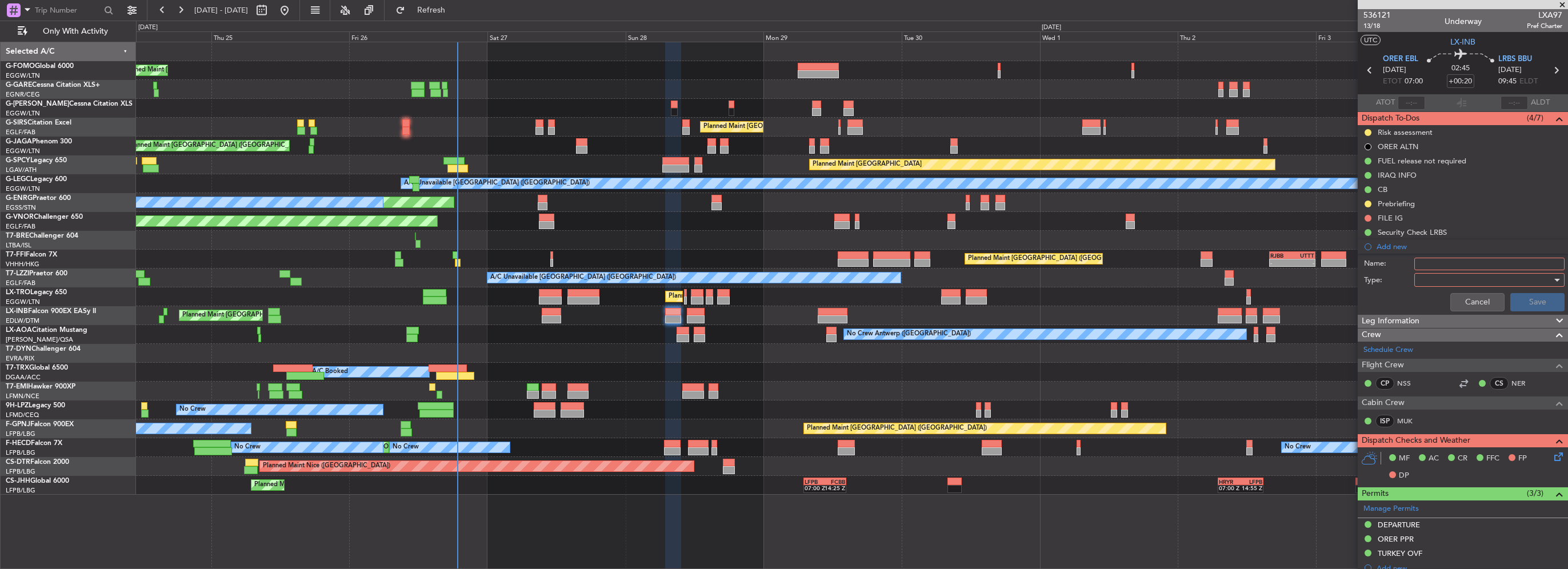
click at [1424, 272] on div at bounding box center [1485, 280] width 133 height 17
click at [1441, 258] on div at bounding box center [784, 284] width 1568 height 569
click at [1442, 263] on input "Name:" at bounding box center [1489, 264] width 150 height 13
type input "ORER NOTAM"
click at [1433, 271] on div at bounding box center [1485, 280] width 133 height 17
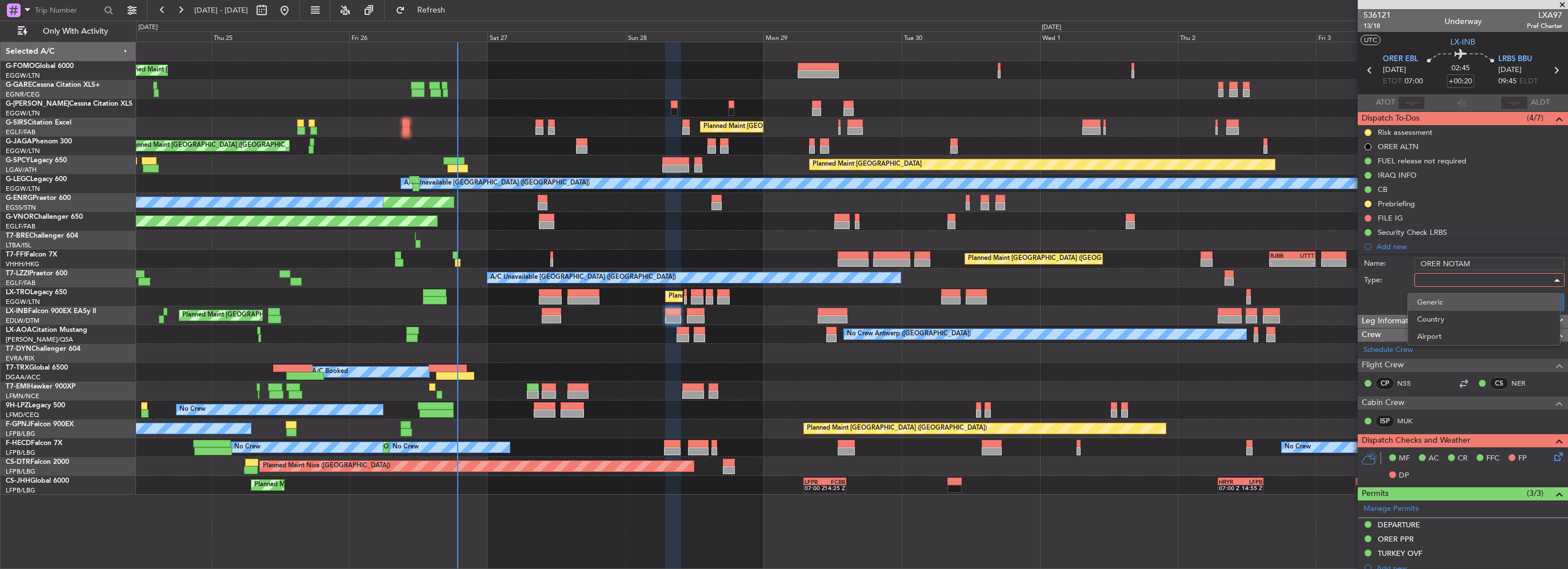
click at [1438, 296] on span "Generic" at bounding box center [1484, 302] width 134 height 17
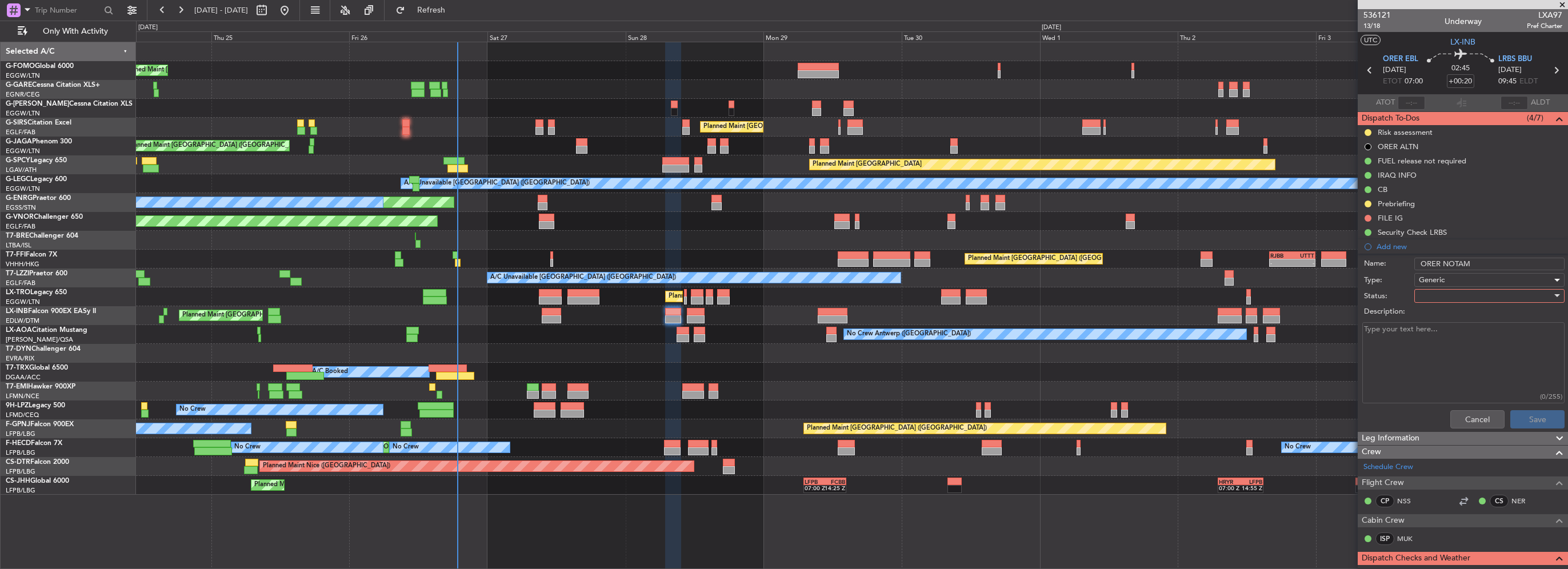
click at [1433, 297] on div at bounding box center [1485, 296] width 133 height 17
drag, startPoint x: 1441, startPoint y: 351, endPoint x: 1391, endPoint y: 363, distance: 51.4
click at [1440, 351] on span "Completed" at bounding box center [1484, 352] width 134 height 17
click at [1391, 363] on textarea "Description:" at bounding box center [1463, 363] width 202 height 82
paste textarea "(A0593/25 NOTAMN Q) ORBB/QMRLC/IV/NBO/A/000/999/3614N04357E005 A) ORER B) 25092…"
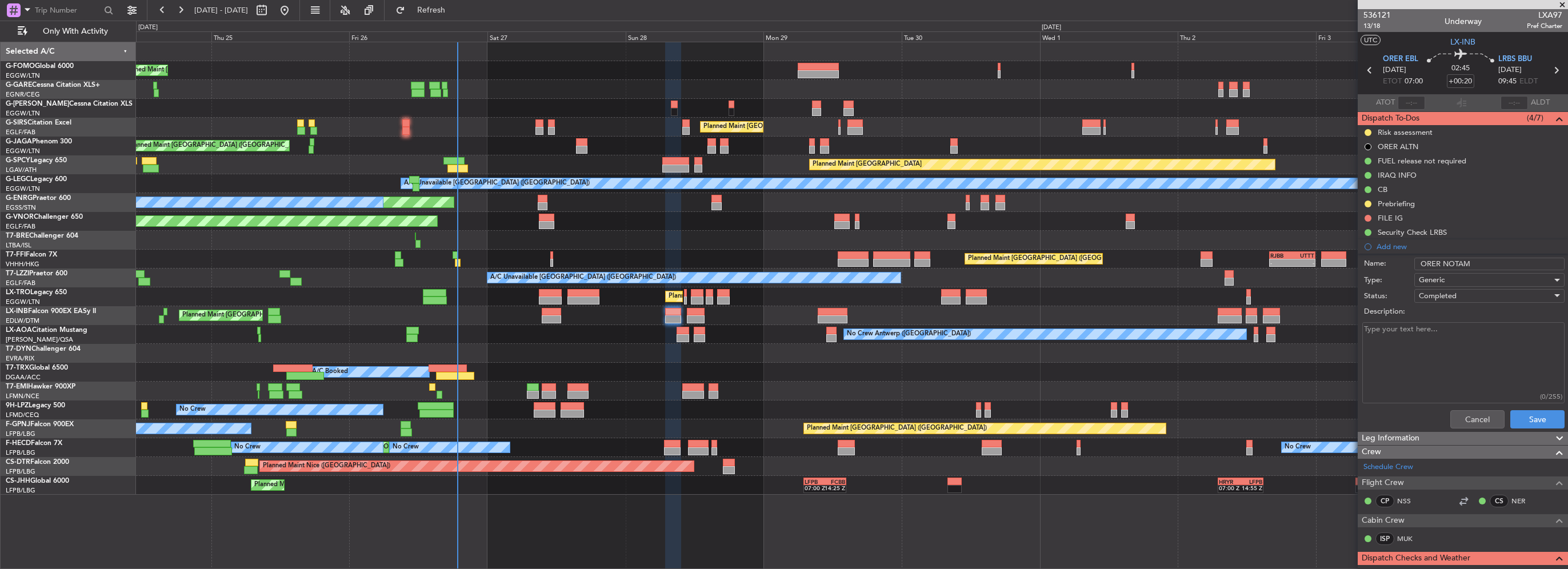
type textarea "(A0593/25 NOTAMN Q) ORBB/QMRLC/IV/NBO/A/000/999/3614N04357E005 A) ORER B) 25092…"
click at [1530, 425] on button "Save" at bounding box center [1537, 419] width 54 height 18
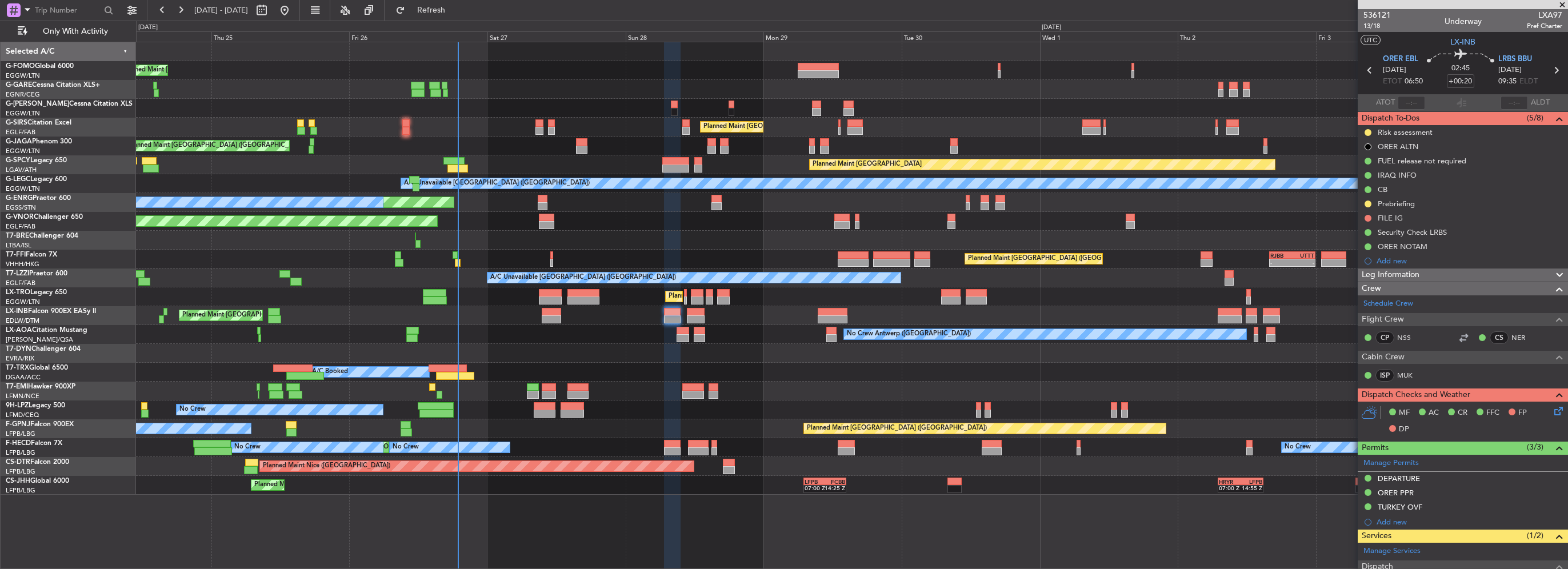
drag, startPoint x: 468, startPoint y: 7, endPoint x: 649, endPoint y: 217, distance: 277.2
click at [455, 7] on span "Refresh" at bounding box center [431, 10] width 48 height 8
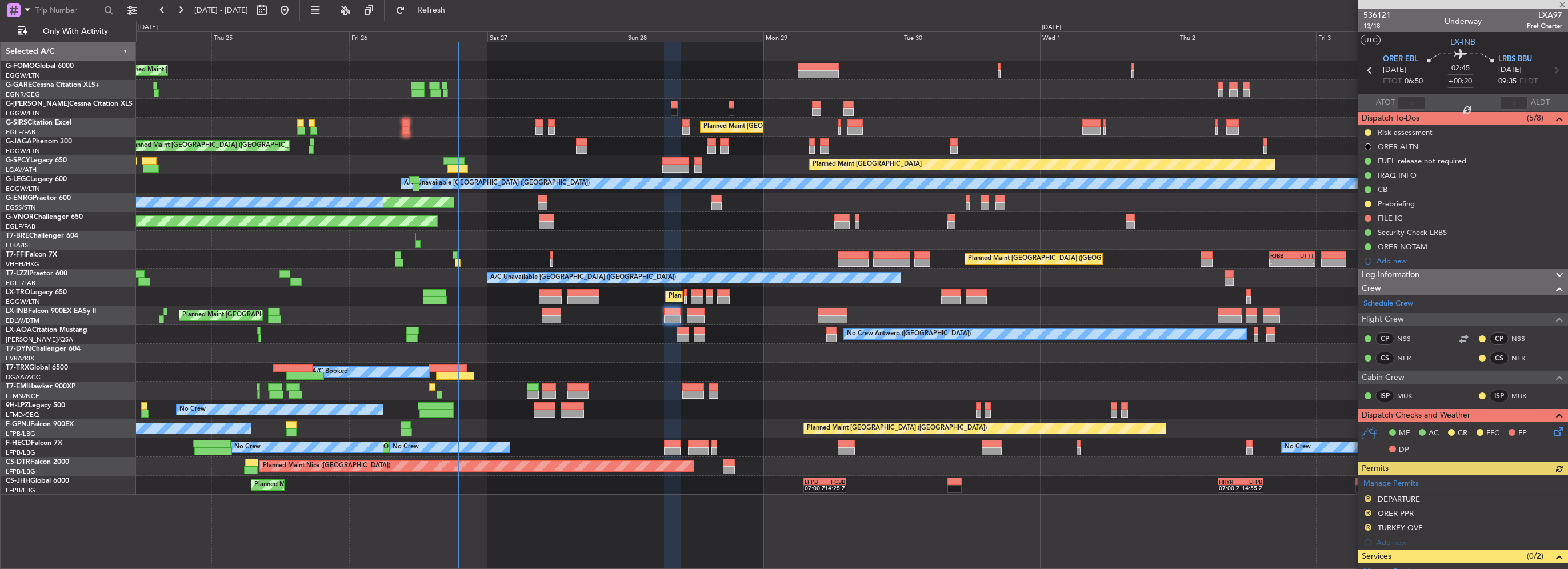
scroll to position [172, 0]
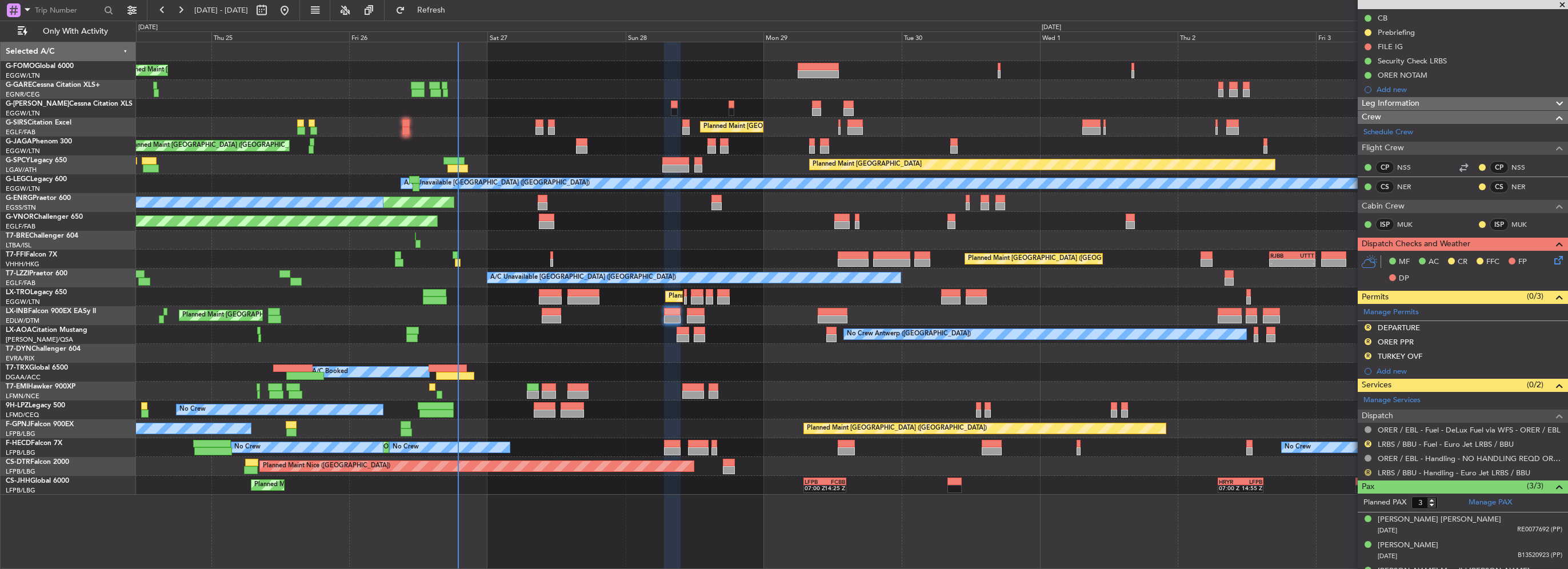
click at [1367, 473] on button "R" at bounding box center [1368, 472] width 7 height 7
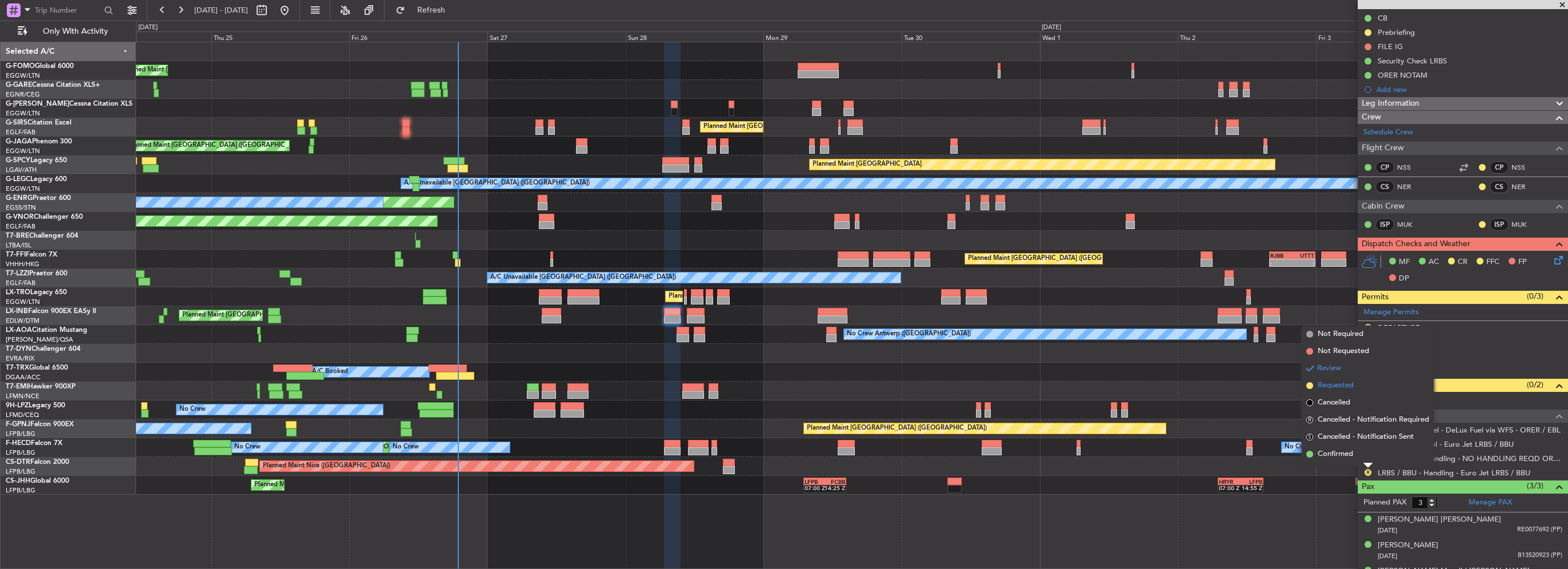
click at [1342, 389] on span "Requested" at bounding box center [1335, 385] width 36 height 12
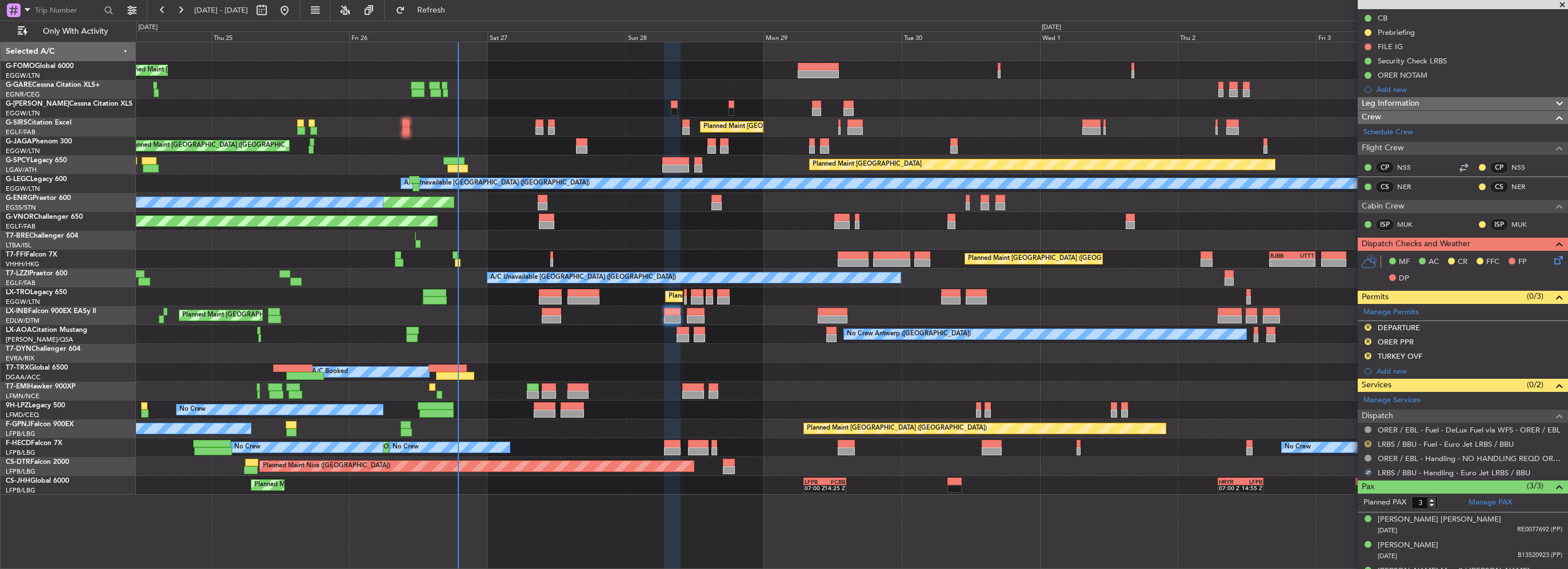
click at [1367, 443] on button "R" at bounding box center [1368, 444] width 7 height 7
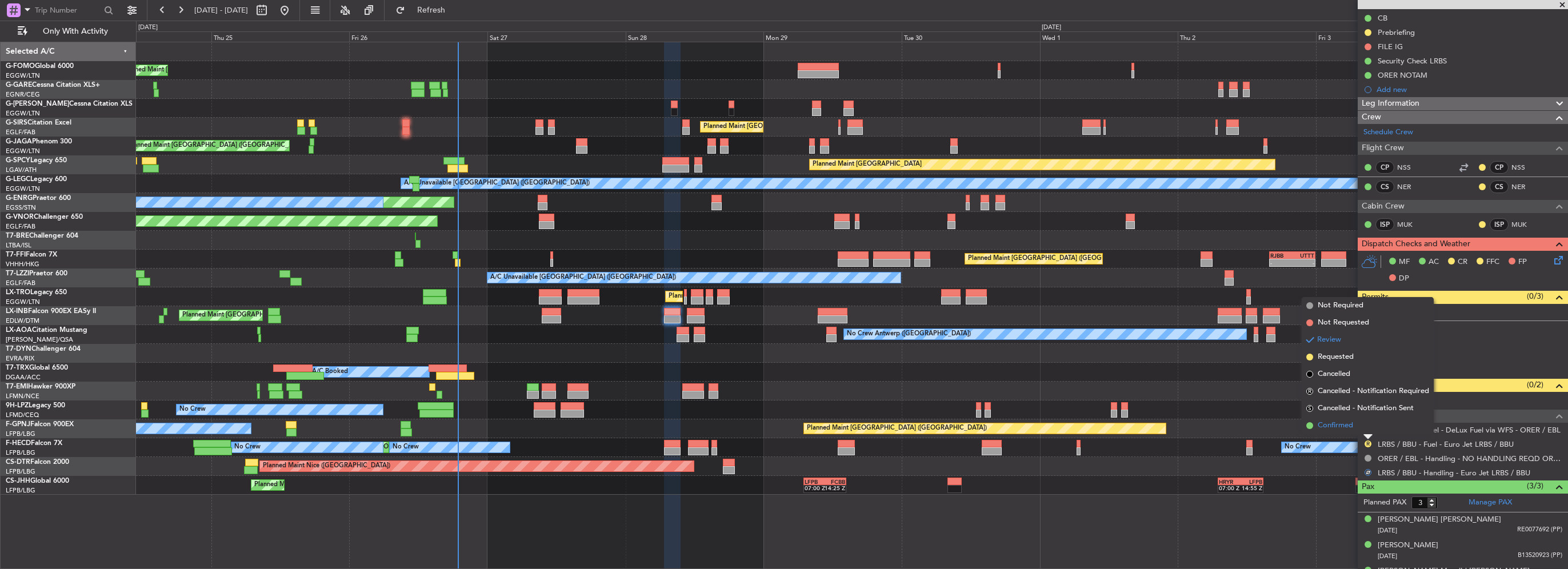
click at [1333, 425] on span "Confirmed" at bounding box center [1335, 425] width 35 height 12
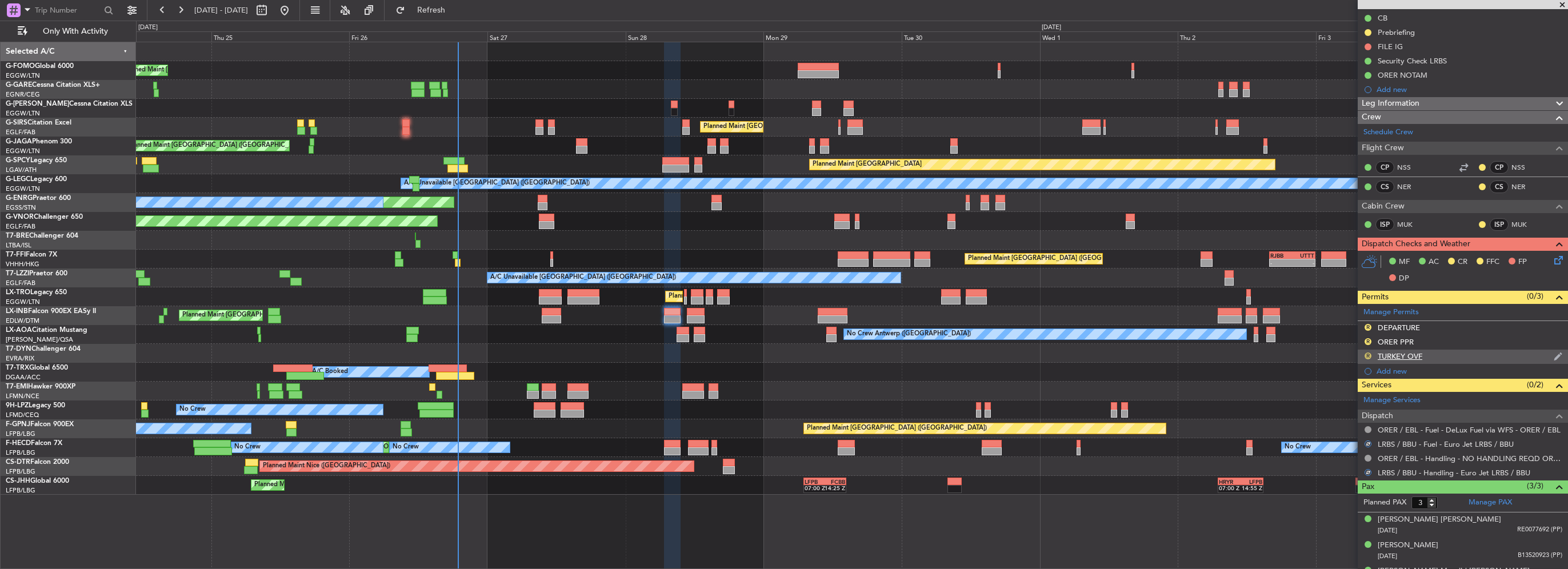
click at [1367, 352] on button "R" at bounding box center [1368, 355] width 7 height 7
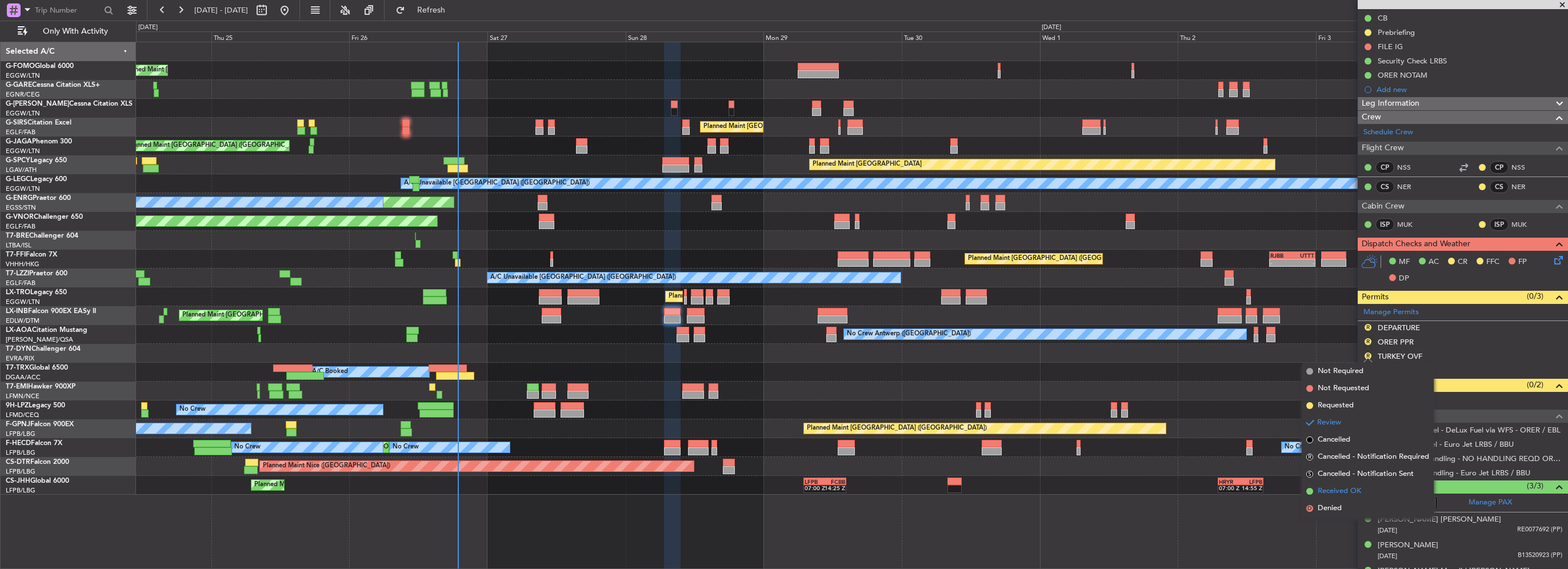
click at [1334, 491] on span "Received OK" at bounding box center [1339, 491] width 43 height 12
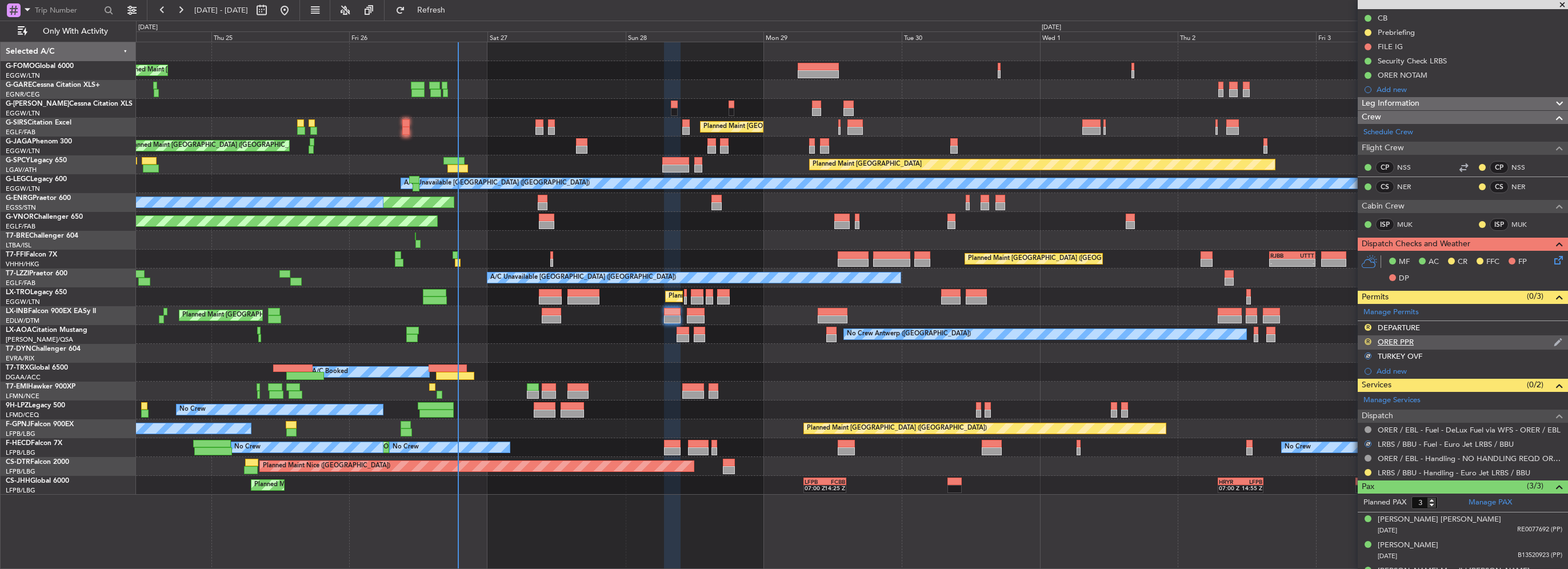
click at [1367, 338] on button "R" at bounding box center [1368, 341] width 7 height 7
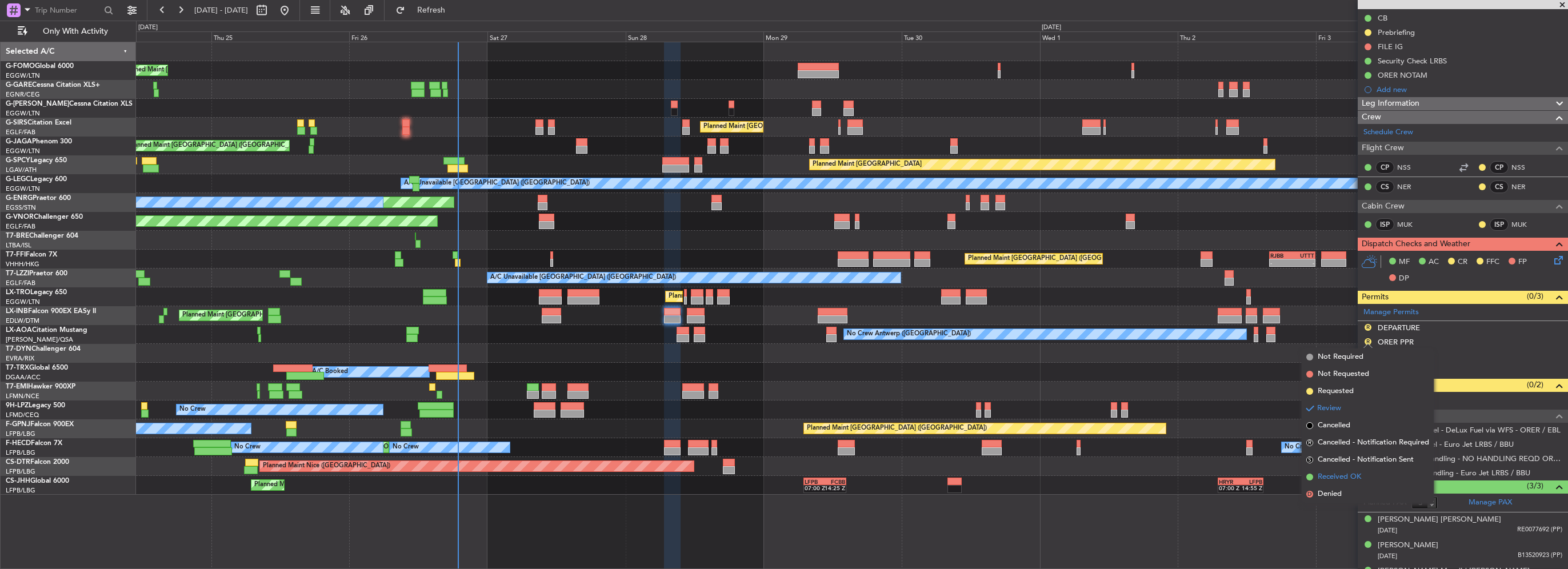
click at [1341, 479] on span "Received OK" at bounding box center [1339, 476] width 43 height 12
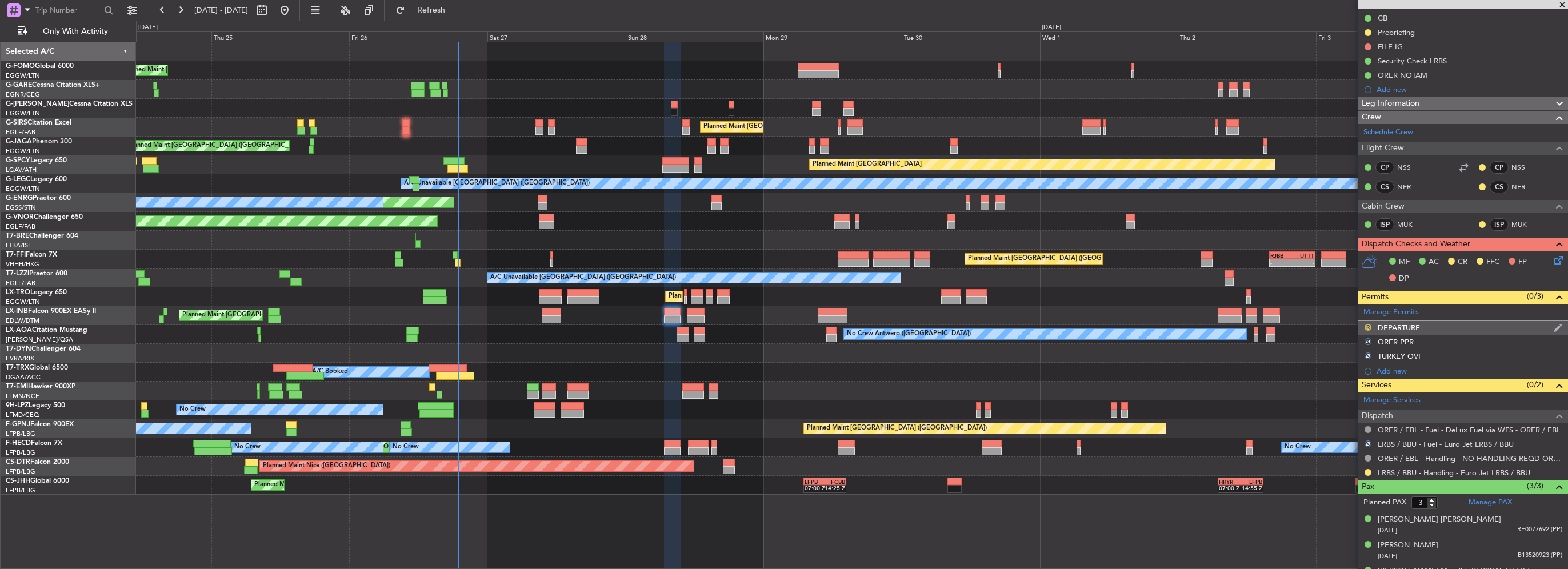
click at [1368, 324] on button "R" at bounding box center [1368, 327] width 7 height 7
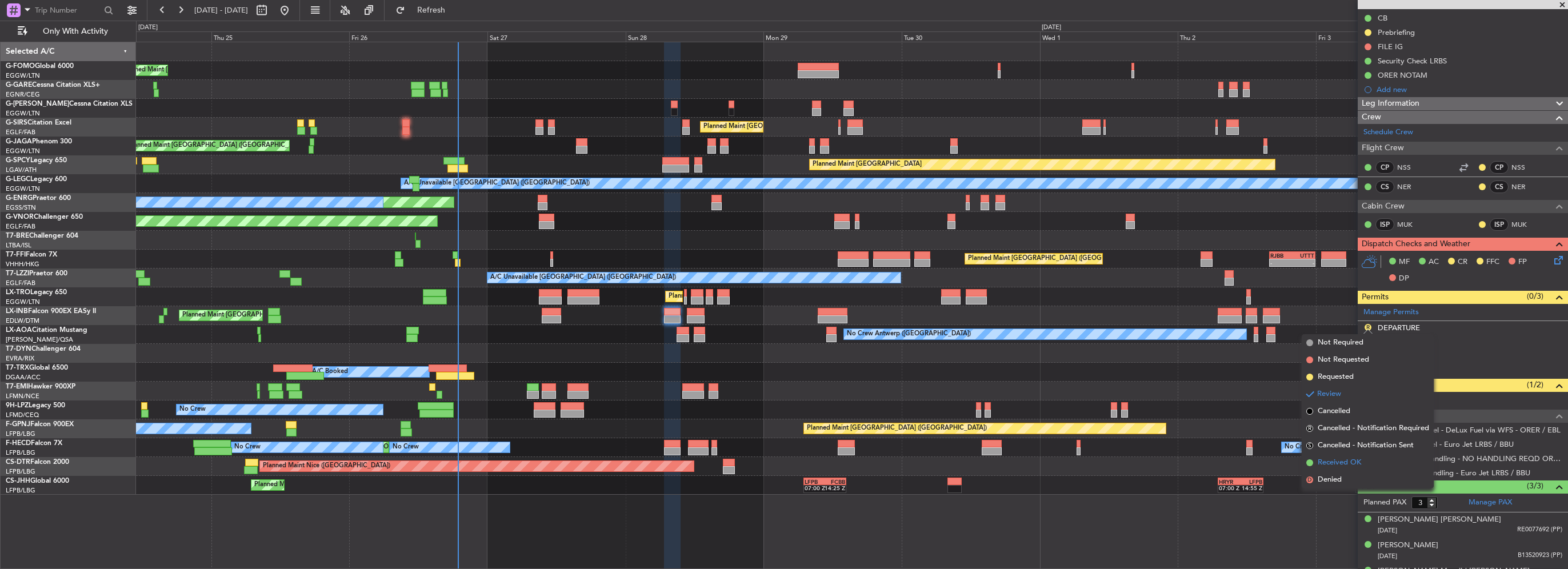
click at [1321, 461] on span "Received OK" at bounding box center [1339, 463] width 43 height 12
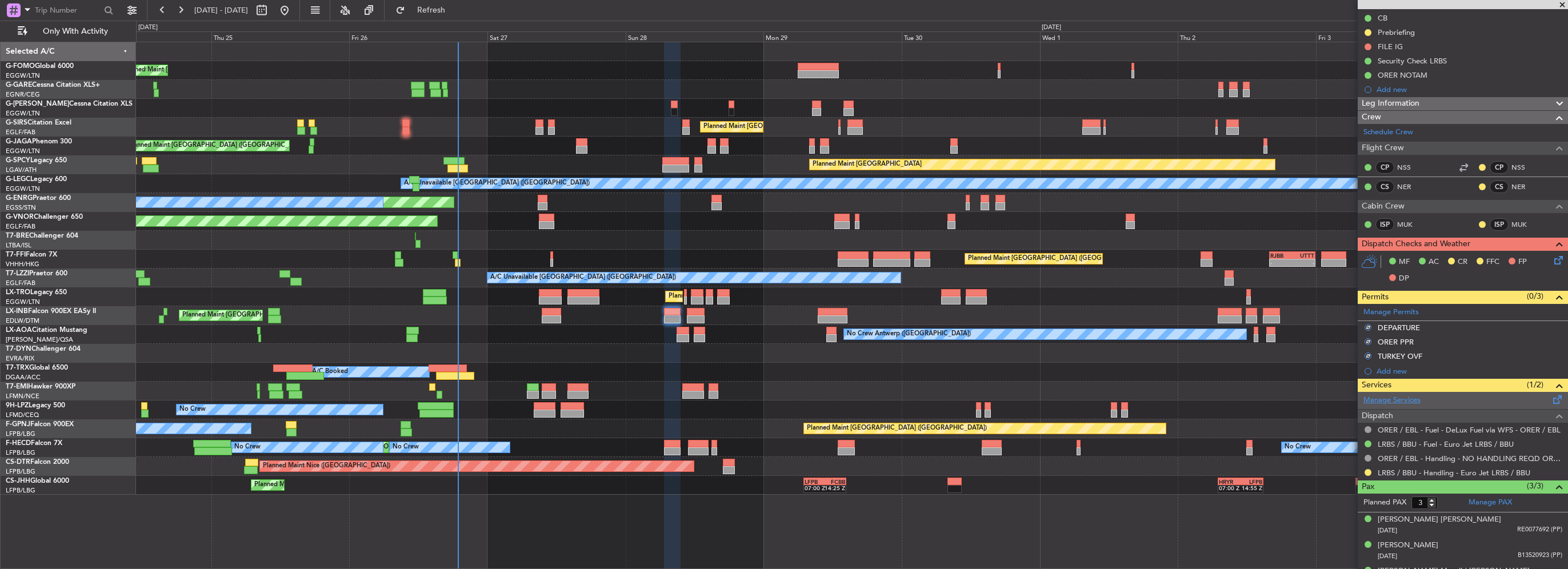
scroll to position [0, 0]
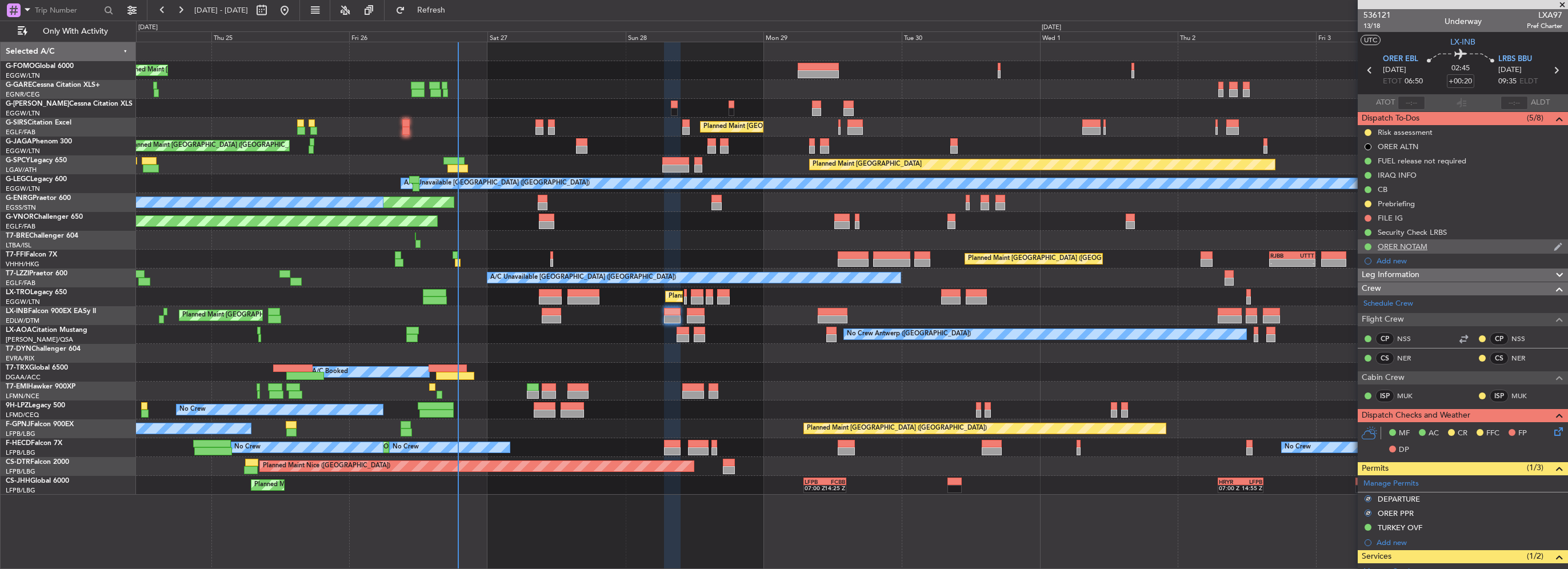
click at [1407, 242] on div "ORER NOTAM" at bounding box center [1402, 246] width 50 height 10
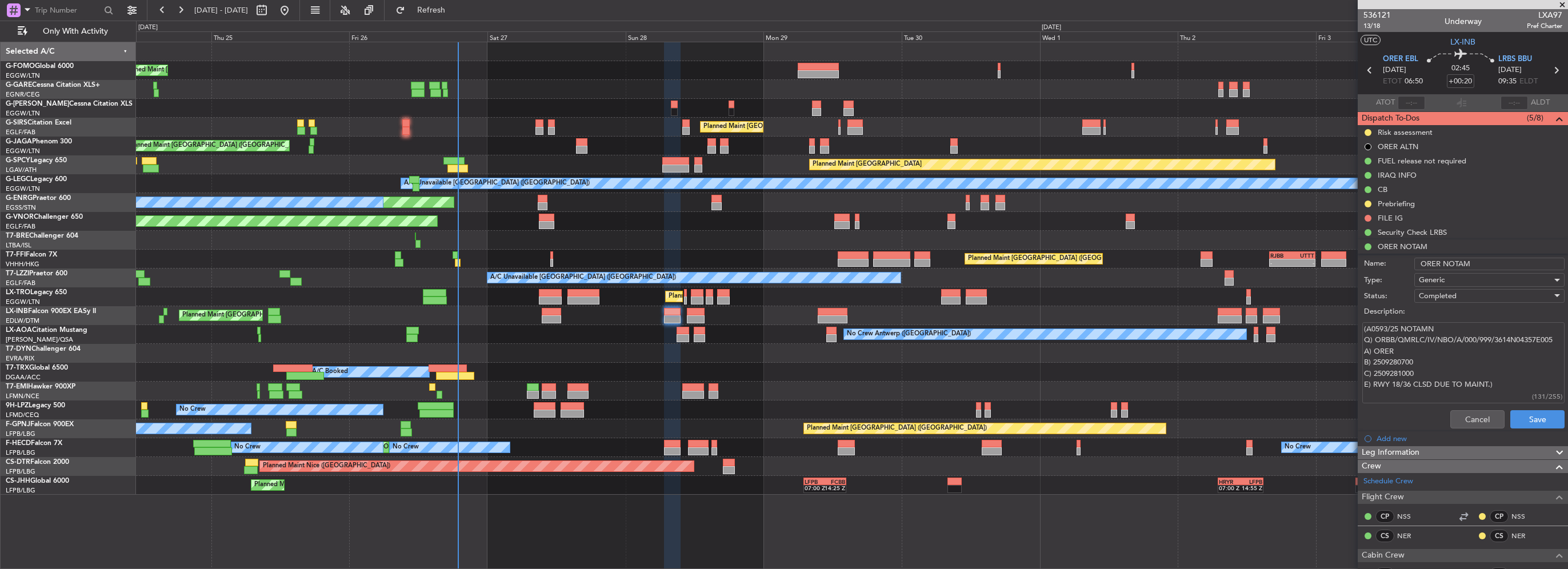
click at [1451, 296] on span "Completed" at bounding box center [1438, 296] width 38 height 10
click at [1443, 335] on span "In Progress" at bounding box center [1484, 335] width 134 height 17
click at [1538, 417] on button "Save" at bounding box center [1537, 419] width 54 height 18
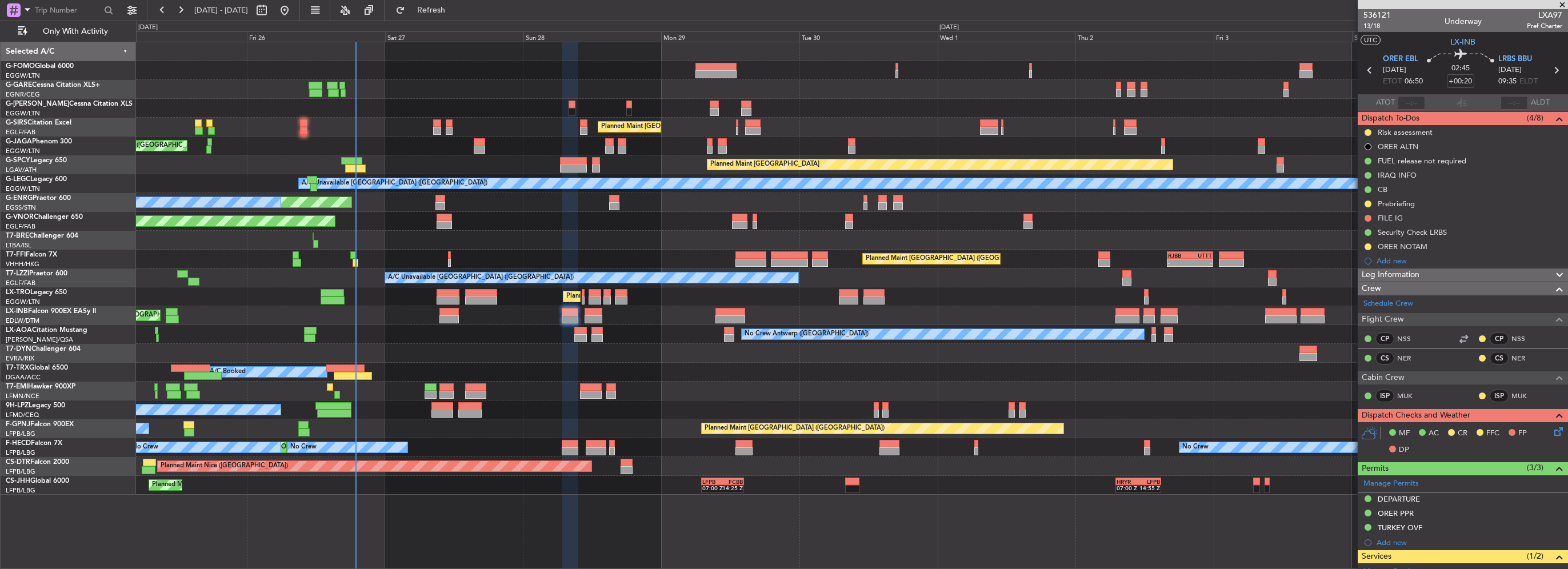
click at [912, 375] on div "A/C Booked" at bounding box center [852, 372] width 1432 height 19
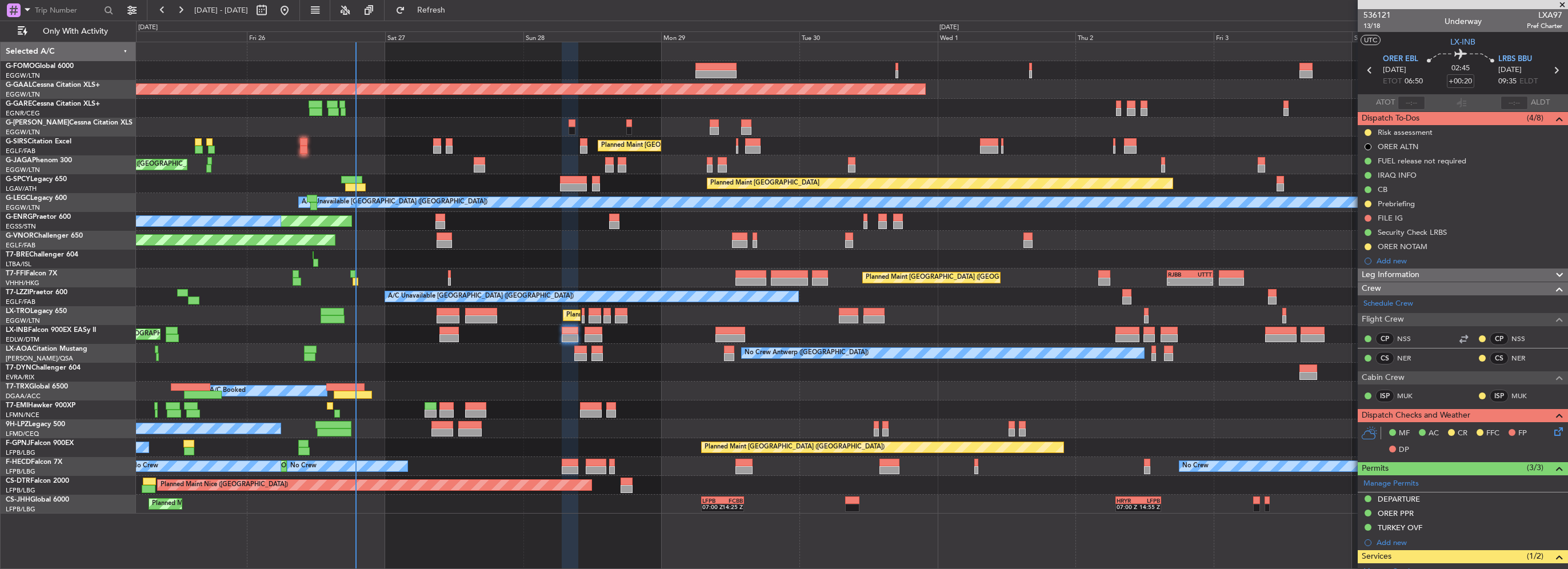
click at [958, 336] on div "Planned Maint London (Farnborough) Planned Maint London (Farnborough)" at bounding box center [852, 334] width 1432 height 19
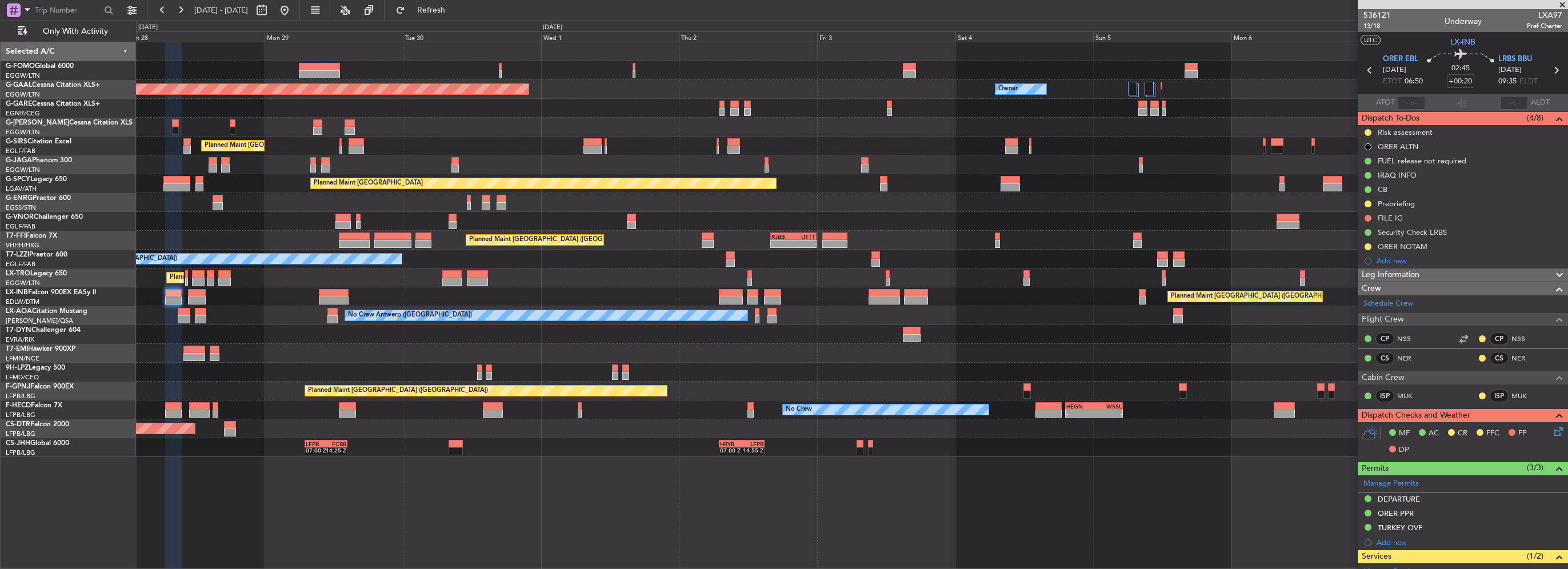
click at [1000, 309] on div "Planned Maint Dusseldorf Owner Owner Planned Maint London (Luton) Planned Maint…" at bounding box center [852, 250] width 1432 height 415
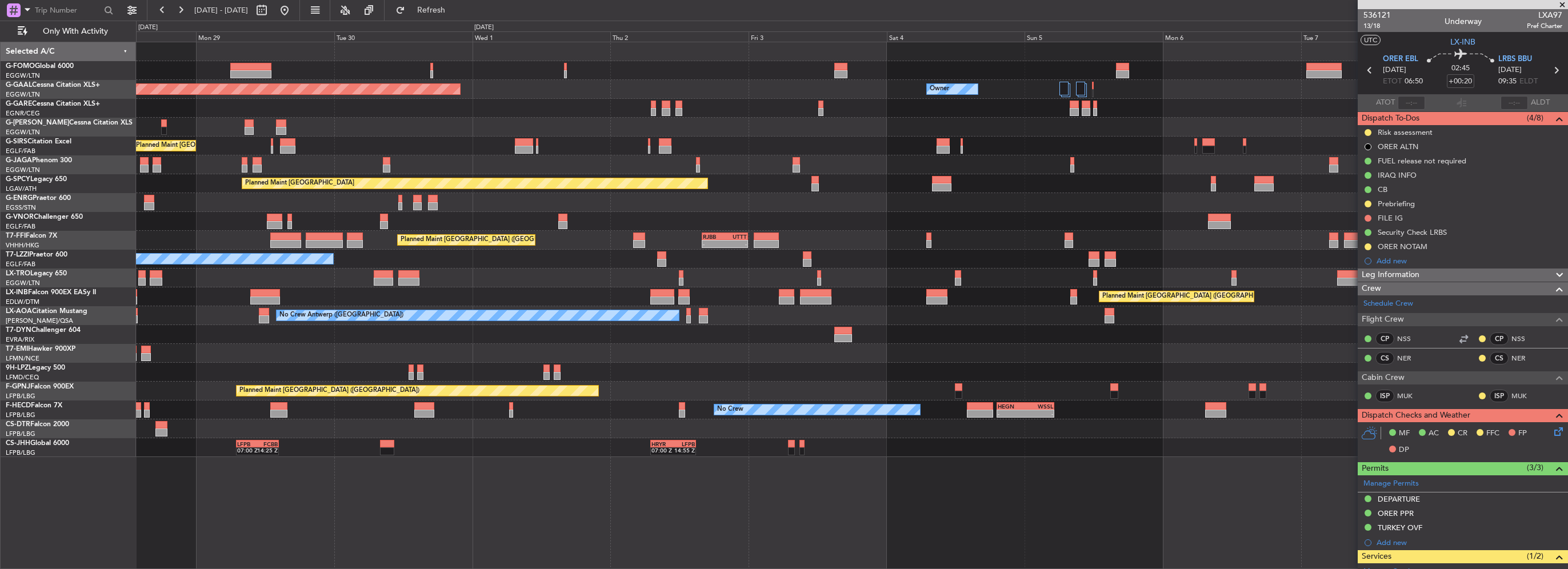
click at [1168, 276] on div "Owner Planned Maint Dusseldorf Owner Owner Planned Maint London (Luton) Planned…" at bounding box center [852, 250] width 1432 height 415
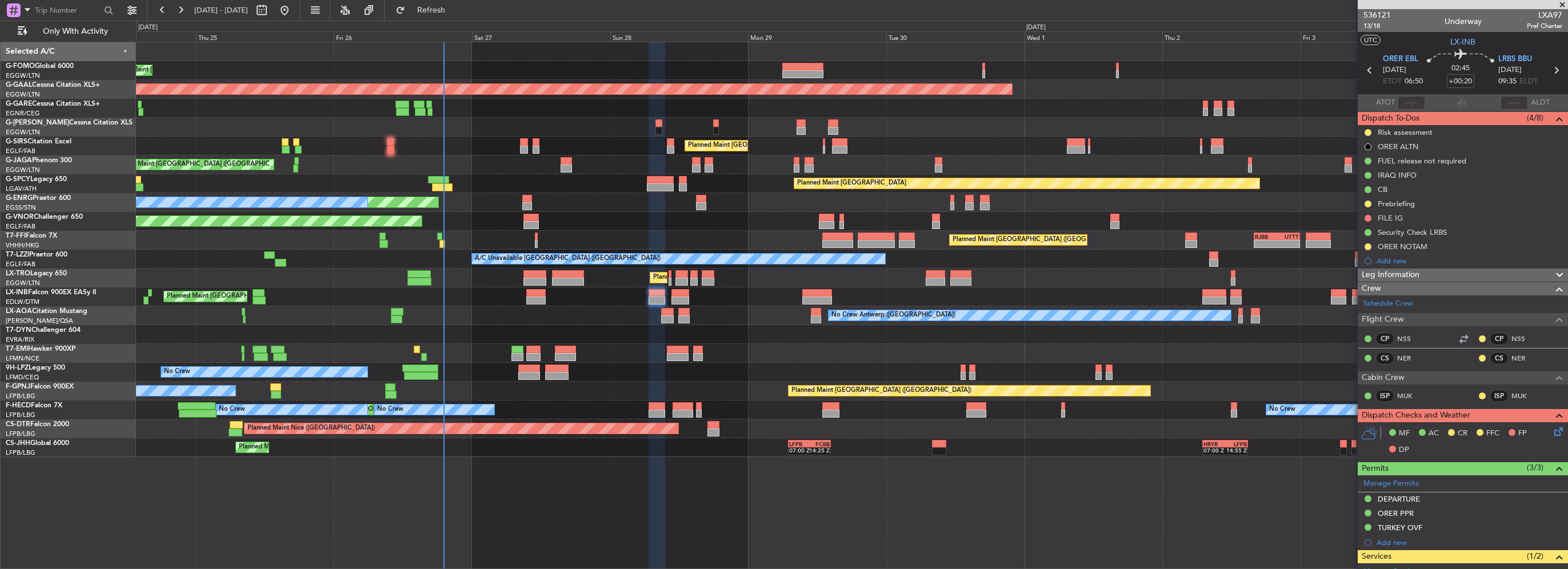
click at [565, 265] on div "A/C Unavailable London (Farnborough) A/C Unavailable London (Farnborough)" at bounding box center [852, 259] width 1432 height 19
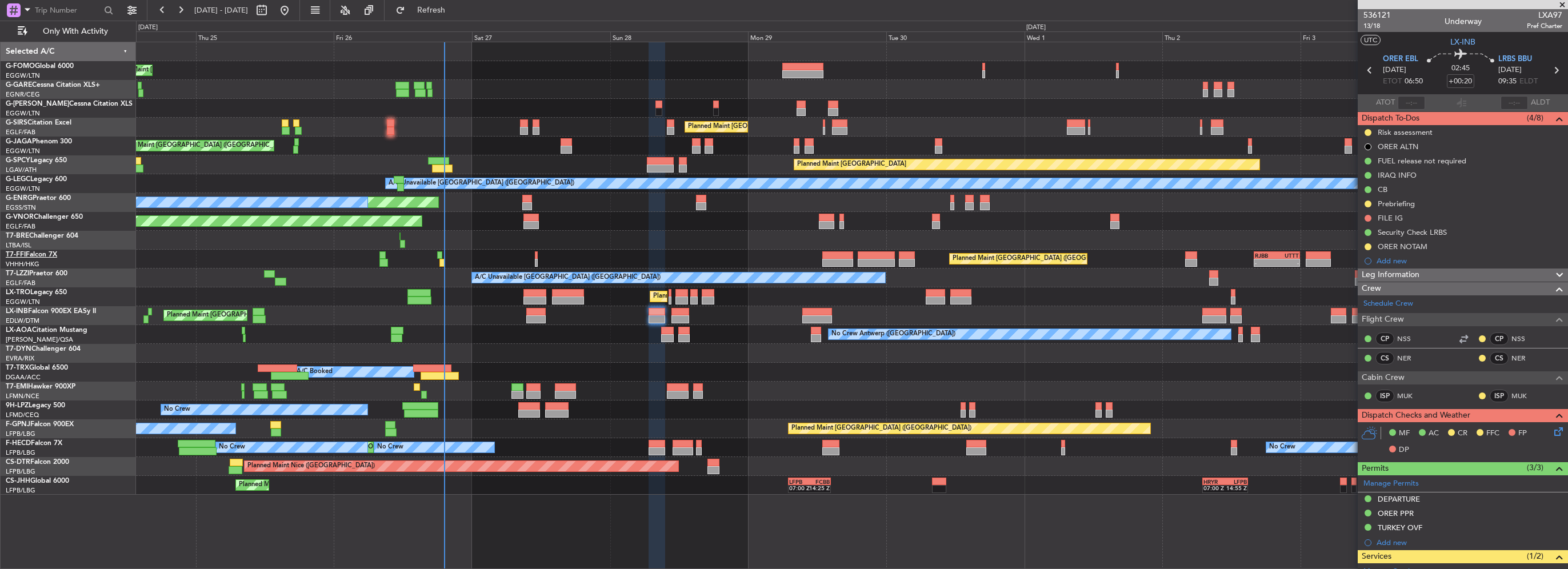
click at [46, 255] on link "T7-FFI Falcon 7X" at bounding box center [31, 254] width 51 height 7
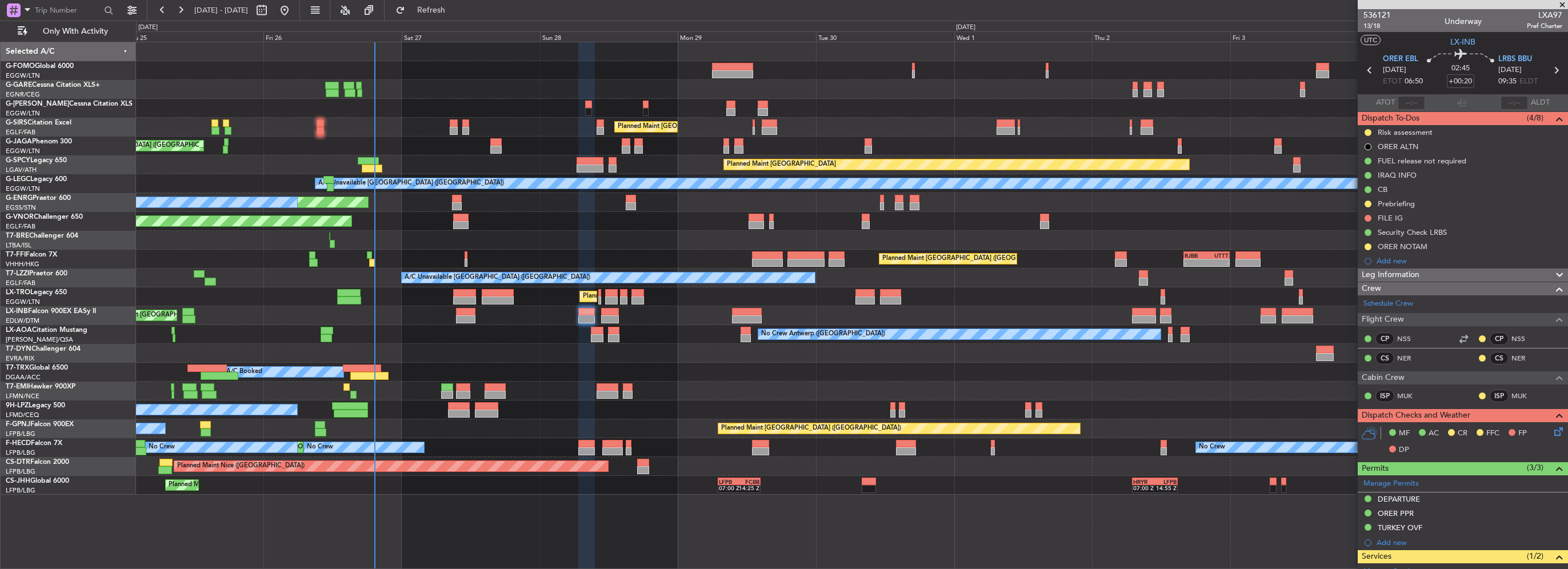
click at [686, 315] on div "Planned Maint London (Farnborough) Planned Maint London (Farnborough)" at bounding box center [852, 315] width 1432 height 19
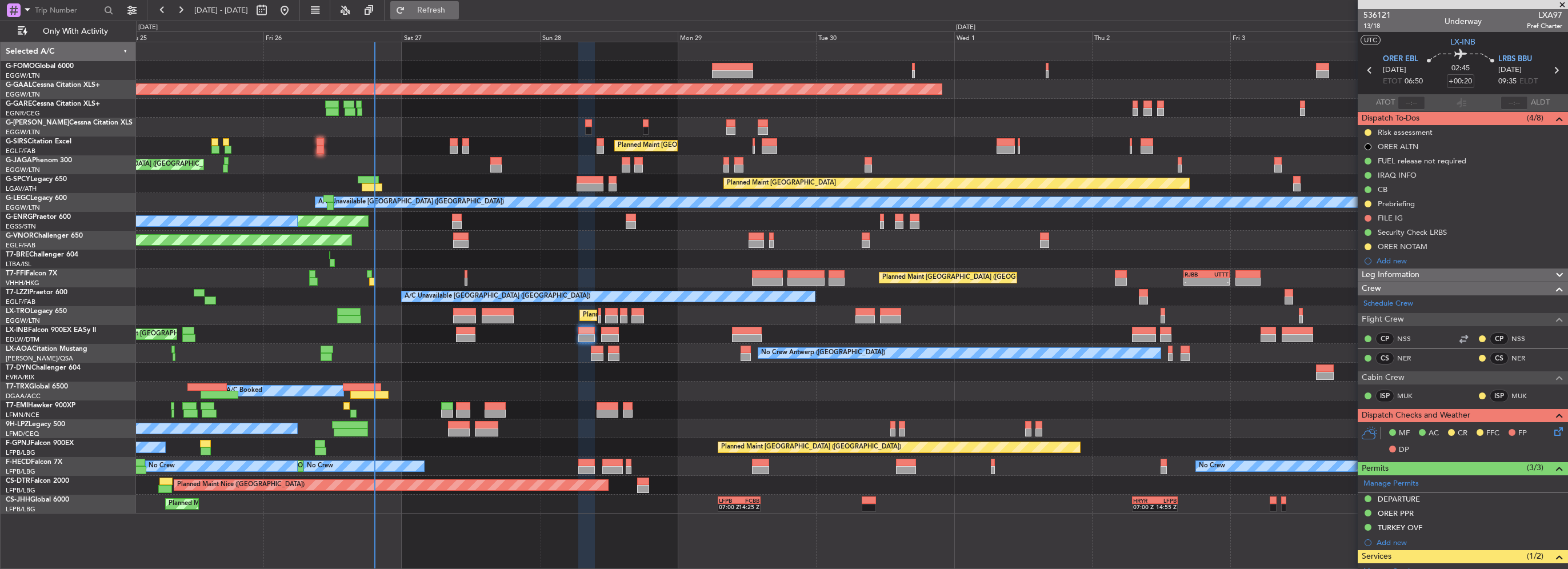
click at [455, 12] on span "Refresh" at bounding box center [431, 10] width 48 height 8
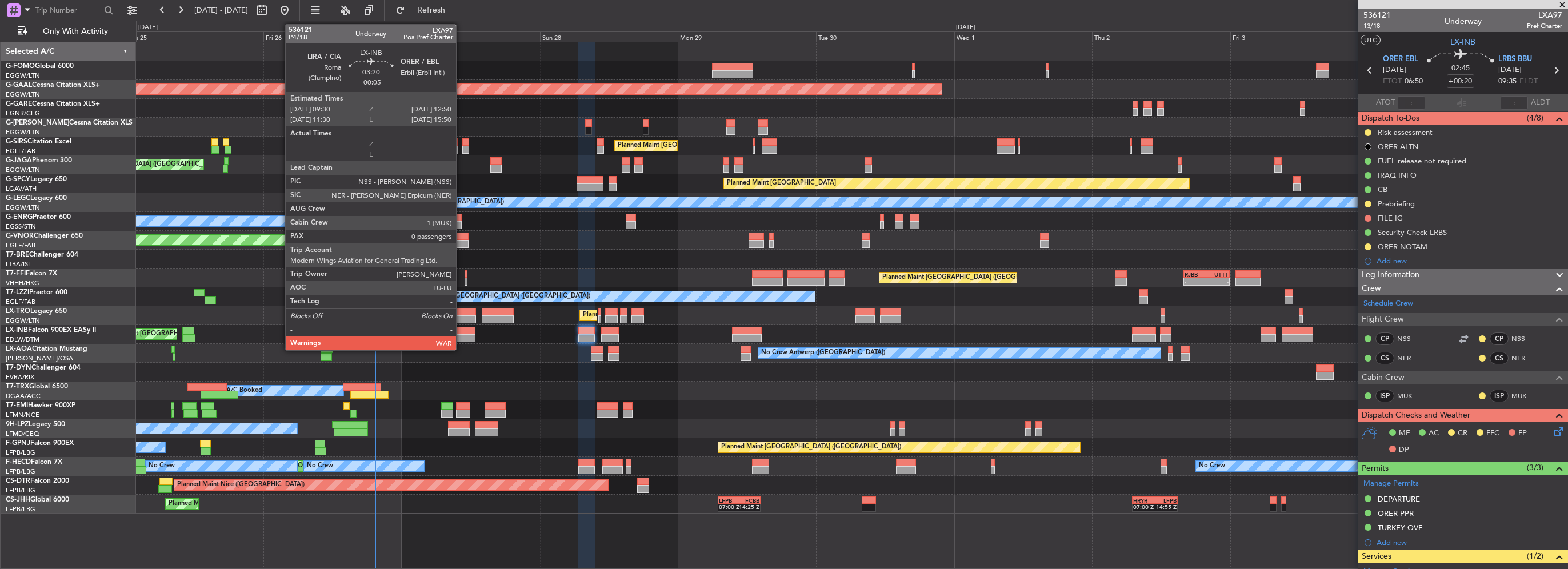
click at [461, 337] on div at bounding box center [466, 338] width 19 height 8
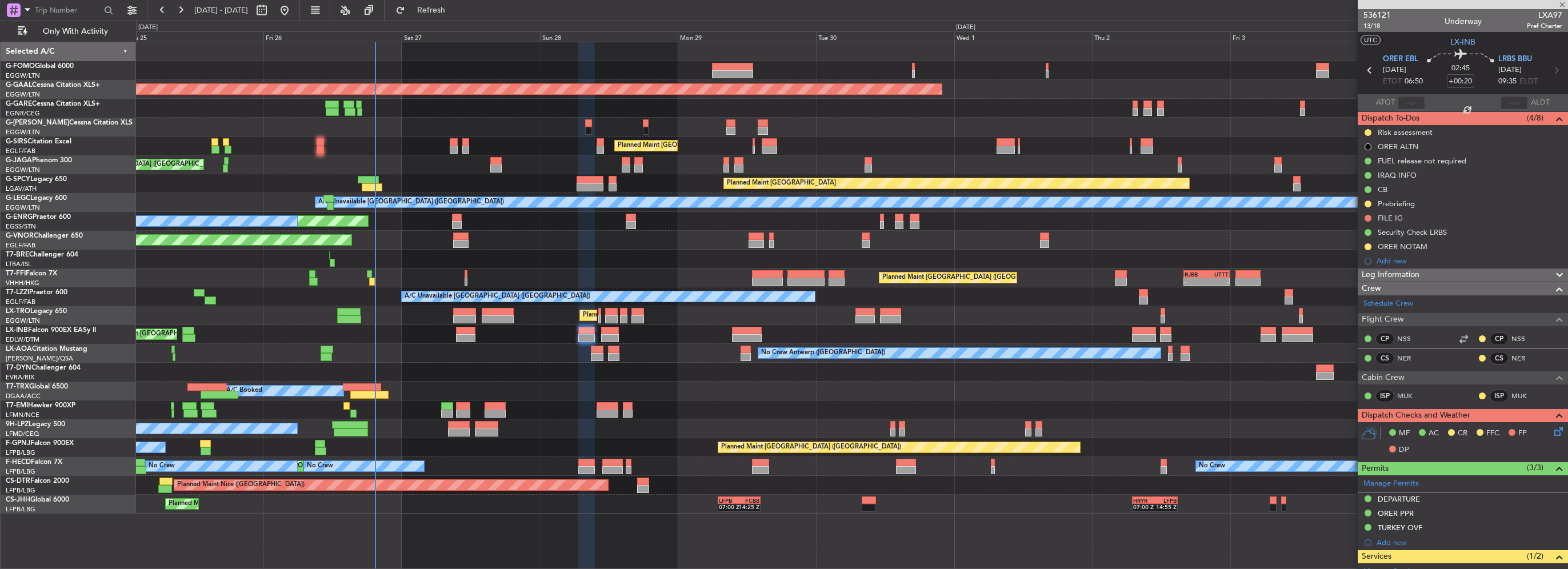
type input "-00:05"
type input "0"
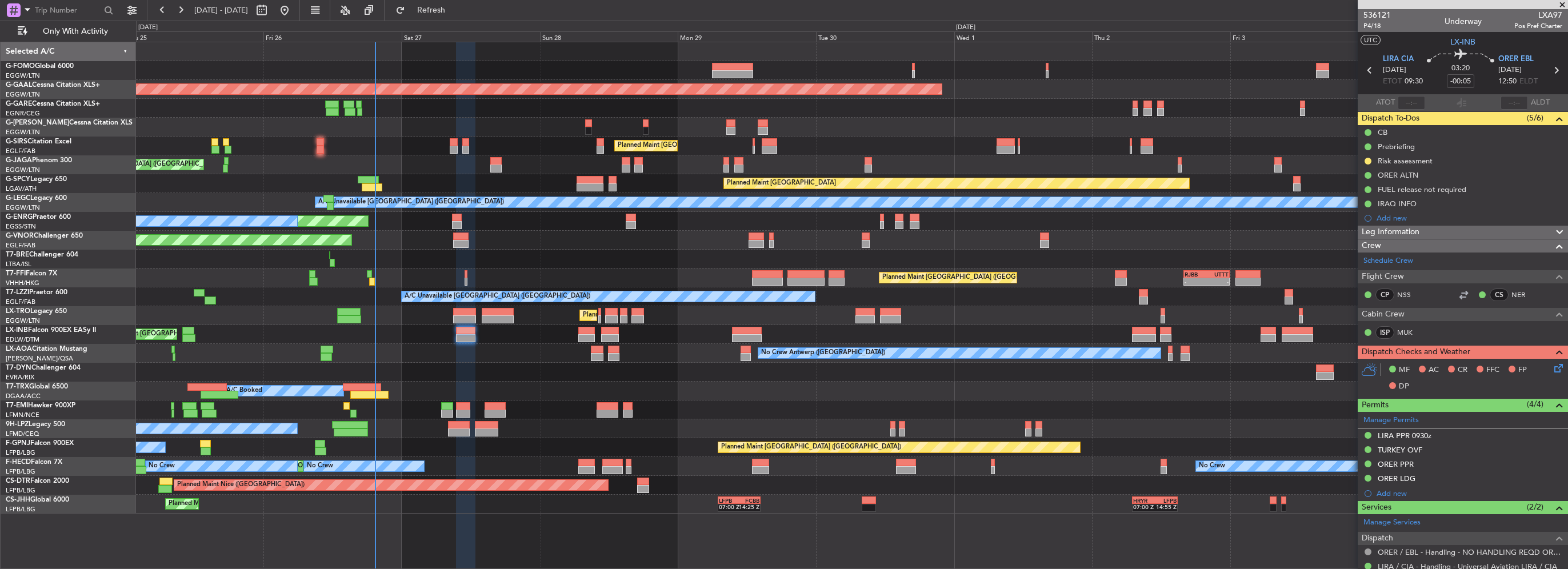
drag, startPoint x: 782, startPoint y: 354, endPoint x: 753, endPoint y: 354, distance: 29.0
drag, startPoint x: 753, startPoint y: 354, endPoint x: 675, endPoint y: 305, distance: 92.1
drag, startPoint x: 675, startPoint y: 305, endPoint x: 1051, endPoint y: 306, distance: 376.0
click at [1317, 323] on div "Planned Maint London (Luton) A/C Unavailable" at bounding box center [852, 315] width 1432 height 19
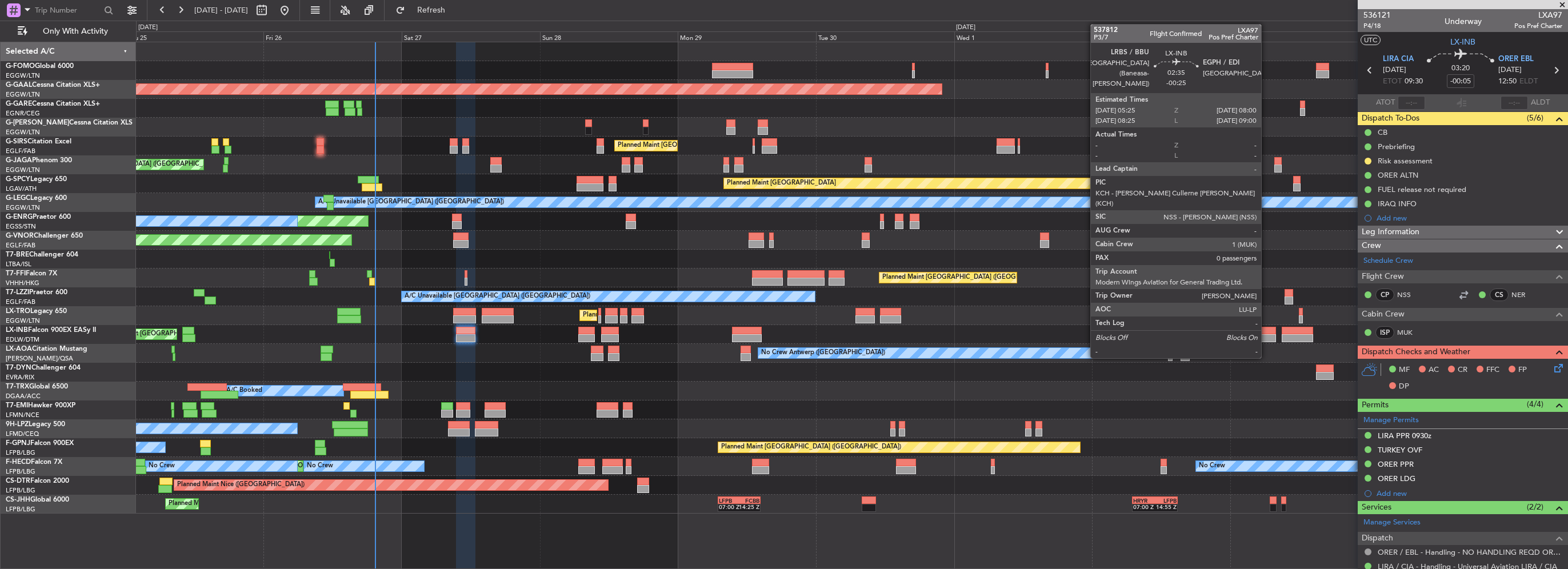
click at [1264, 332] on div at bounding box center [1268, 330] width 15 height 8
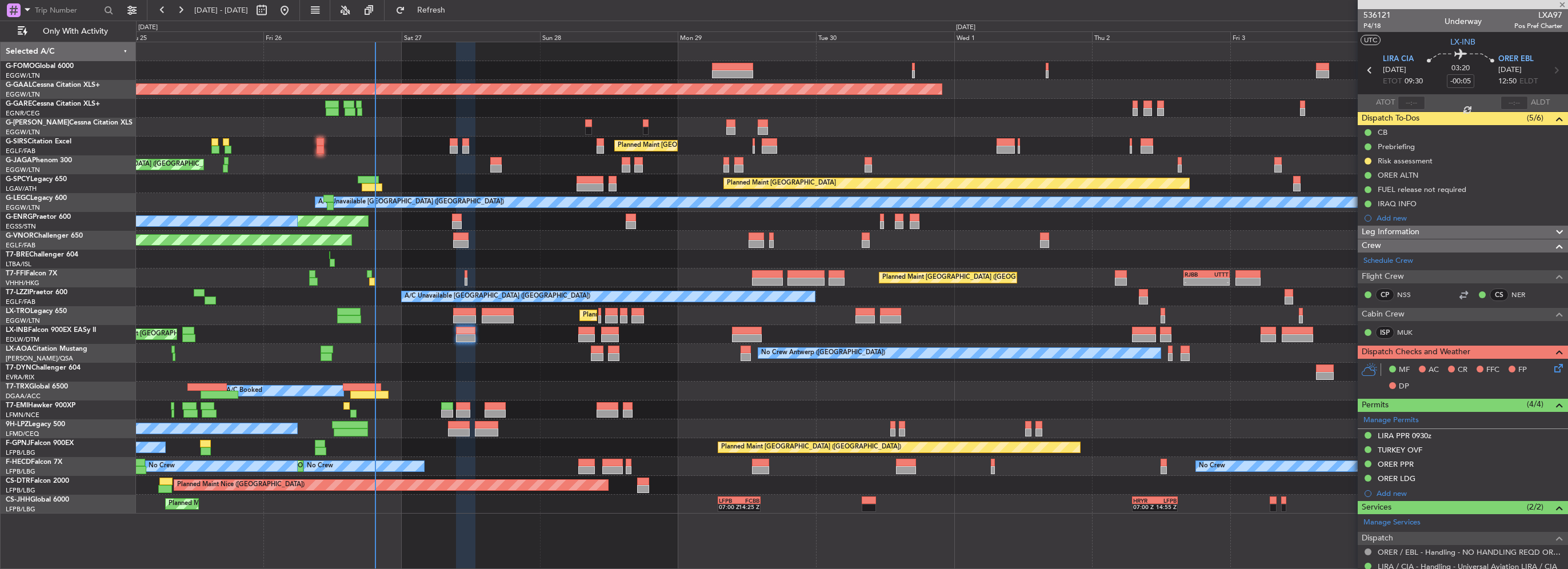
type input "-00:25"
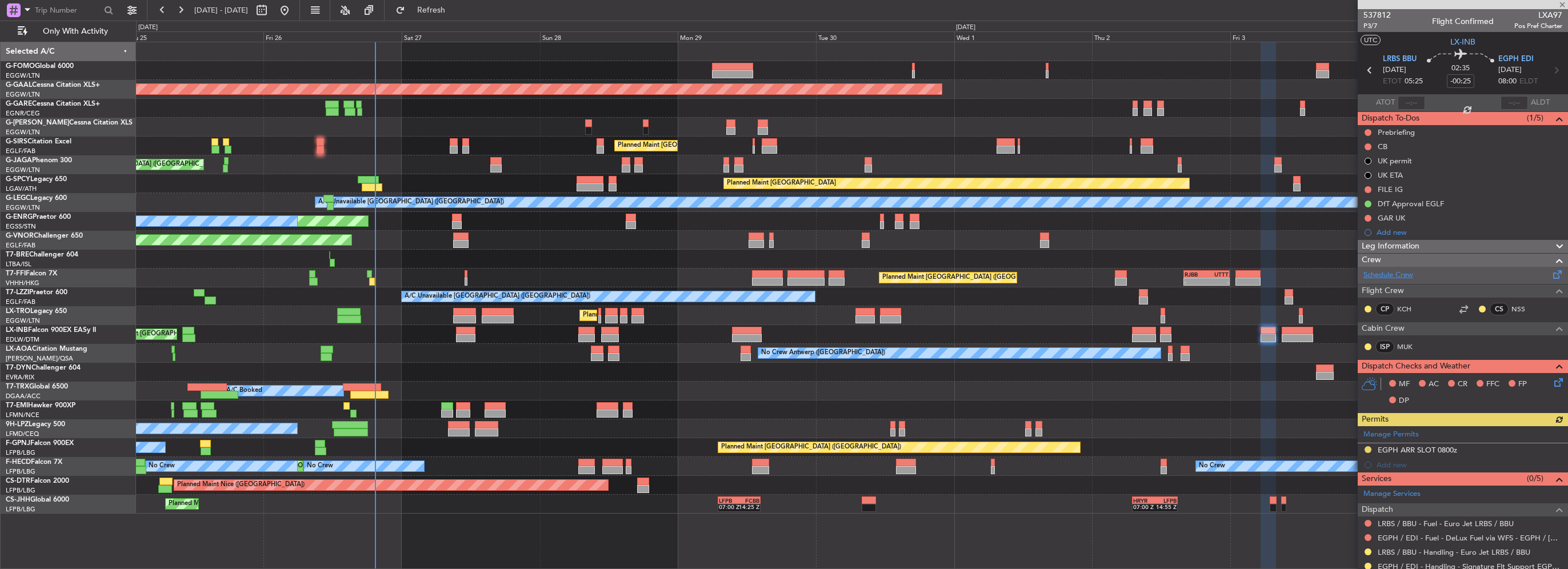
click at [1395, 274] on link "Schedule Crew" at bounding box center [1388, 275] width 50 height 12
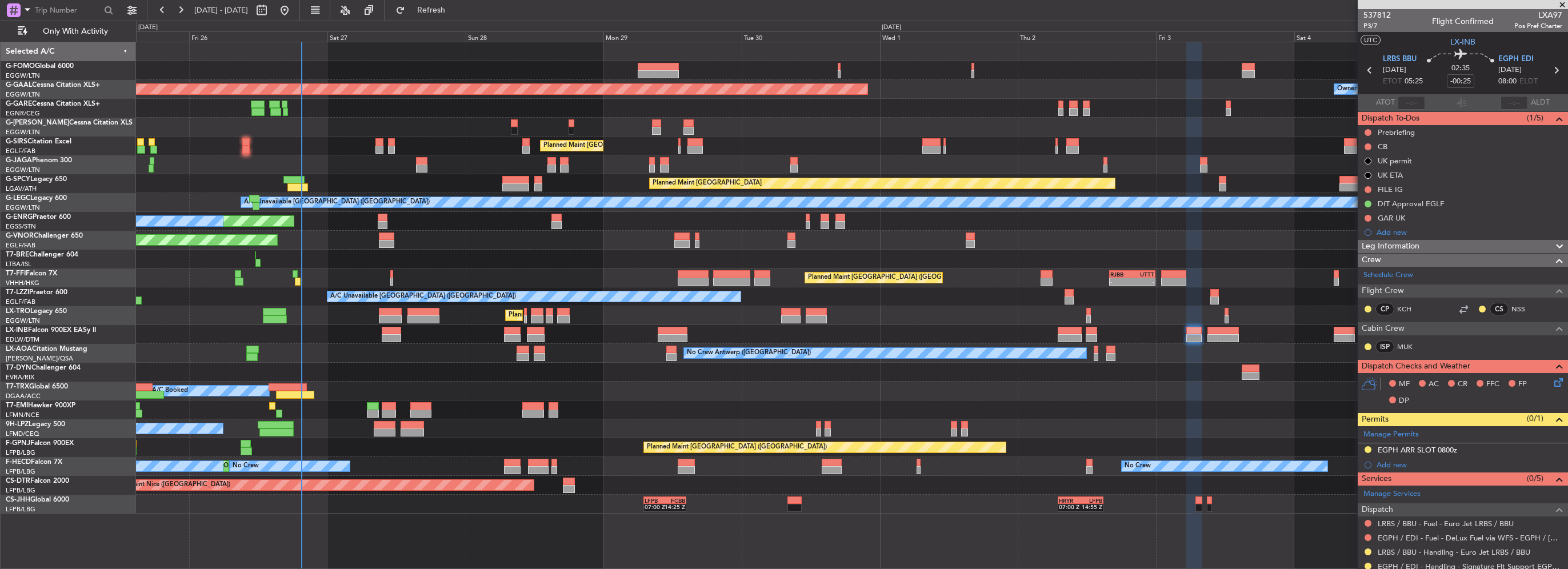
click at [917, 169] on div "Planned Maint [GEOGRAPHIC_DATA] ([GEOGRAPHIC_DATA])" at bounding box center [852, 164] width 1432 height 19
click at [453, 14] on span "Refresh" at bounding box center [431, 10] width 48 height 8
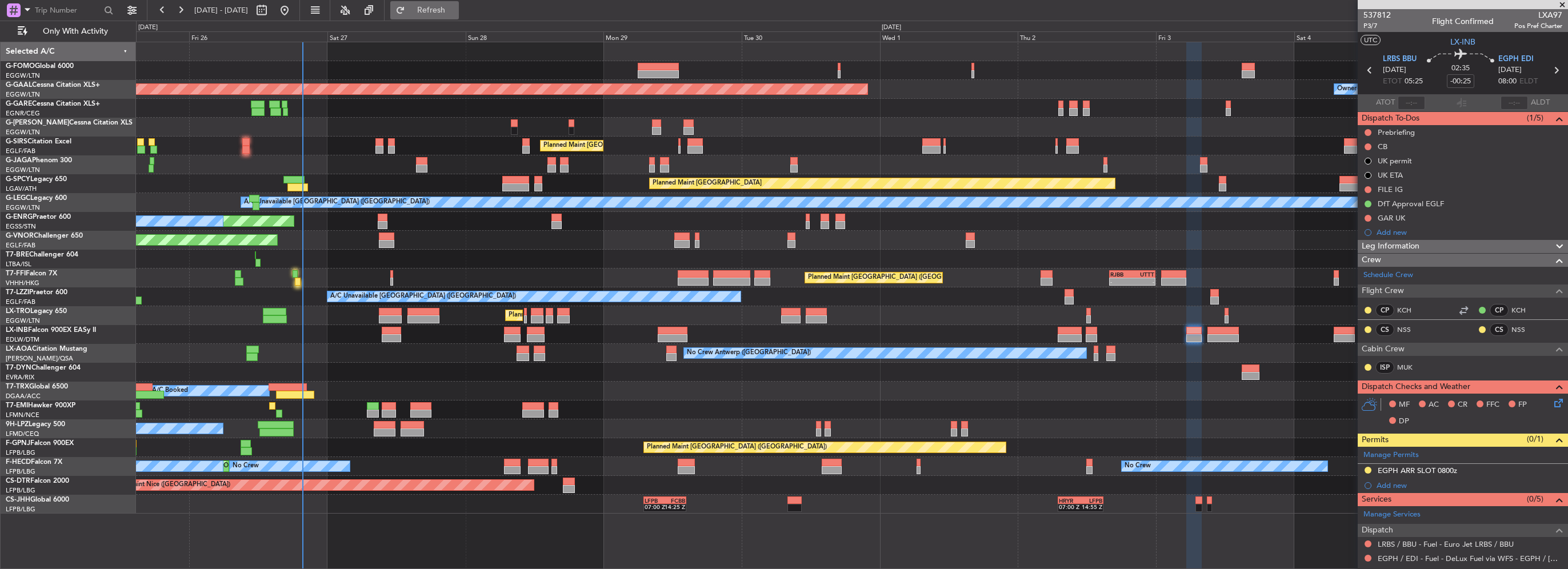
click at [455, 12] on span "Refresh" at bounding box center [431, 10] width 48 height 8
click at [657, 103] on div at bounding box center [852, 108] width 1432 height 19
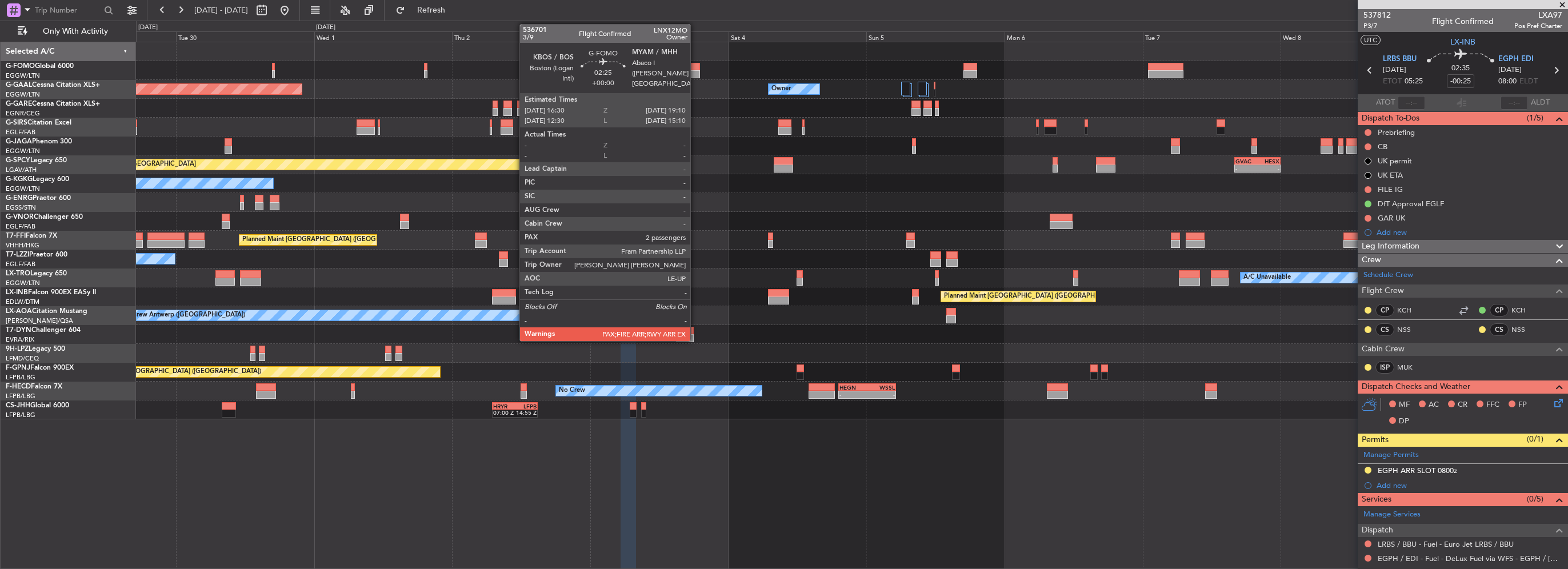
click at [695, 70] on div at bounding box center [692, 74] width 15 height 8
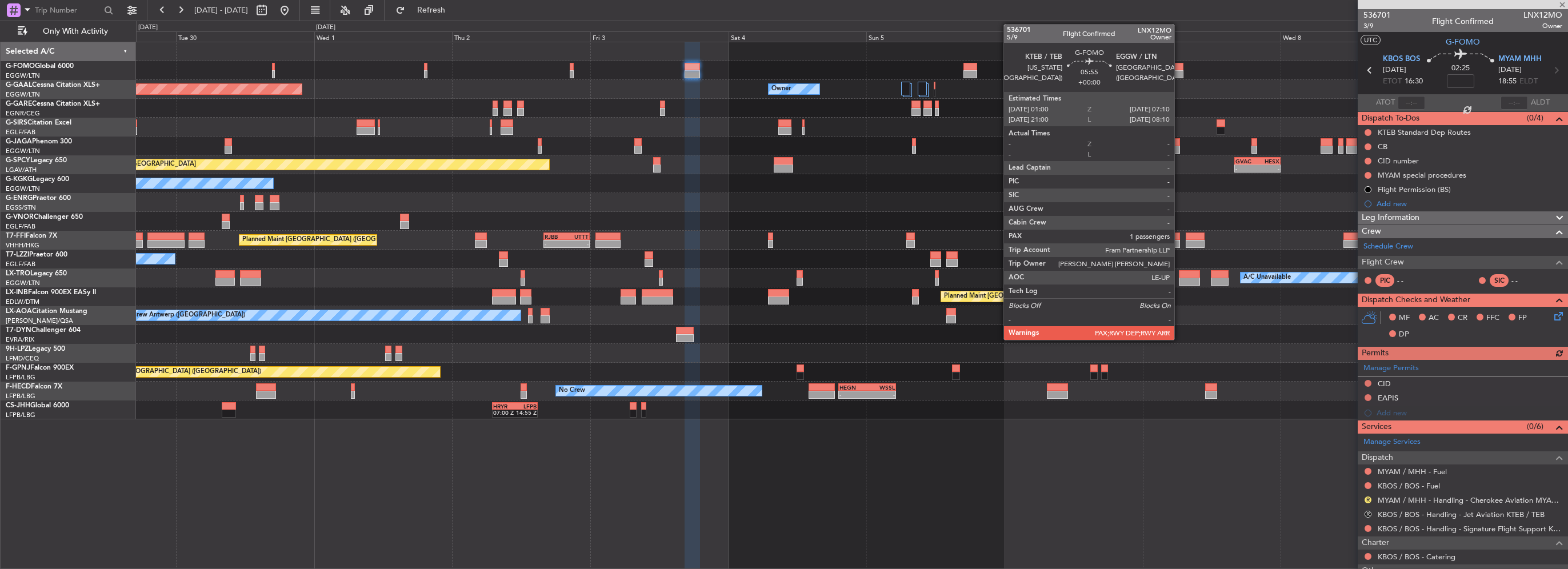
click at [1180, 69] on div at bounding box center [1166, 66] width 36 height 8
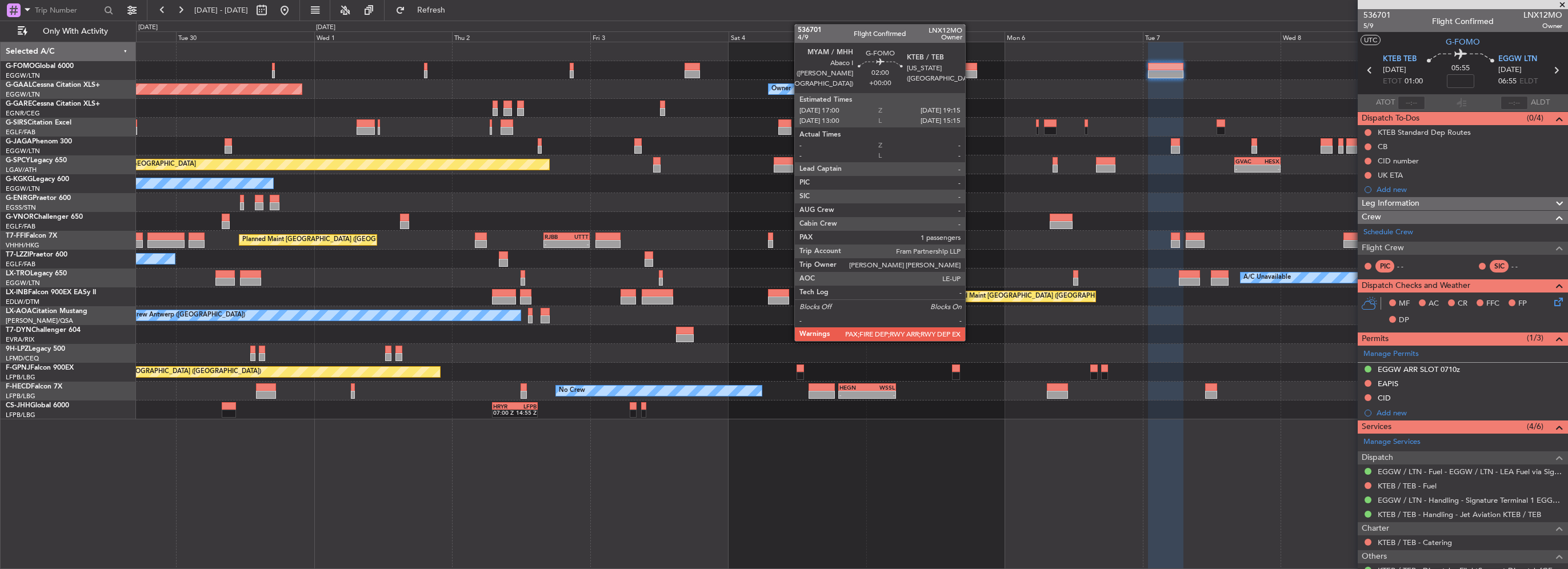
click at [970, 70] on div at bounding box center [970, 74] width 13 height 8
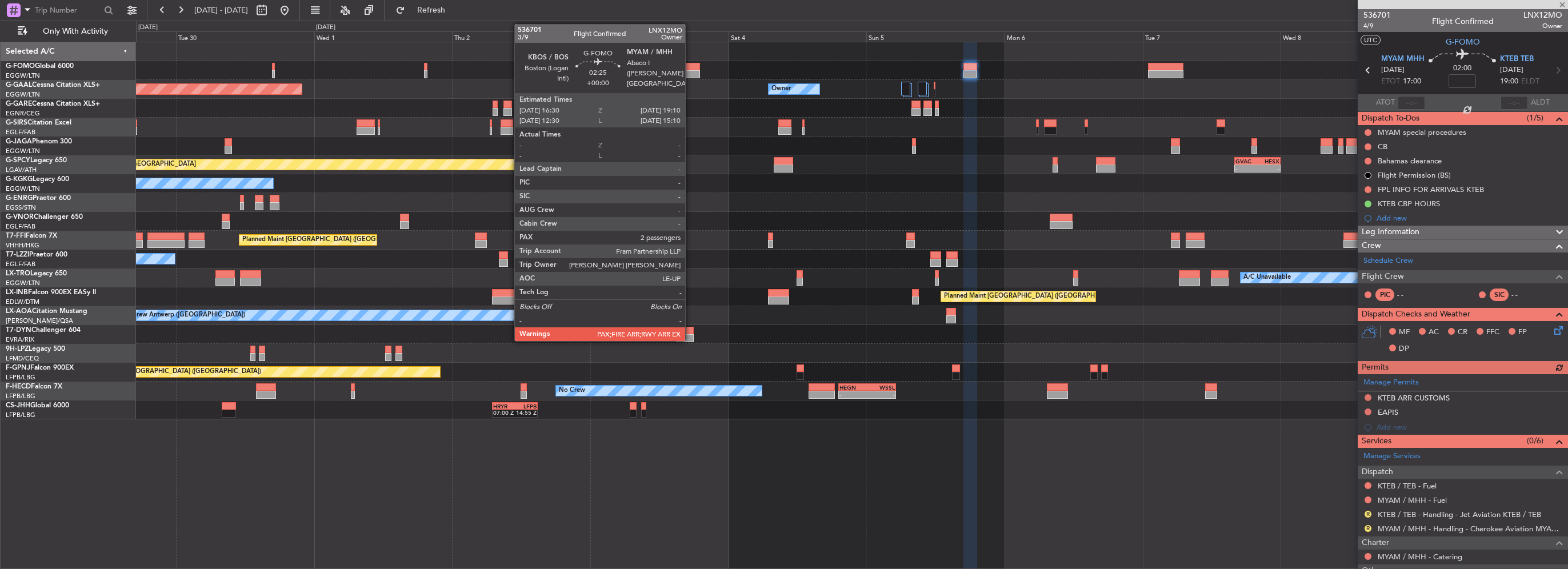
click at [690, 72] on div at bounding box center [692, 74] width 15 height 8
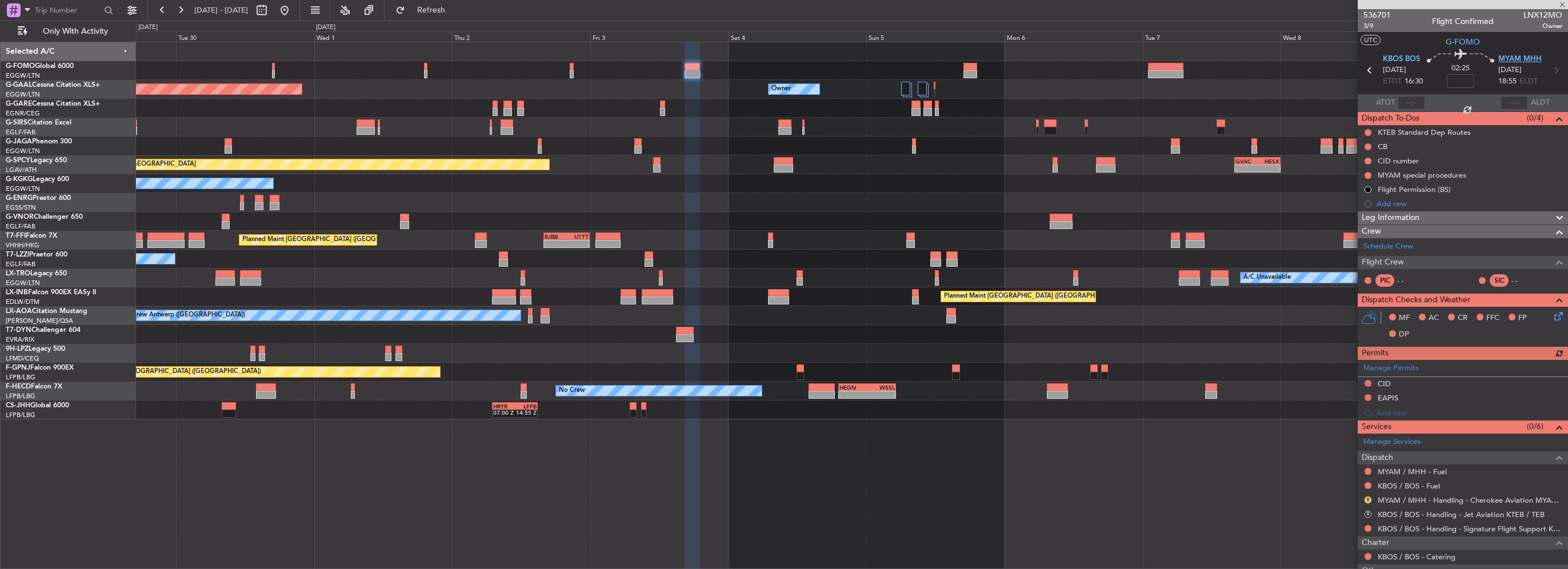
click at [1514, 61] on span "MYAM MHH" at bounding box center [1519, 59] width 43 height 12
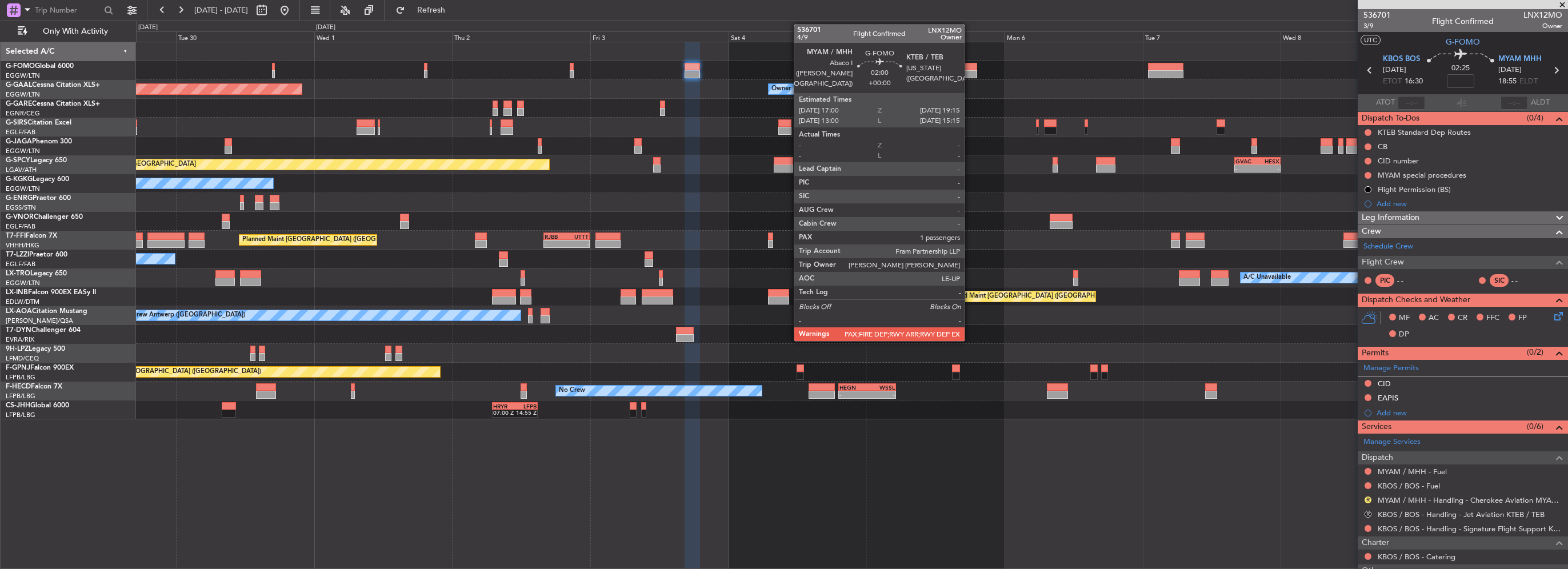
click at [969, 70] on div at bounding box center [852, 70] width 1432 height 19
click at [971, 72] on div at bounding box center [970, 74] width 13 height 8
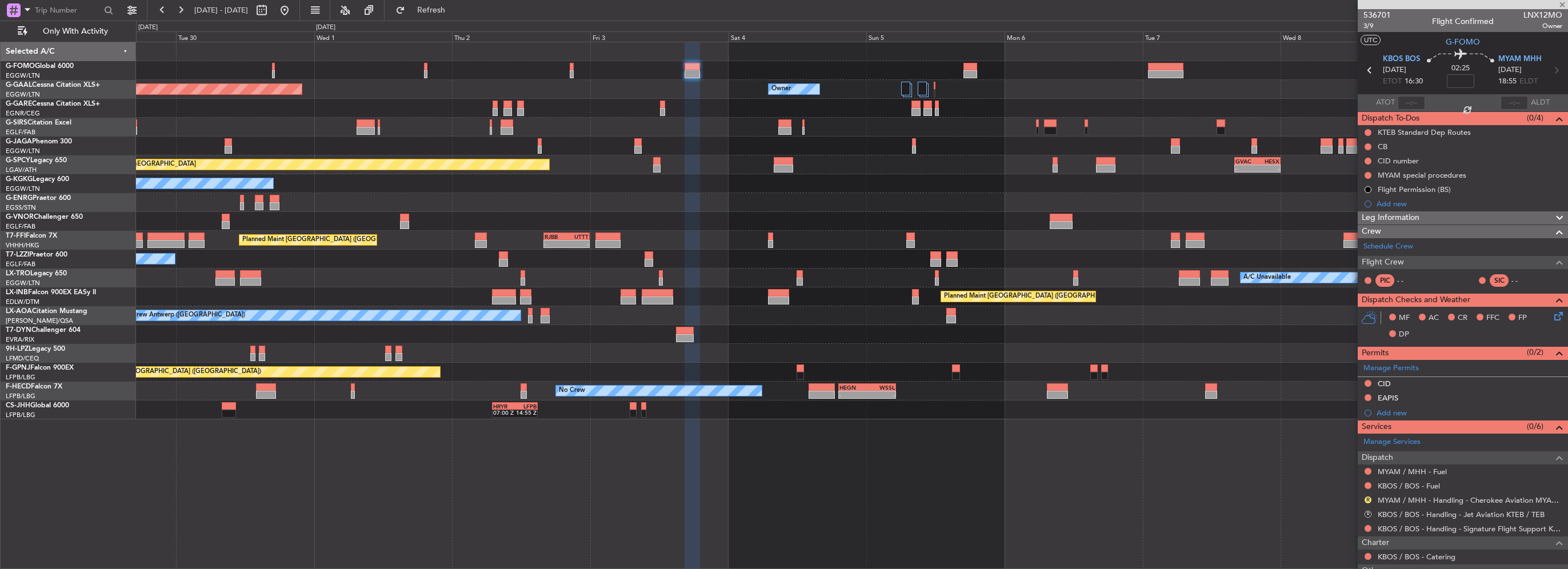
type input "1"
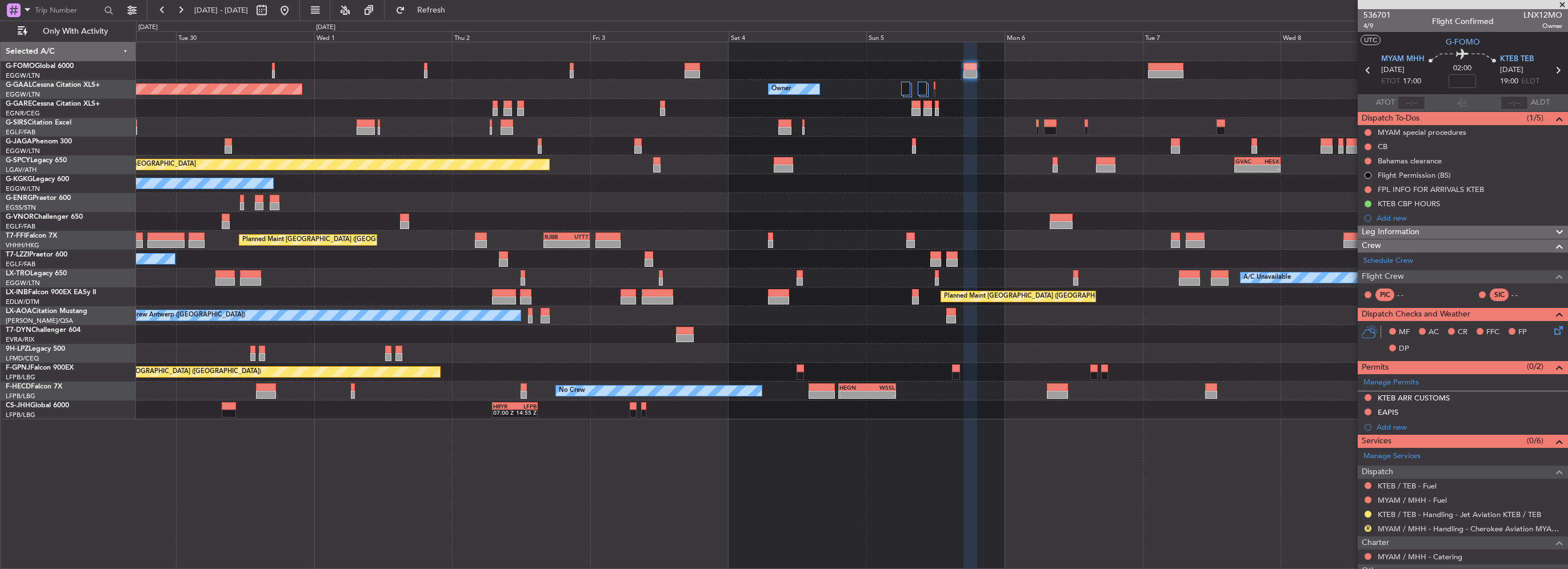
click at [1162, 234] on div "Planned Maint Dusseldorf Owner Owner Owner Planned Maint [GEOGRAPHIC_DATA] ([GE…" at bounding box center [852, 231] width 1432 height 377
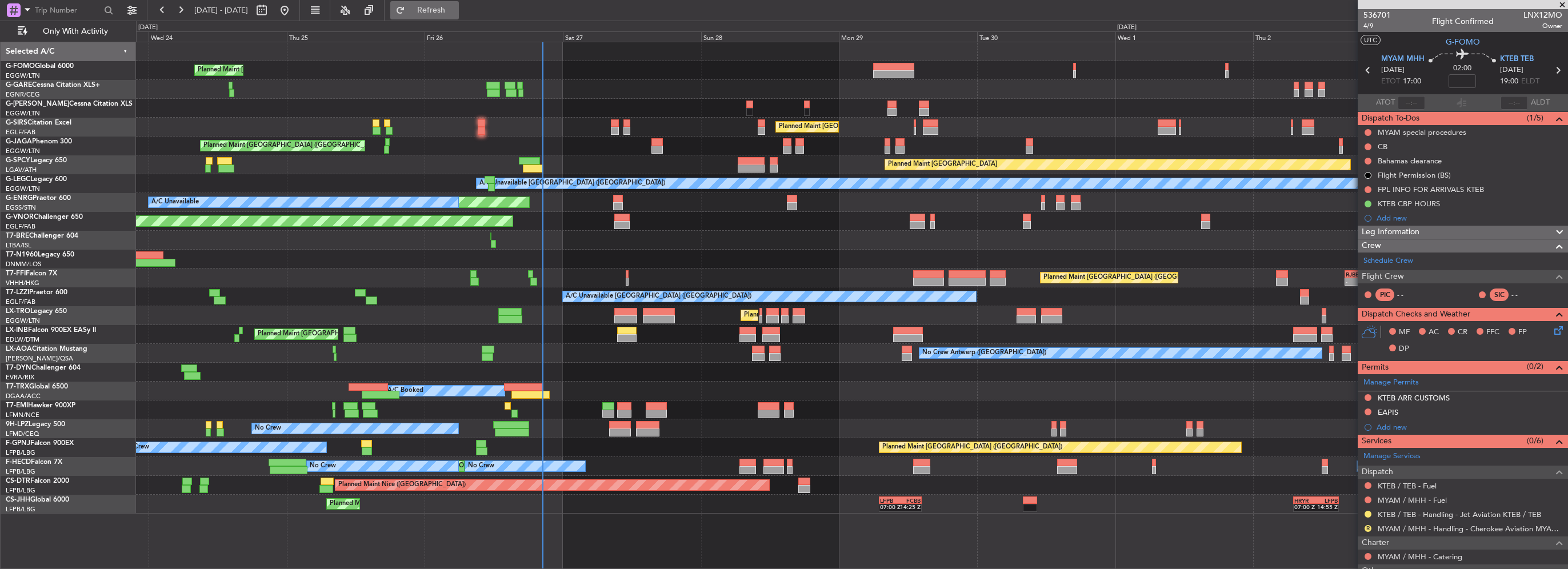
click at [455, 9] on span "Refresh" at bounding box center [431, 10] width 48 height 8
